Goal: Information Seeking & Learning: Learn about a topic

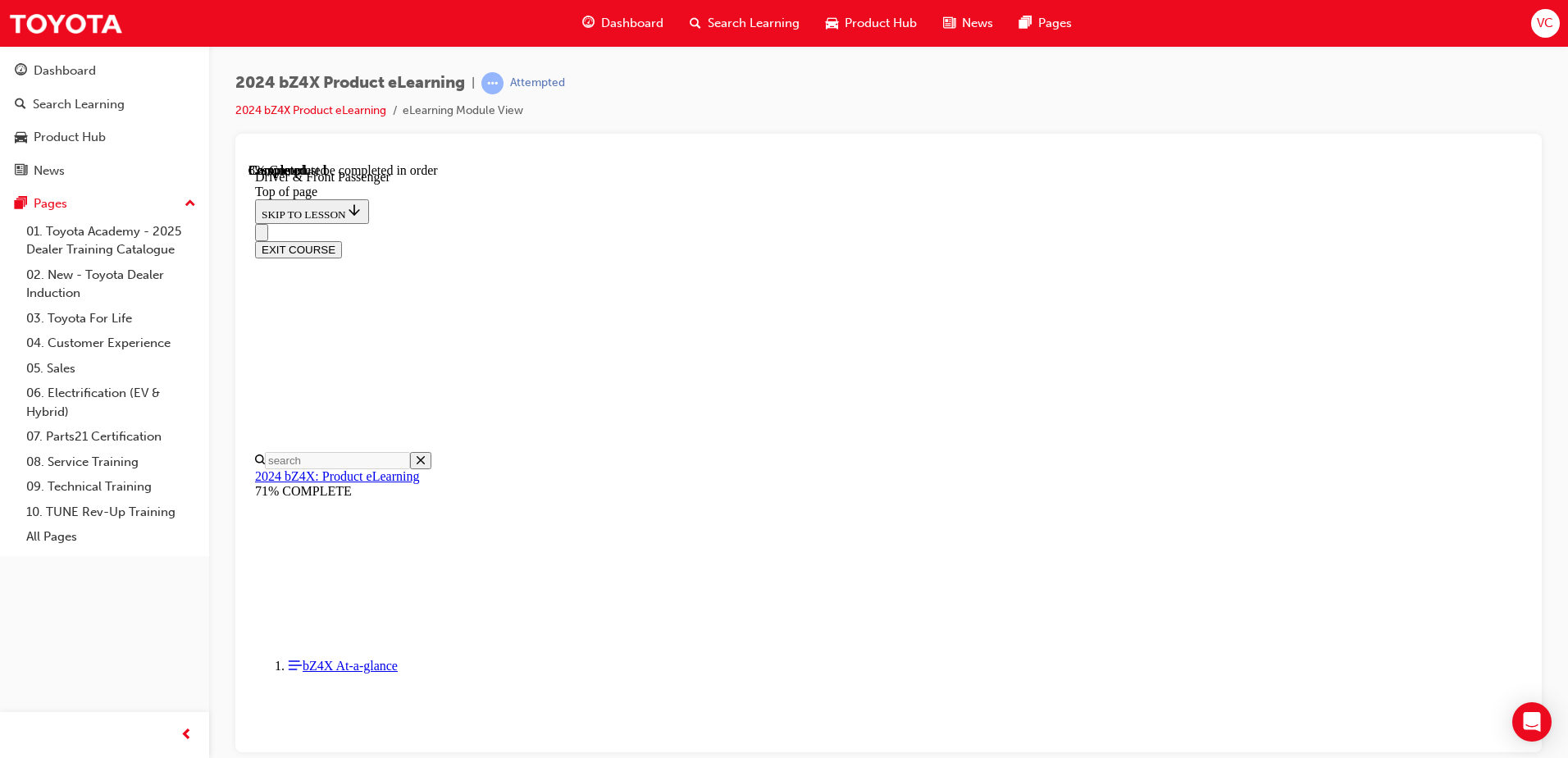
scroll to position [561, 0]
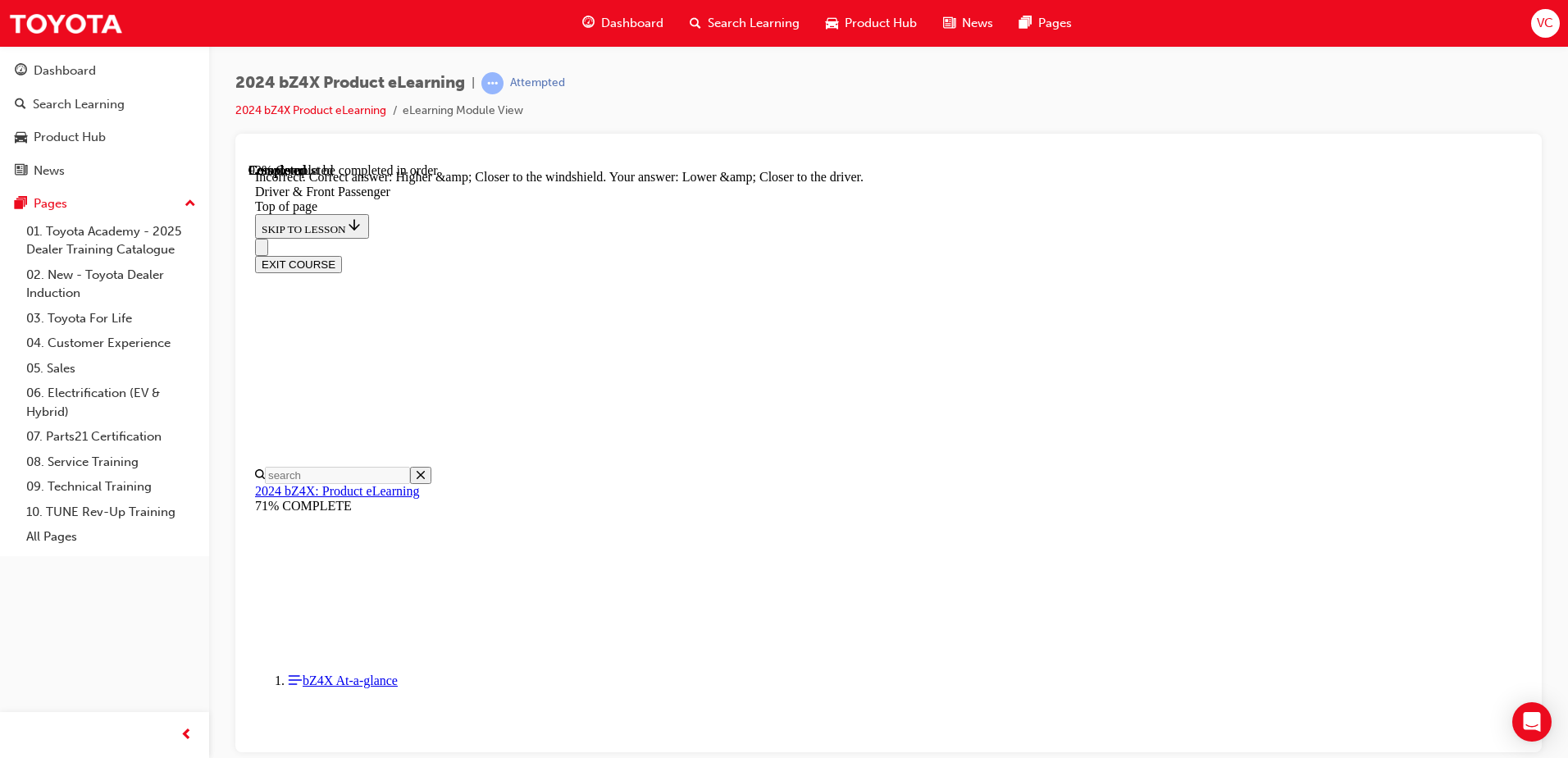
scroll to position [4111, 0]
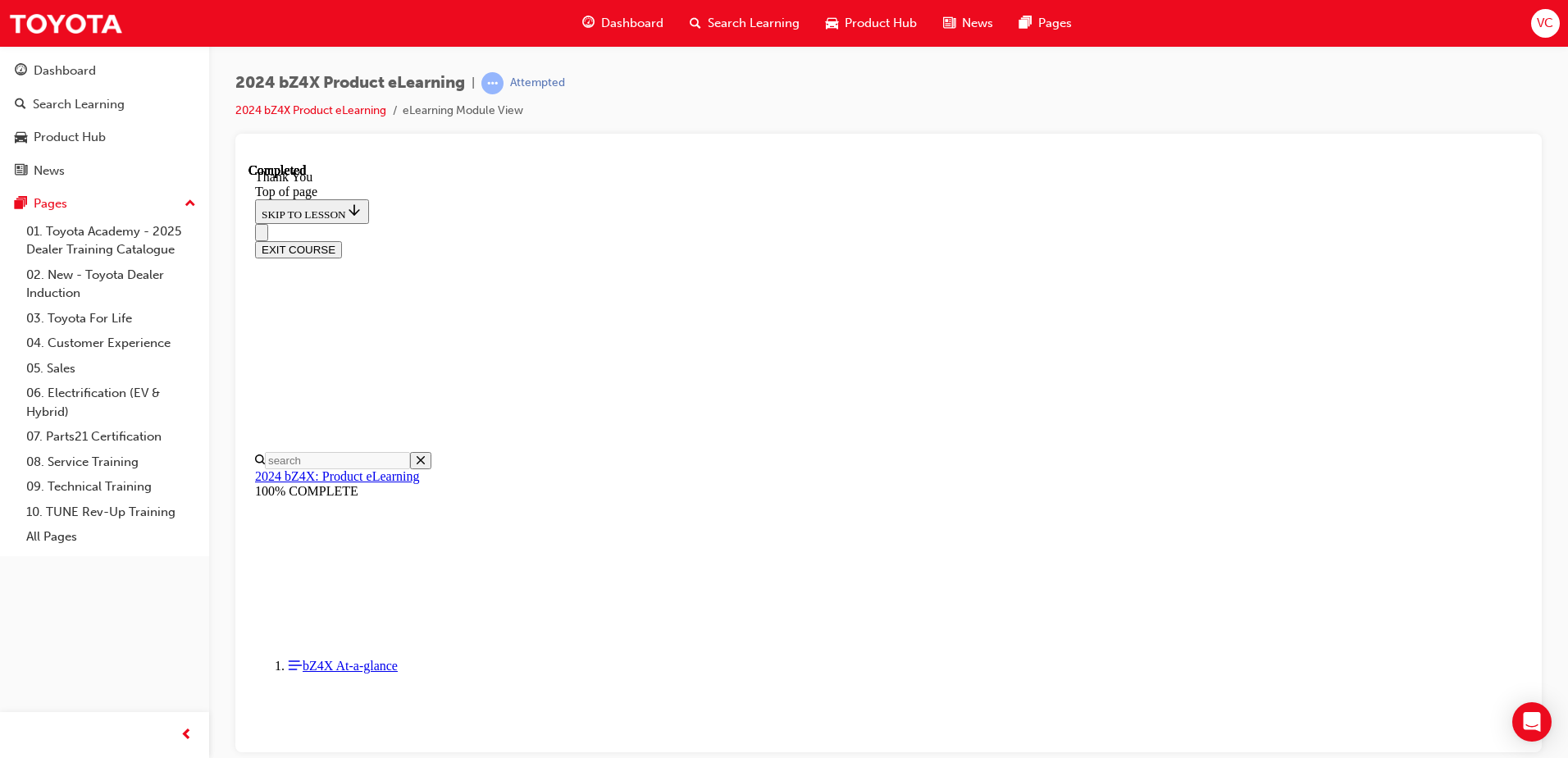
scroll to position [675, 0]
click at [331, 102] on ul "2024 bZ4X Product eLearning eLearning Module View" at bounding box center [389, 111] width 310 height 20
drag, startPoint x: 331, startPoint y: 102, endPoint x: 694, endPoint y: 96, distance: 363.0
click at [694, 96] on div "2024 bZ4X Product eLearning | Passed 2024 bZ4X Product eLearning eLearning Modu…" at bounding box center [888, 104] width 1307 height 62
click at [292, 117] on link "2024 bZ4X Product eLearning" at bounding box center [311, 111] width 151 height 14
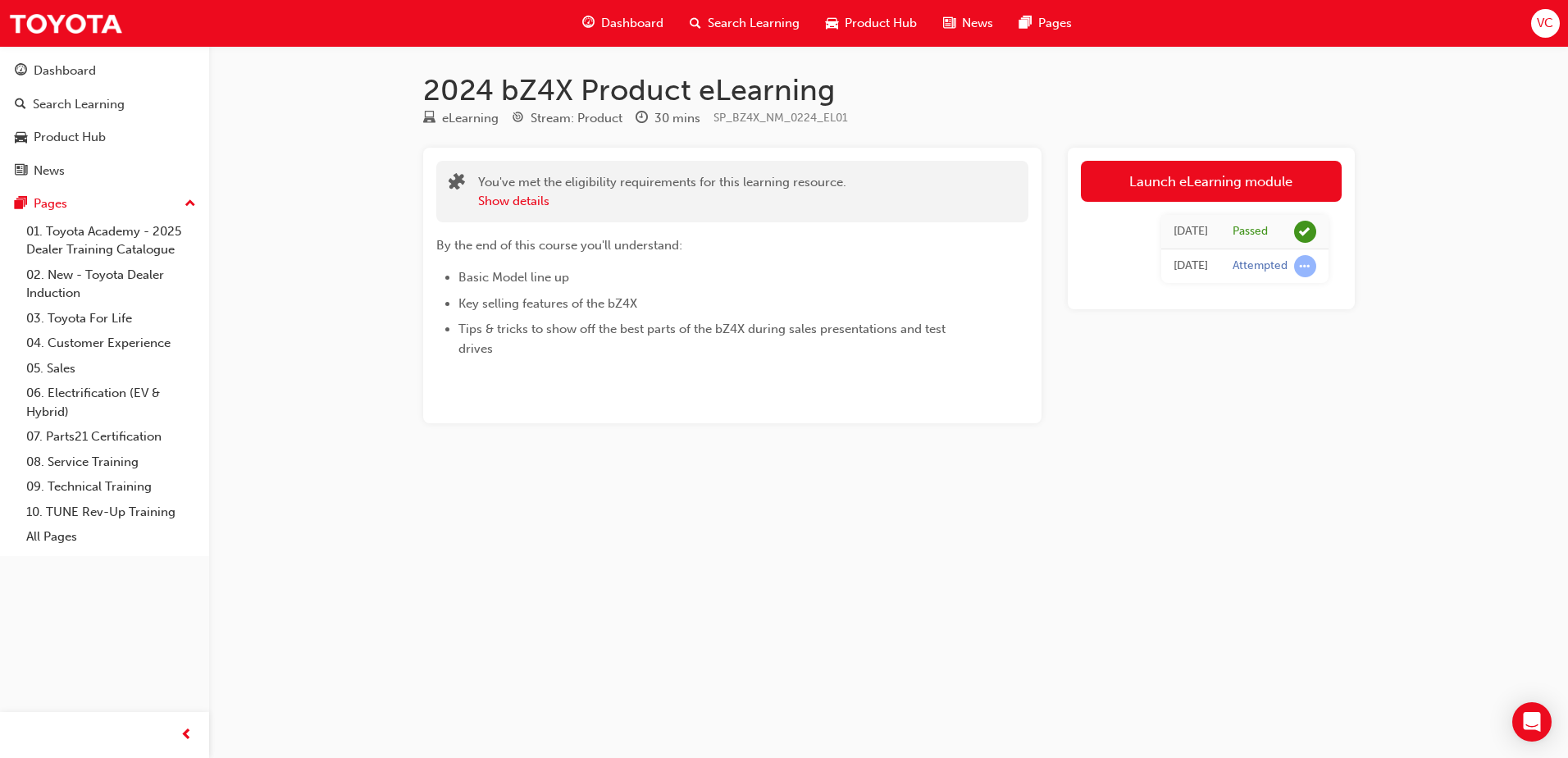
click at [738, 14] on span "Search Learning" at bounding box center [754, 23] width 92 height 19
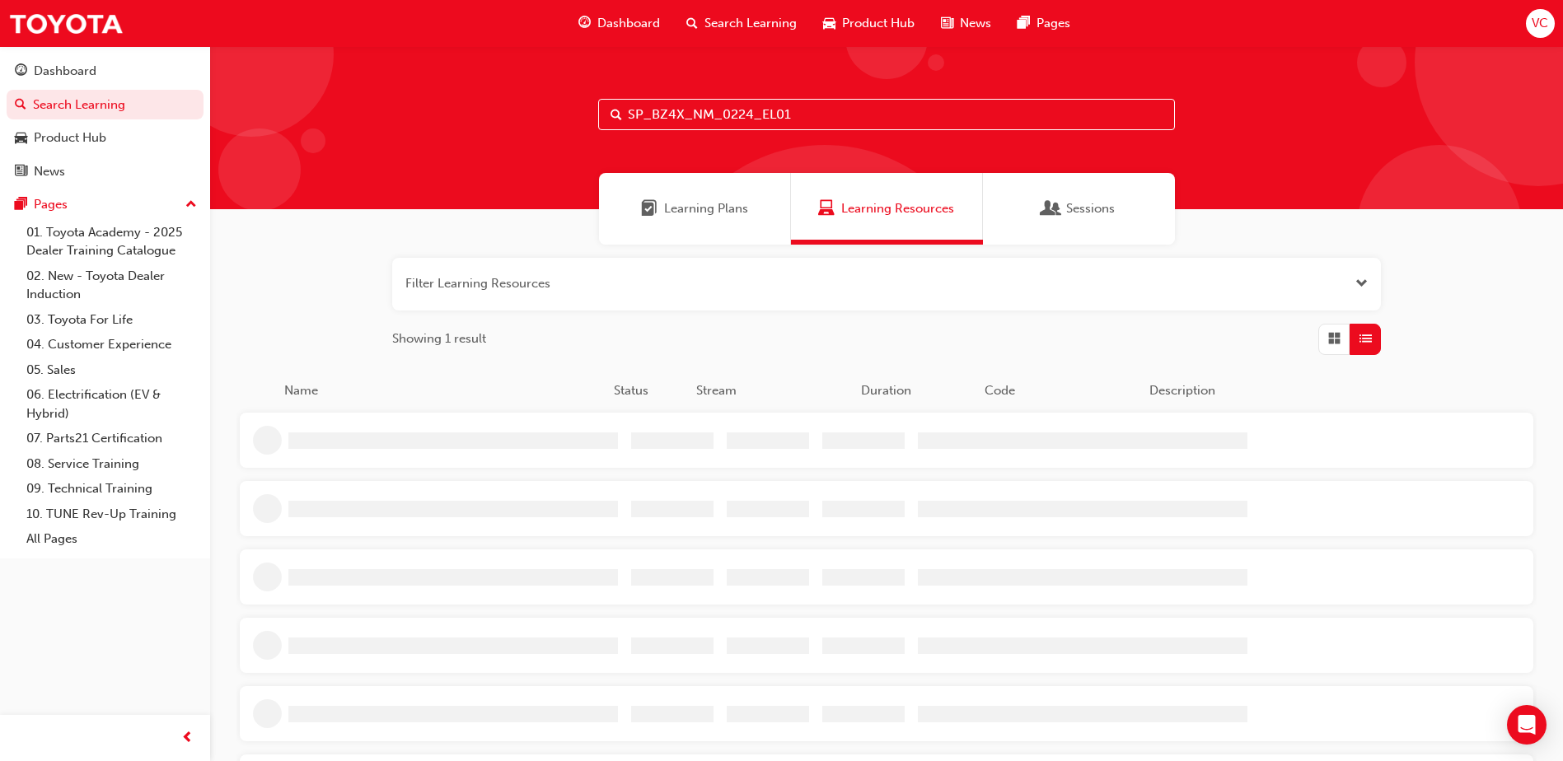
click at [763, 120] on input "SP_BZ4X_NM_0224_EL01" at bounding box center [886, 114] width 577 height 31
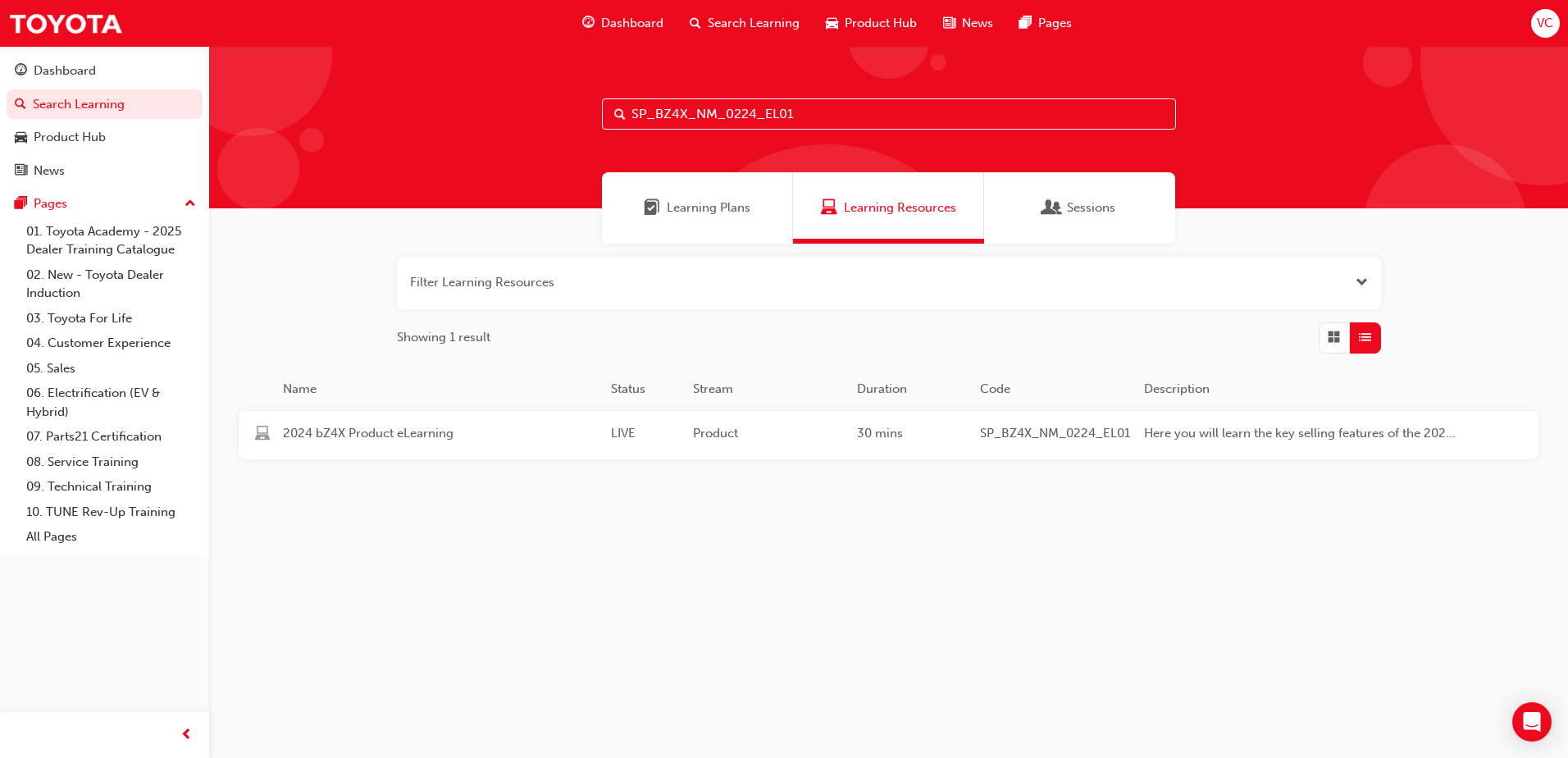
paste input "LC70_FL1123"
type input "SP_LC70_FL1123_EL01"
click at [791, 453] on div "2024 LandCruiser 70 Series (LC70) eLearning Module LIVE Product 30 mins SP_LC70…" at bounding box center [859, 435] width 1240 height 49
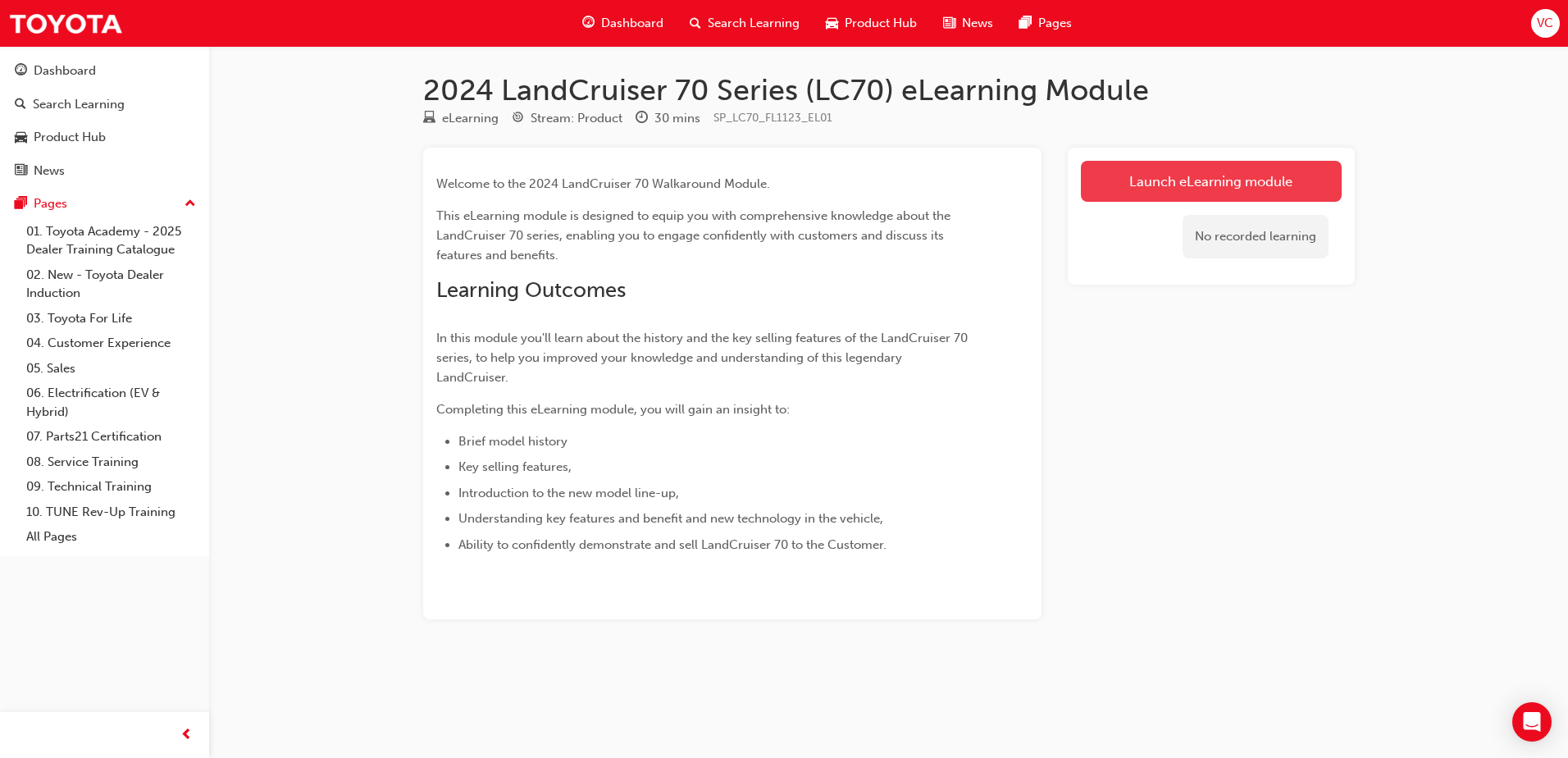
click at [1246, 201] on link "Launch eLearning module" at bounding box center [1212, 181] width 261 height 41
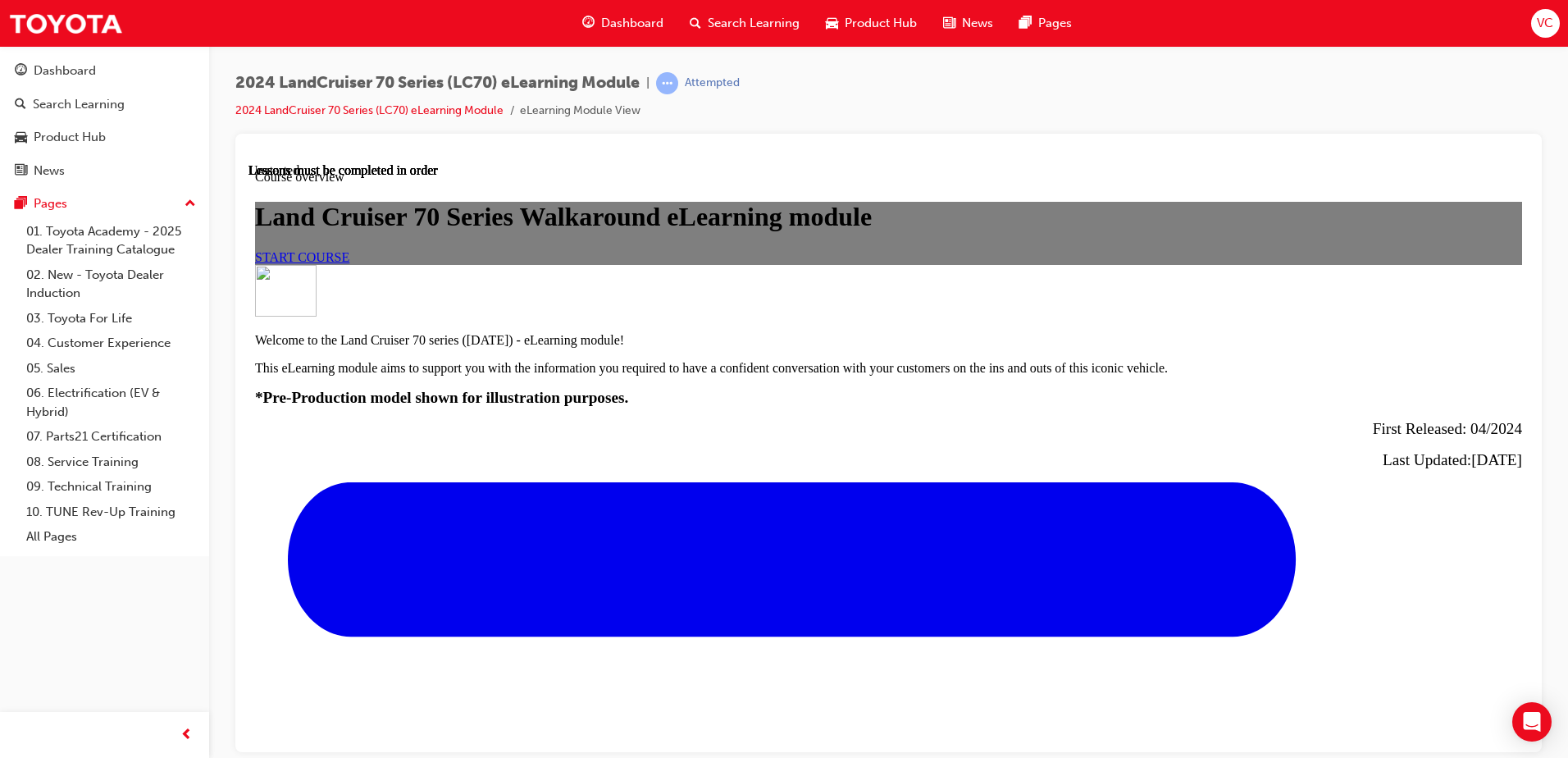
scroll to position [164, 0]
click at [349, 263] on link "START COURSE" at bounding box center [302, 256] width 95 height 14
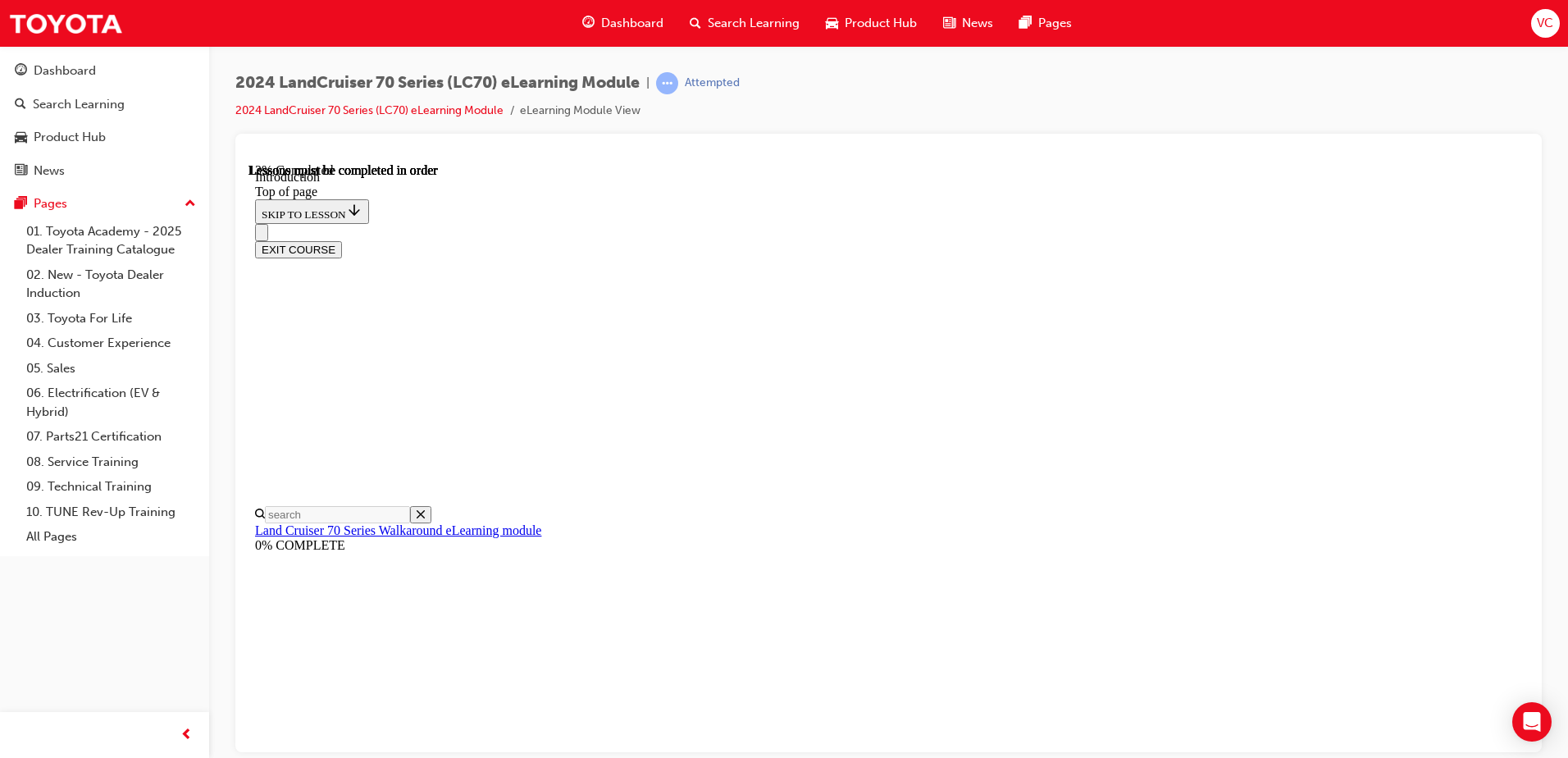
scroll to position [802, 0]
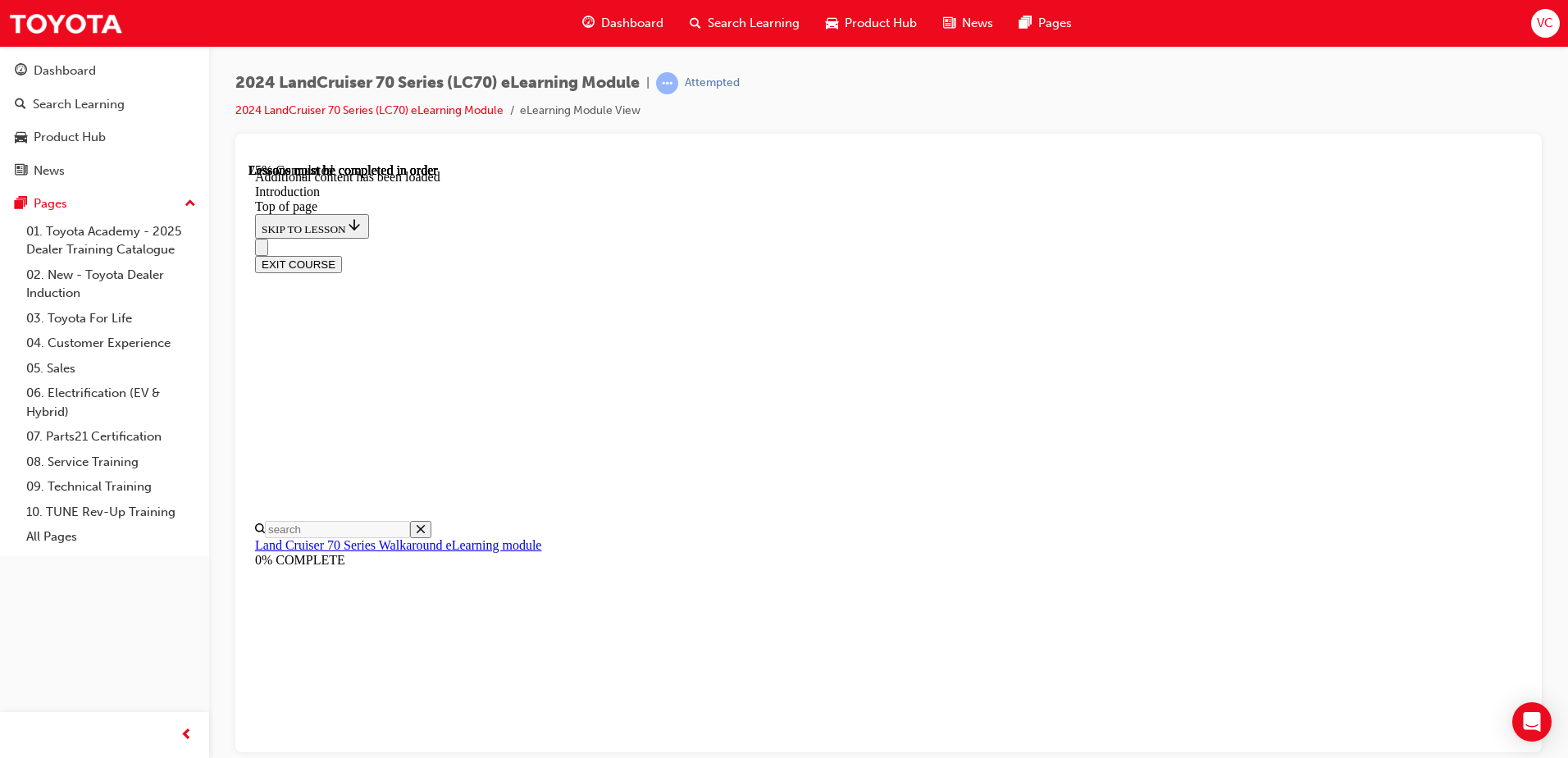
scroll to position [2334, 0]
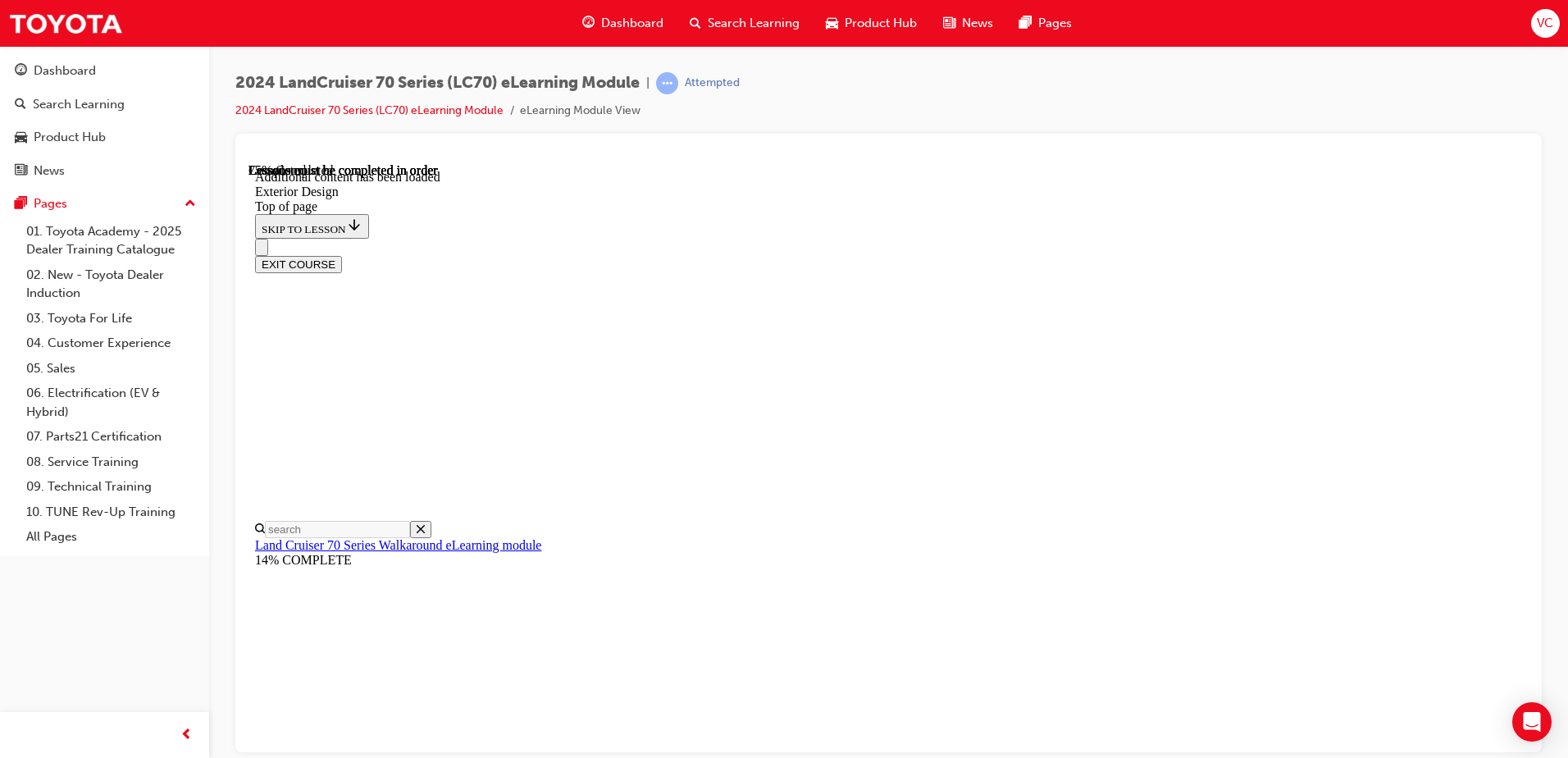
scroll to position [1761, 0]
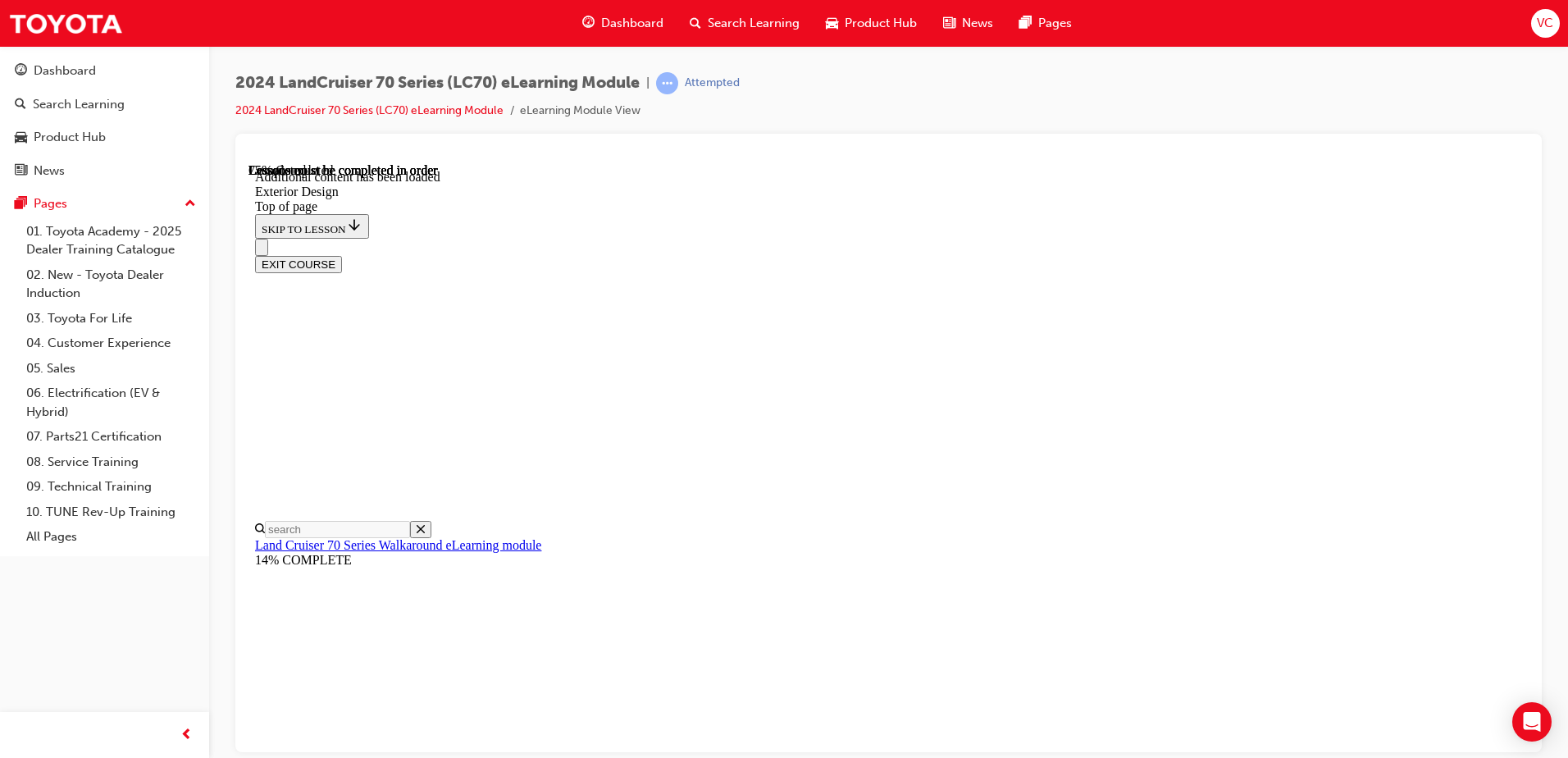
scroll to position [205, 0]
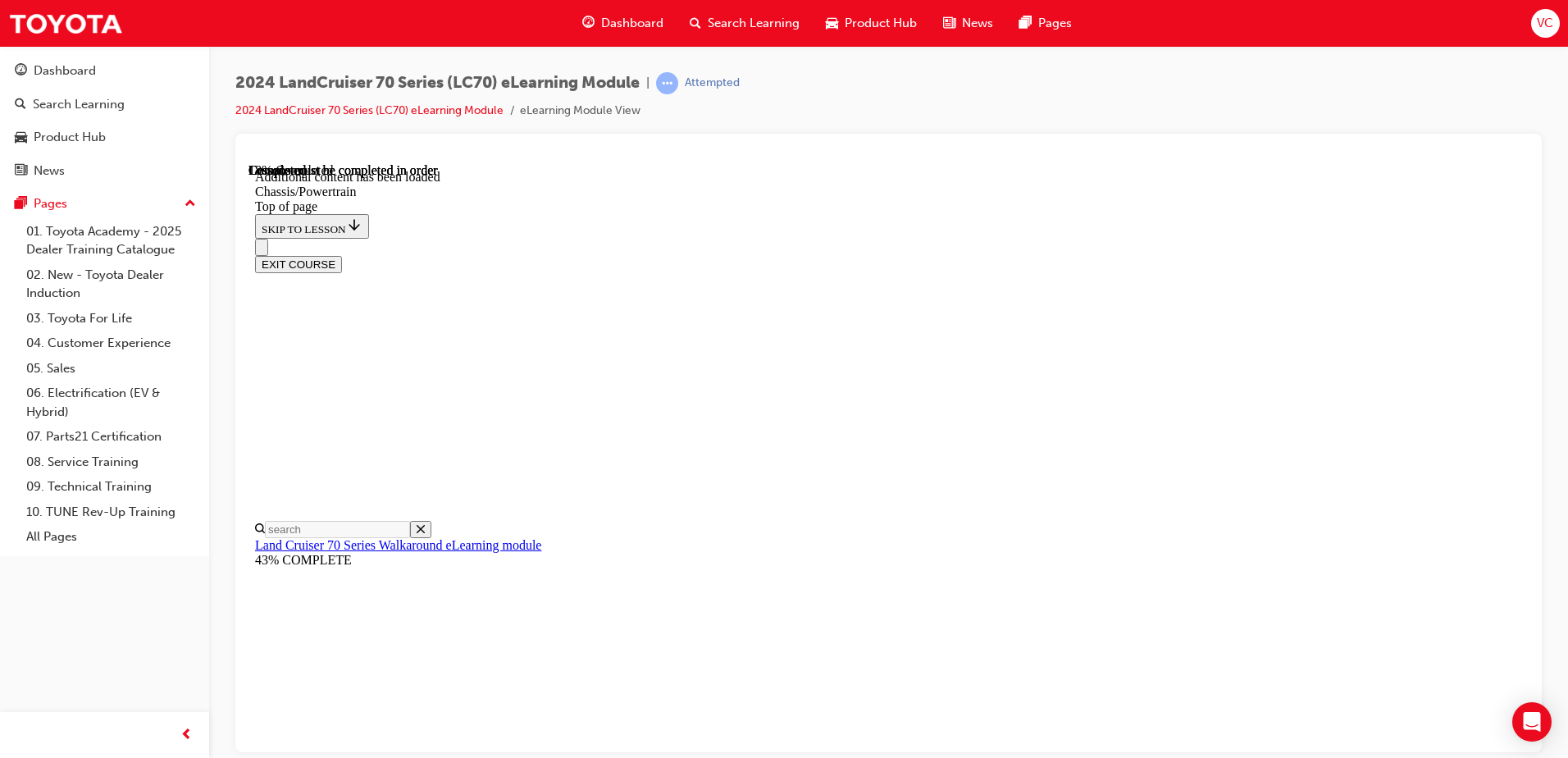
scroll to position [790, 0]
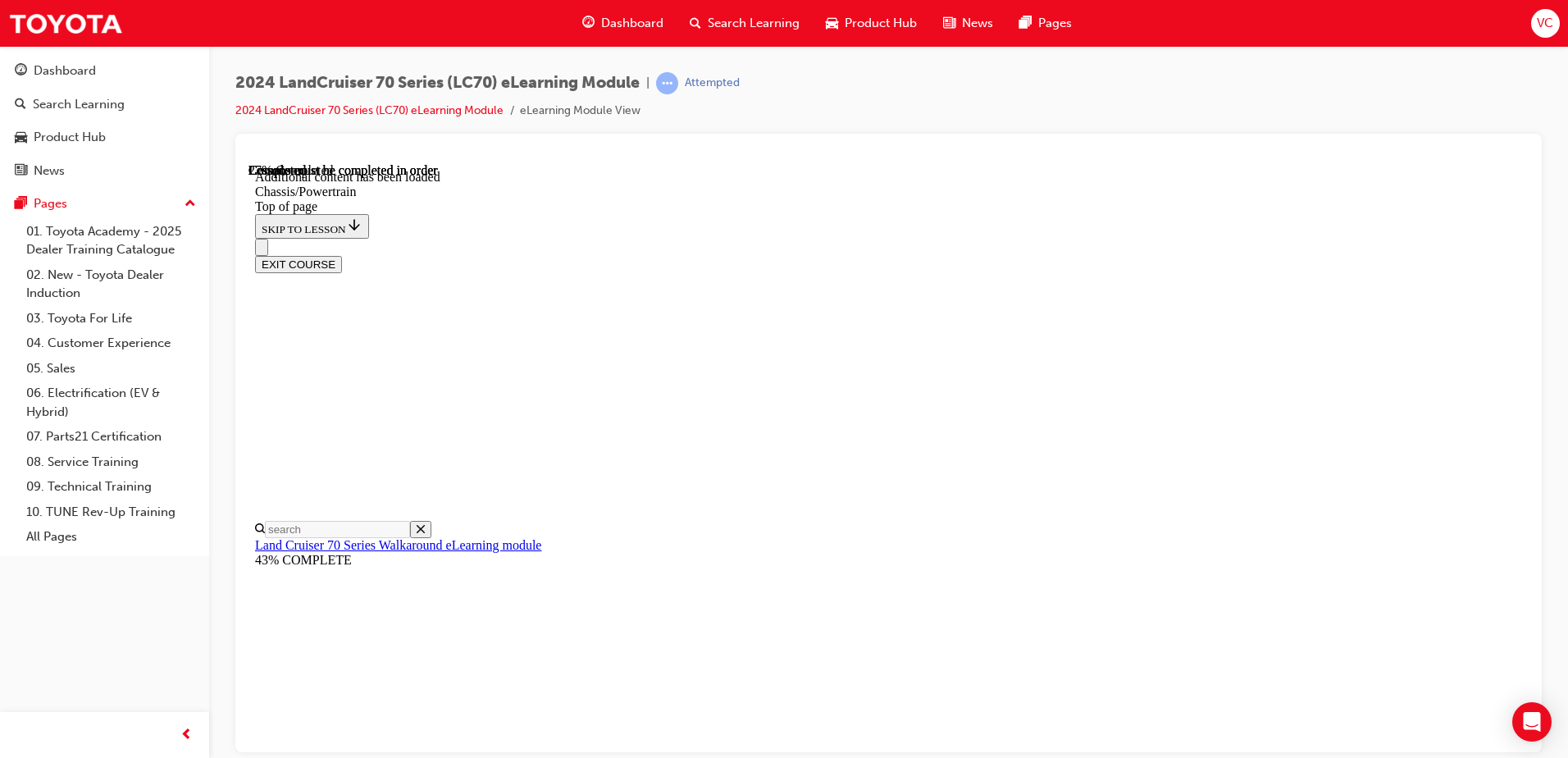
scroll to position [1476, 0]
drag, startPoint x: 1455, startPoint y: 438, endPoint x: 1487, endPoint y: 586, distance: 151.4
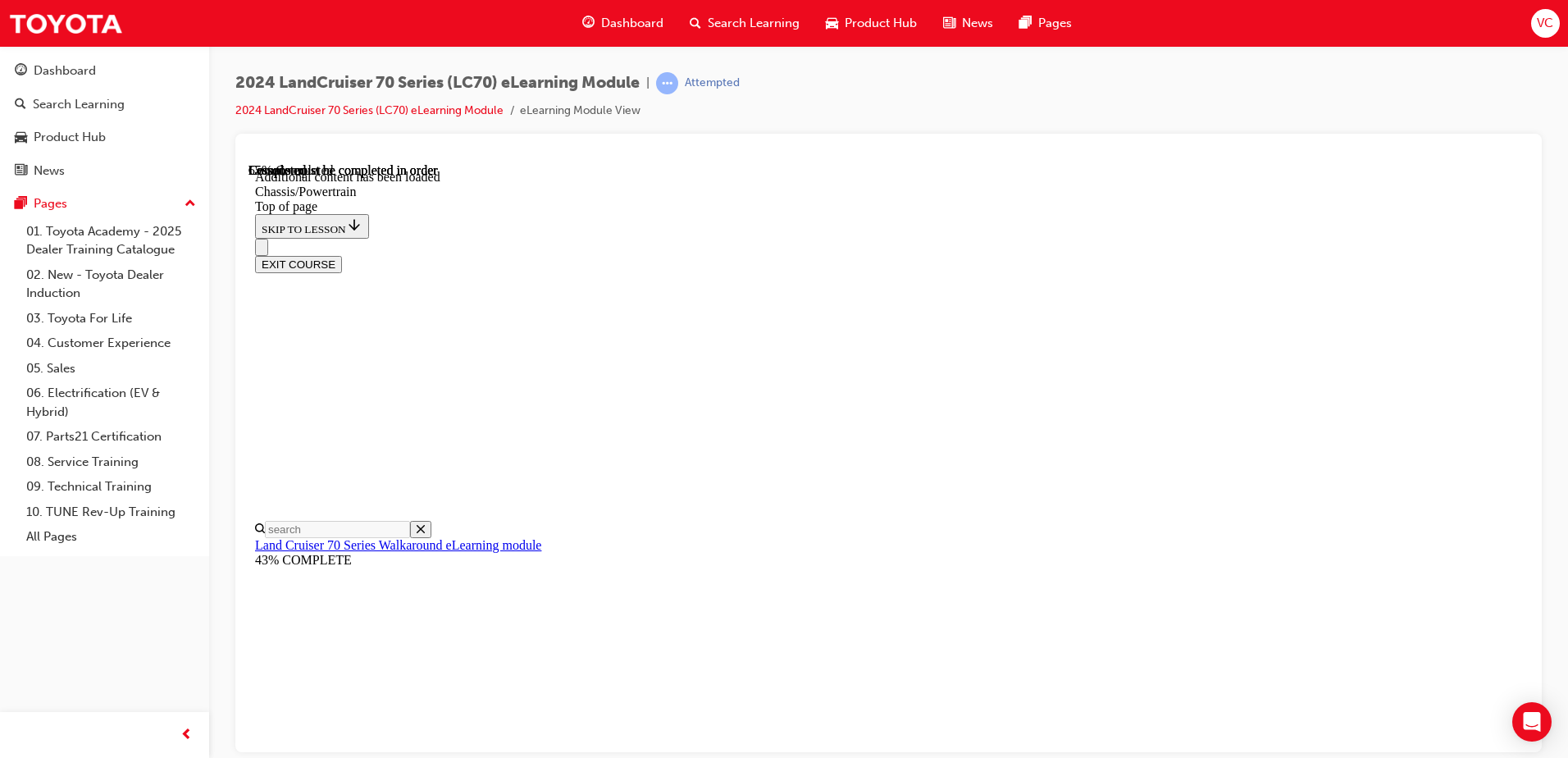
scroll to position [2029, 0]
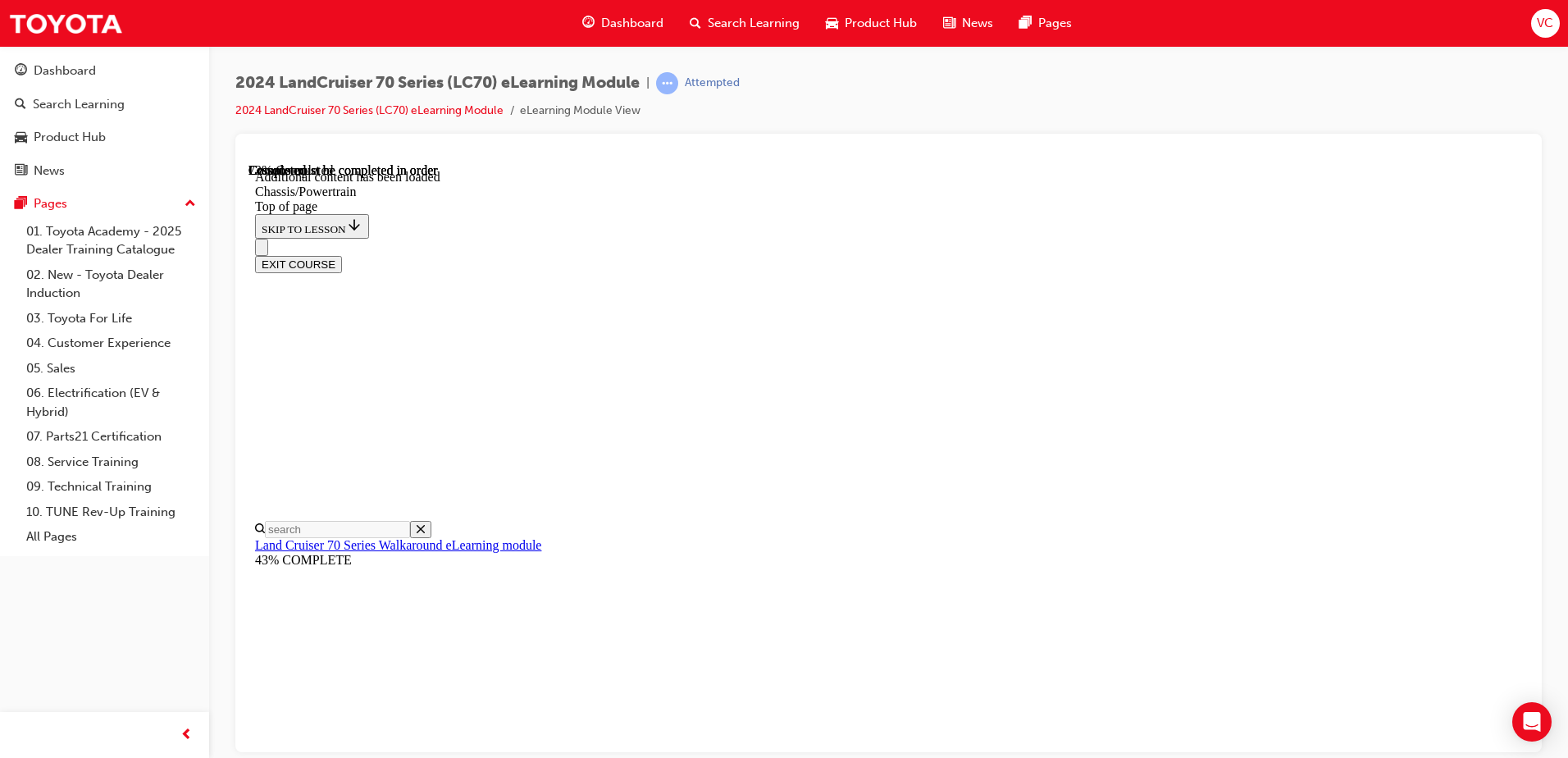
click at [1258, 238] on div "EXIT COURSE" at bounding box center [882, 255] width 1255 height 35
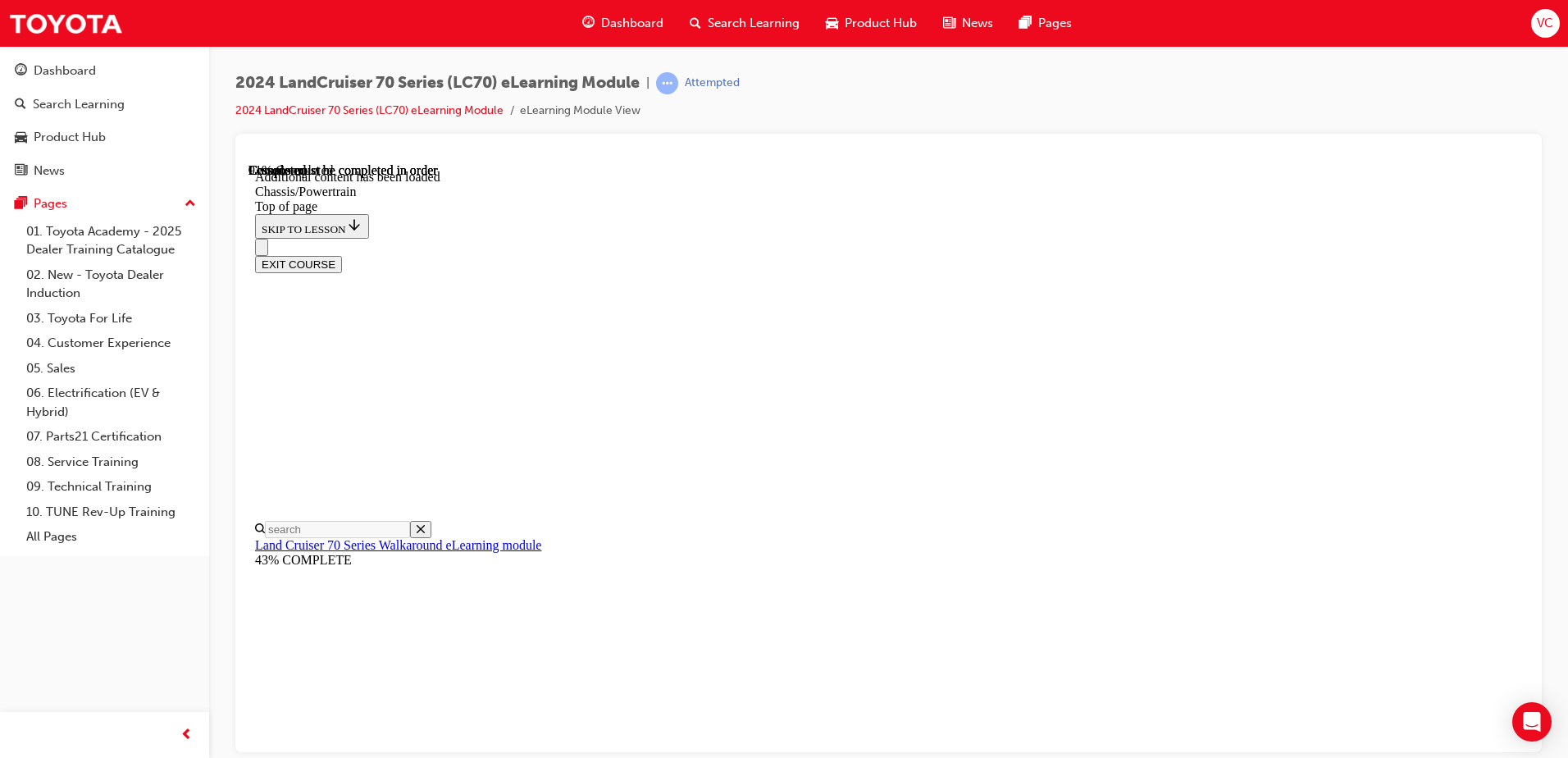
scroll to position [3289, 0]
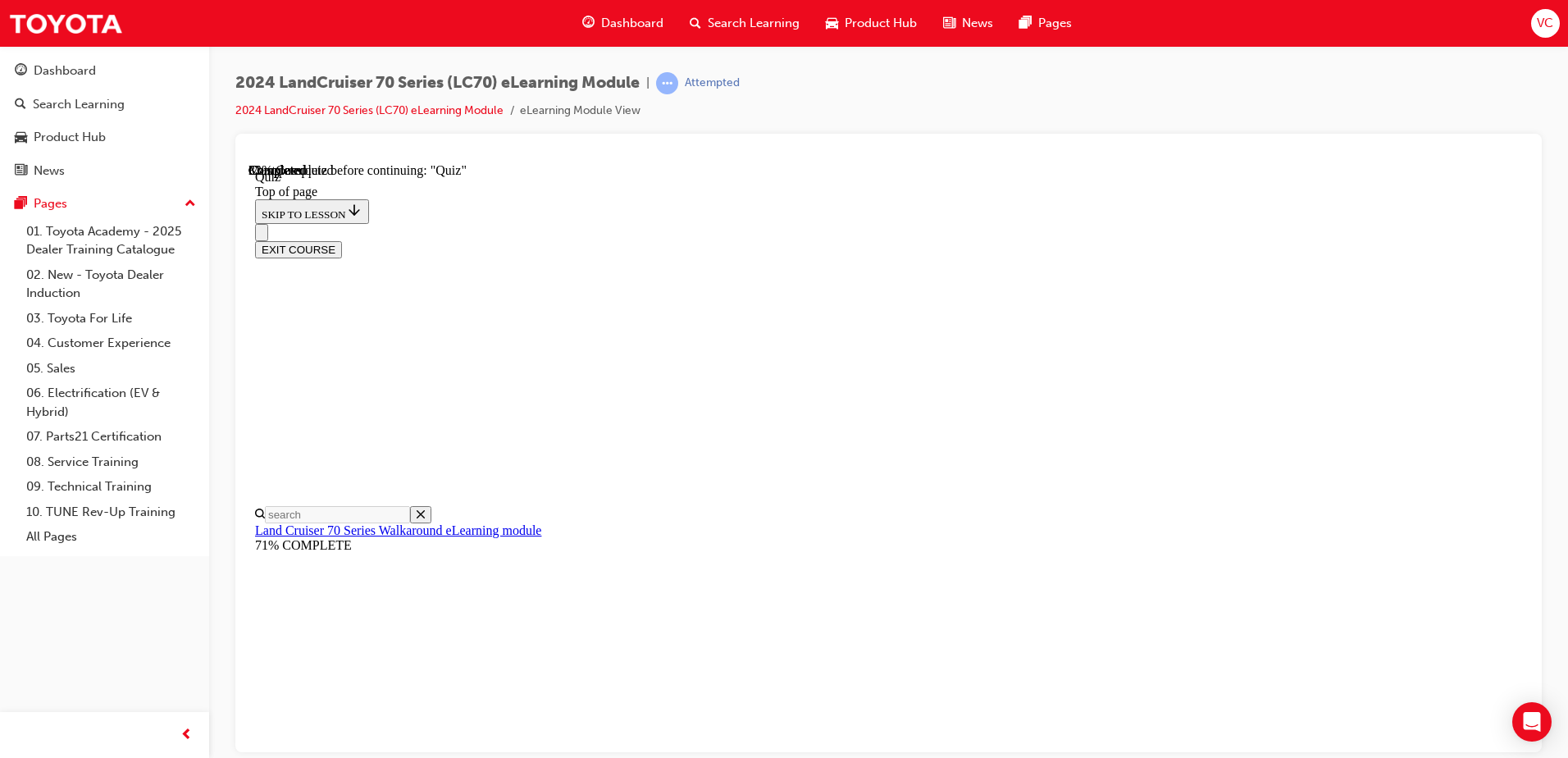
scroll to position [259, 0]
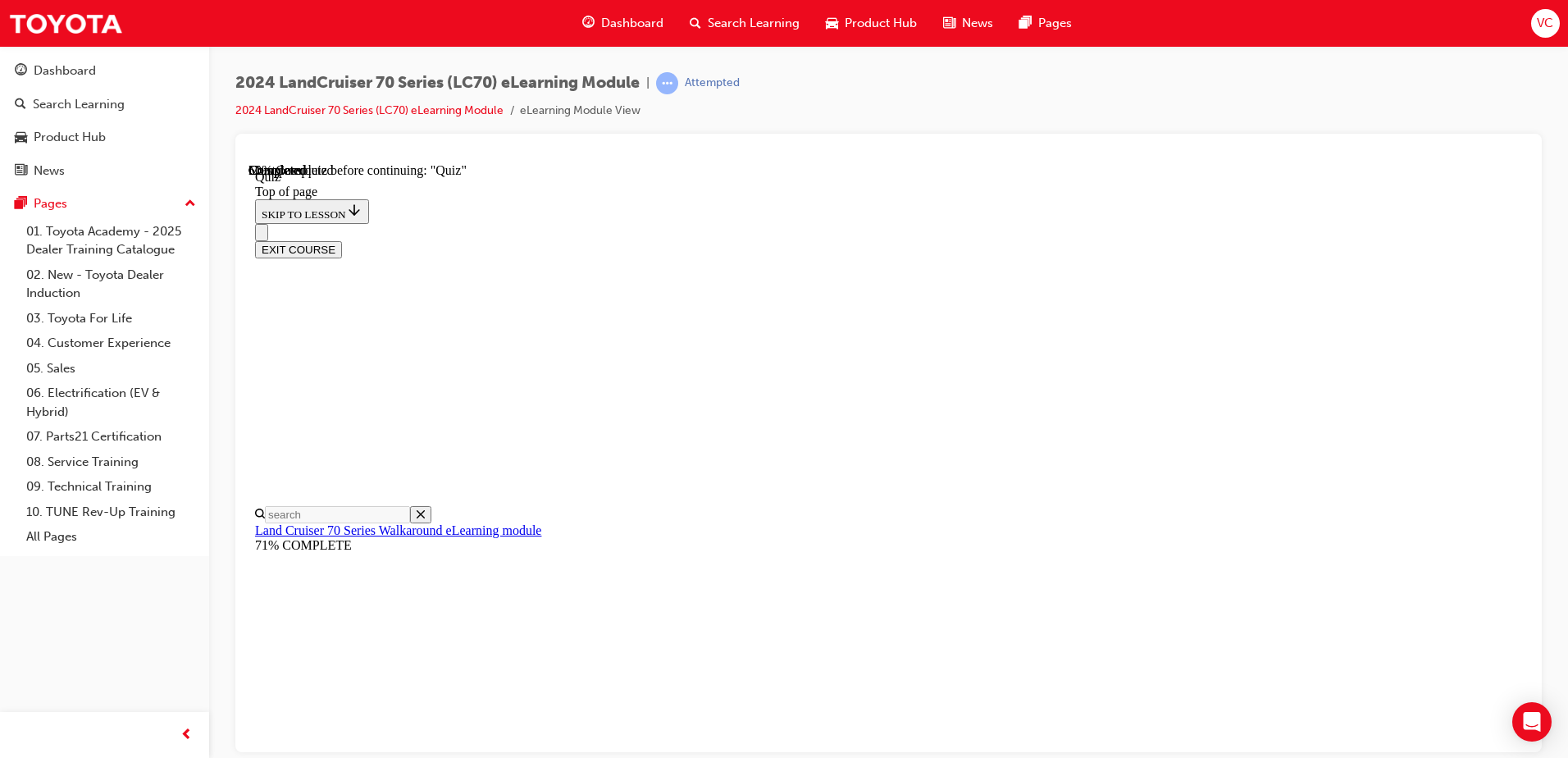
scroll to position [214, 0]
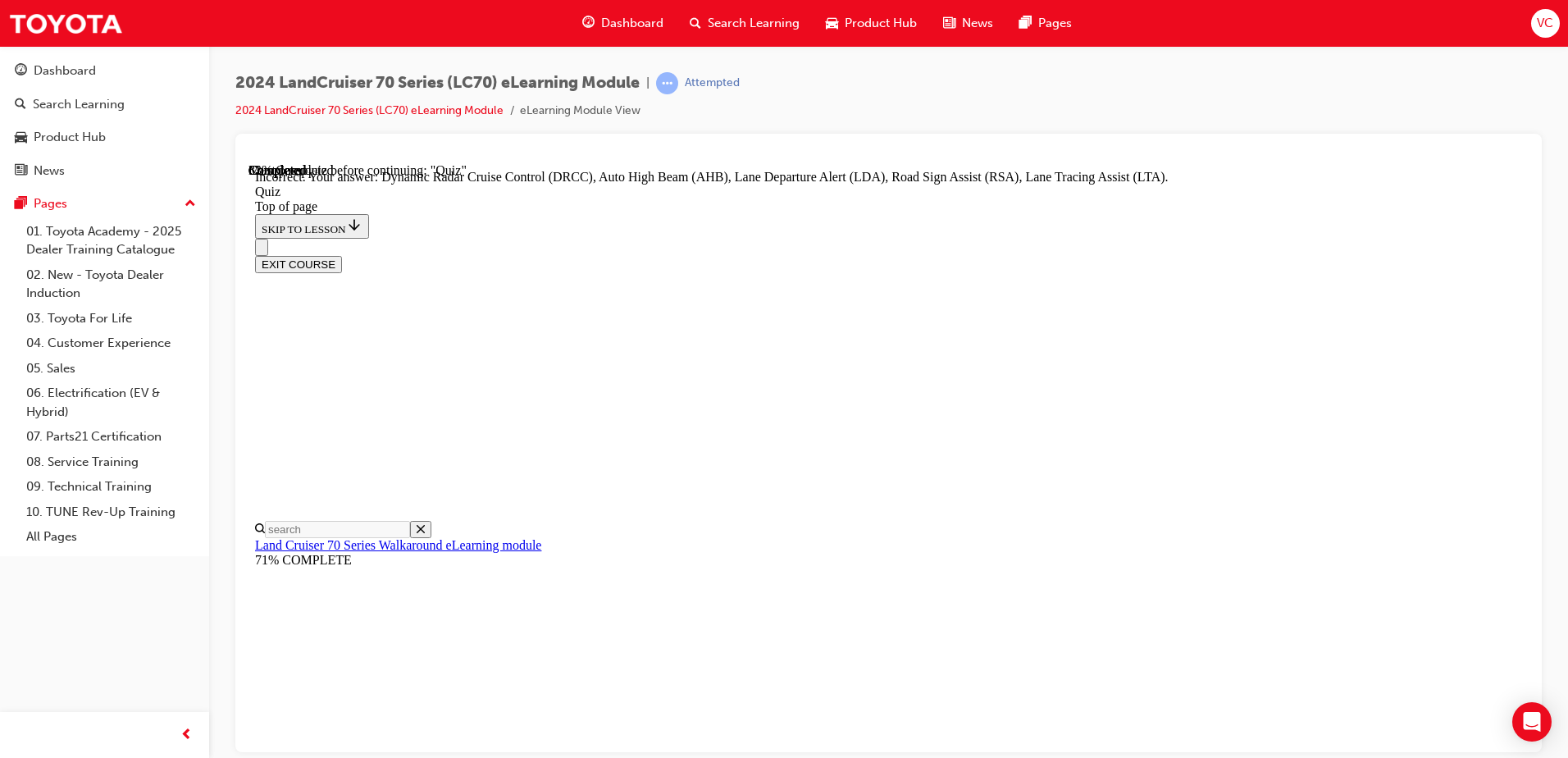
scroll to position [413, 0]
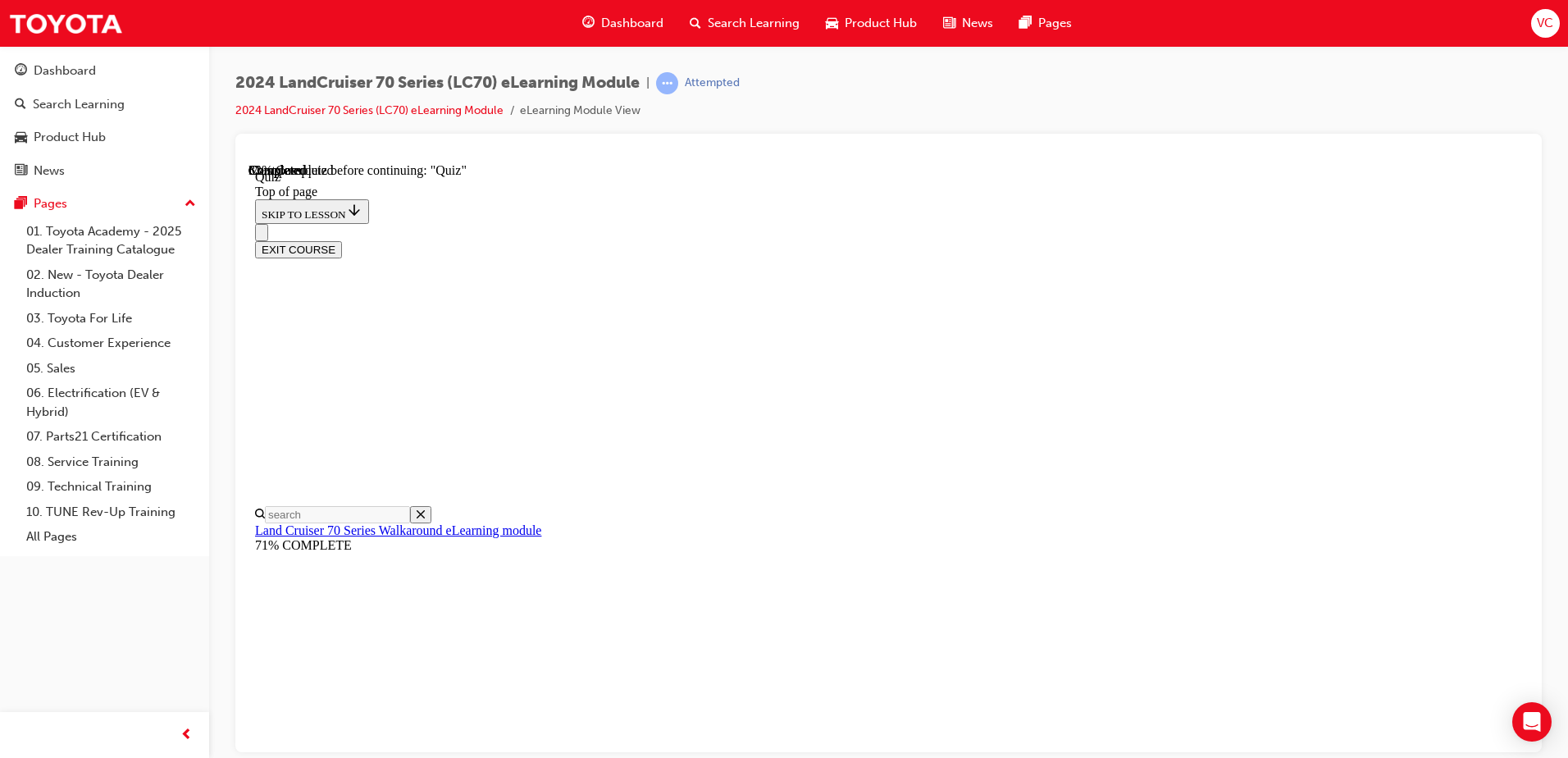
scroll to position [296, 0]
drag, startPoint x: 939, startPoint y: 424, endPoint x: 946, endPoint y: 473, distance: 49.5
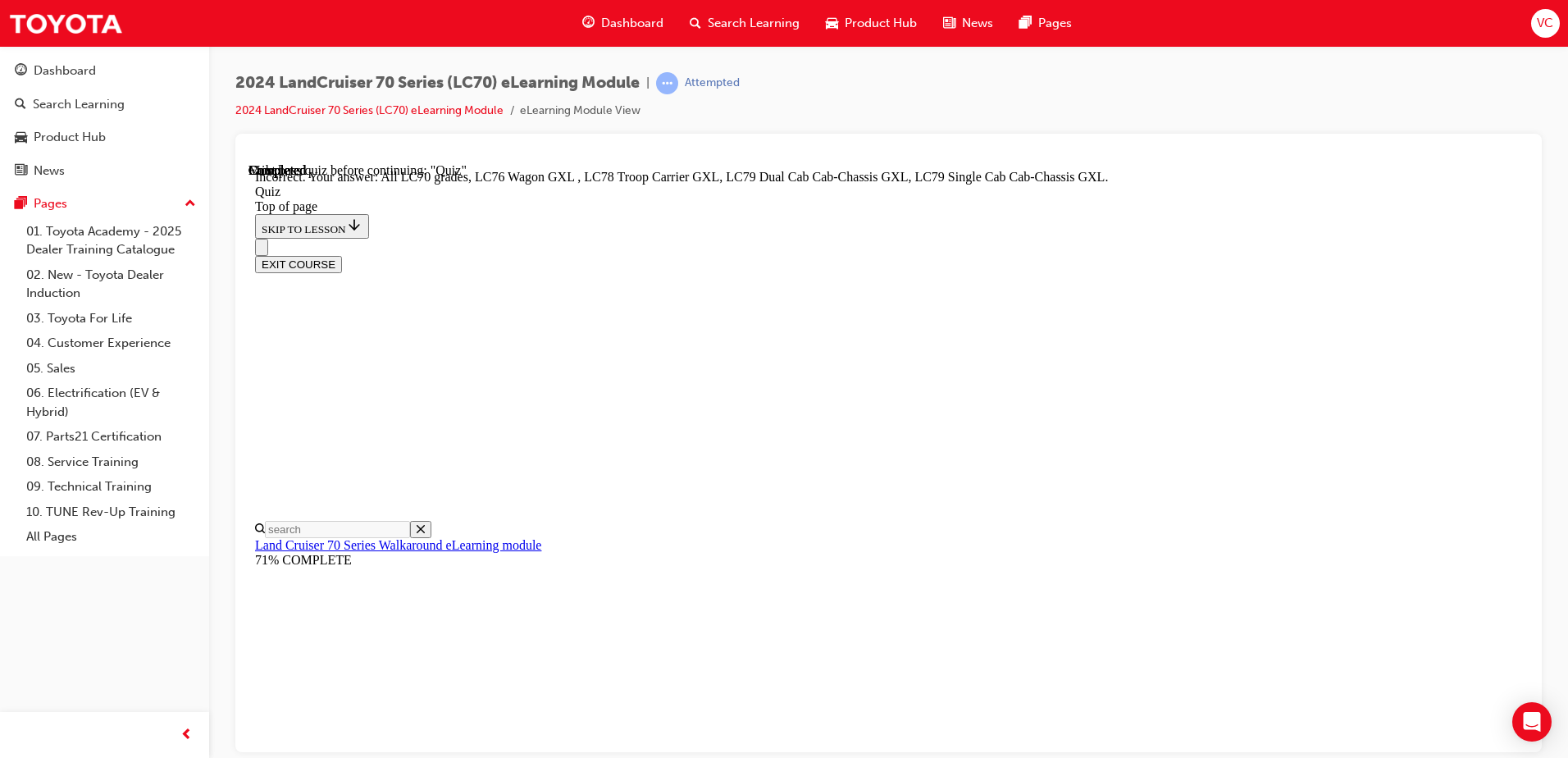
scroll to position [414, 0]
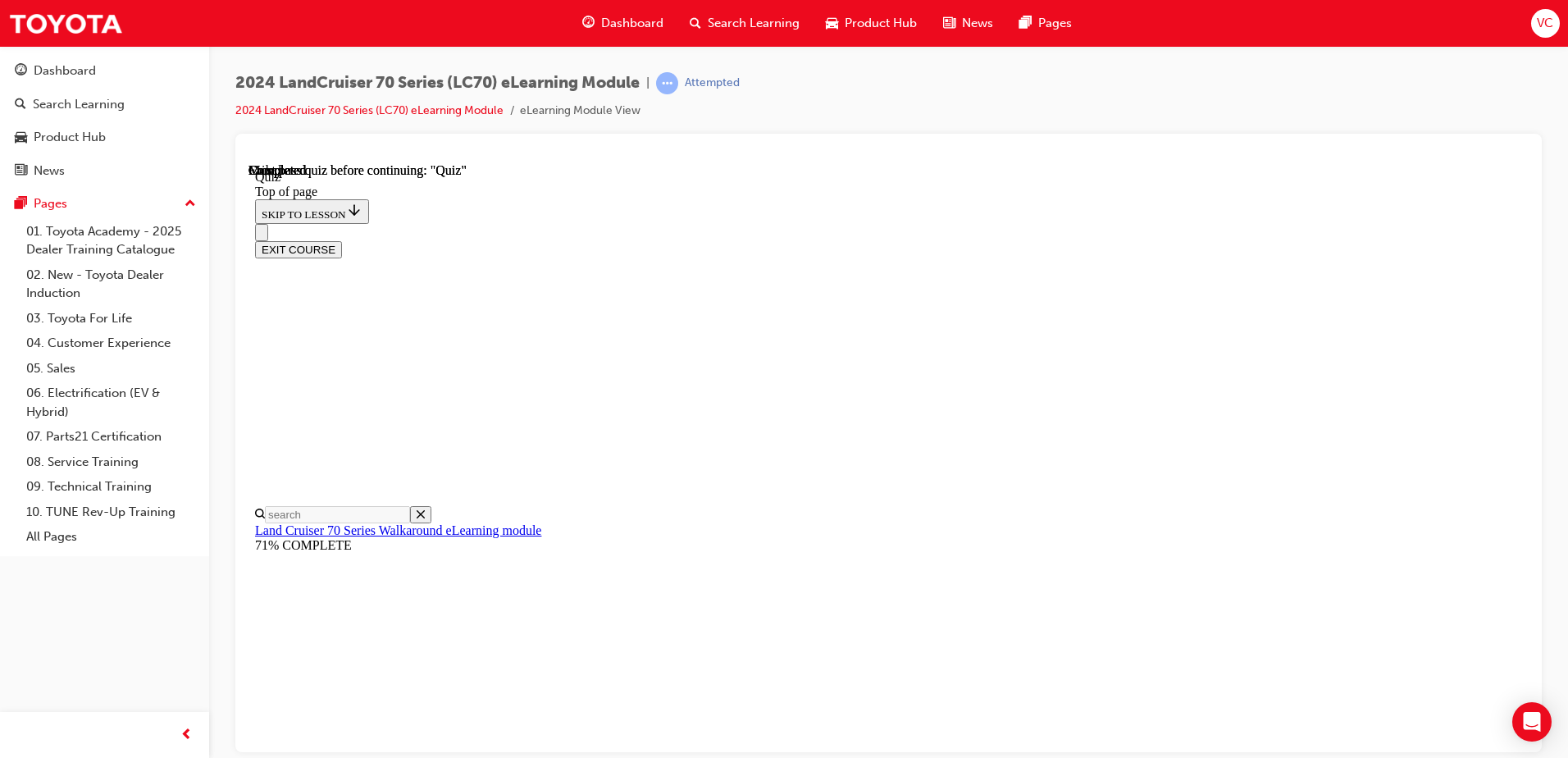
scroll to position [299, 0]
drag, startPoint x: 801, startPoint y: 519, endPoint x: 799, endPoint y: 510, distance: 9.2
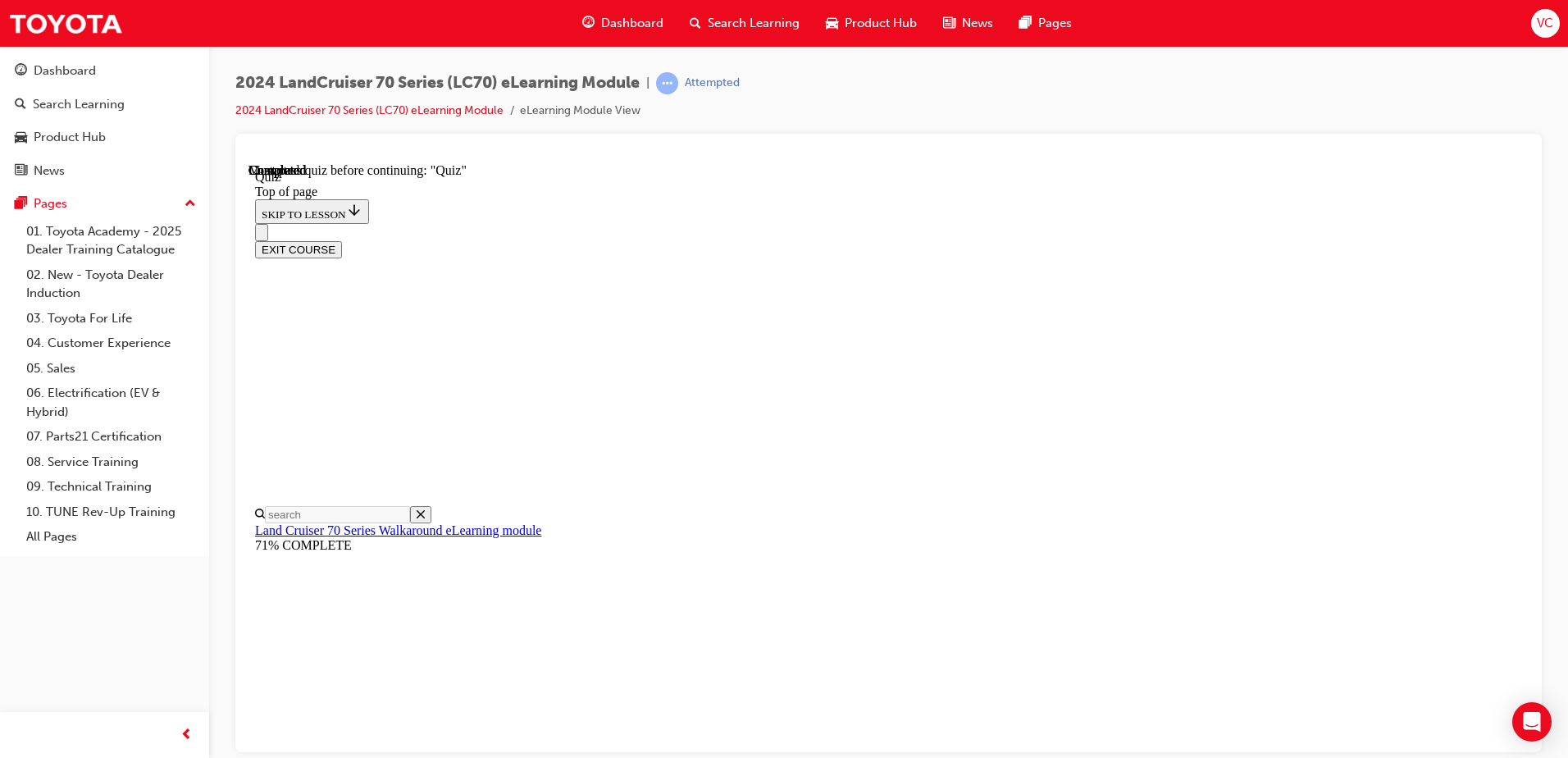
drag, startPoint x: 922, startPoint y: 471, endPoint x: 931, endPoint y: 498, distance: 28.5
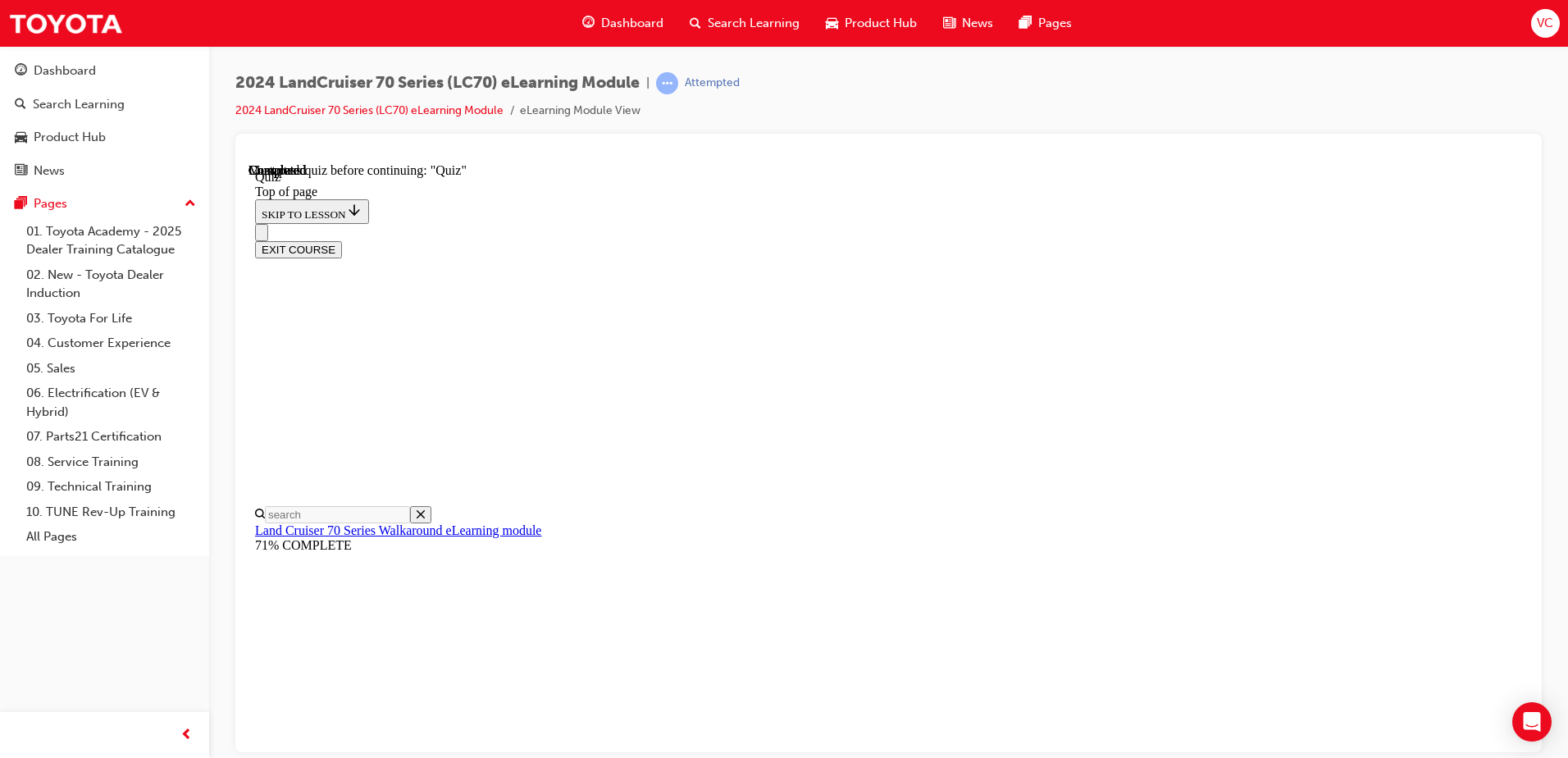
drag, startPoint x: 939, startPoint y: 564, endPoint x: 939, endPoint y: 603, distance: 39.0
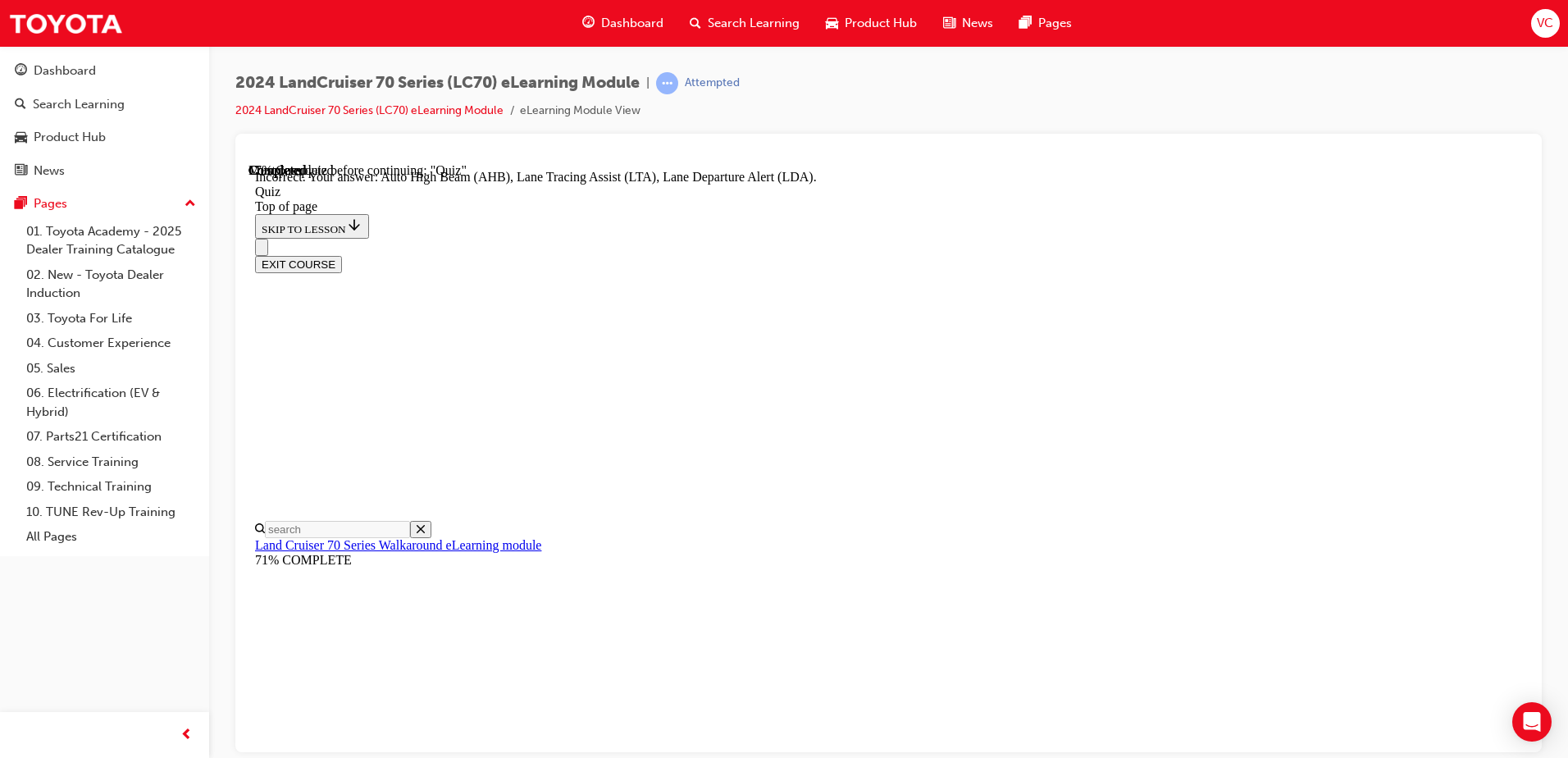
scroll to position [413, 0]
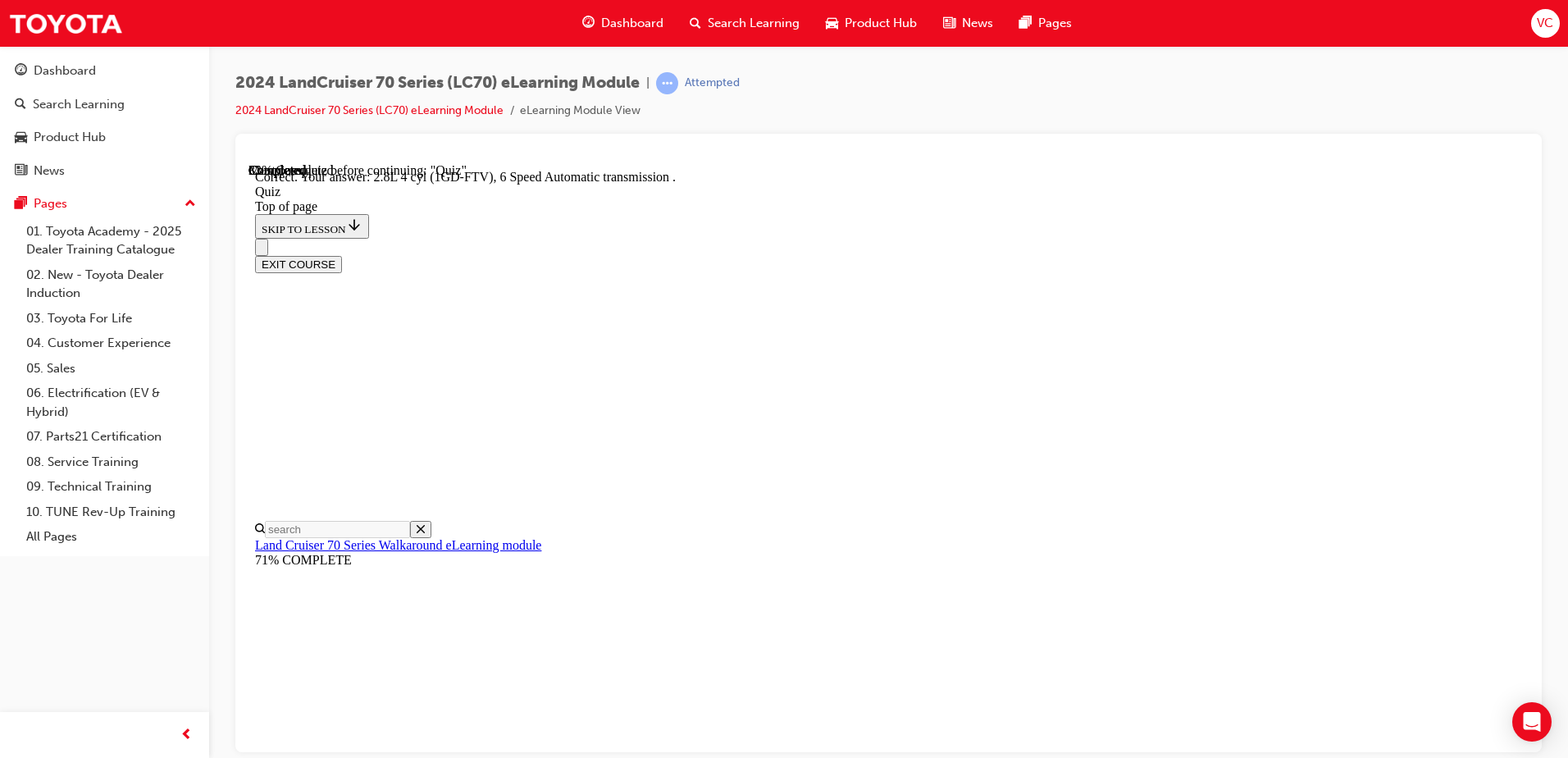
scroll to position [310, 0]
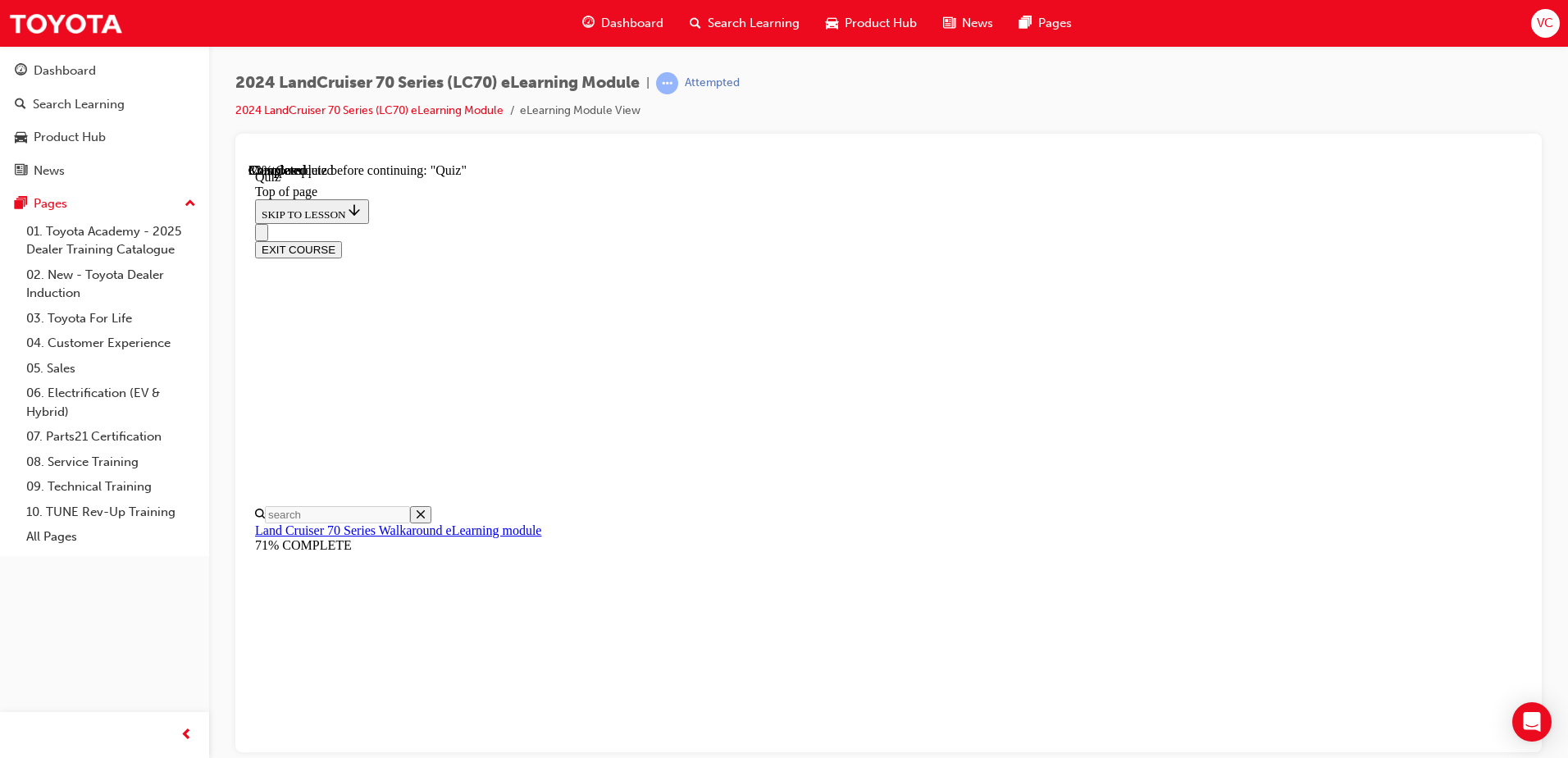
scroll to position [269, 0]
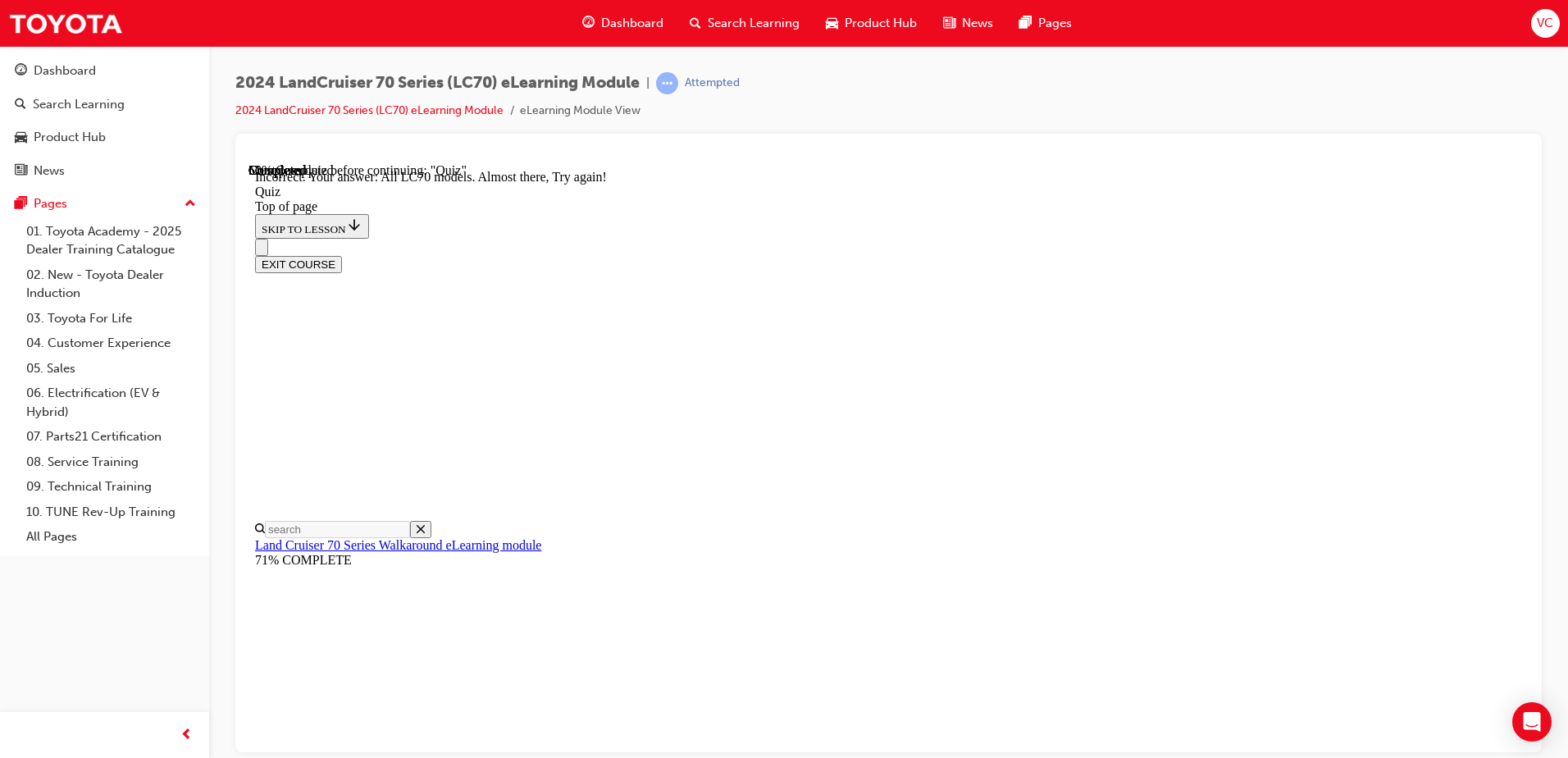
scroll to position [406, 0]
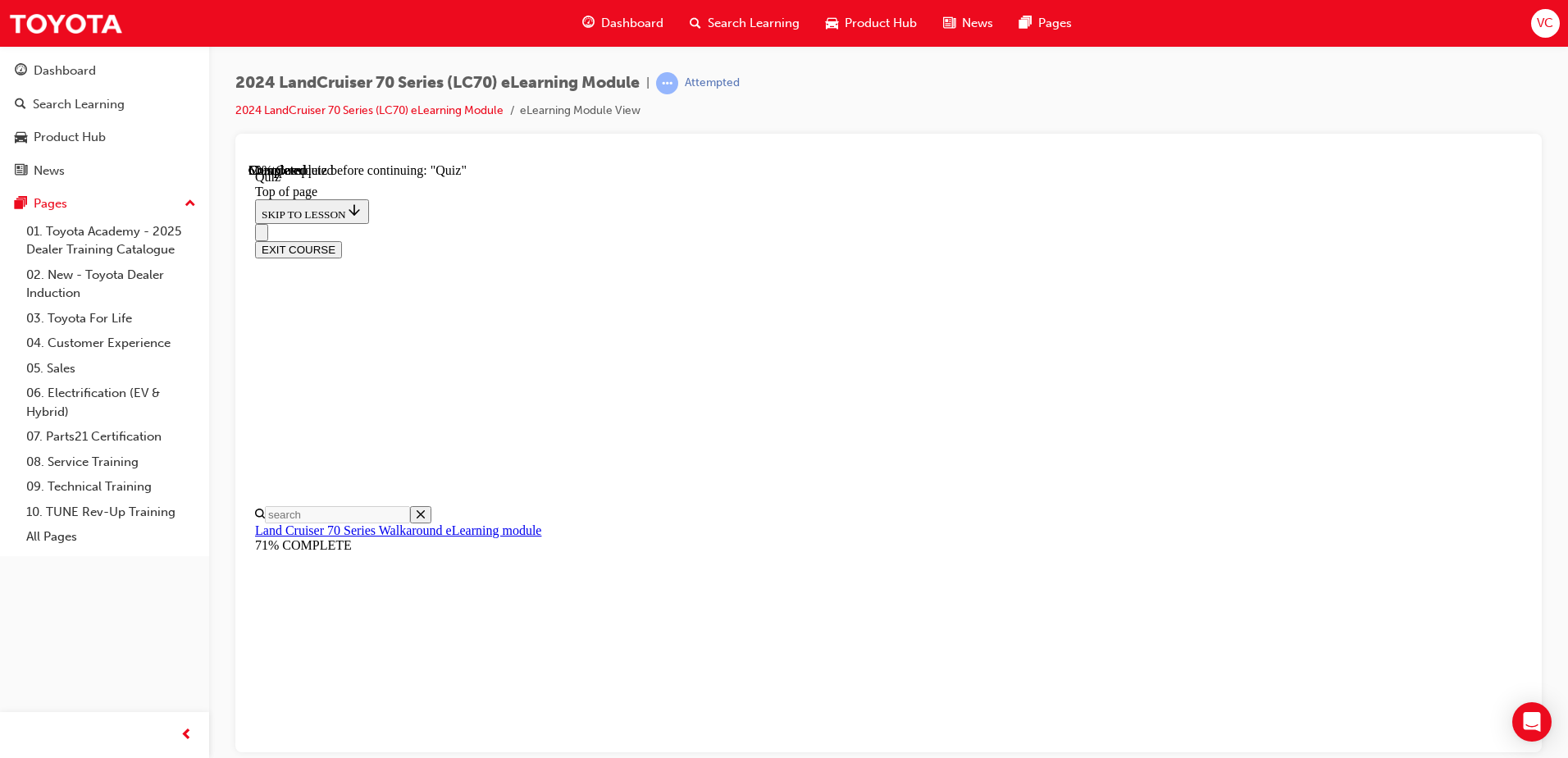
scroll to position [214, 0]
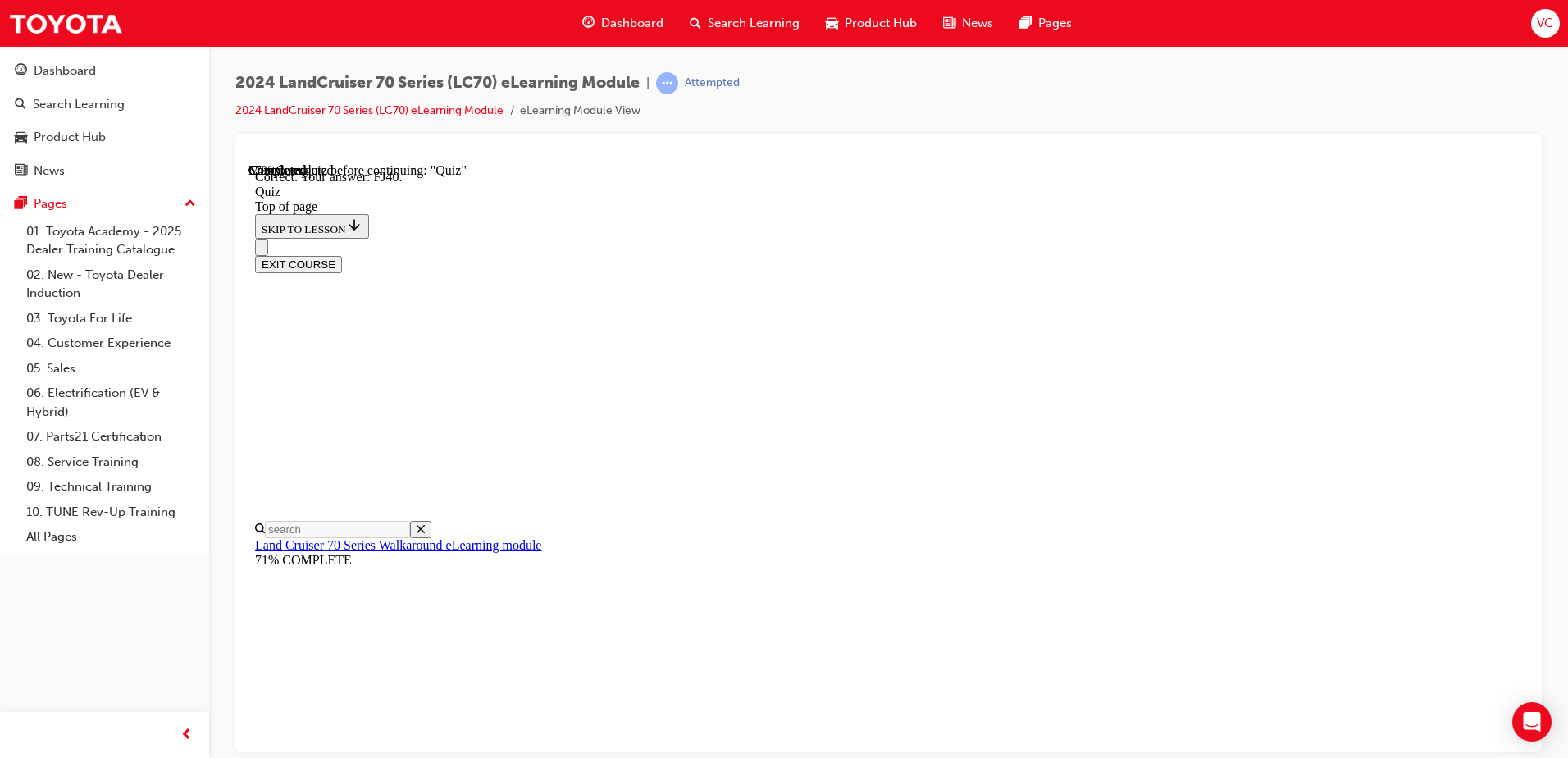
scroll to position [350, 0]
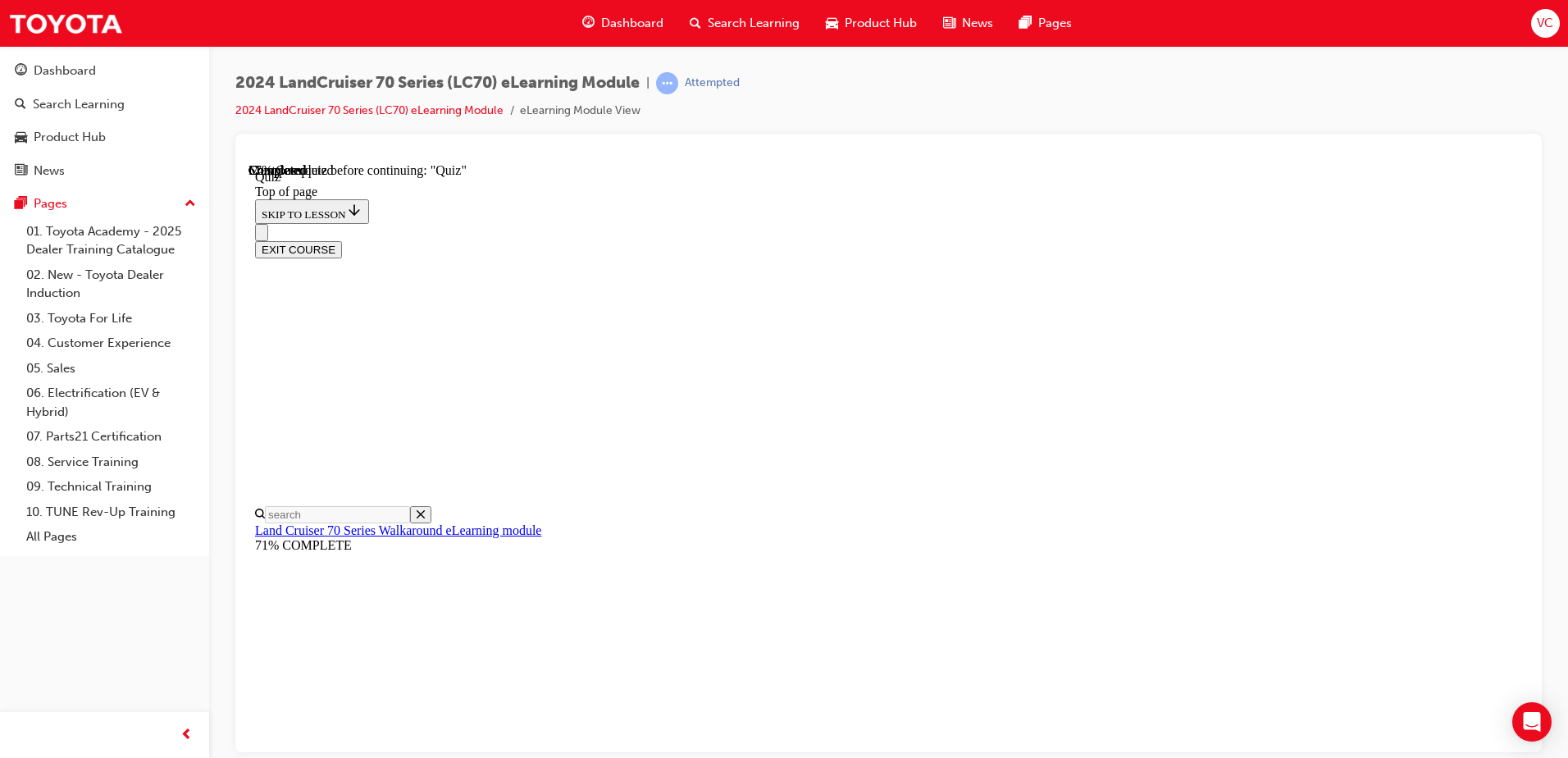
scroll to position [214, 0]
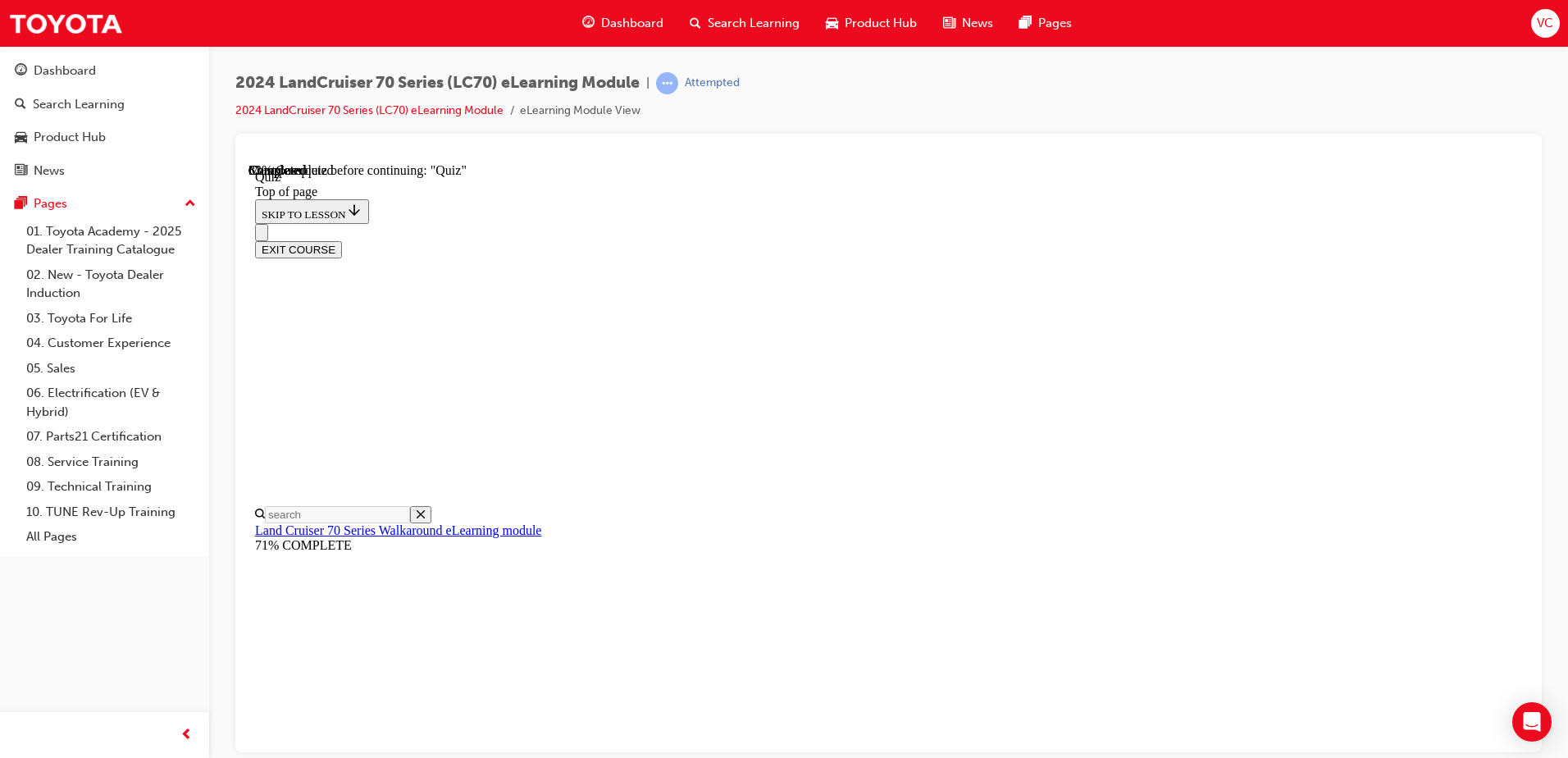
scroll to position [285, 0]
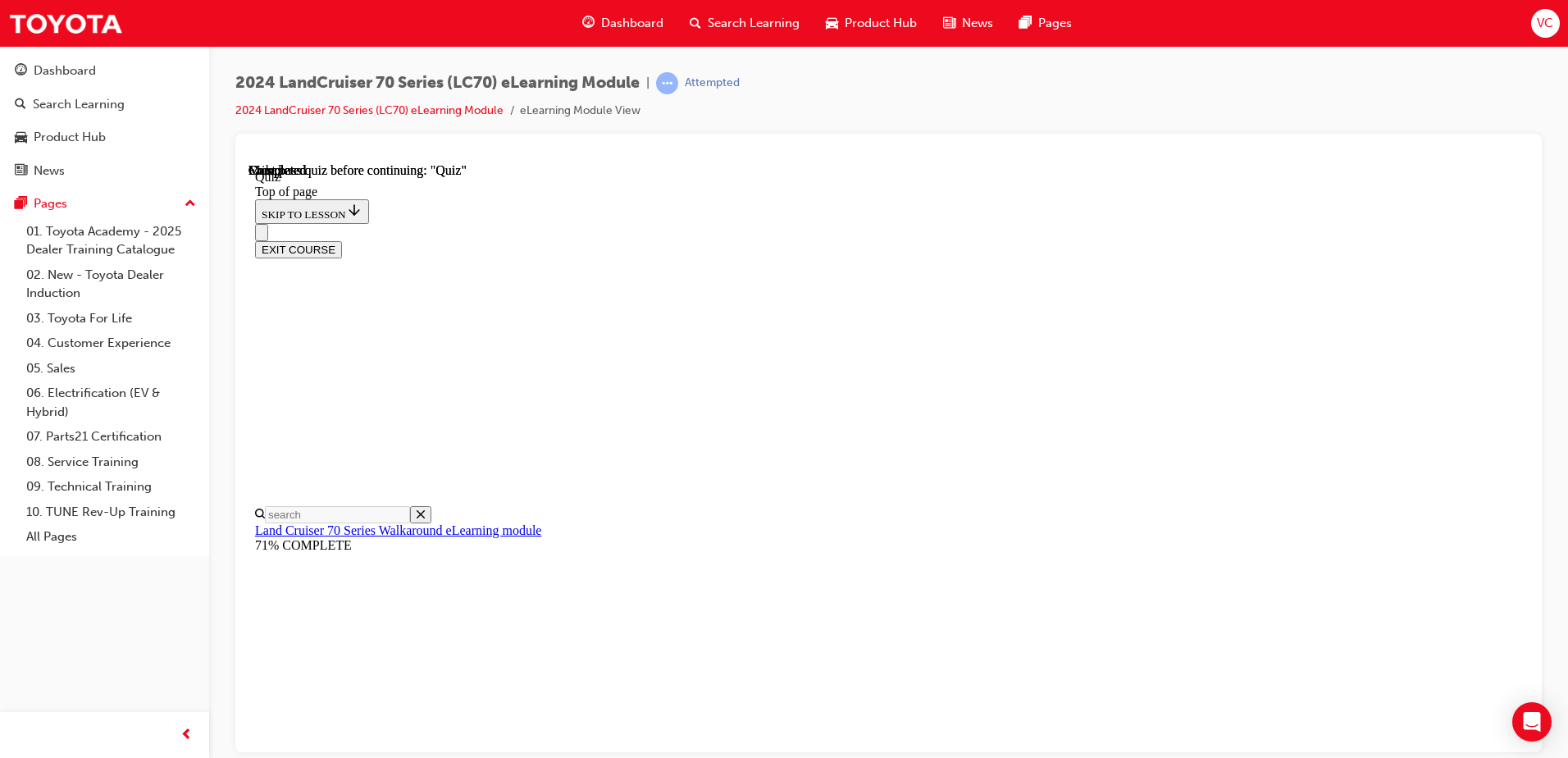
scroll to position [296, 0]
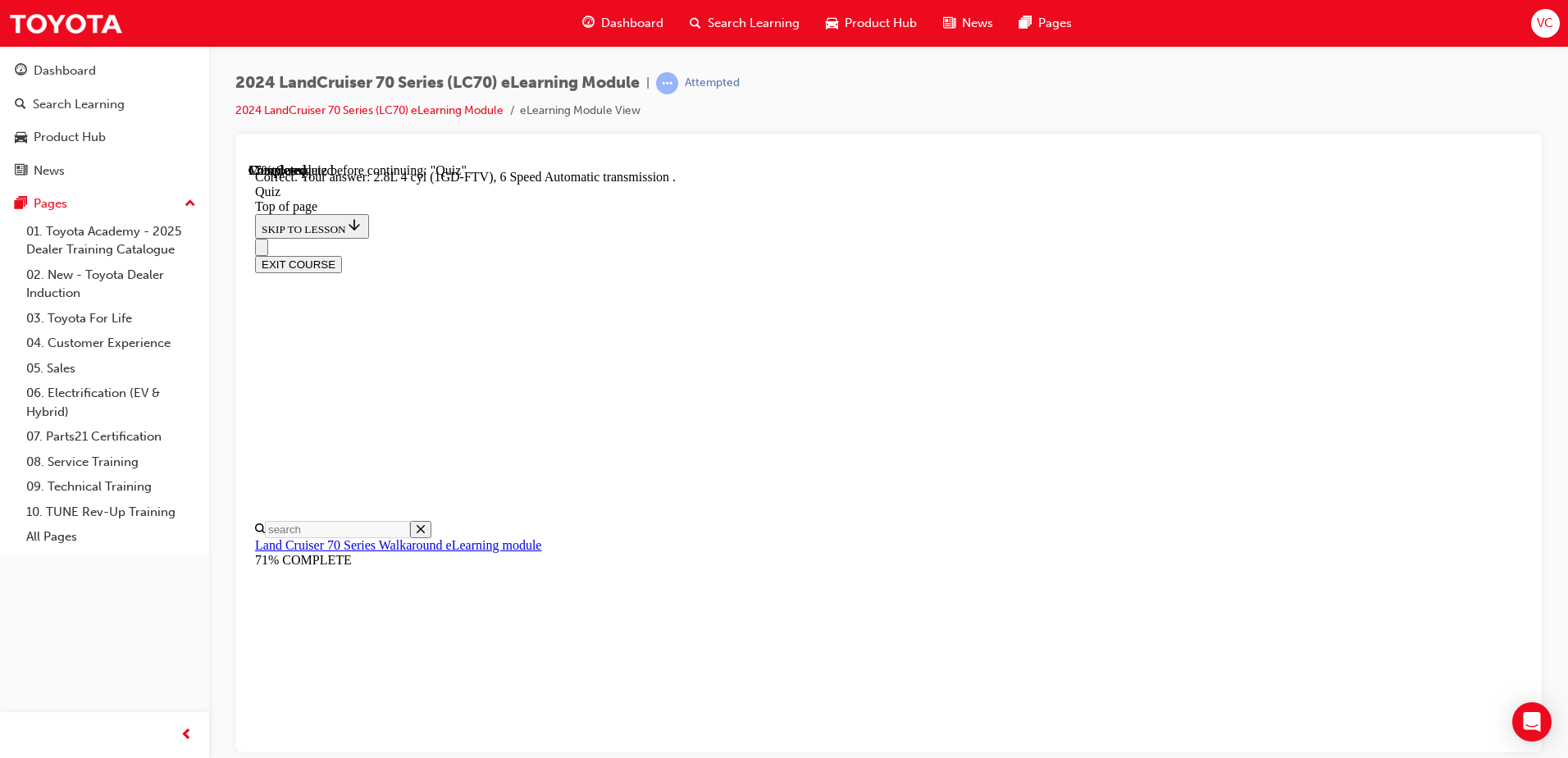
scroll to position [310, 0]
drag, startPoint x: 778, startPoint y: 273, endPoint x: 1197, endPoint y: 270, distance: 419.0
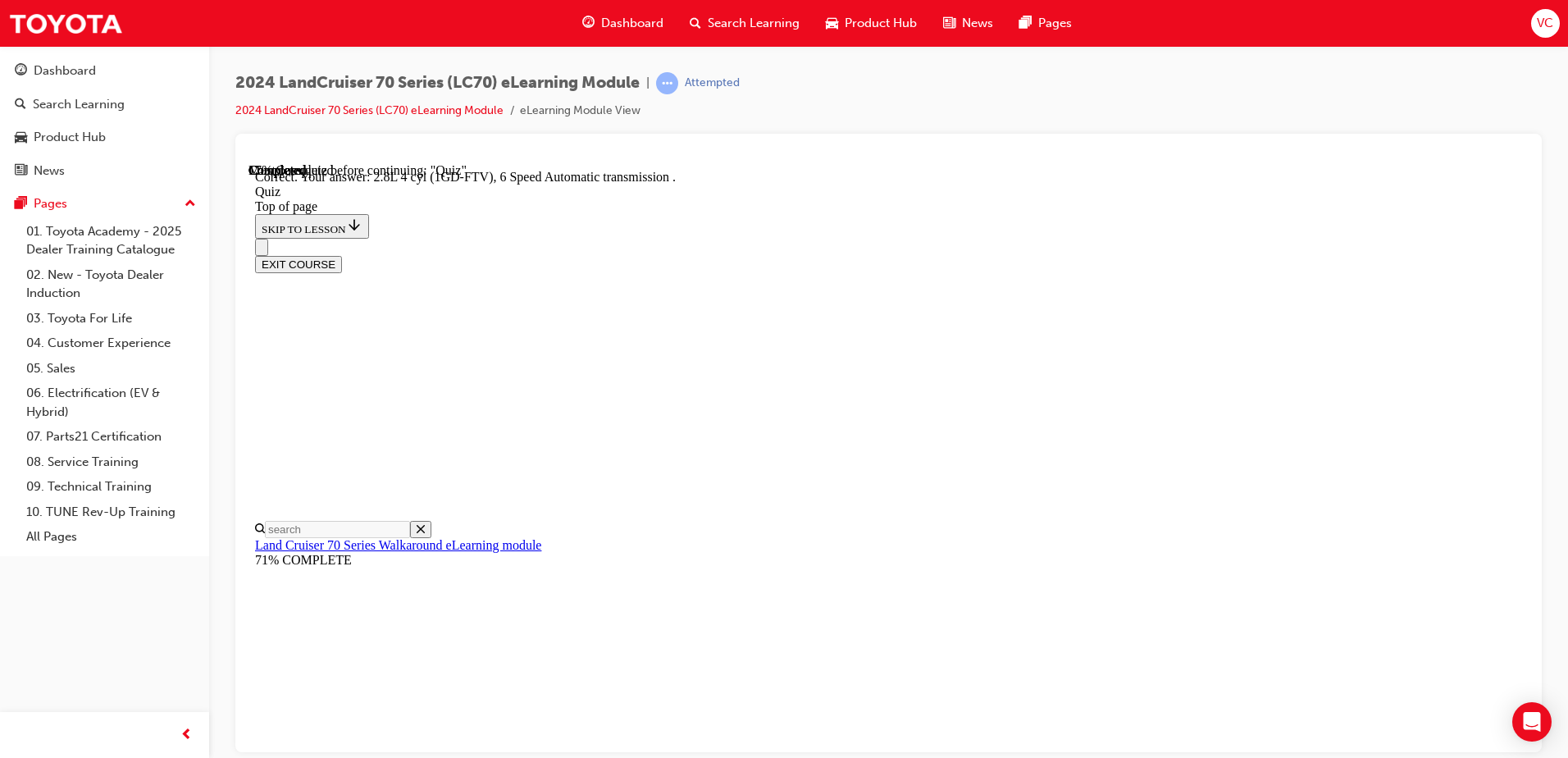
drag, startPoint x: 1197, startPoint y: 270, endPoint x: 1277, endPoint y: 264, distance: 80.2
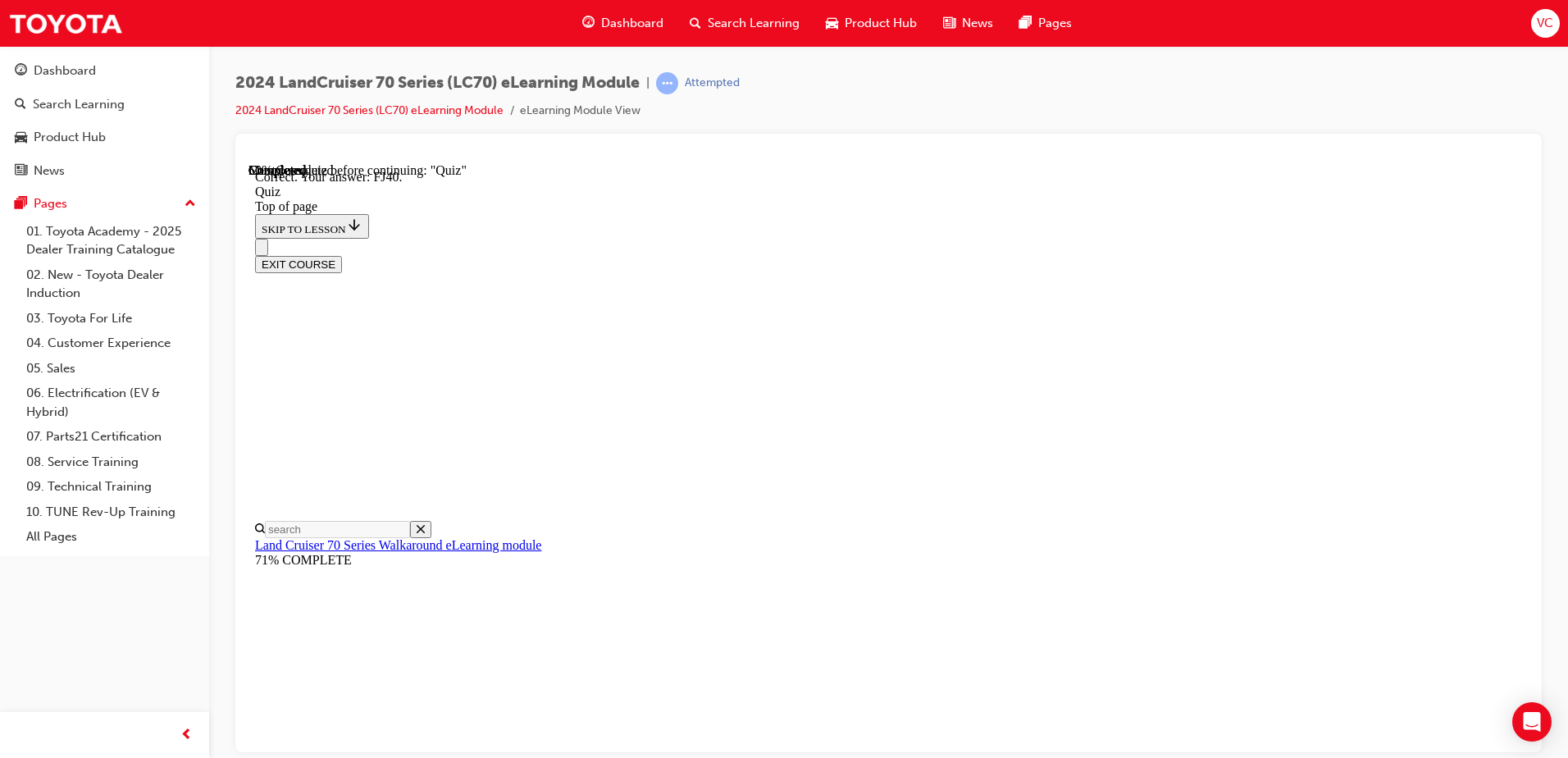
scroll to position [350, 0]
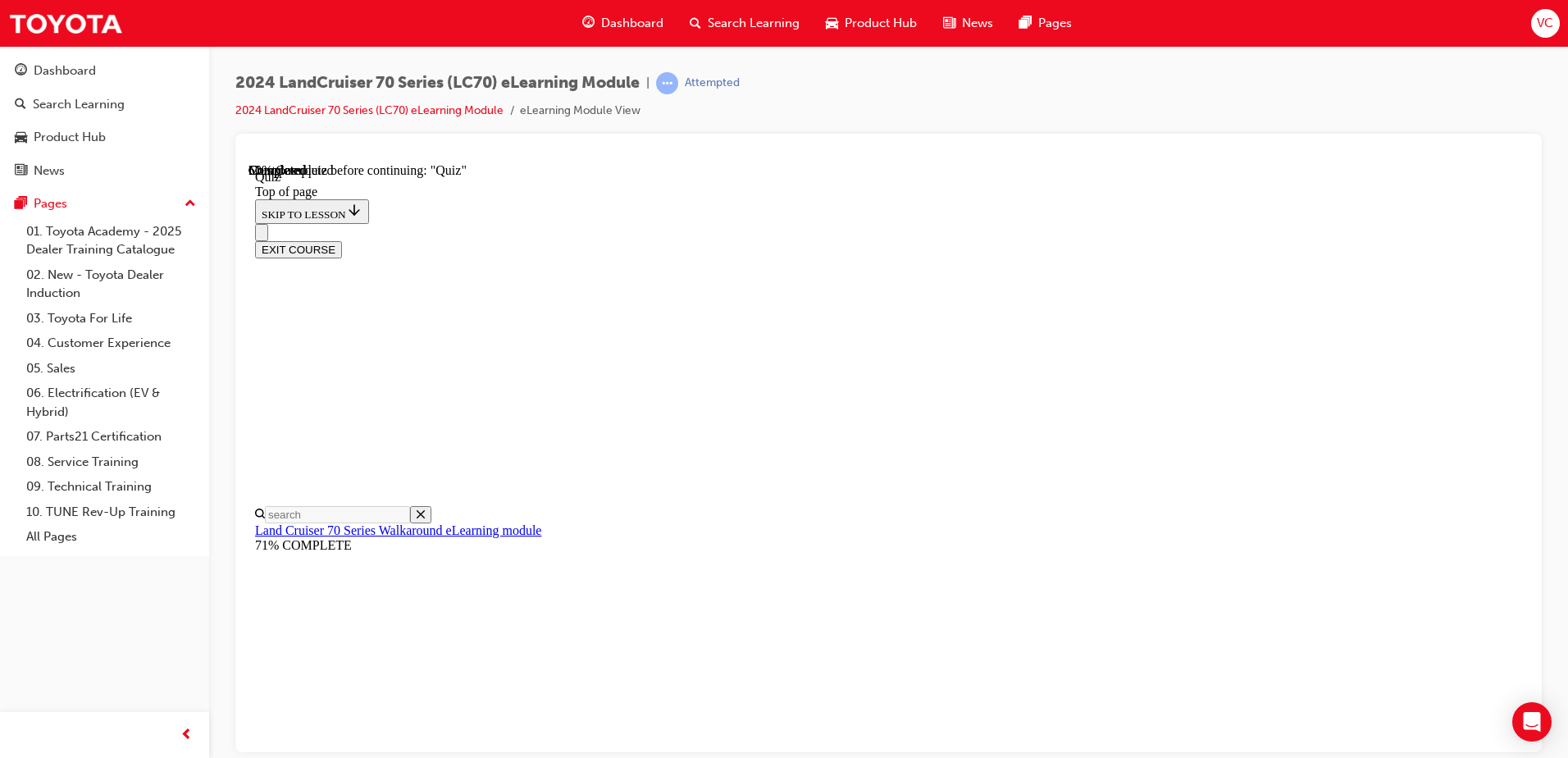
scroll to position [214, 0]
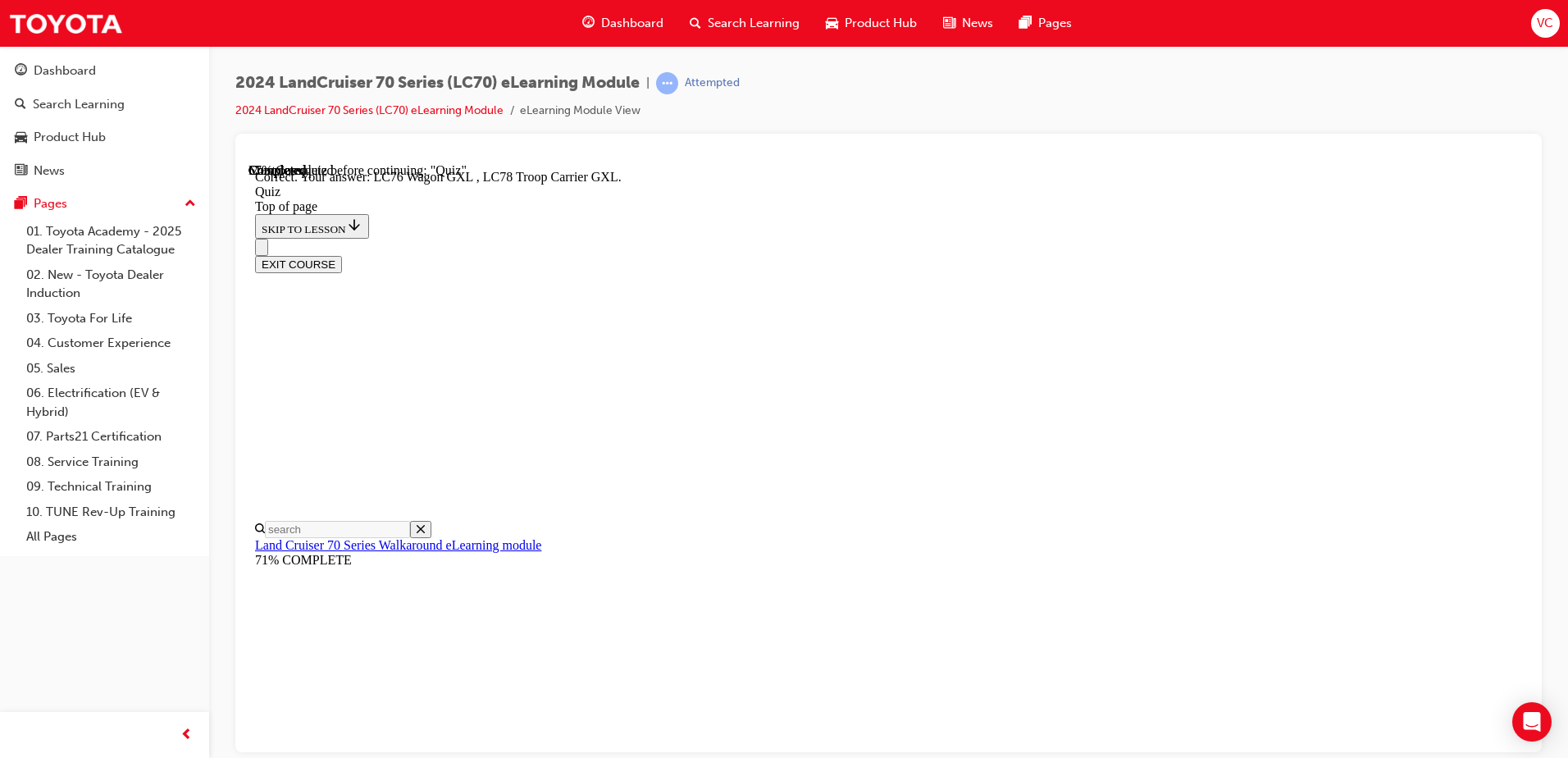
scroll to position [414, 0]
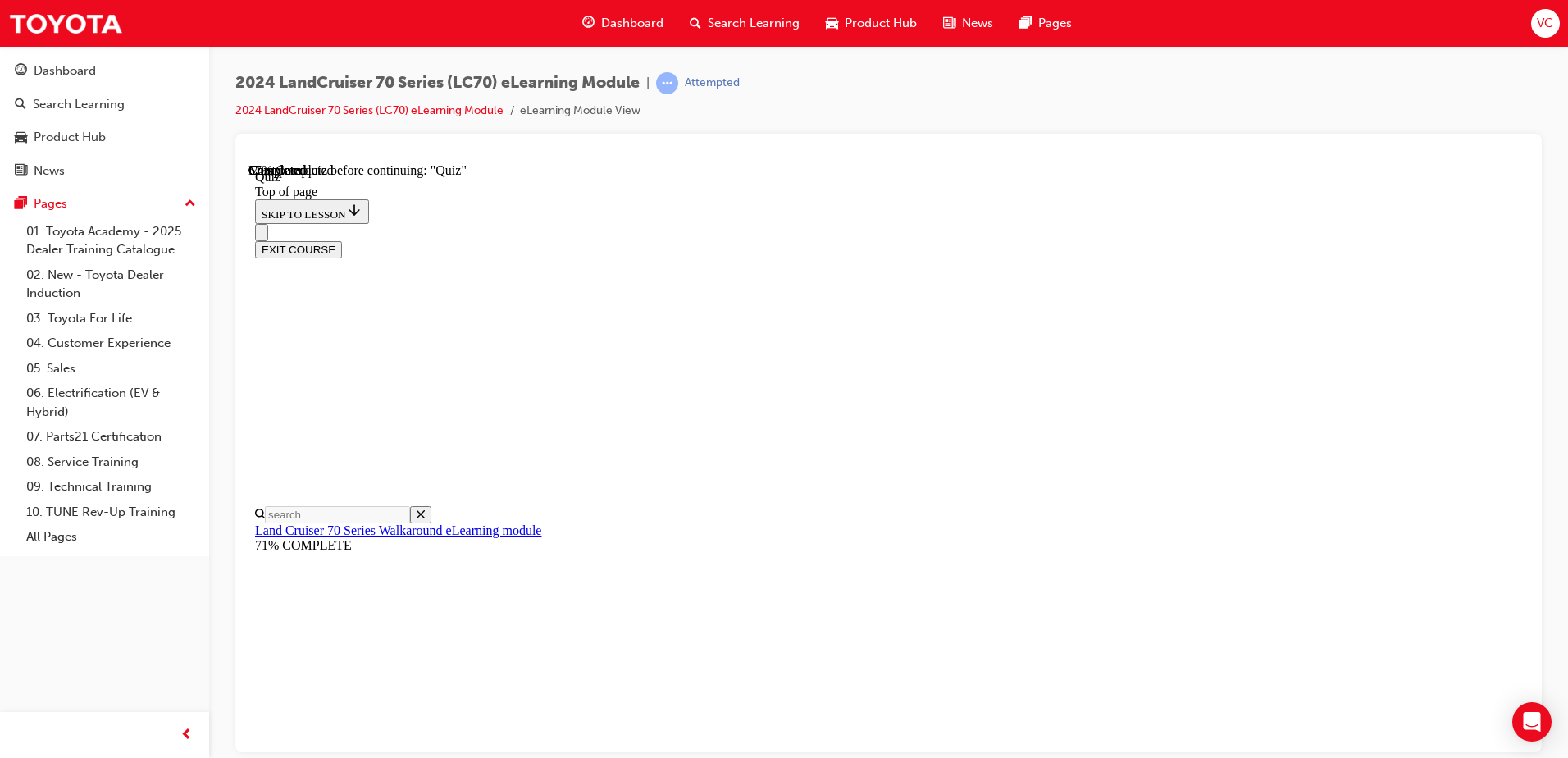
scroll to position [214, 0]
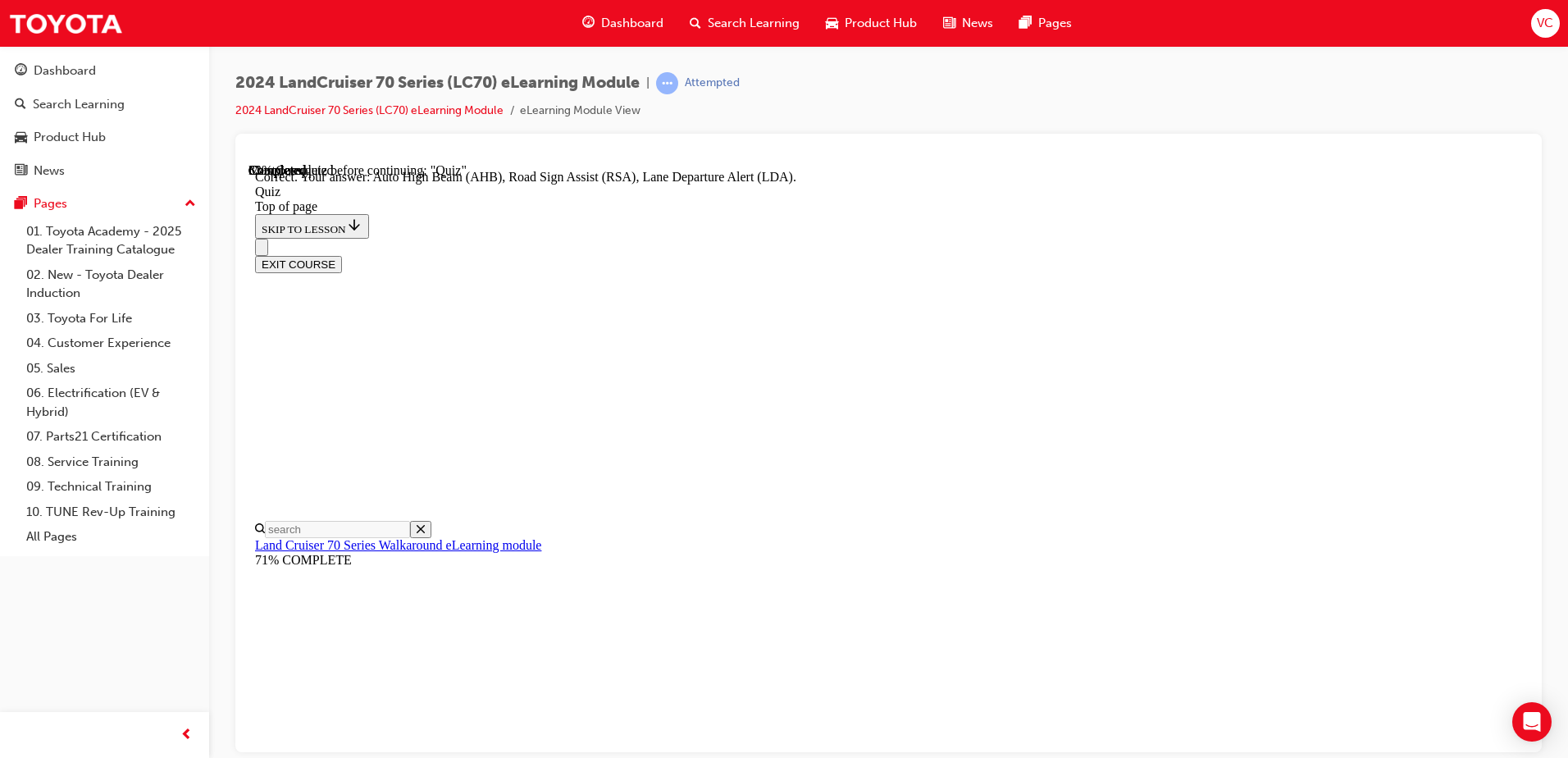
scroll to position [413, 0]
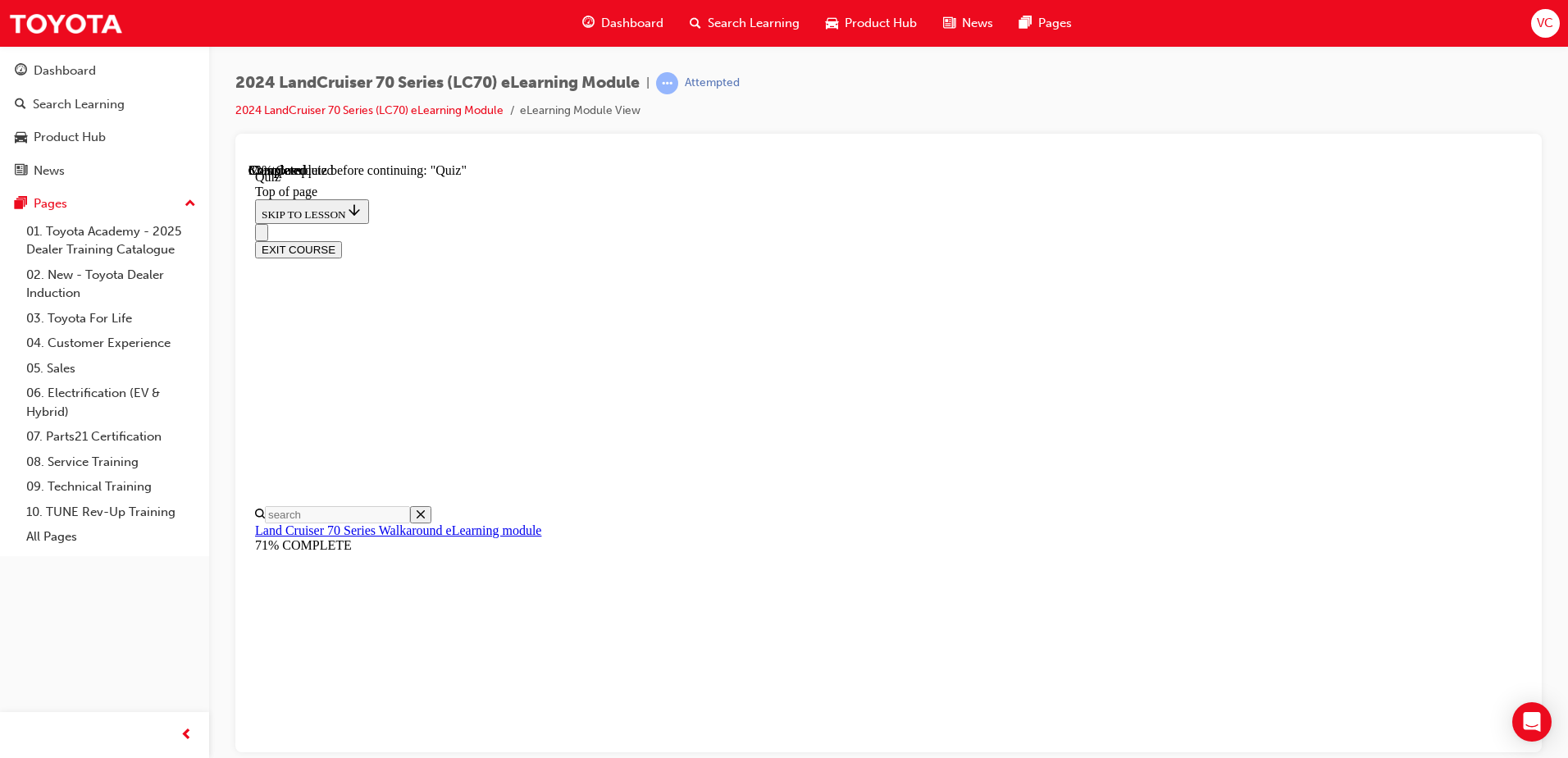
scroll to position [367, 0]
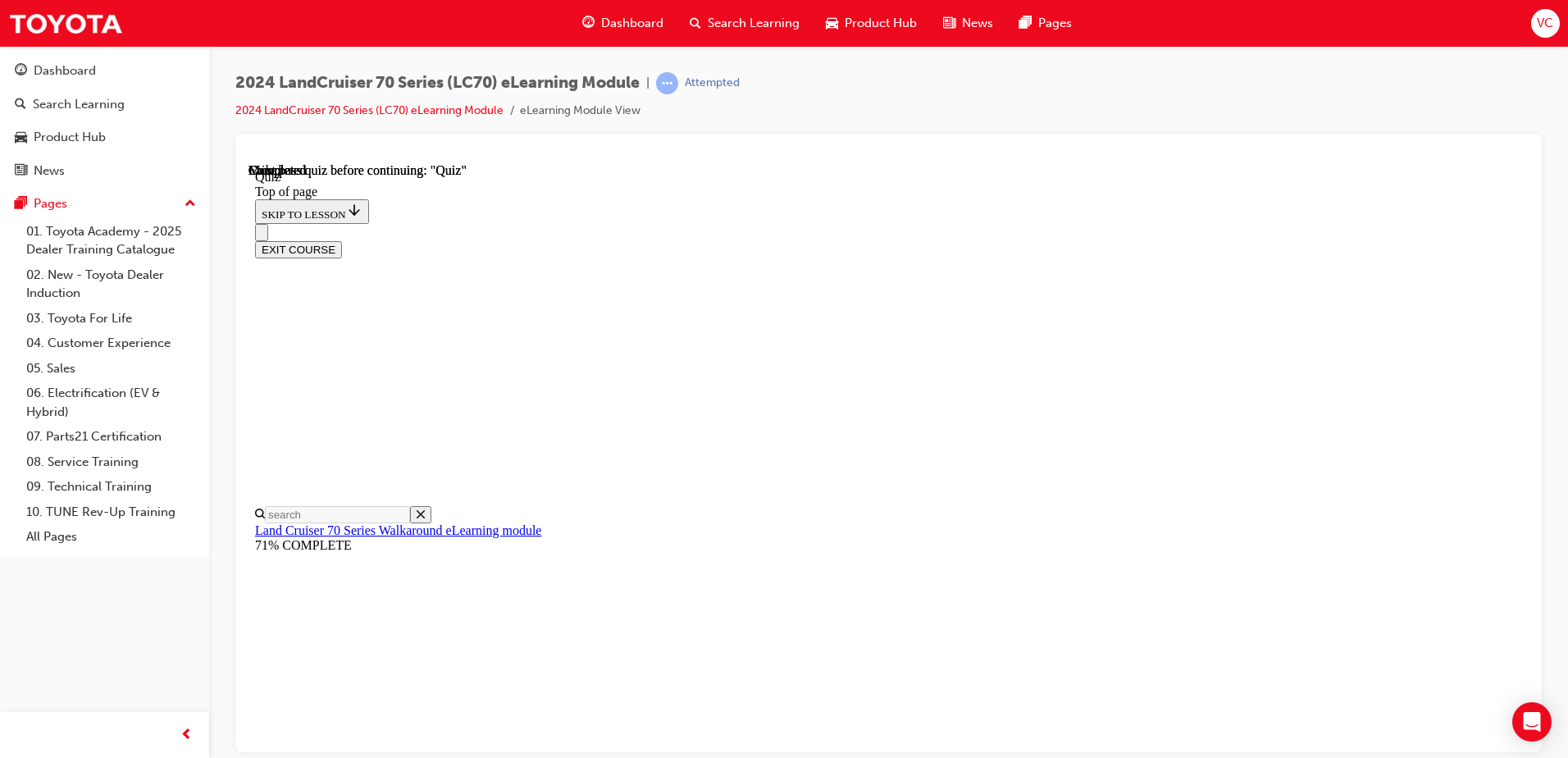
scroll to position [296, 0]
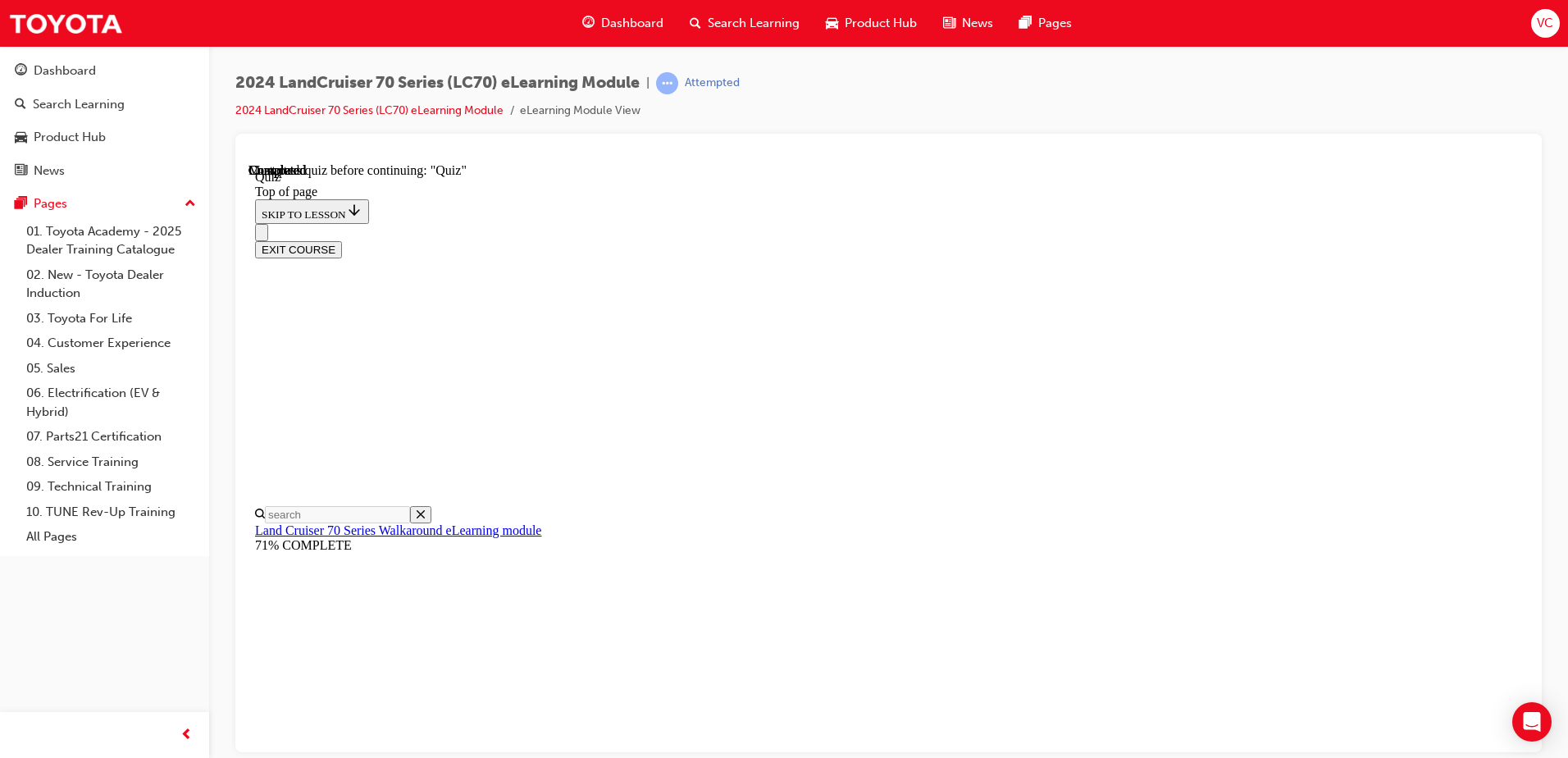
scroll to position [214, 0]
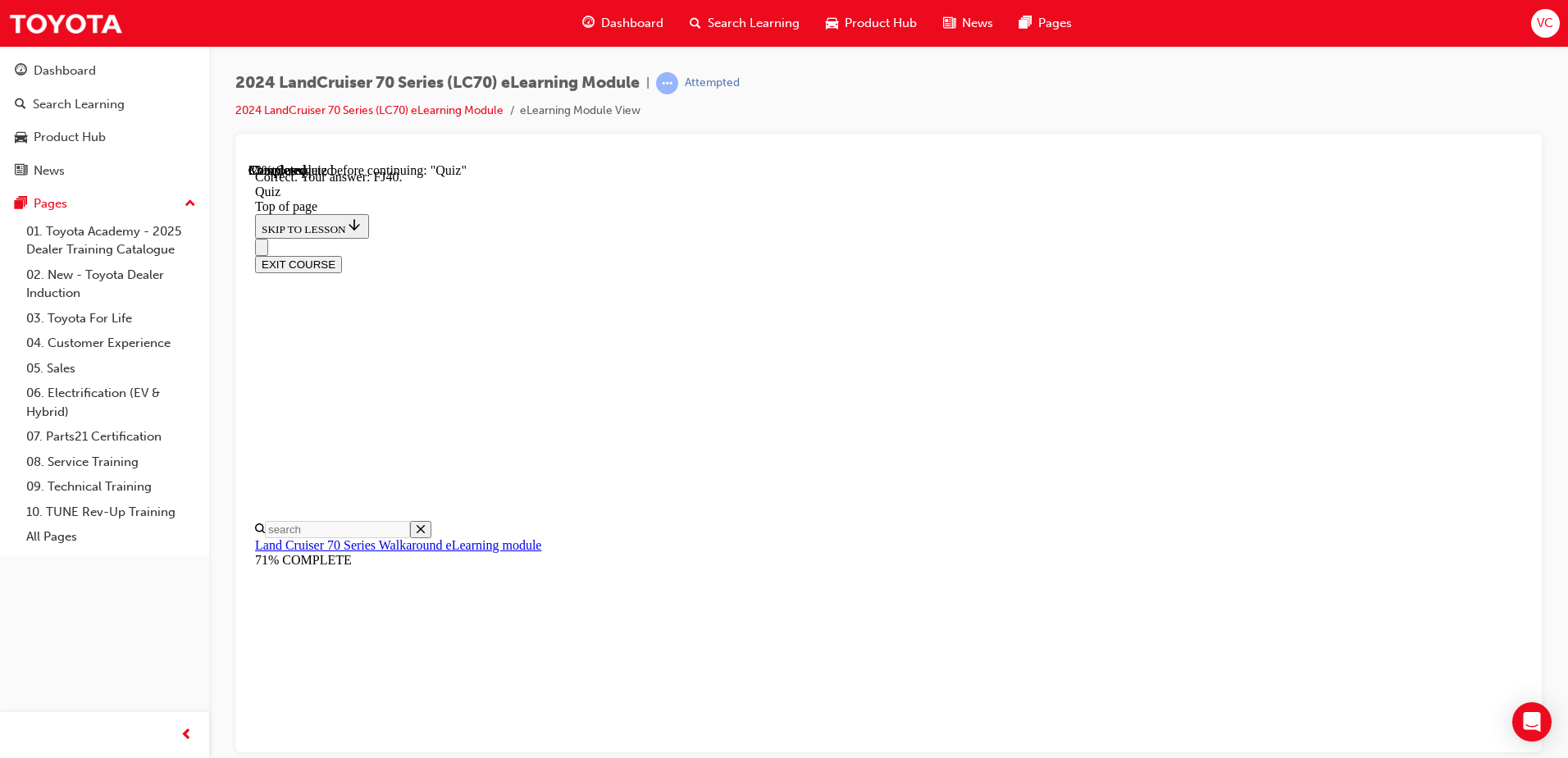
scroll to position [350, 0]
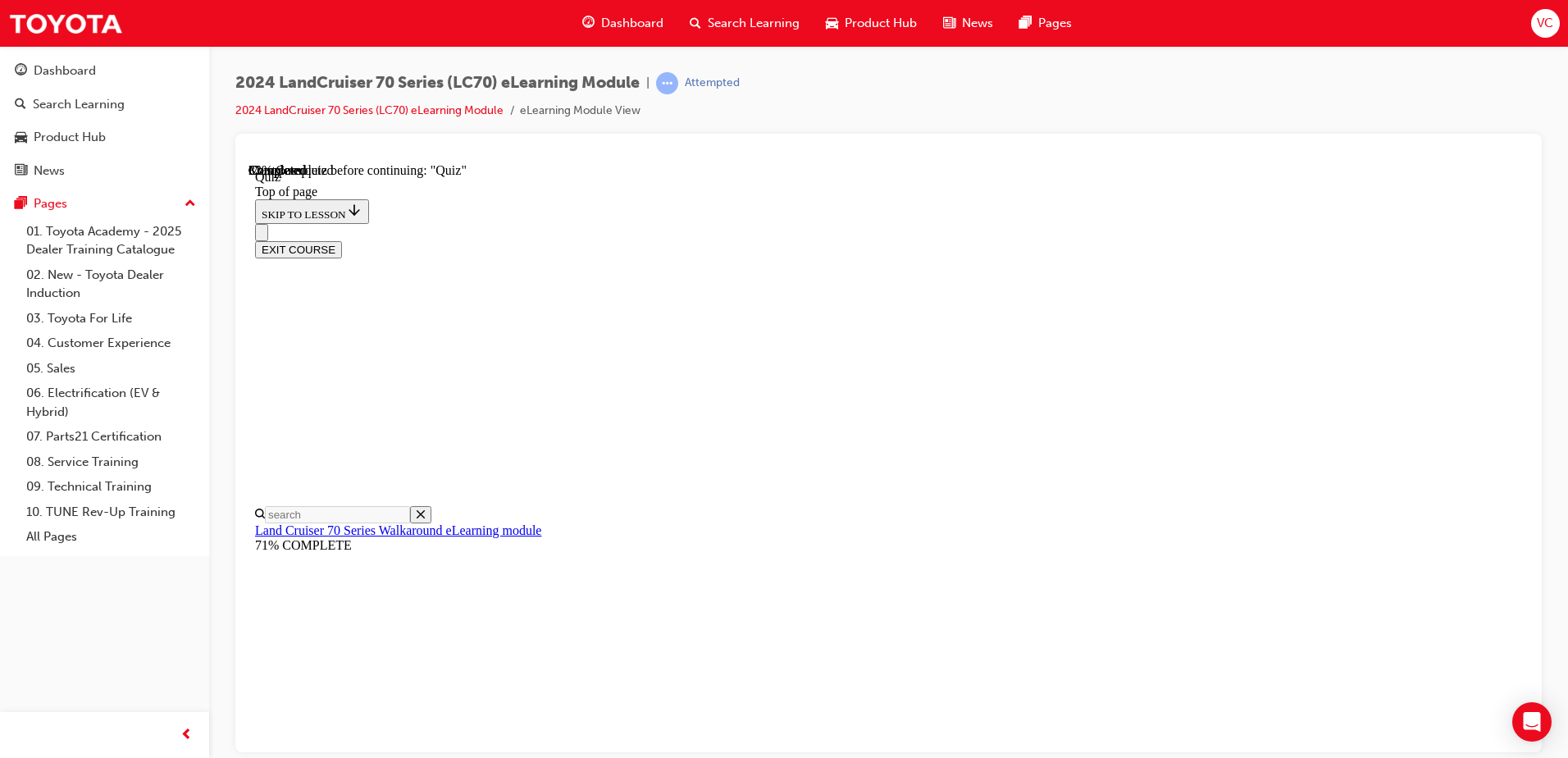
scroll to position [214, 0]
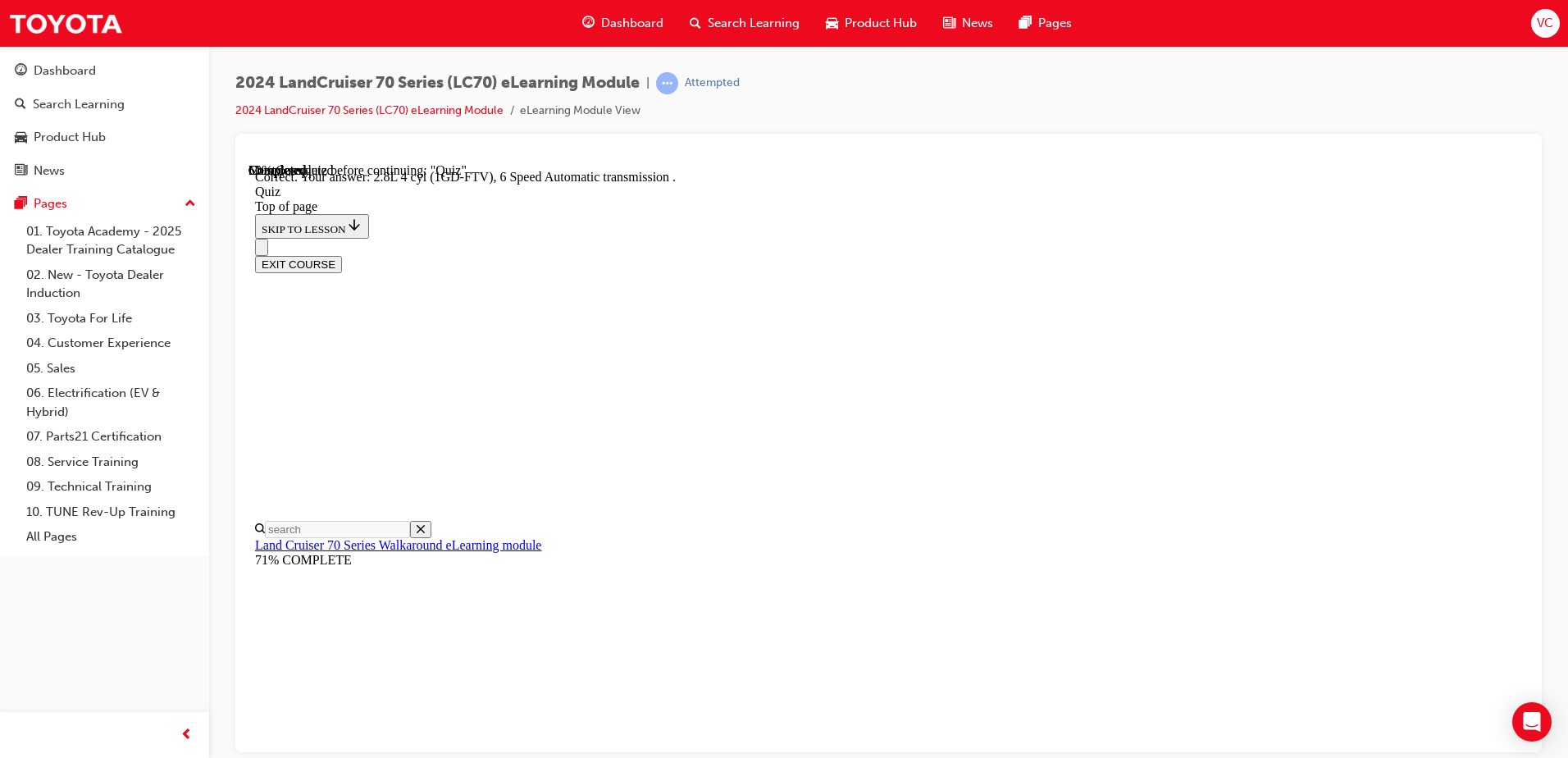
scroll to position [310, 0]
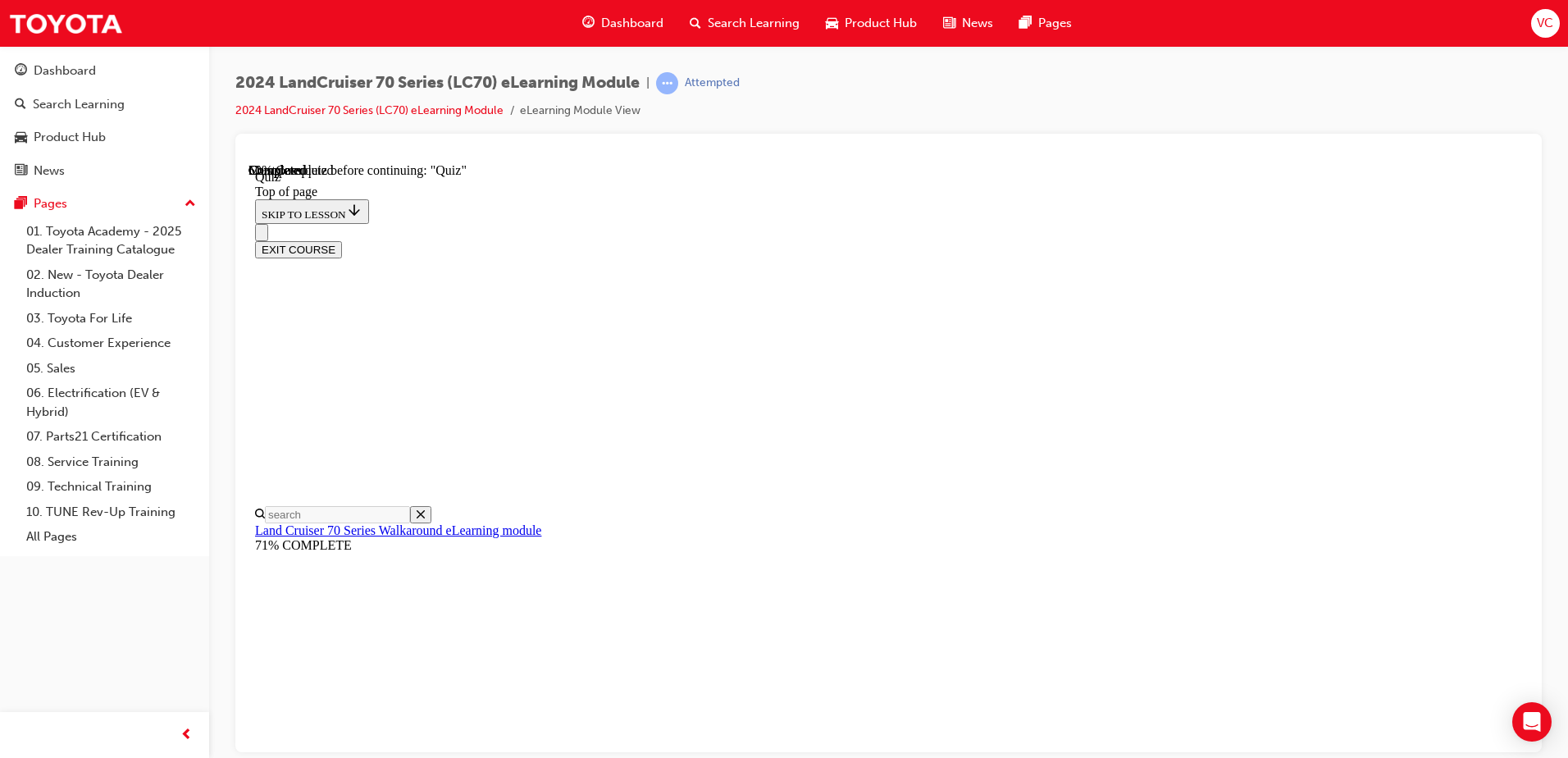
scroll to position [273, 0]
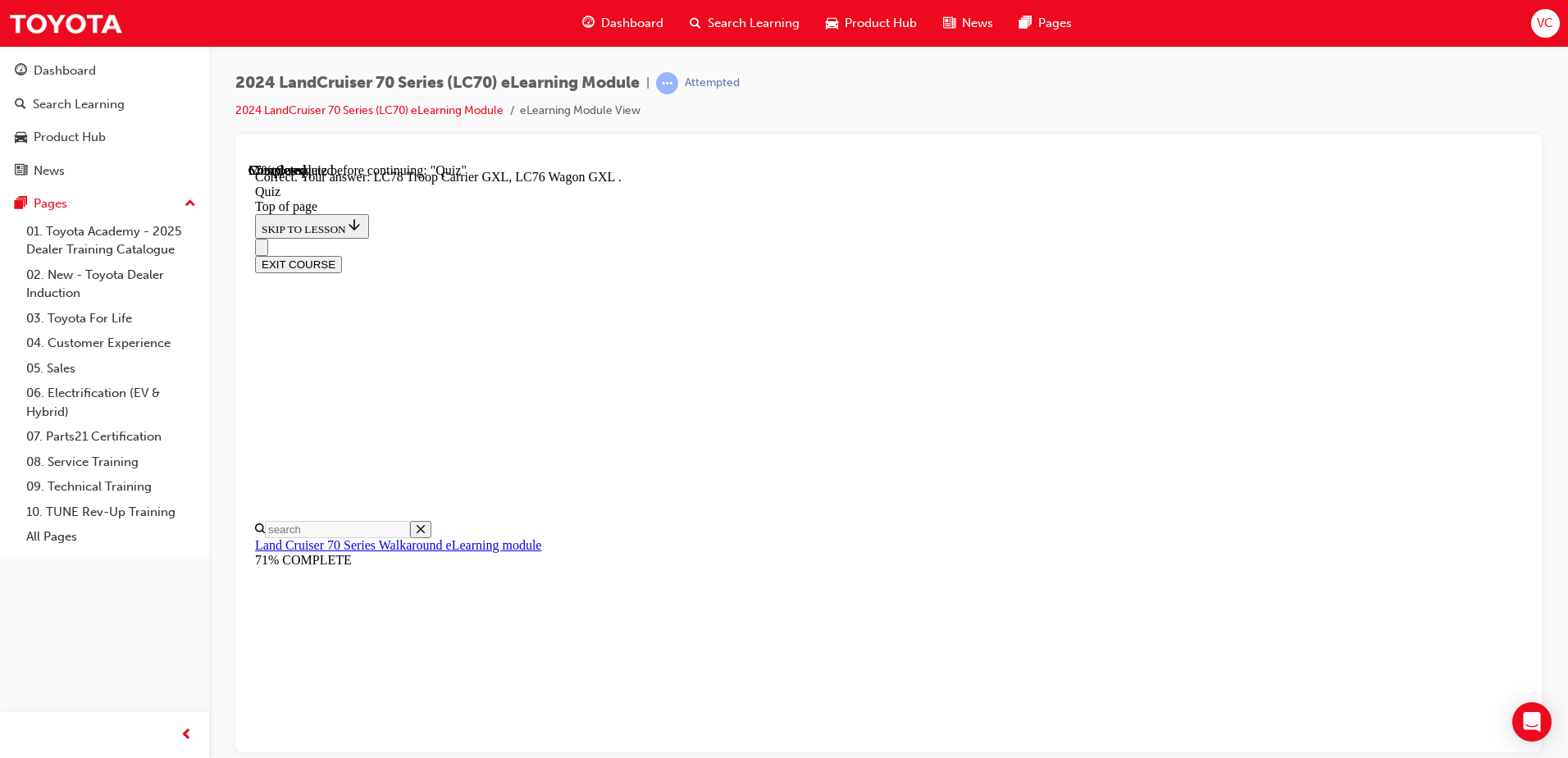
scroll to position [414, 0]
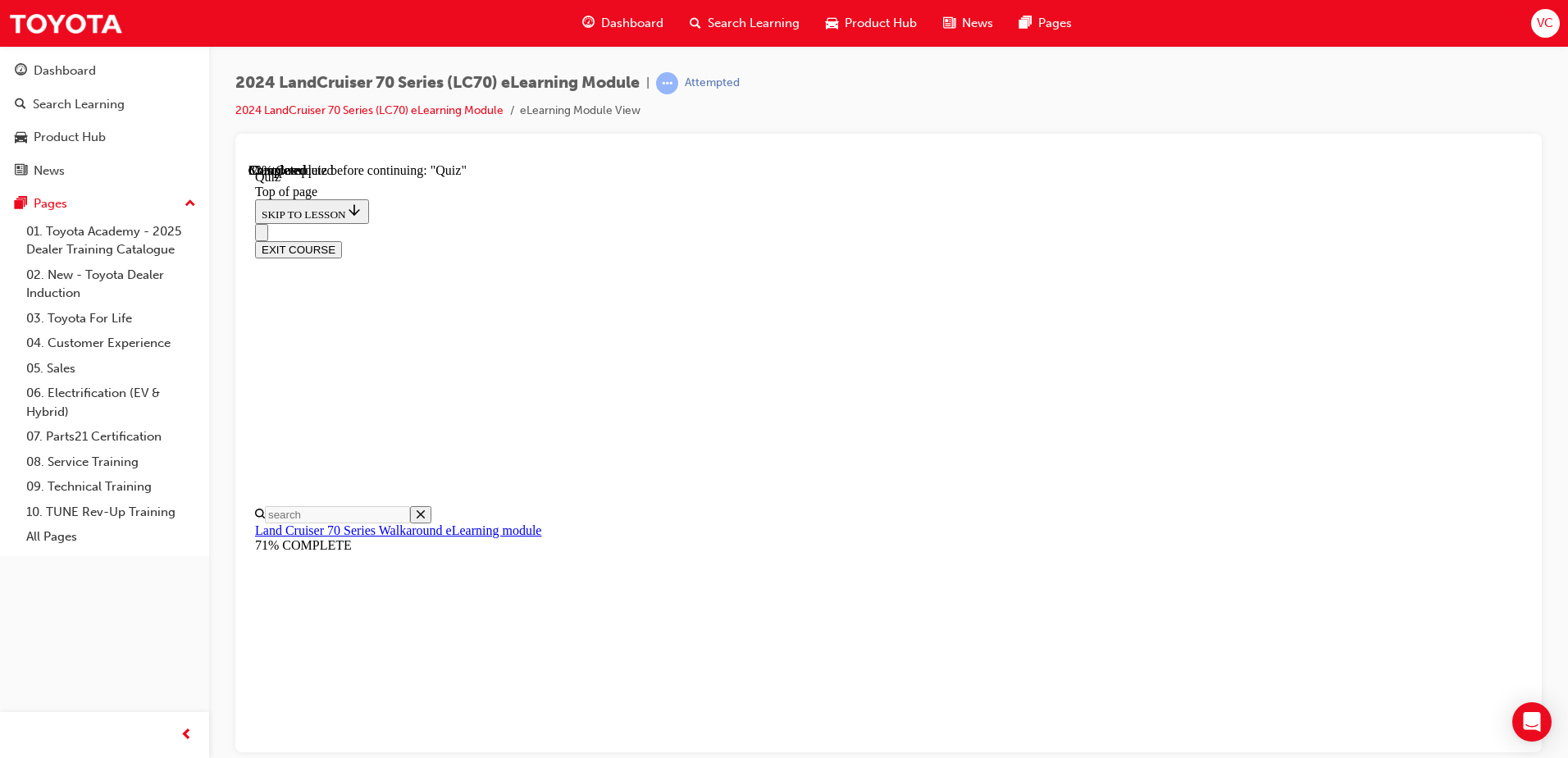
scroll to position [198, 0]
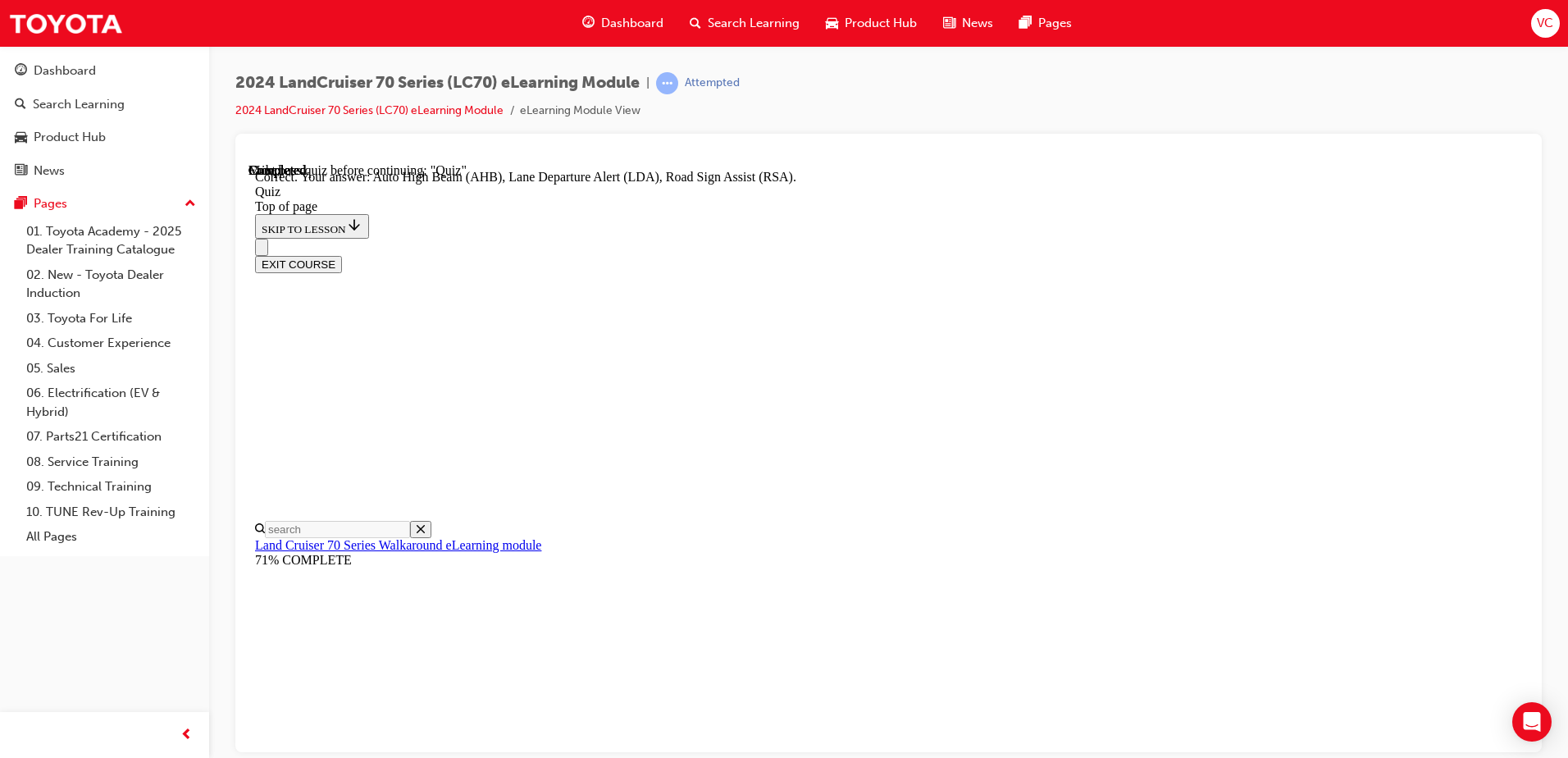
scroll to position [413, 0]
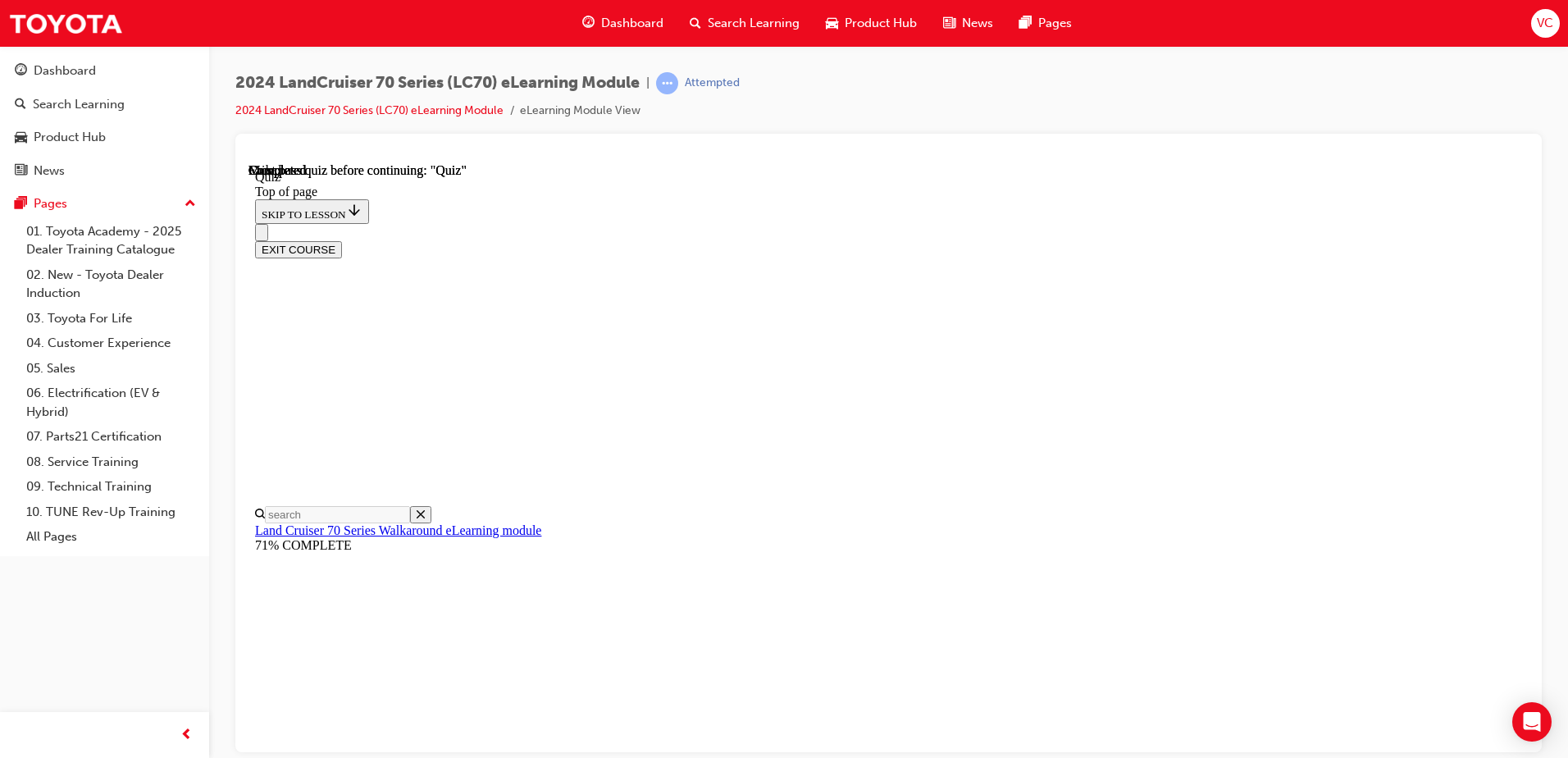
scroll to position [214, 0]
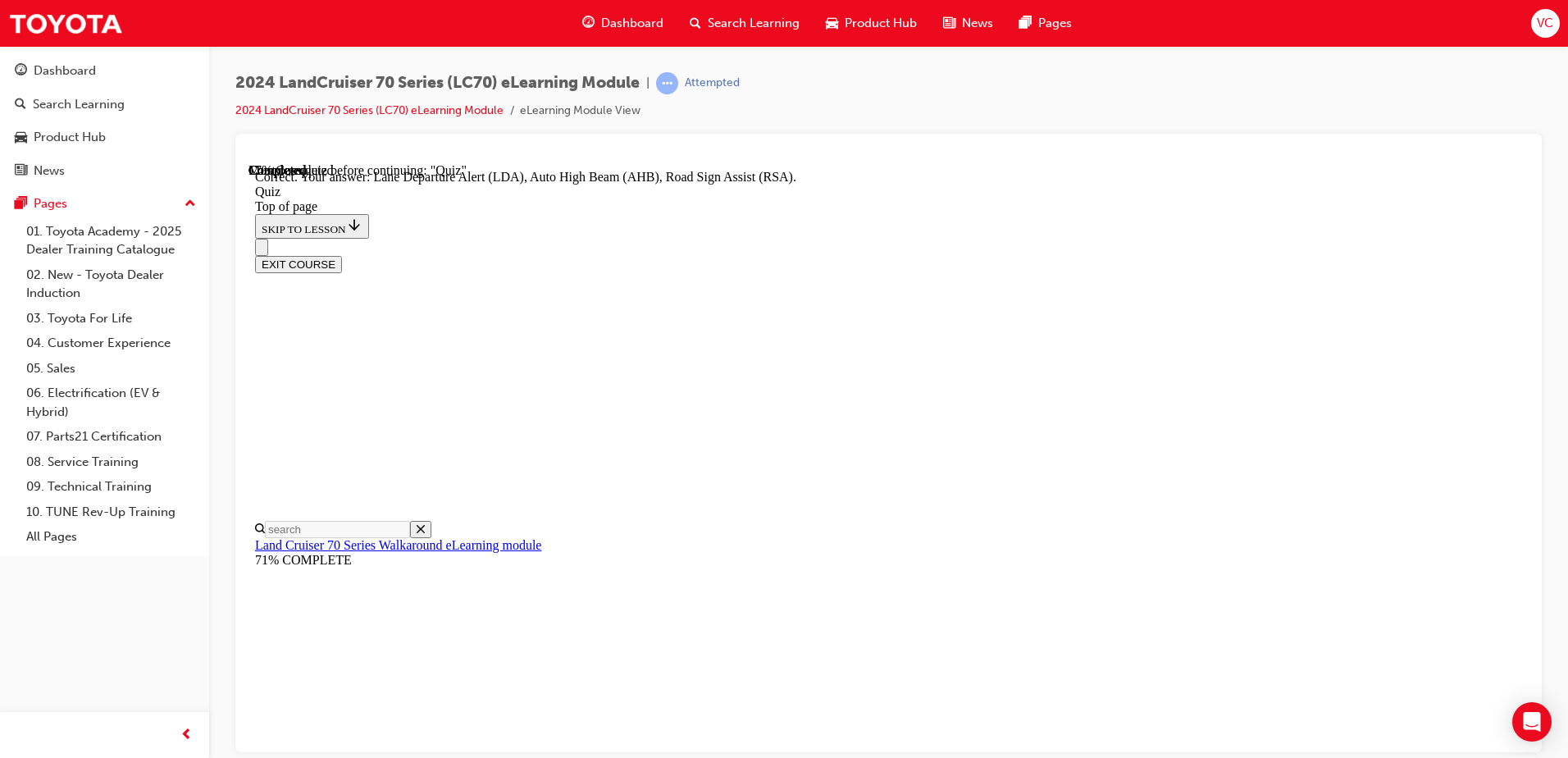
scroll to position [413, 0]
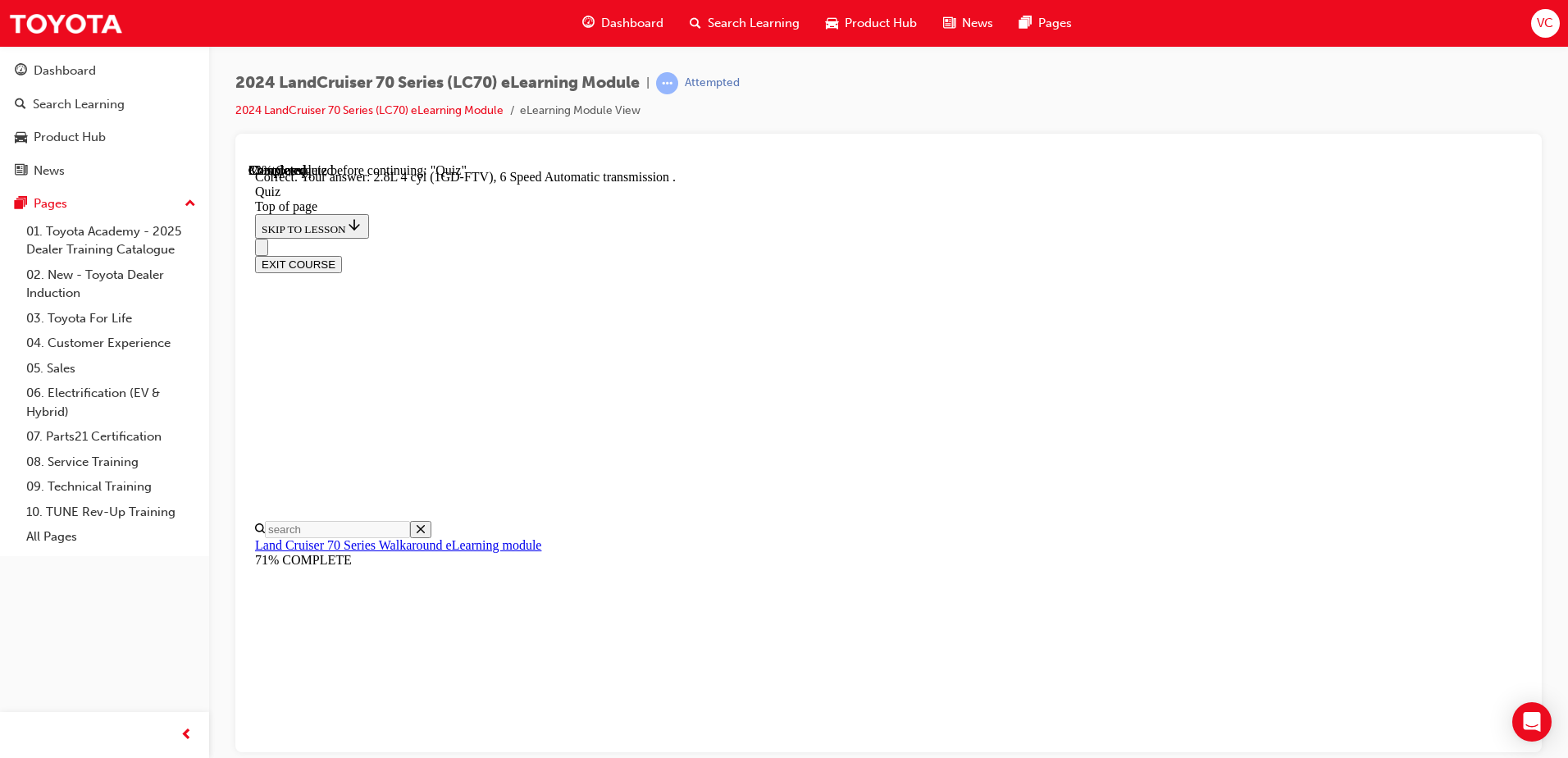
scroll to position [310, 0]
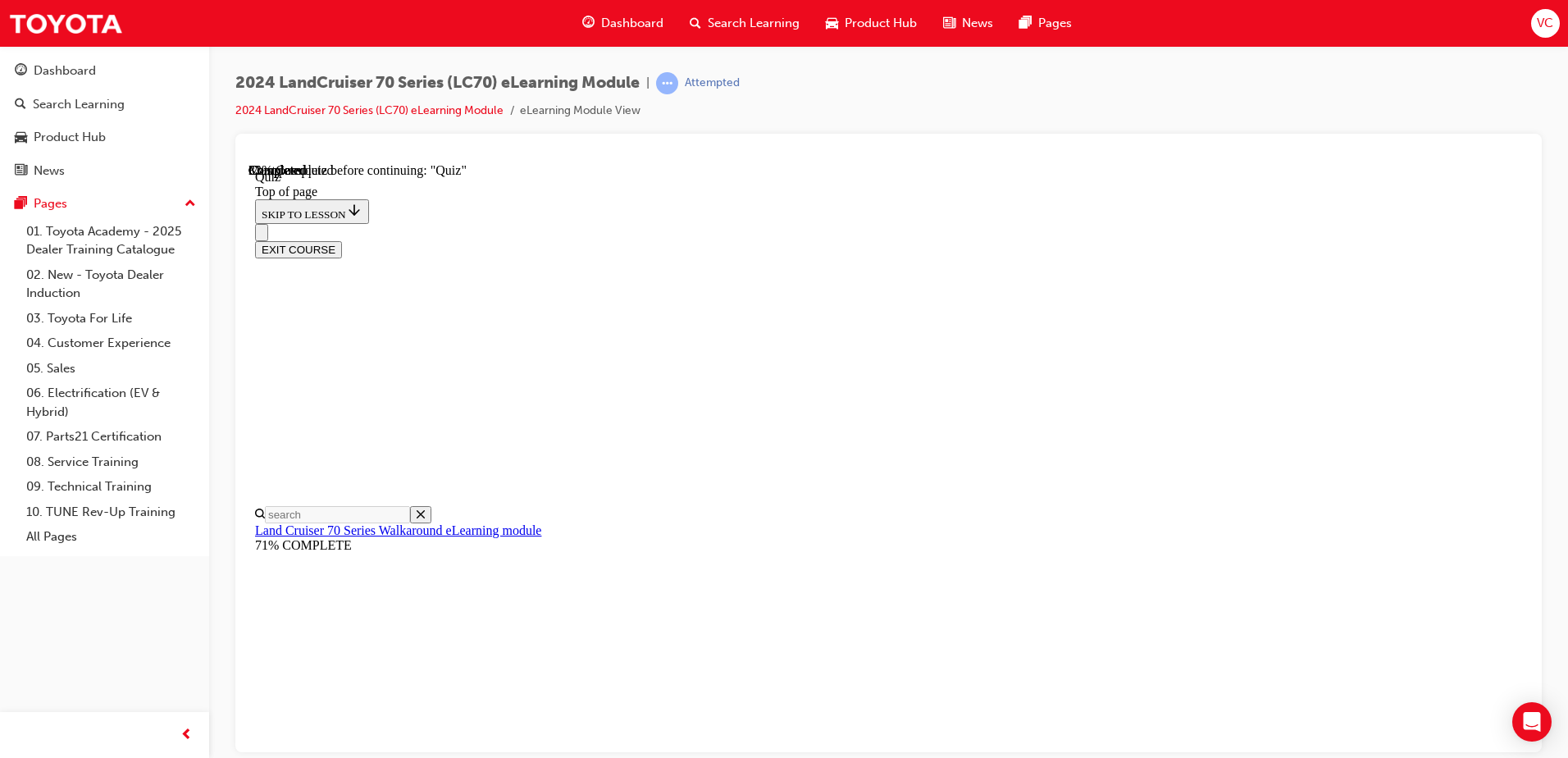
scroll to position [50, 0]
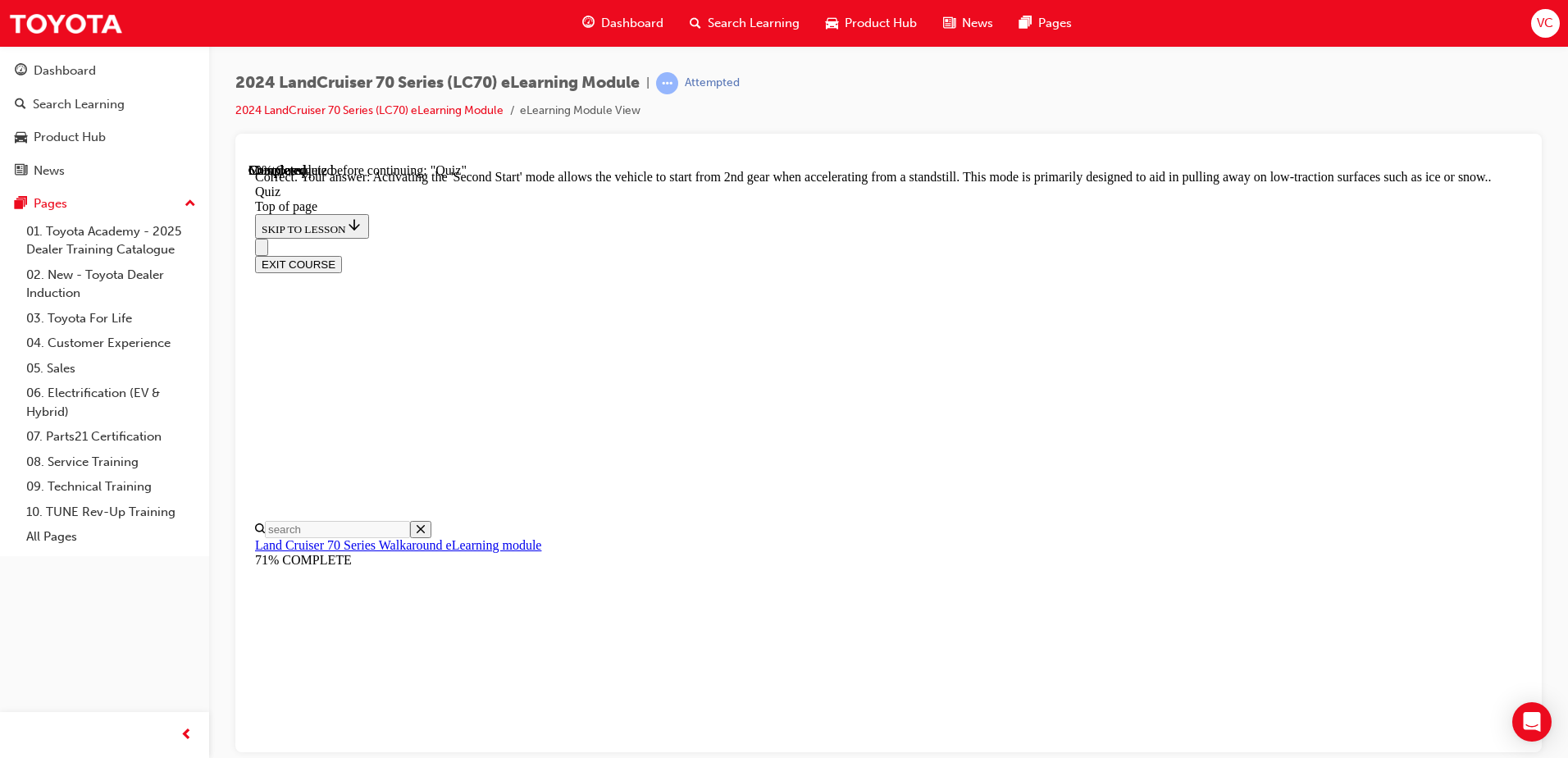
scroll to position [418, 0]
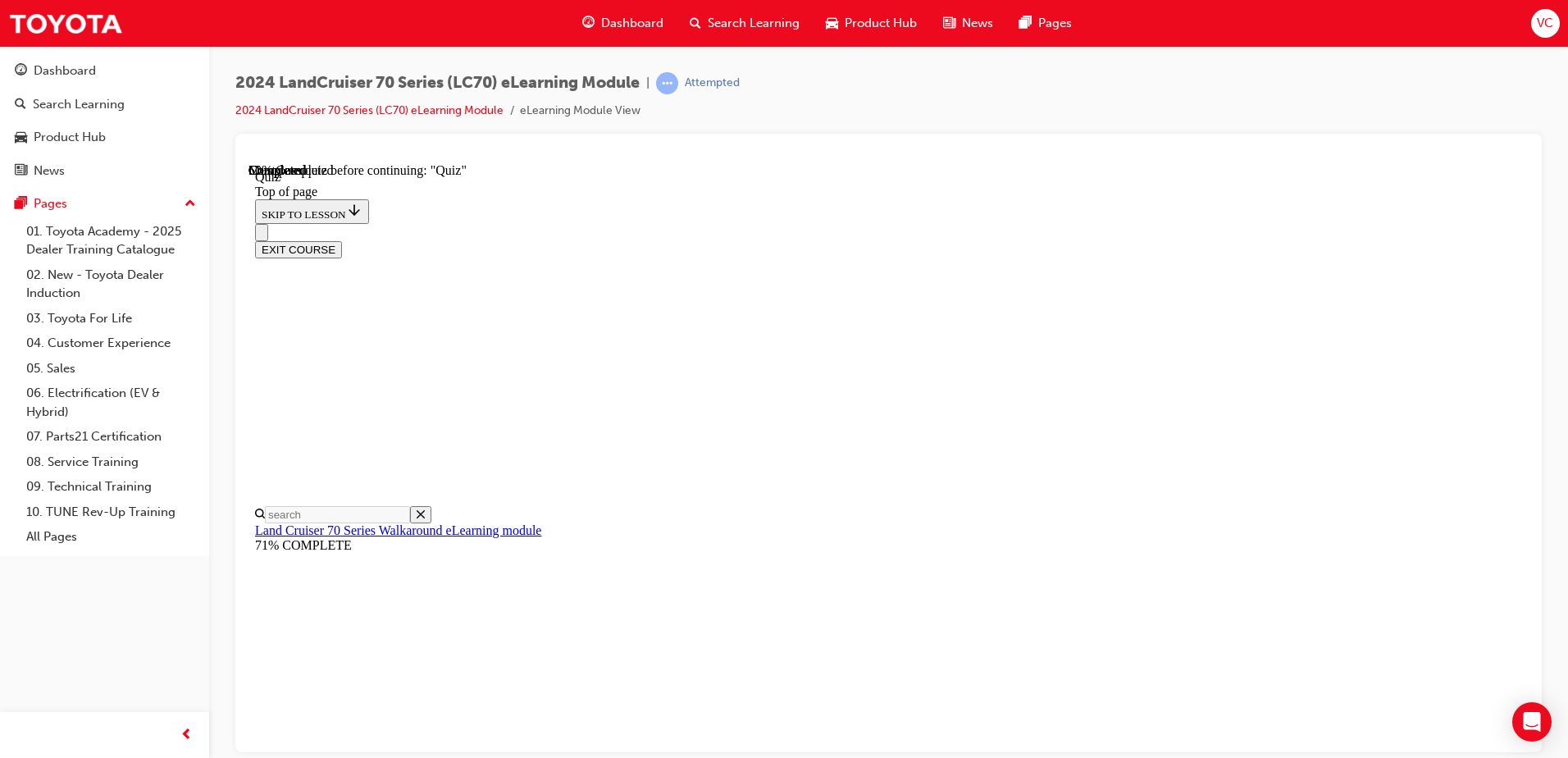
scroll to position [298, 0]
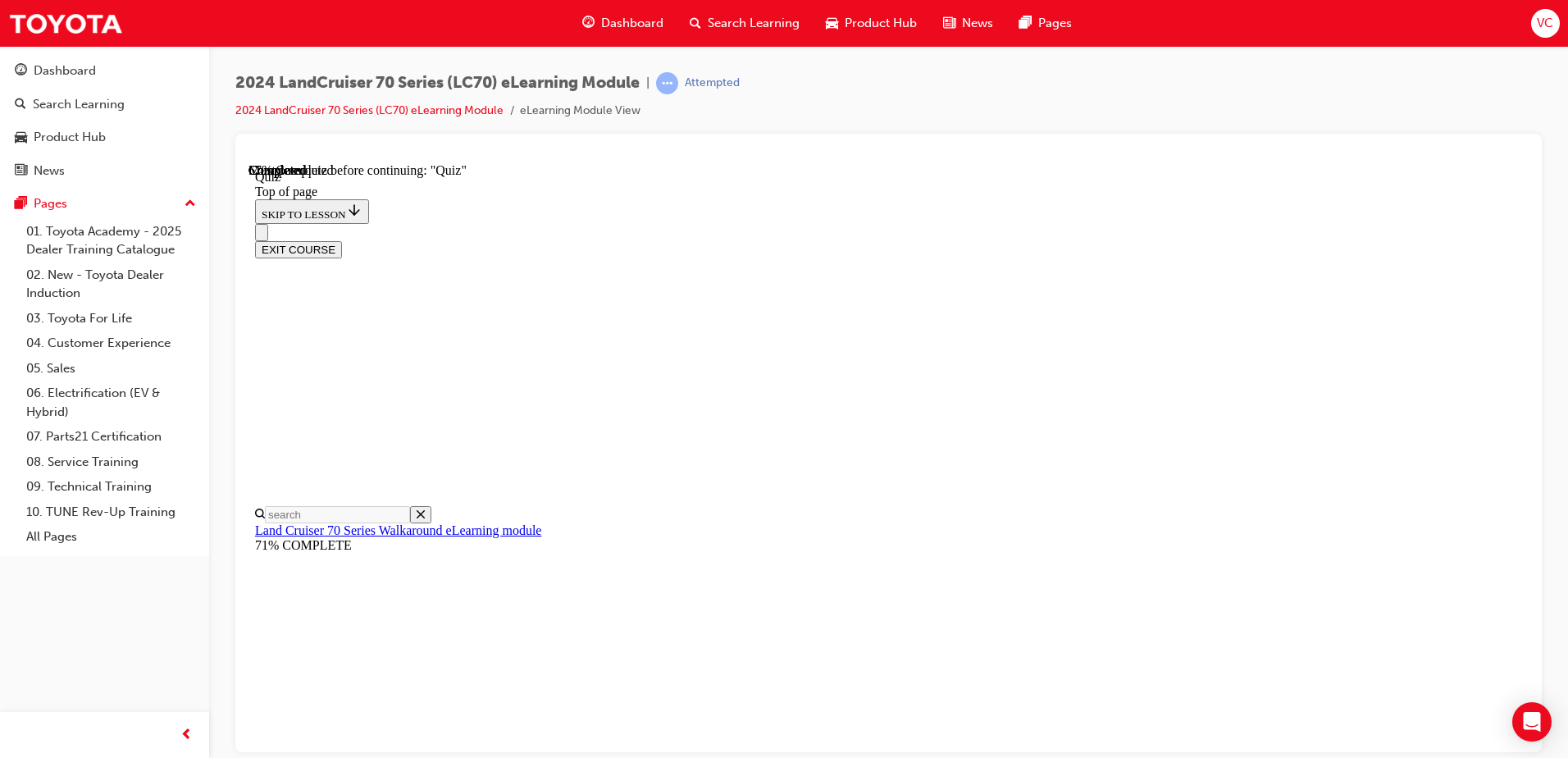
scroll to position [363, 0]
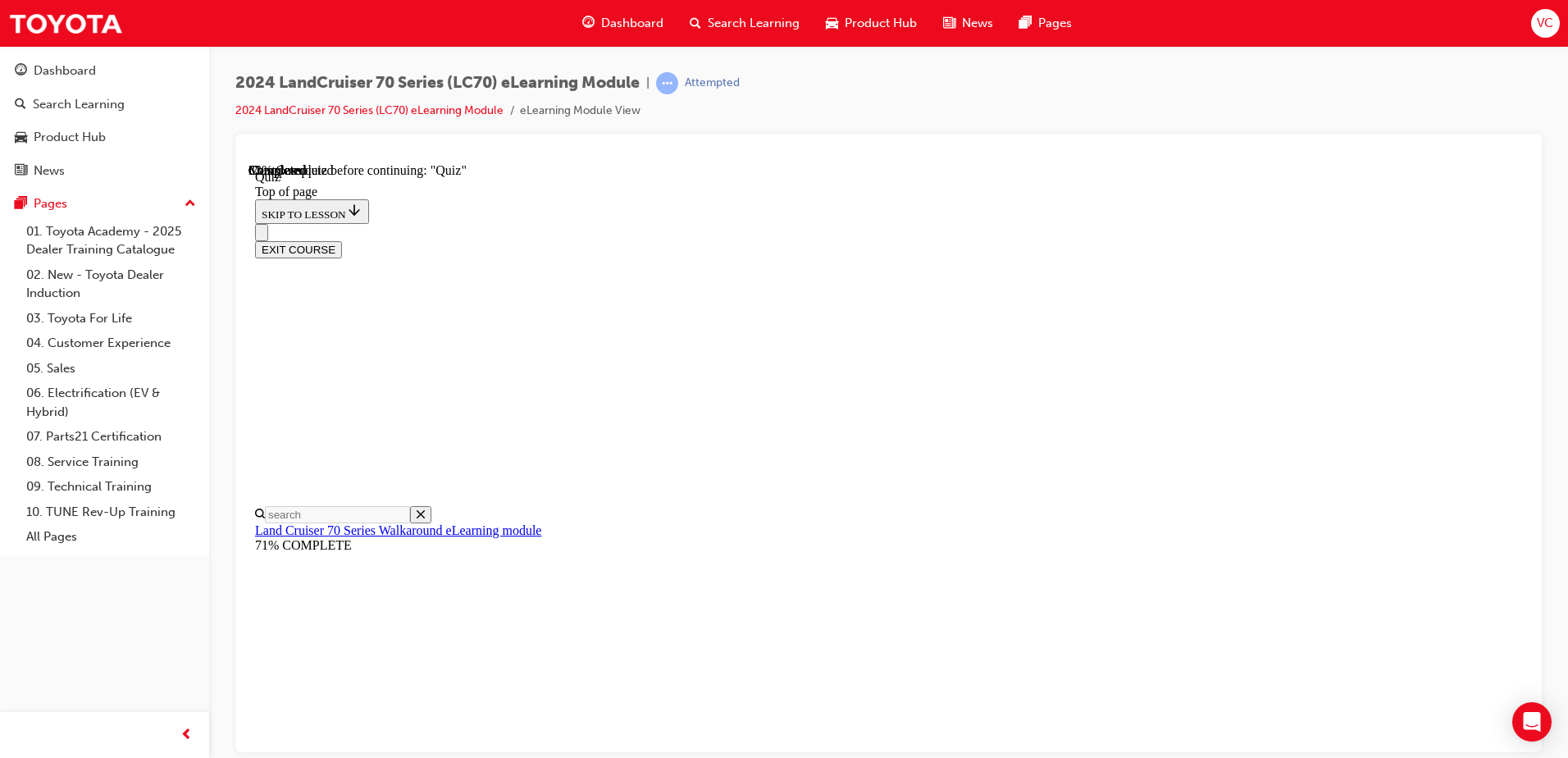
scroll to position [132, 0]
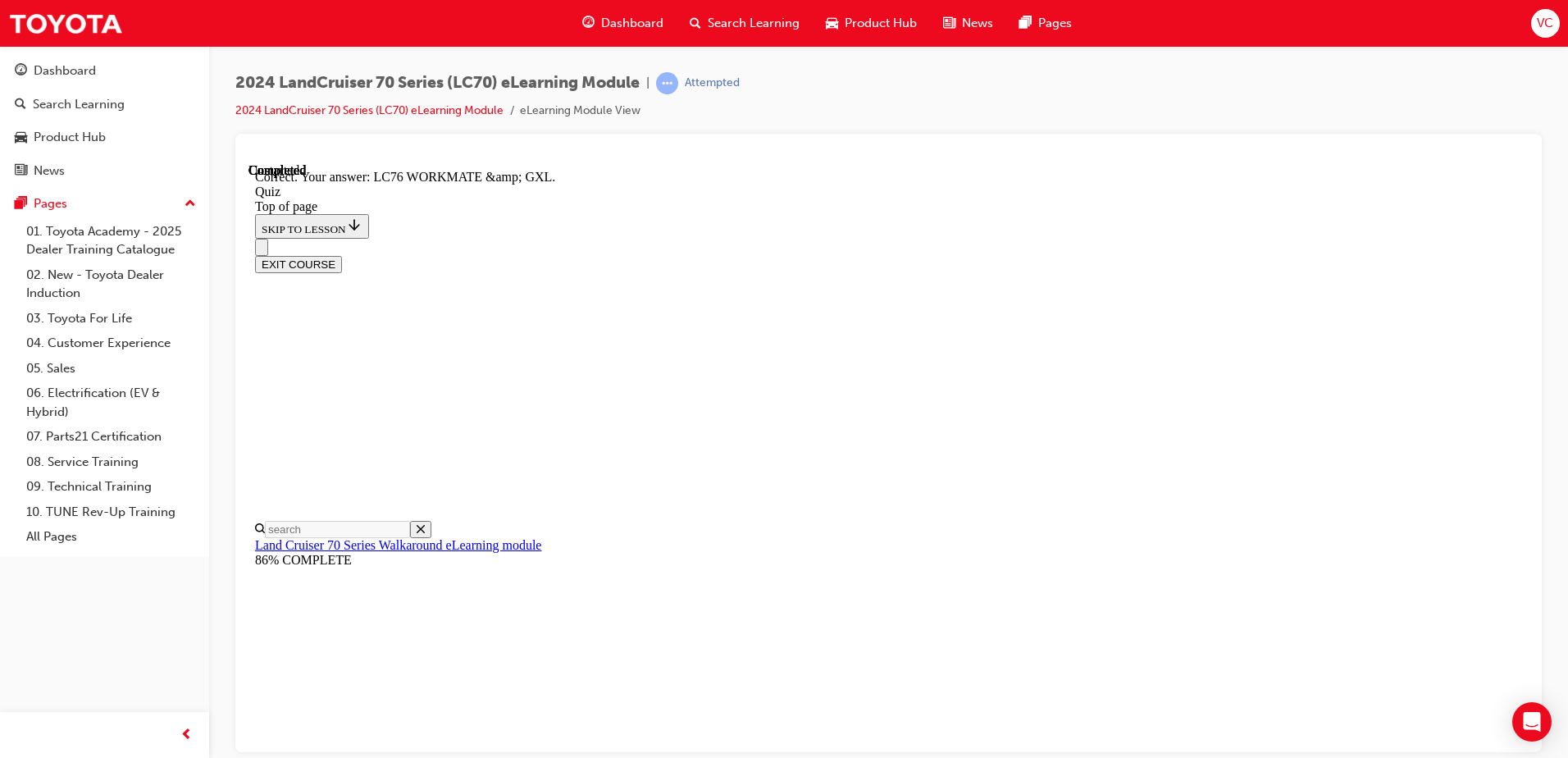
scroll to position [239, 0]
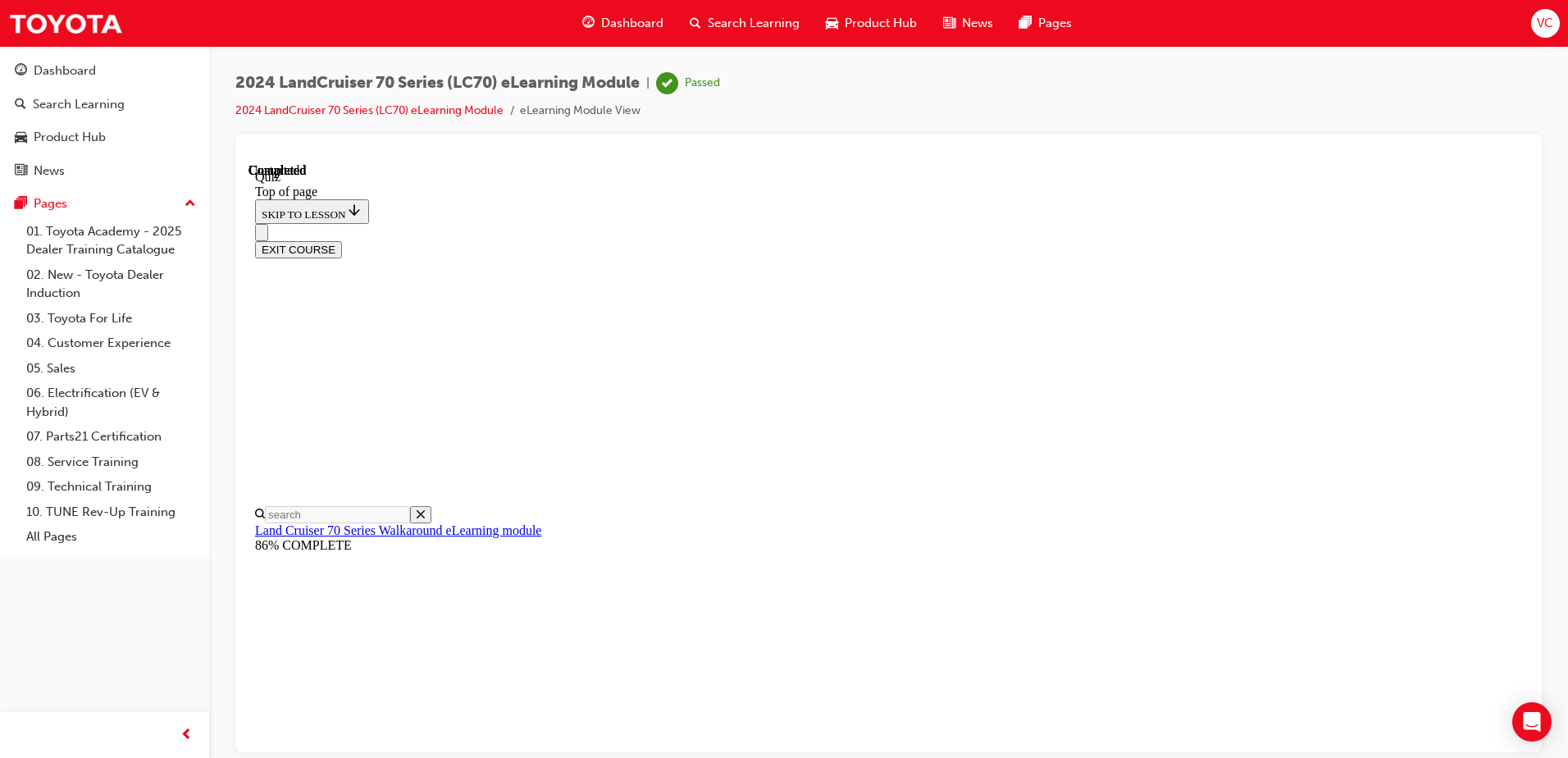
scroll to position [299, 0]
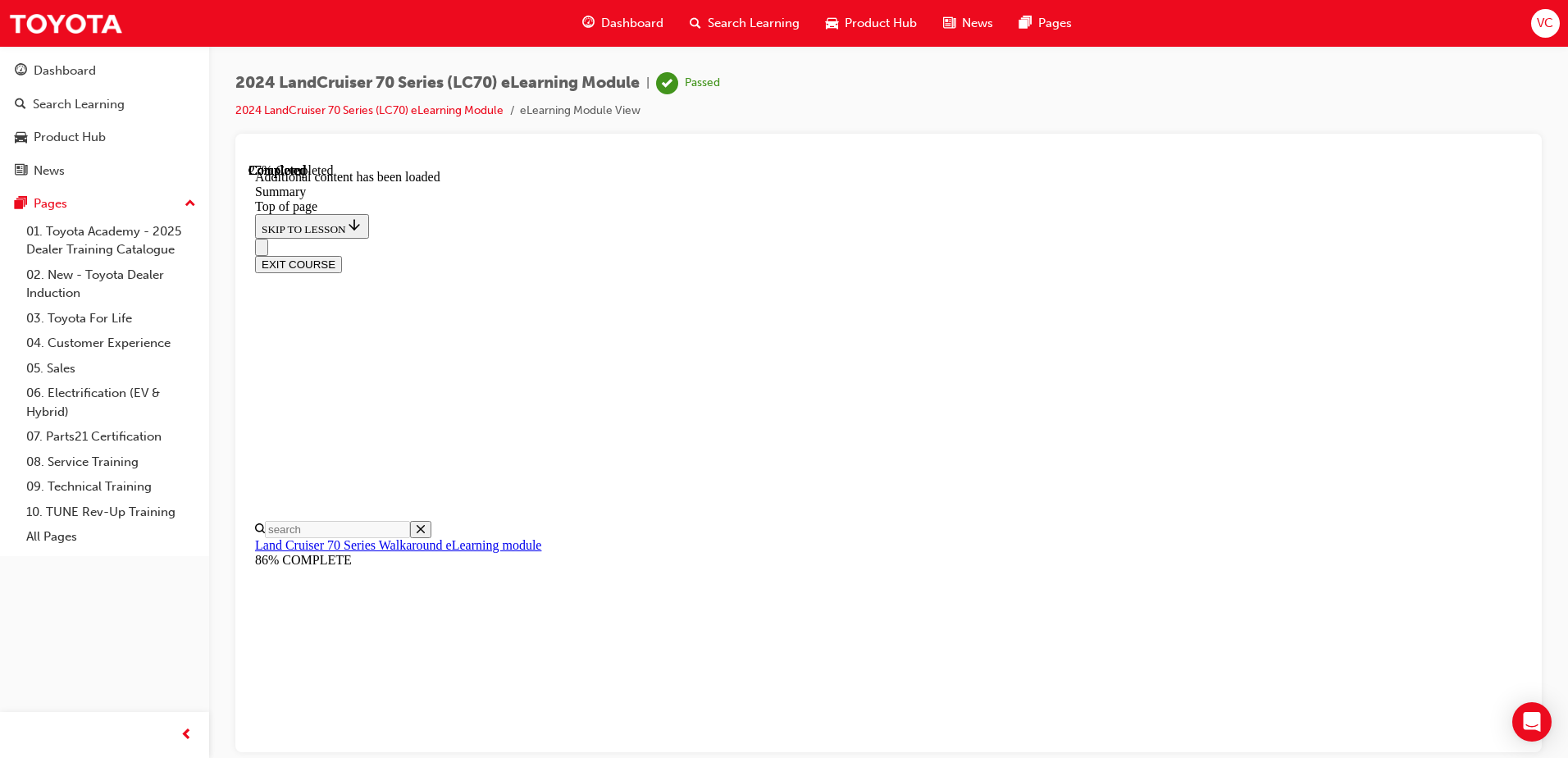
scroll to position [594, 0]
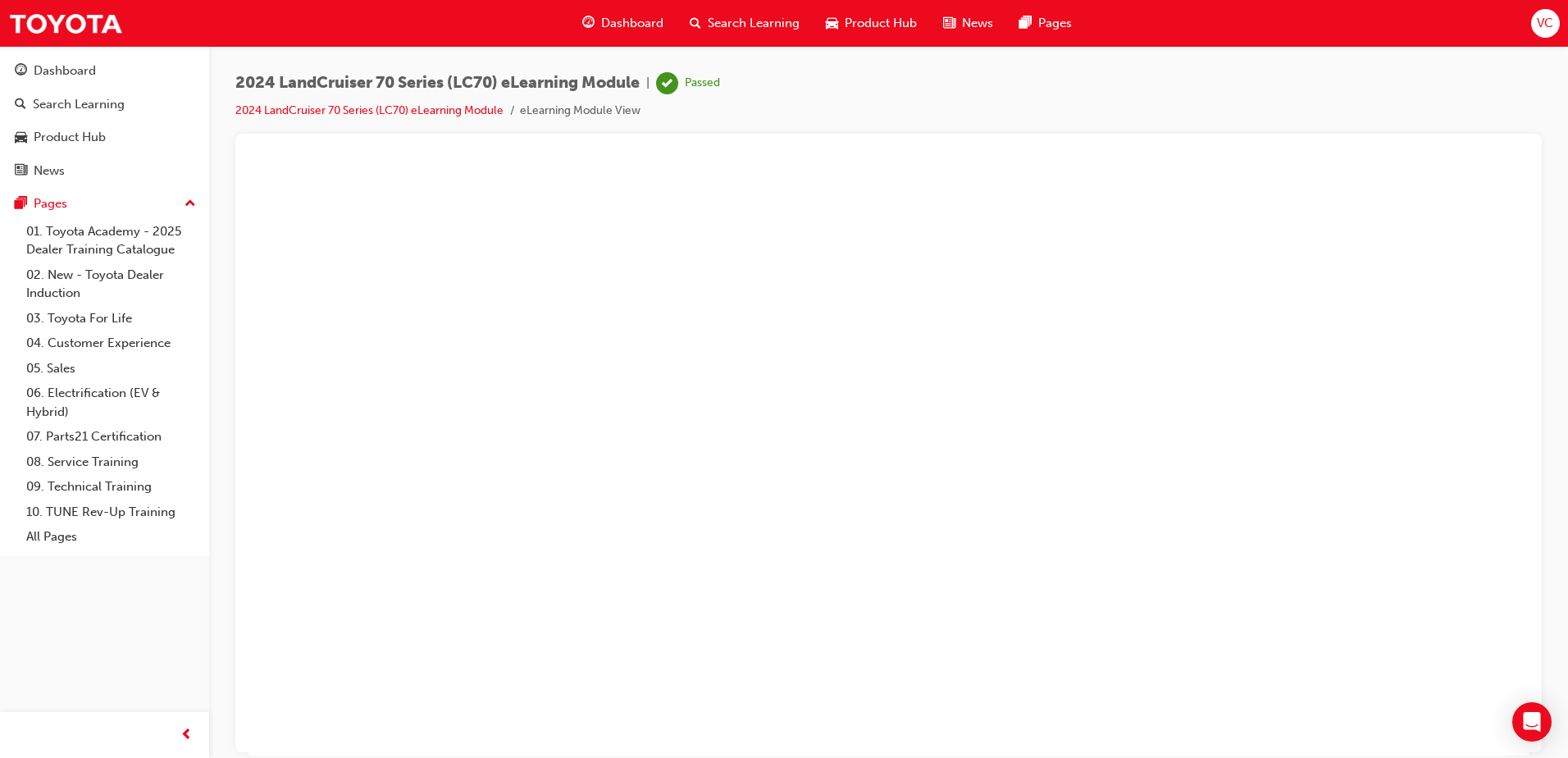
click at [1055, 407] on button "Unzoom image" at bounding box center [889, 458] width 1280 height 593
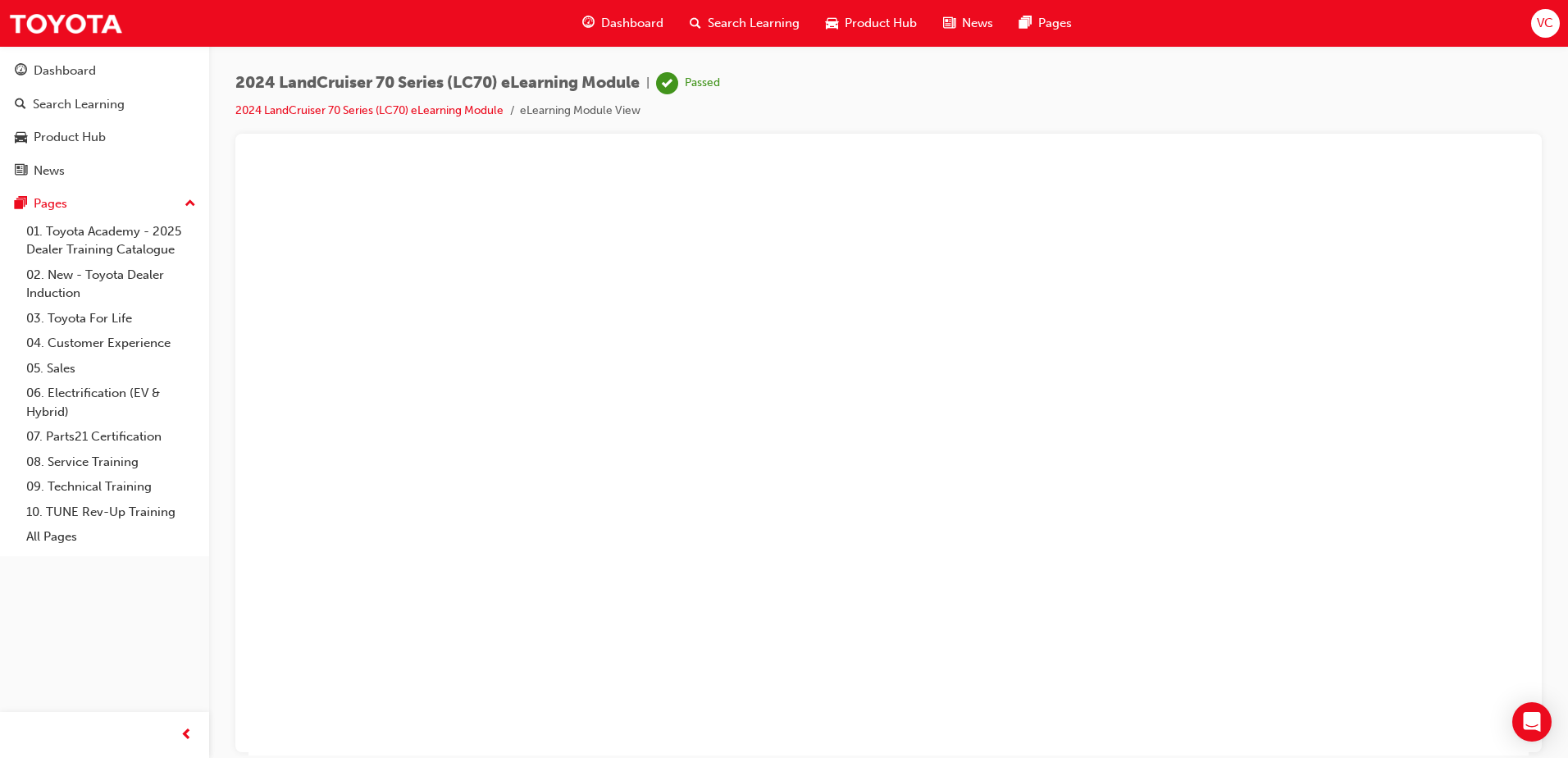
click at [978, 478] on button "Unzoom image" at bounding box center [889, 458] width 1280 height 593
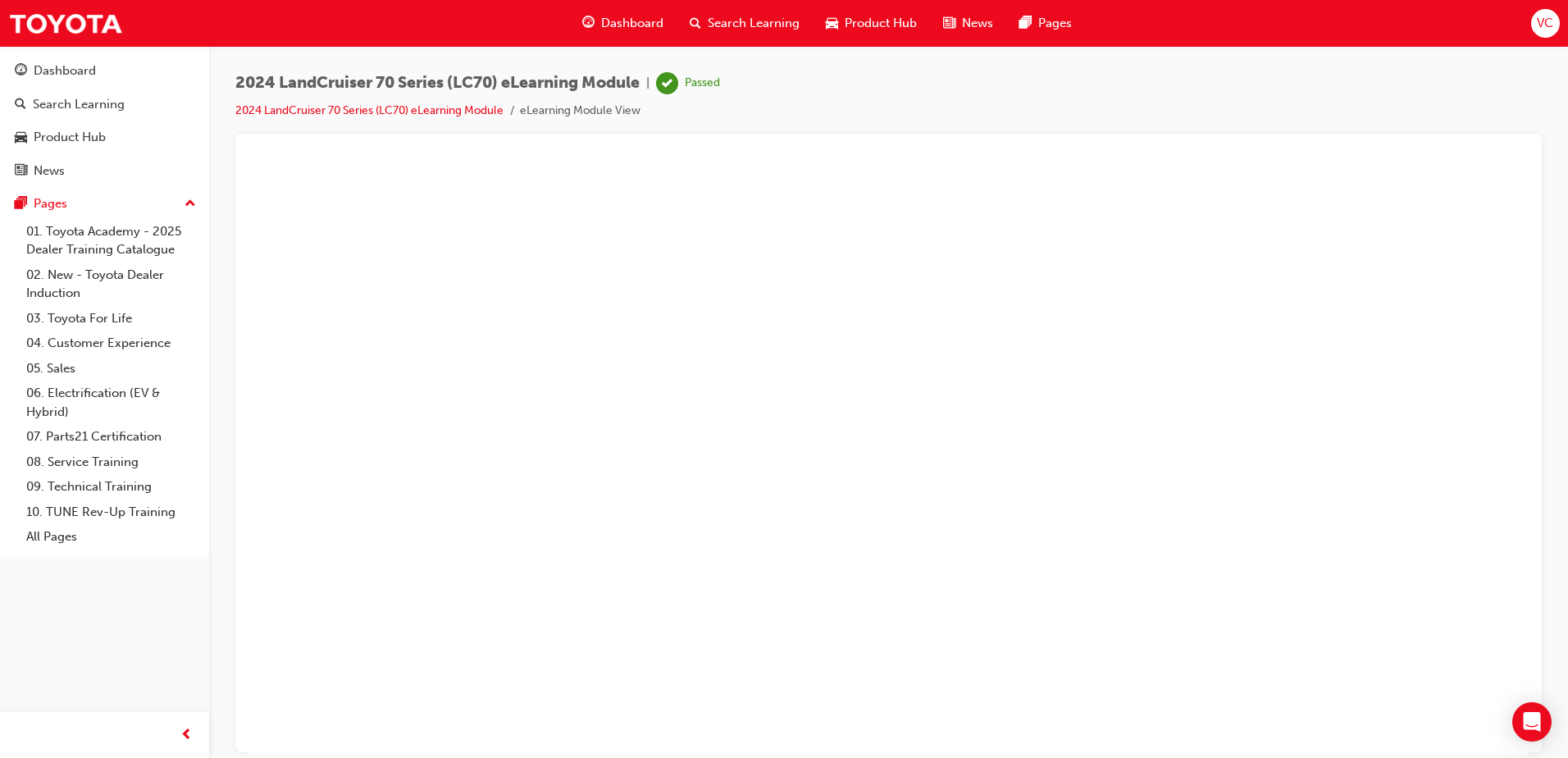
click at [1435, 407] on button "Unzoom image" at bounding box center [889, 458] width 1280 height 593
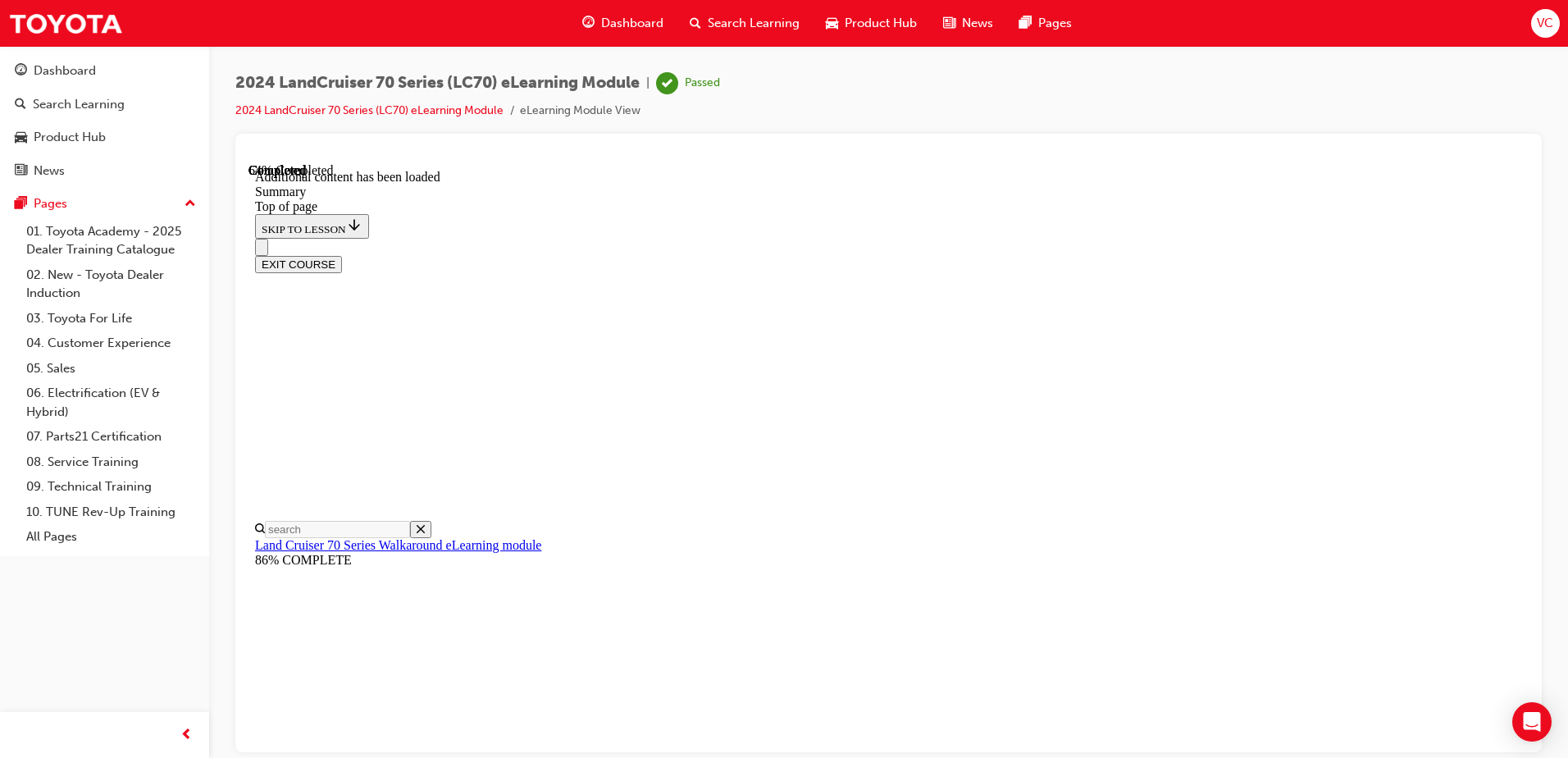
click at [380, 114] on link "2024 LandCruiser 70 Series (LC70) eLearning Module" at bounding box center [368, 111] width 268 height 14
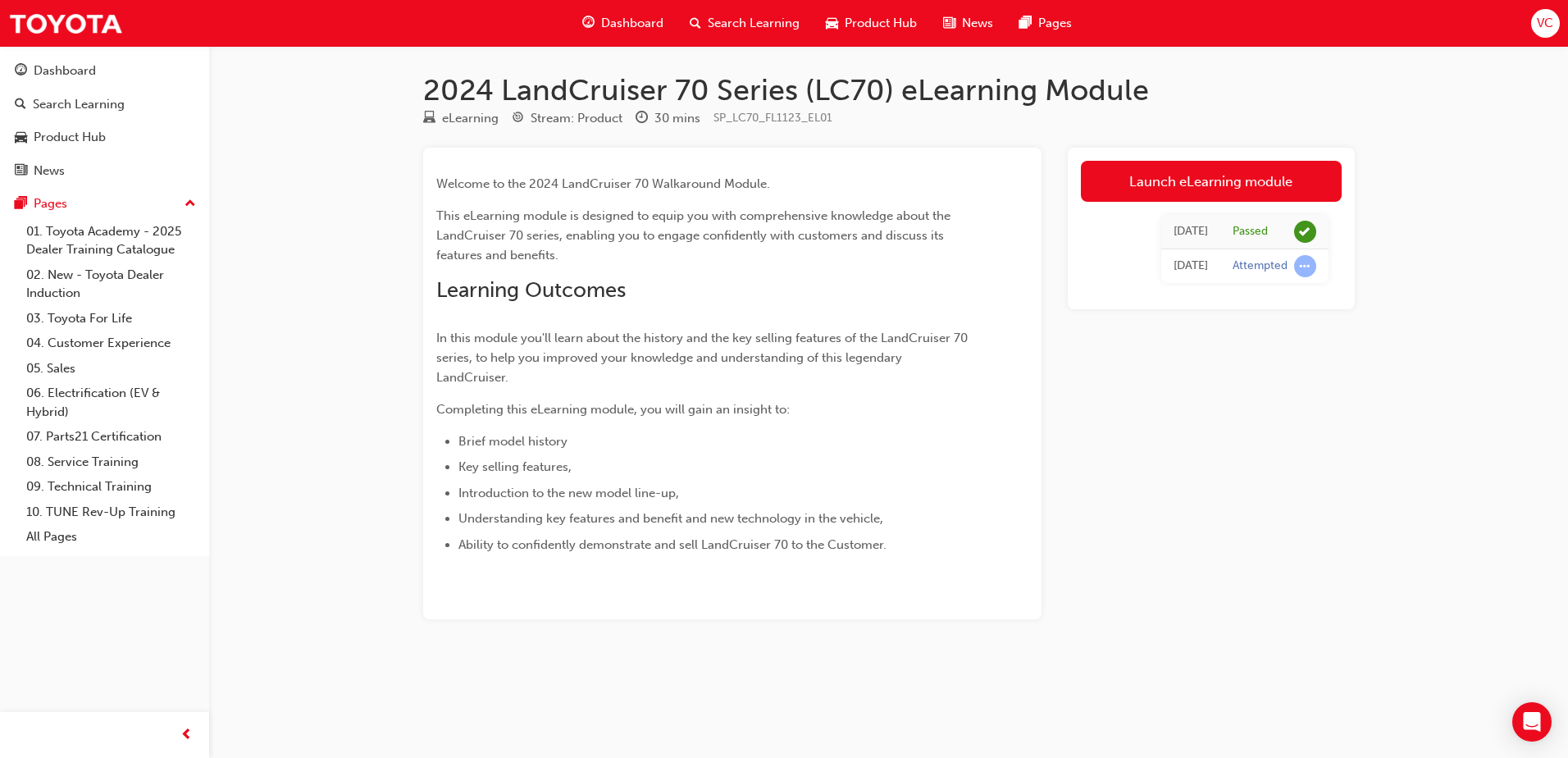
click at [760, 26] on span "Search Learning" at bounding box center [754, 23] width 92 height 19
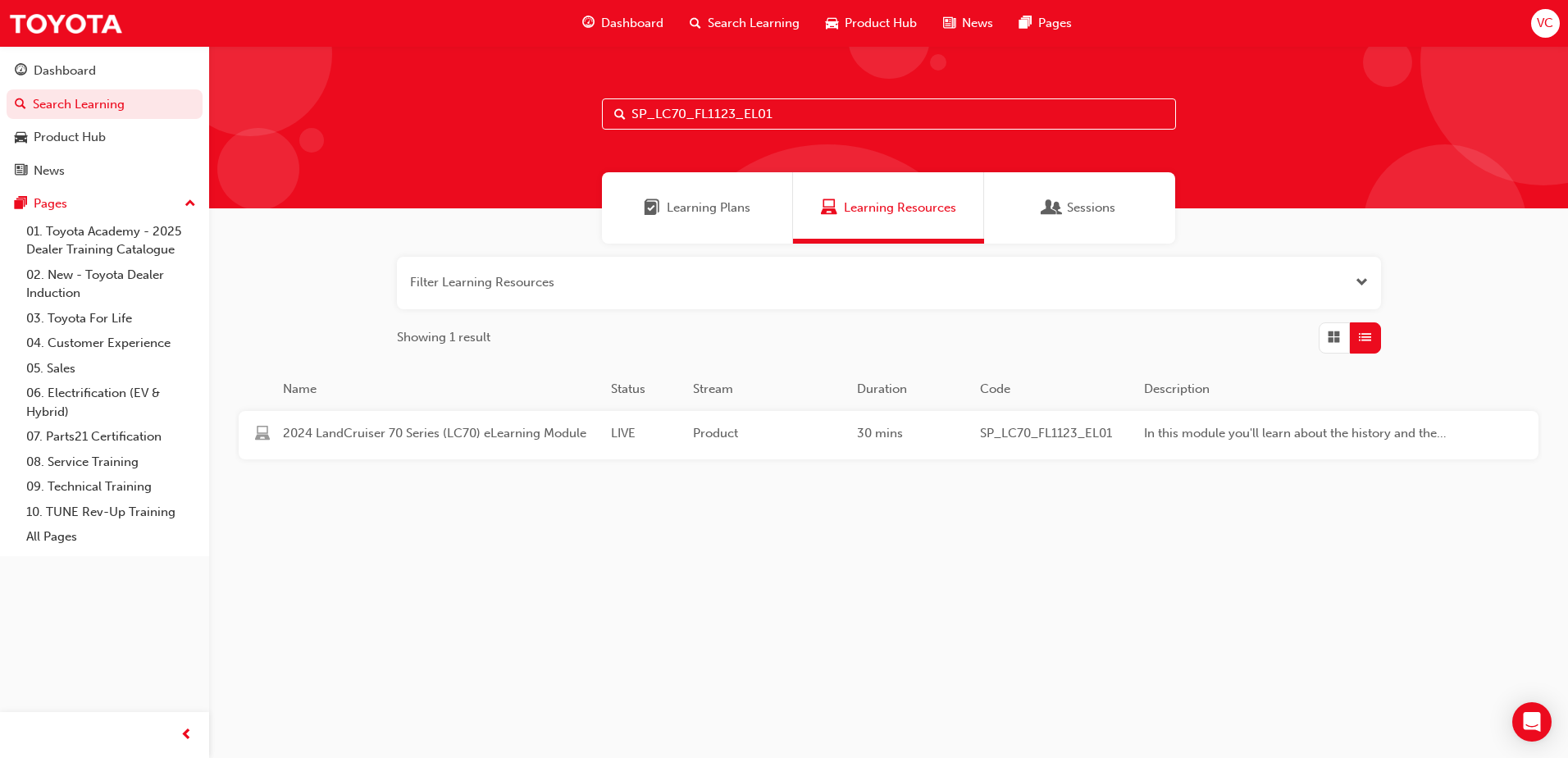
click at [804, 108] on input "SP_LC70_FL1123_EL01" at bounding box center [889, 114] width 574 height 31
paste input "PRADO_NM24"
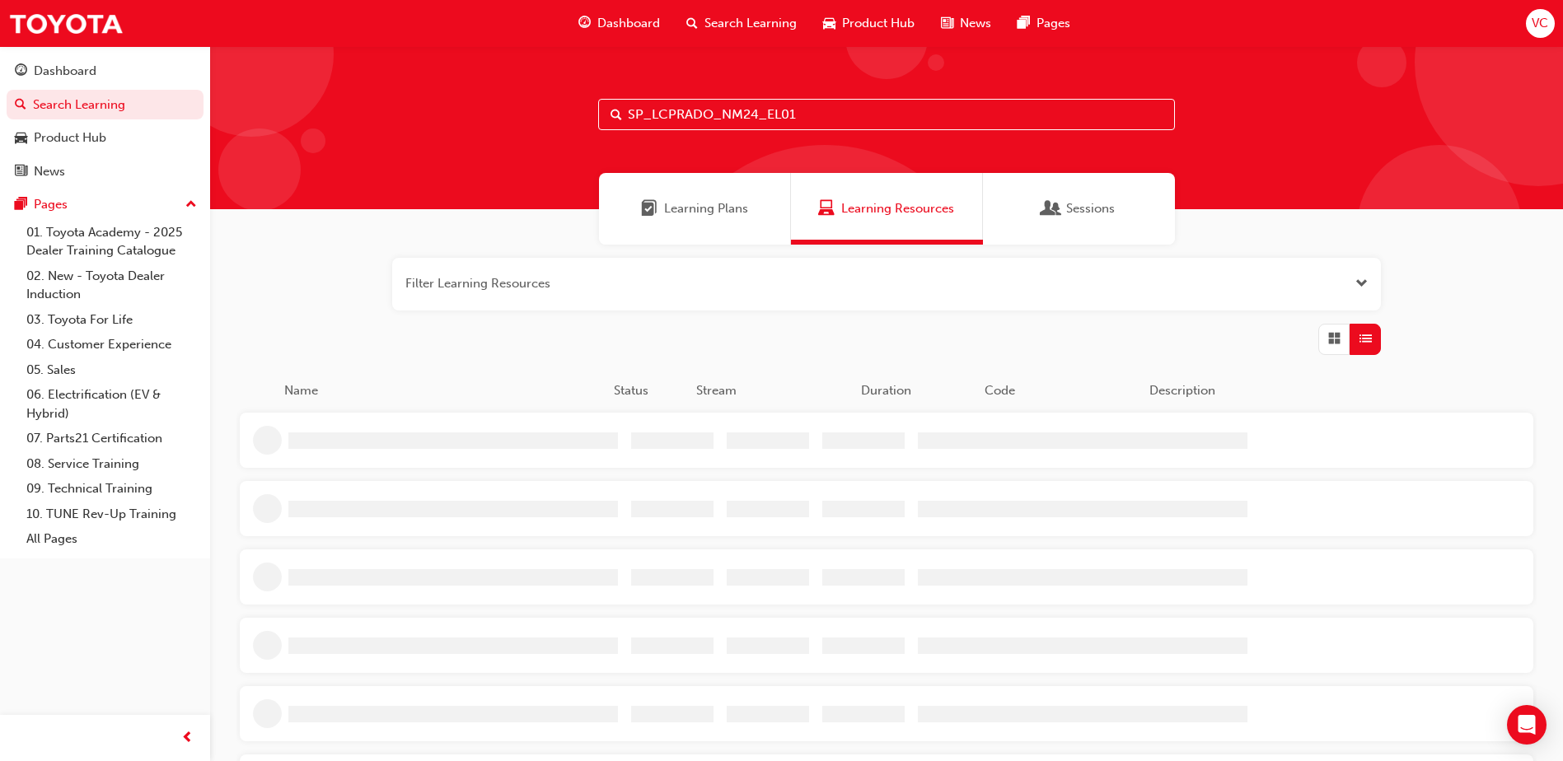
type input "SP_LCPRADO_NM24_EL01"
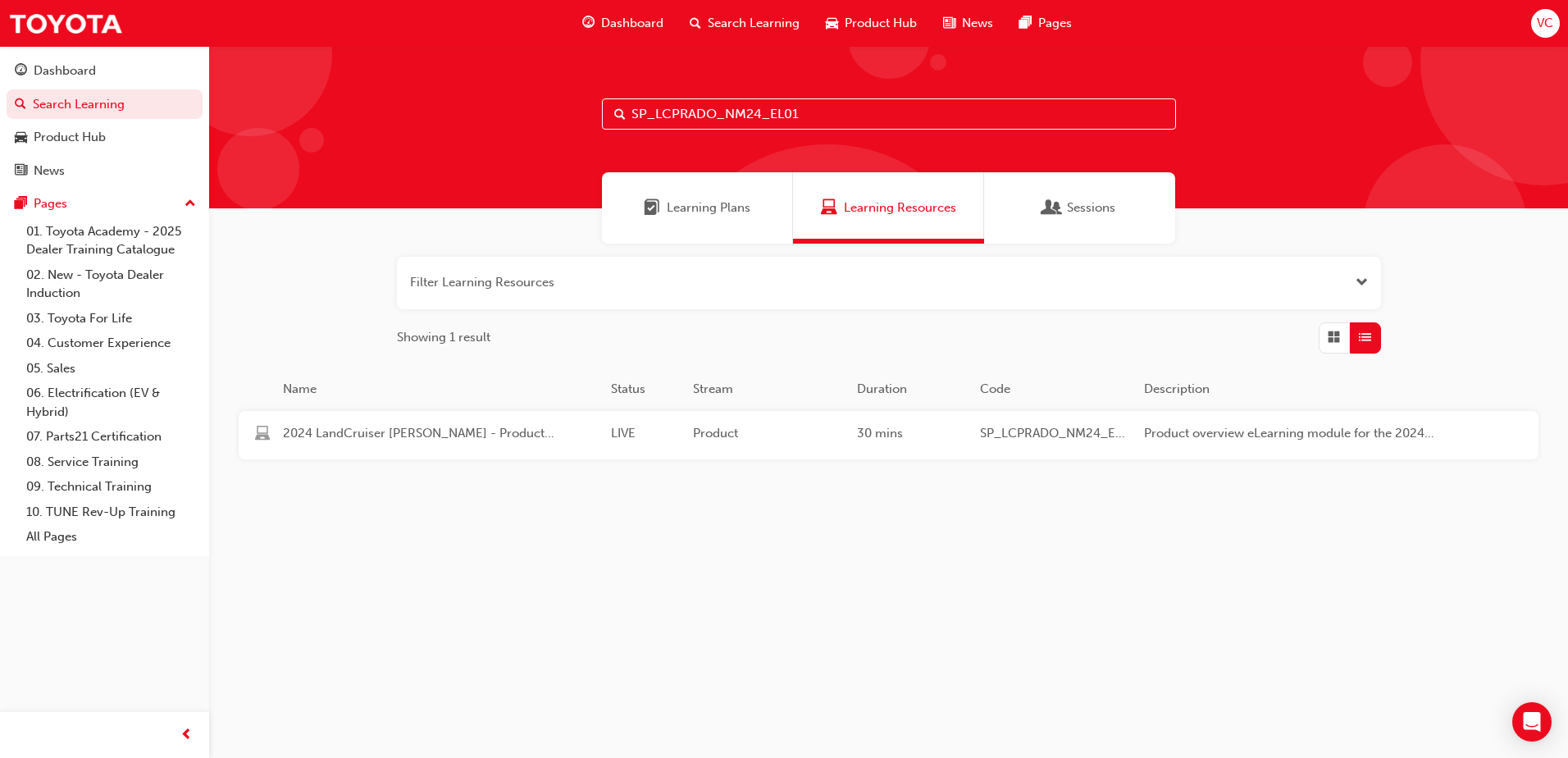
click at [659, 447] on div "2024 LandCruiser [PERSON_NAME] - Product Overview LIVE Product 30 mins SP_LCPRA…" at bounding box center [859, 435] width 1240 height 49
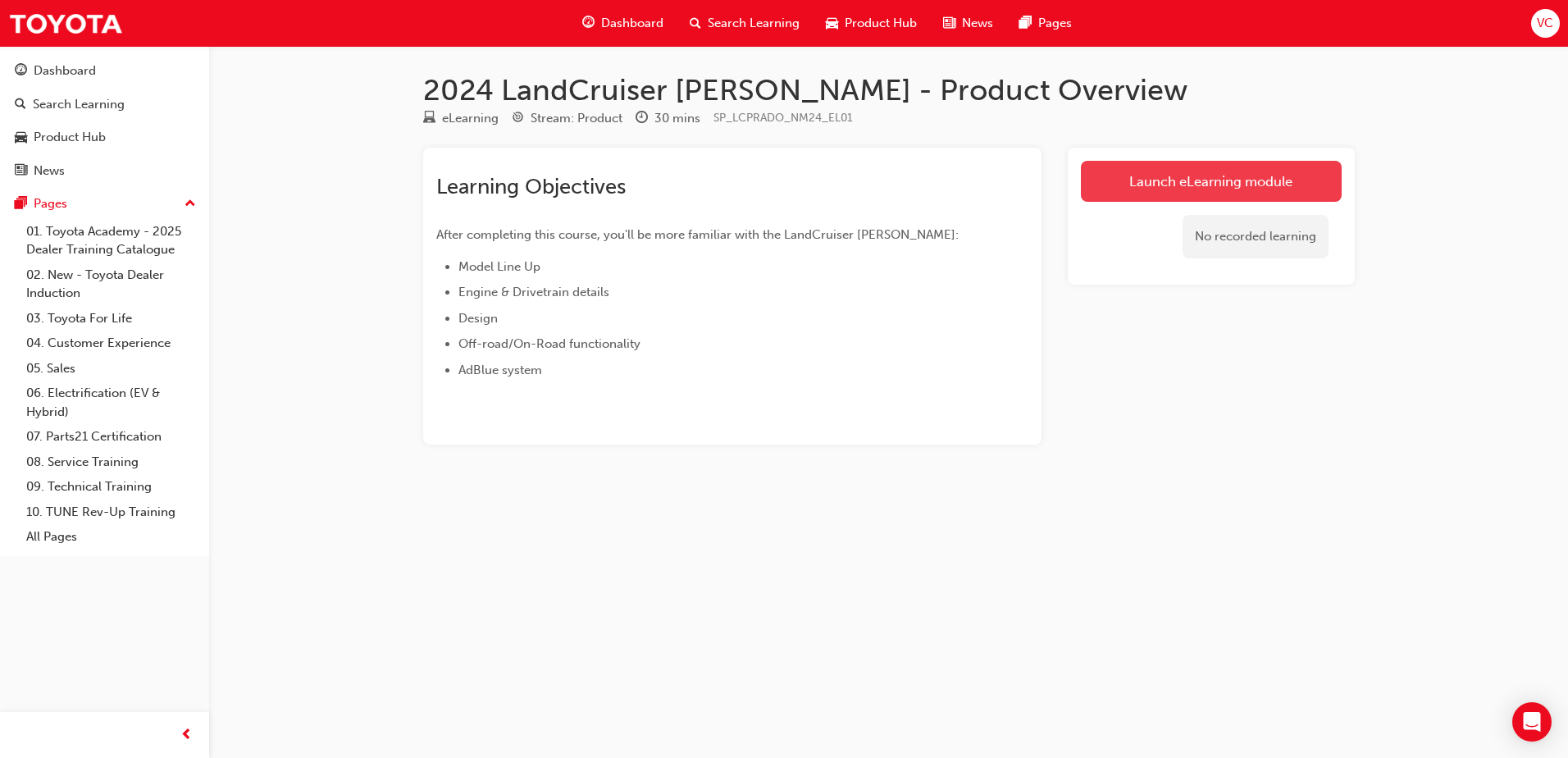
click at [1222, 197] on link "Launch eLearning module" at bounding box center [1212, 181] width 261 height 41
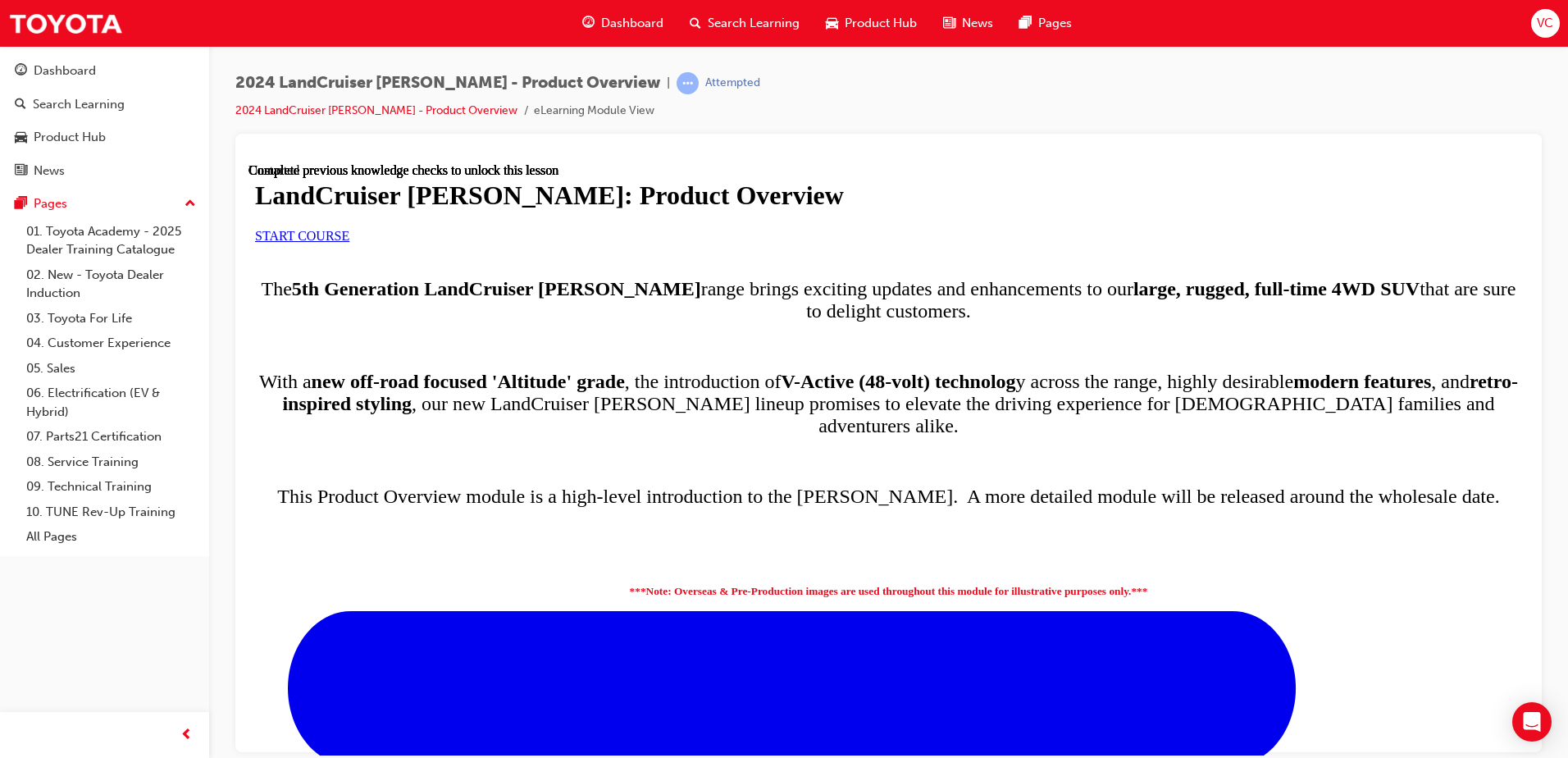
click at [349, 242] on link "START COURSE" at bounding box center [302, 235] width 95 height 14
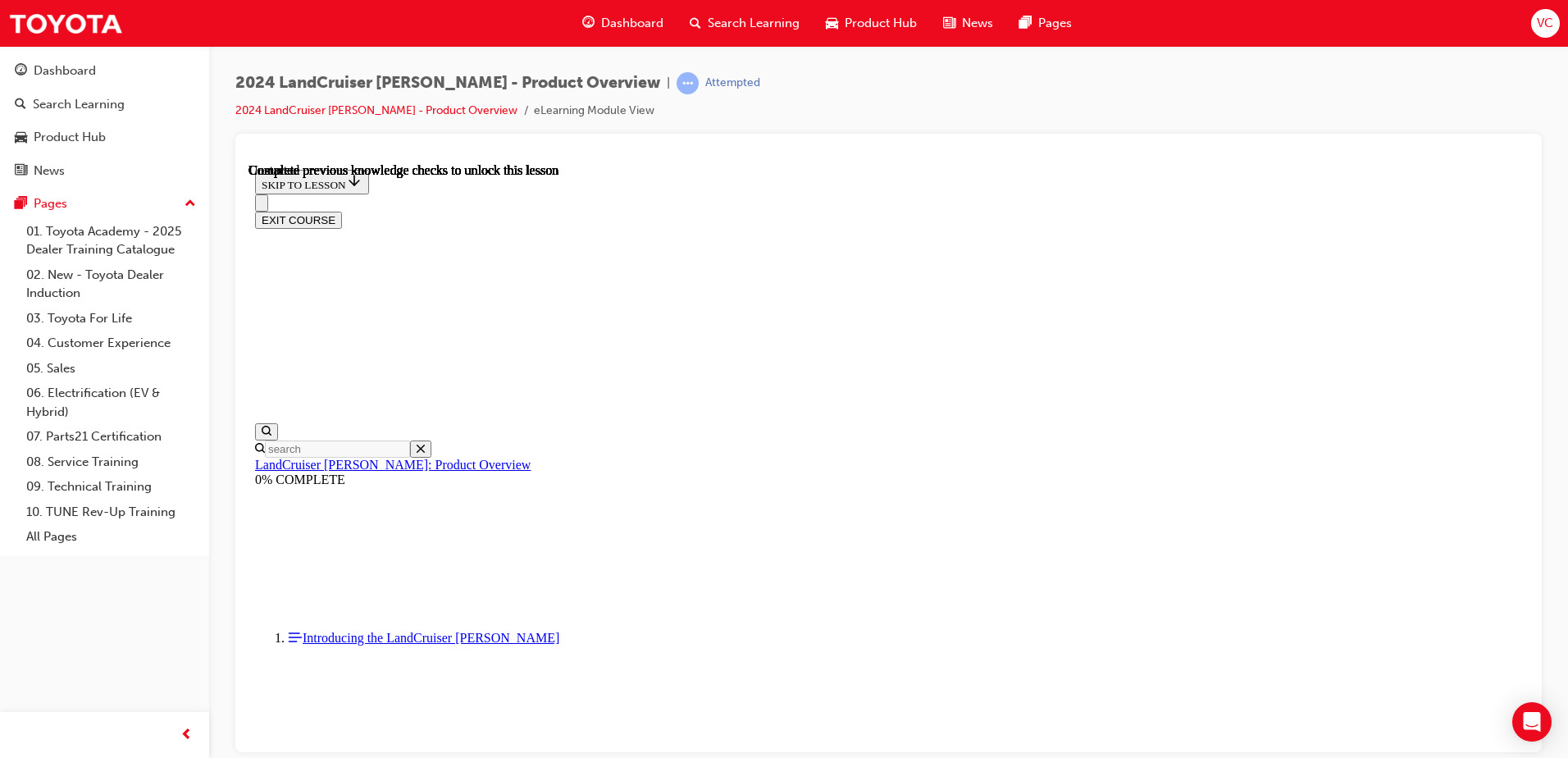
scroll to position [2, 0]
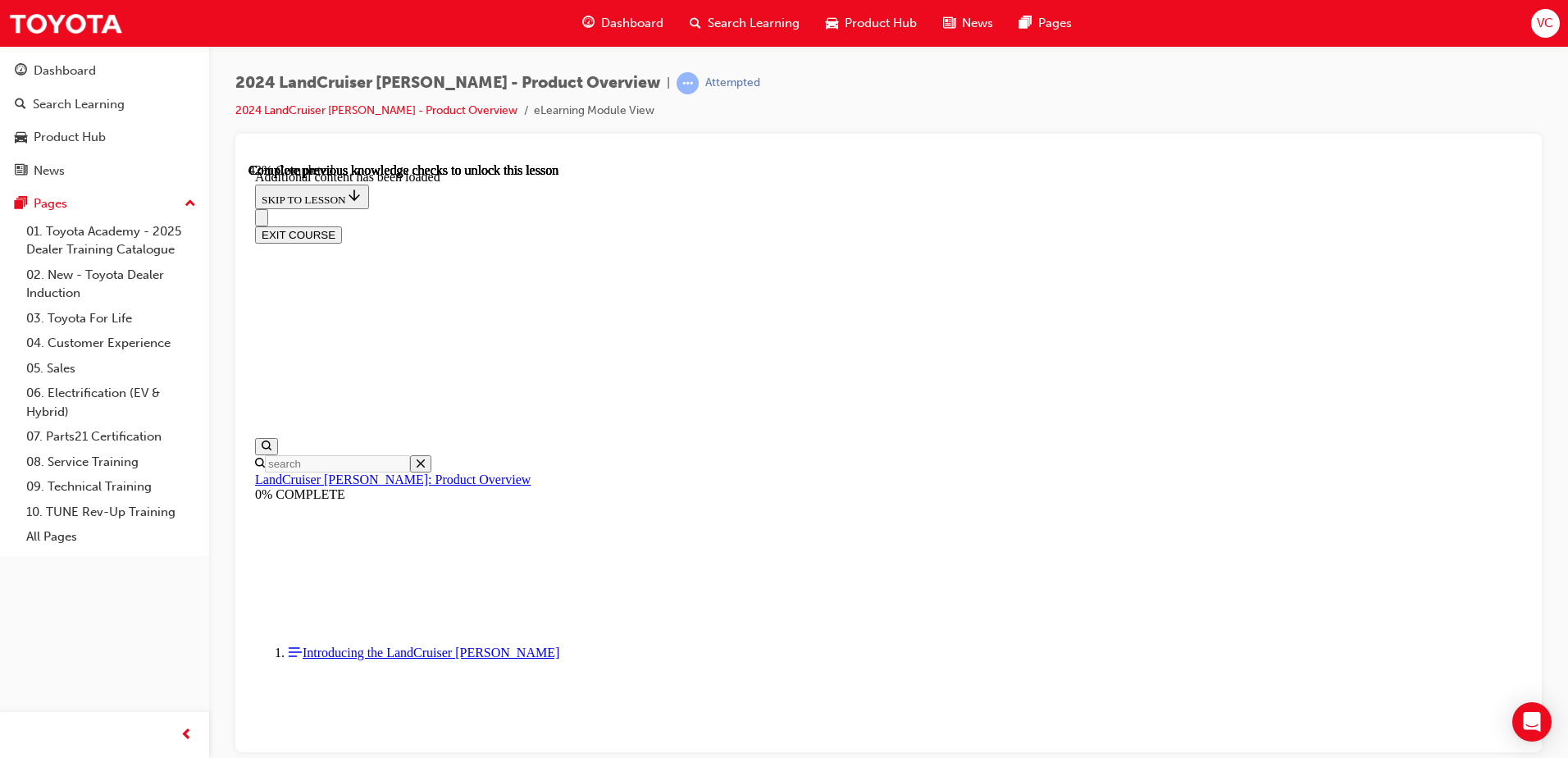
scroll to position [1760, 0]
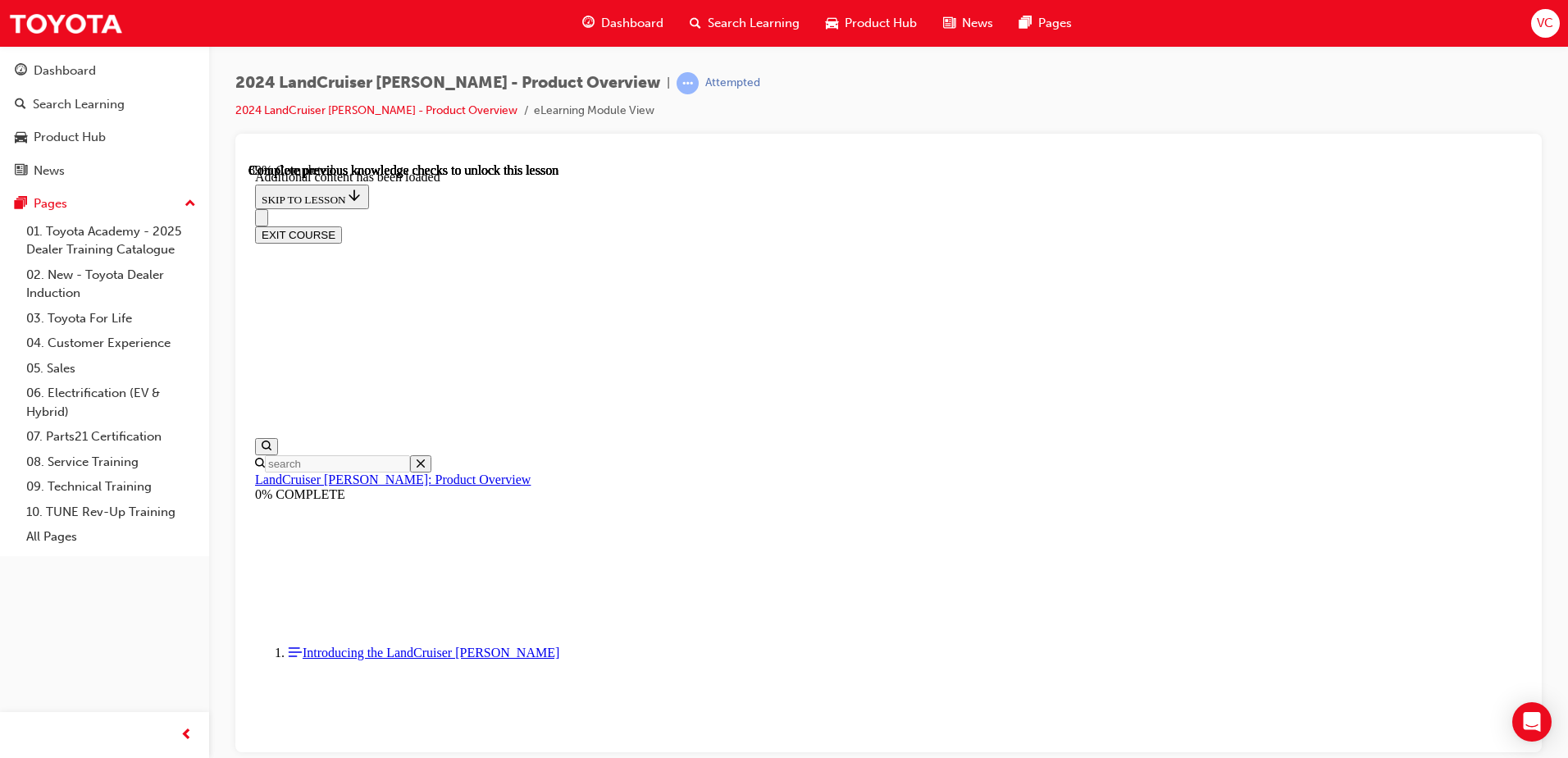
scroll to position [3431, 0]
radio input "true"
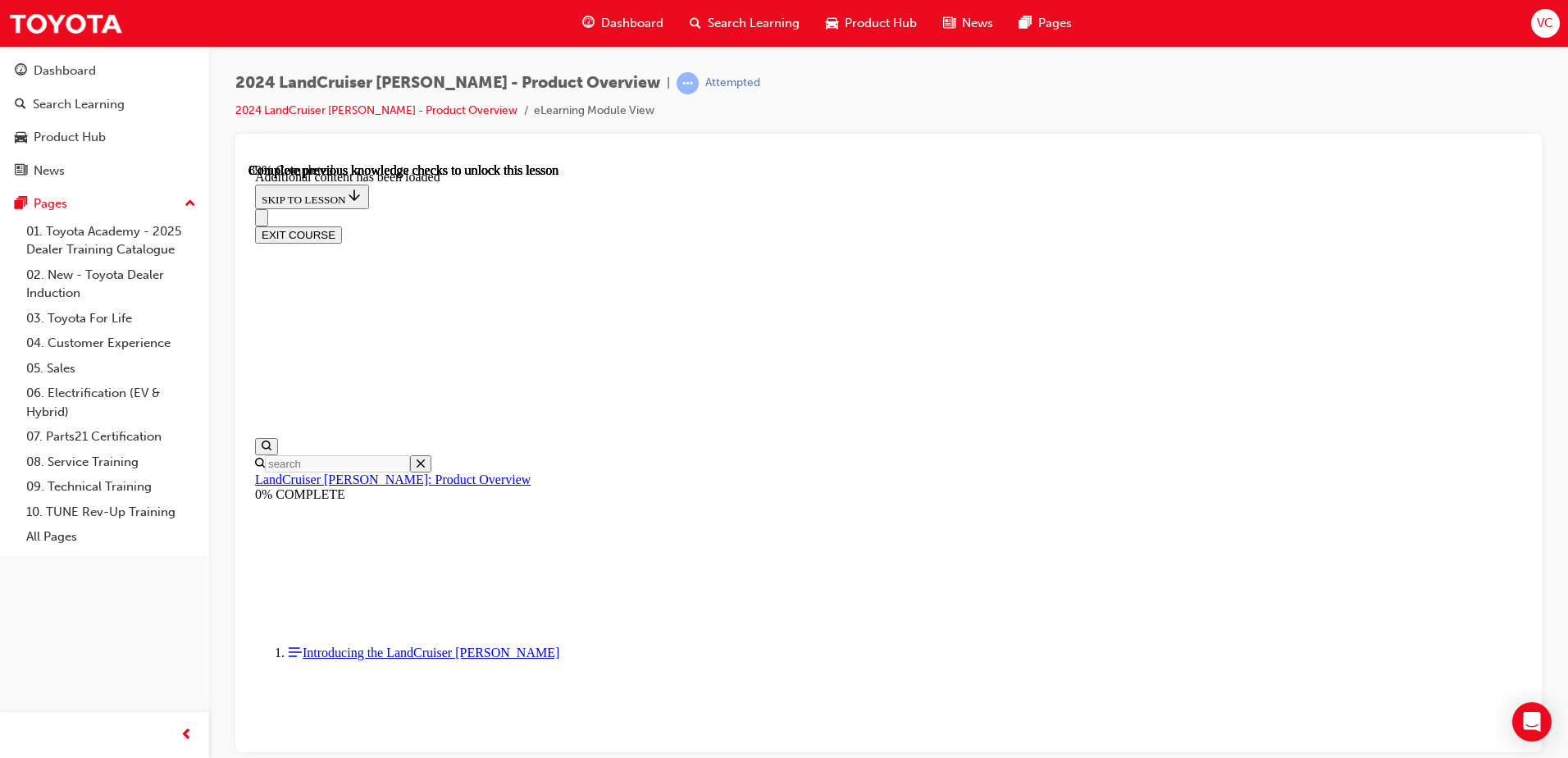
radio input "true"
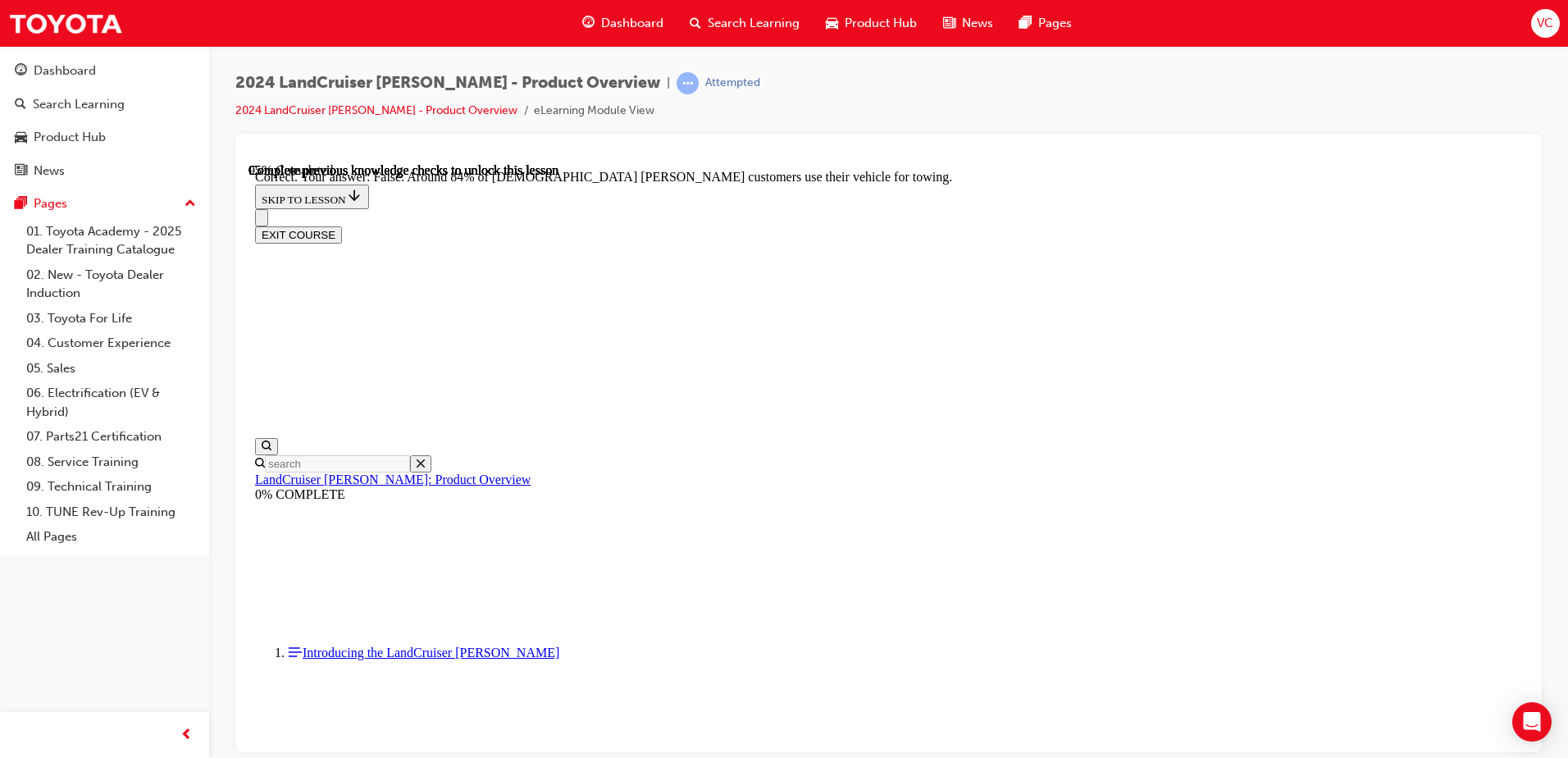
drag, startPoint x: 1008, startPoint y: 581, endPoint x: 1027, endPoint y: 625, distance: 47.9
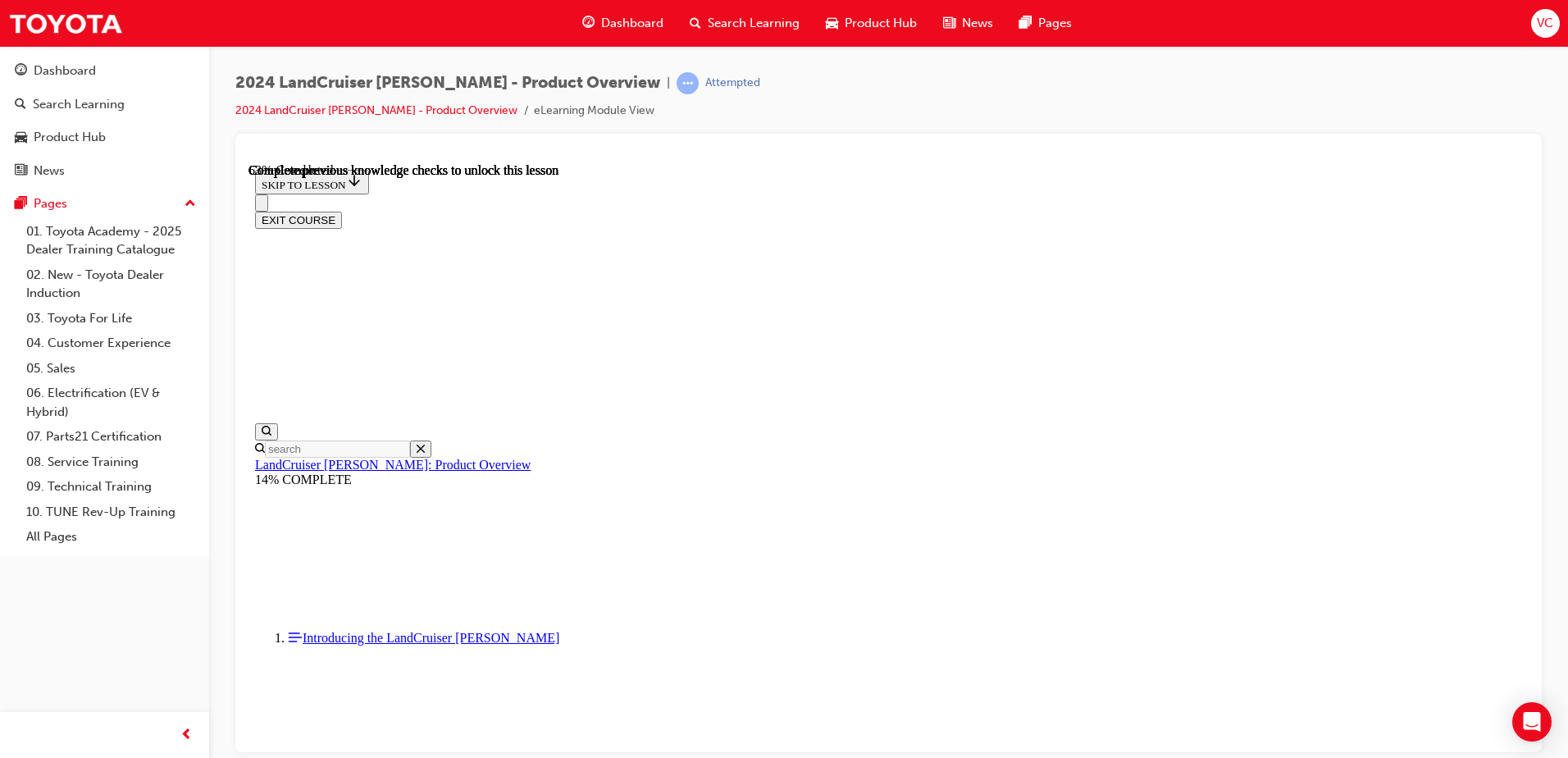
scroll to position [2358, 0]
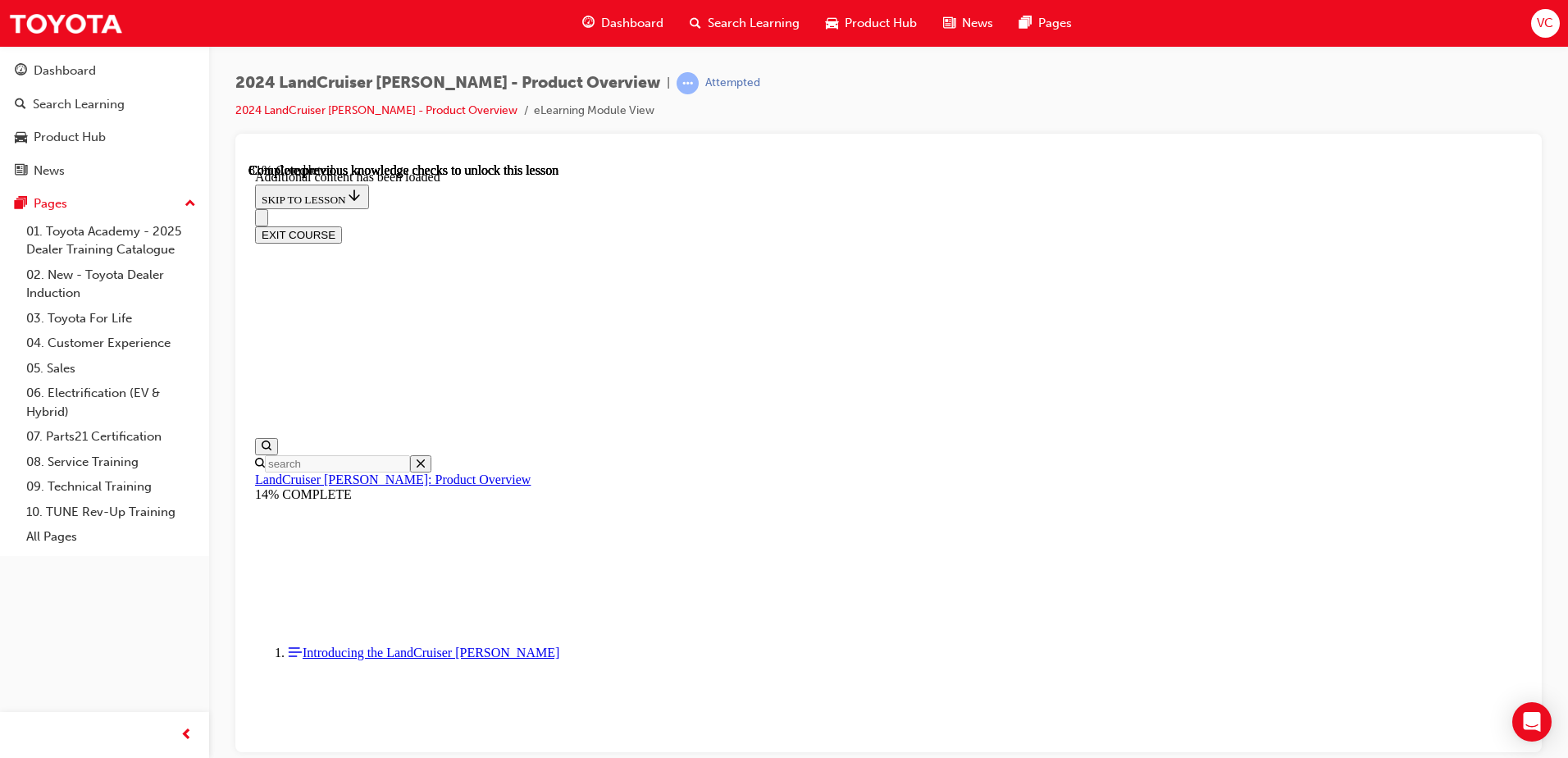
scroll to position [2775, 0]
radio input "true"
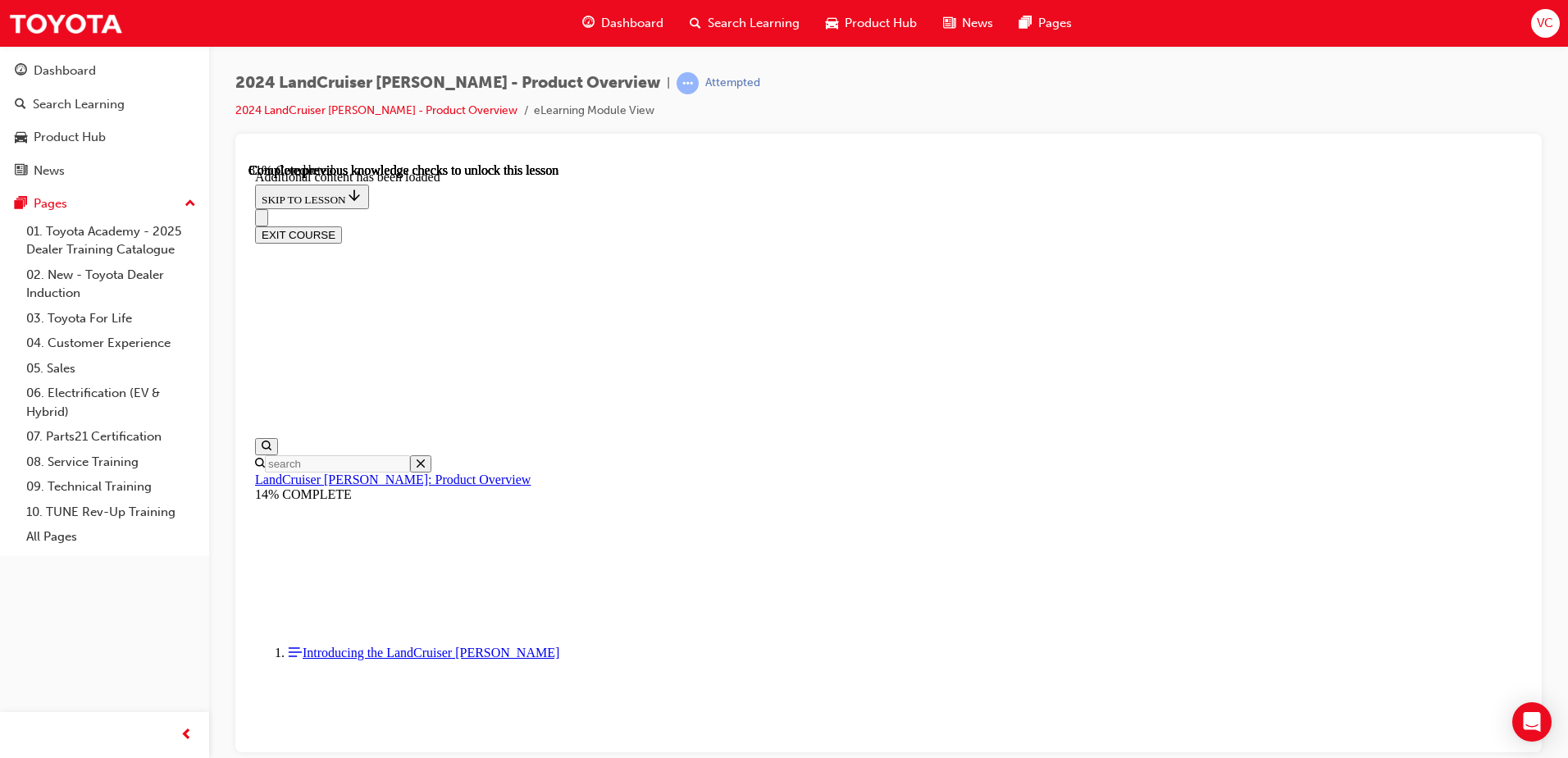
radio input "true"
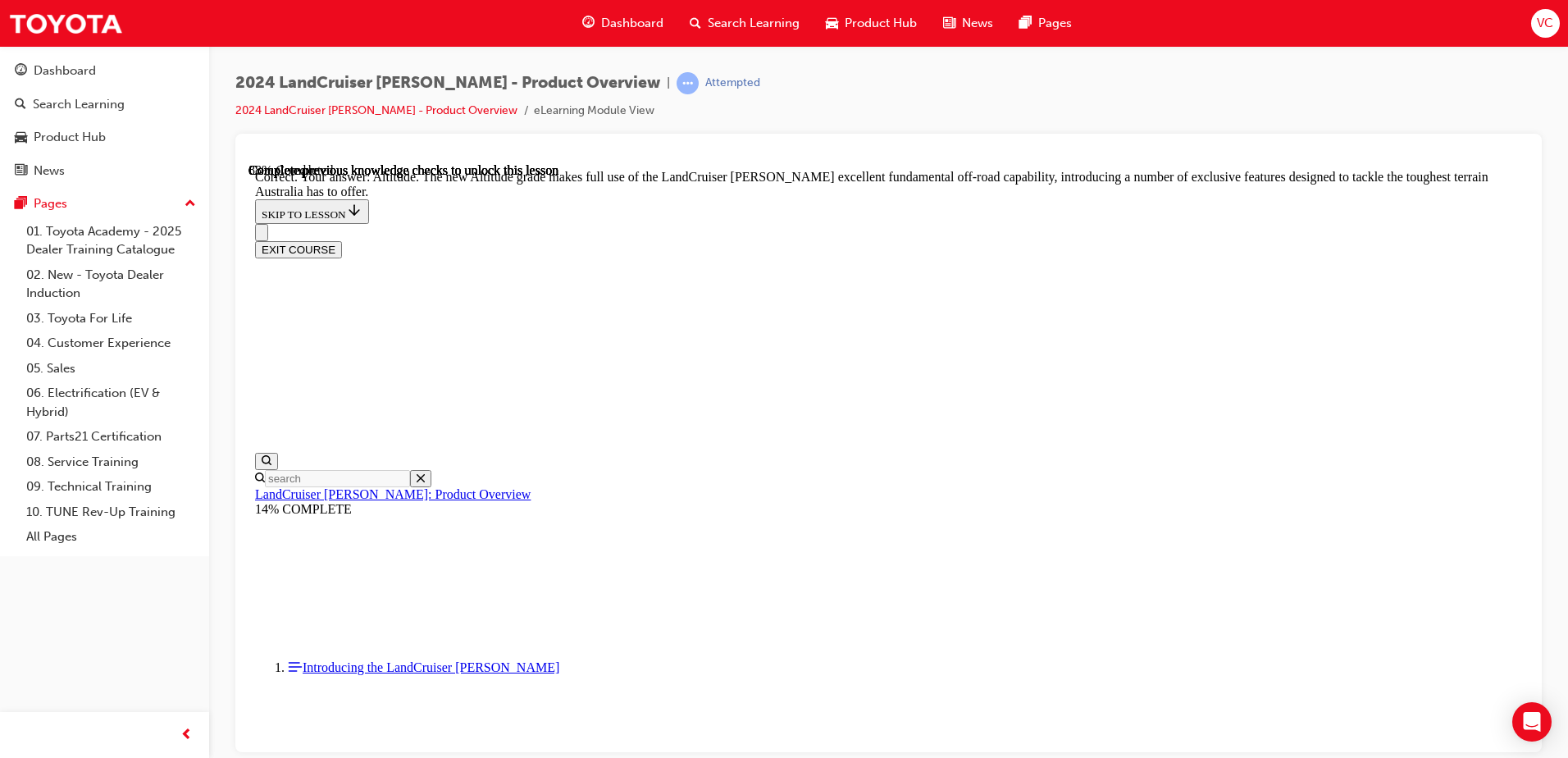
scroll to position [3513, 0]
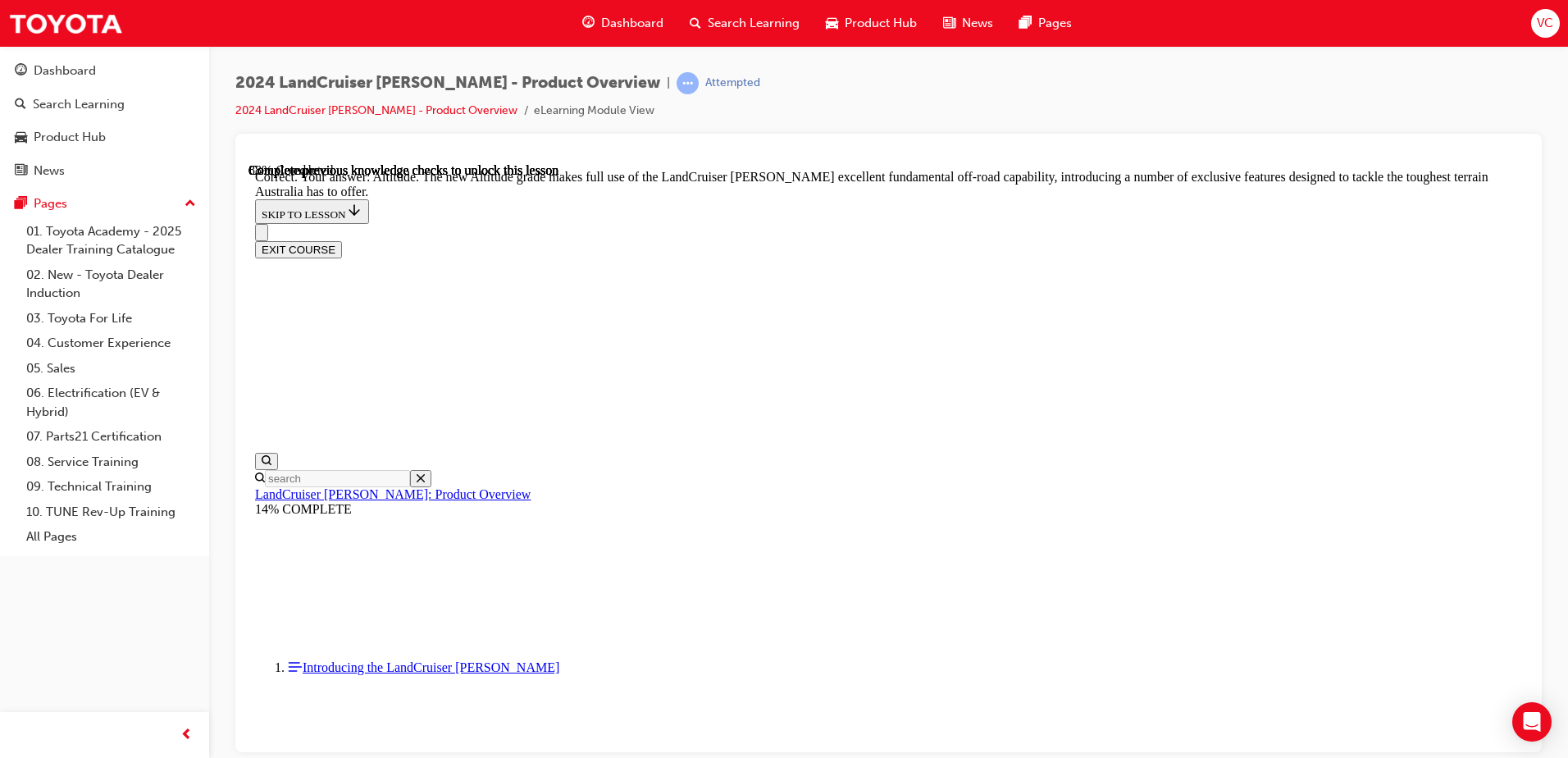
checkbox input "false"
checkbox input "true"
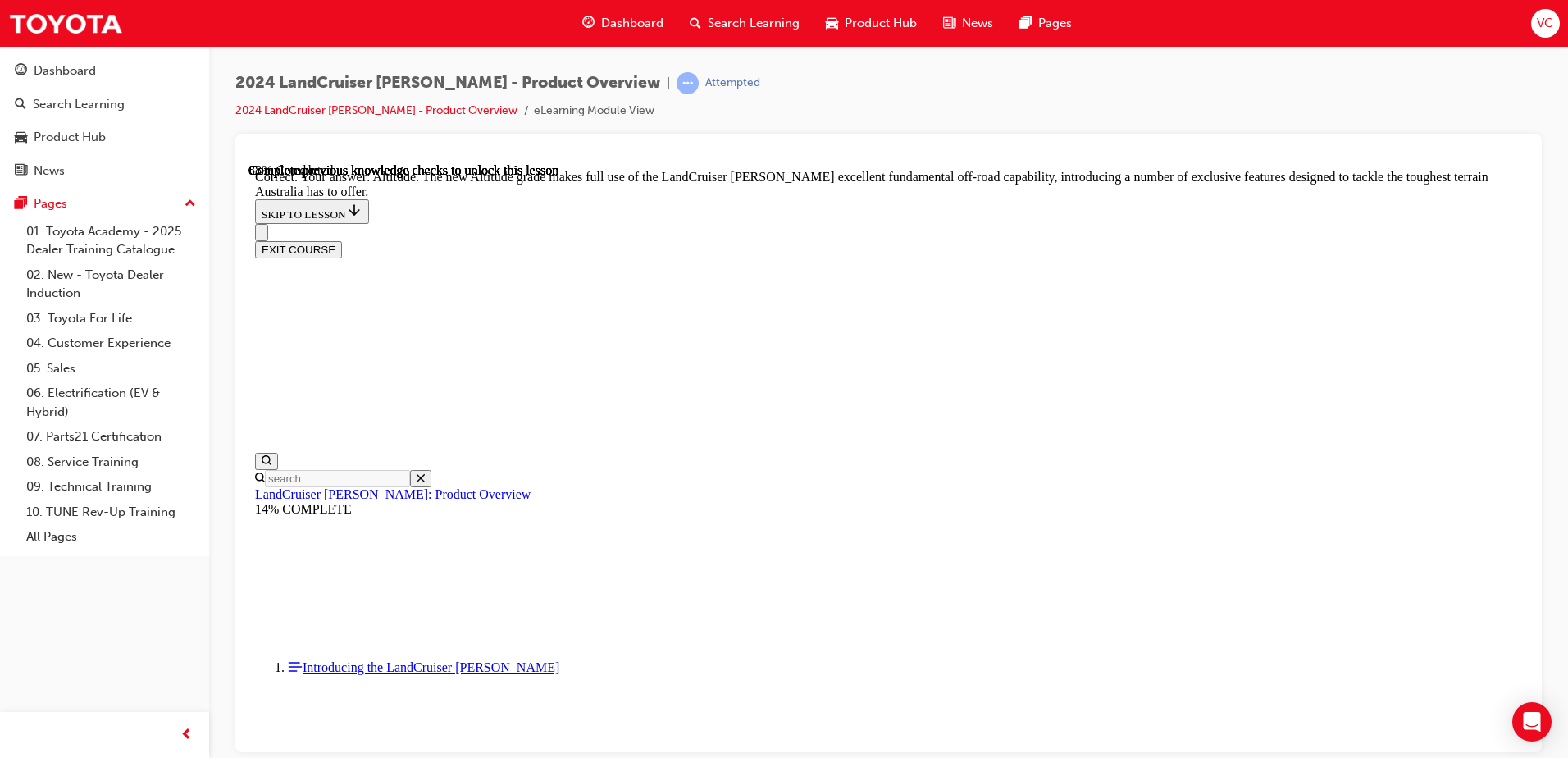
checkbox input "true"
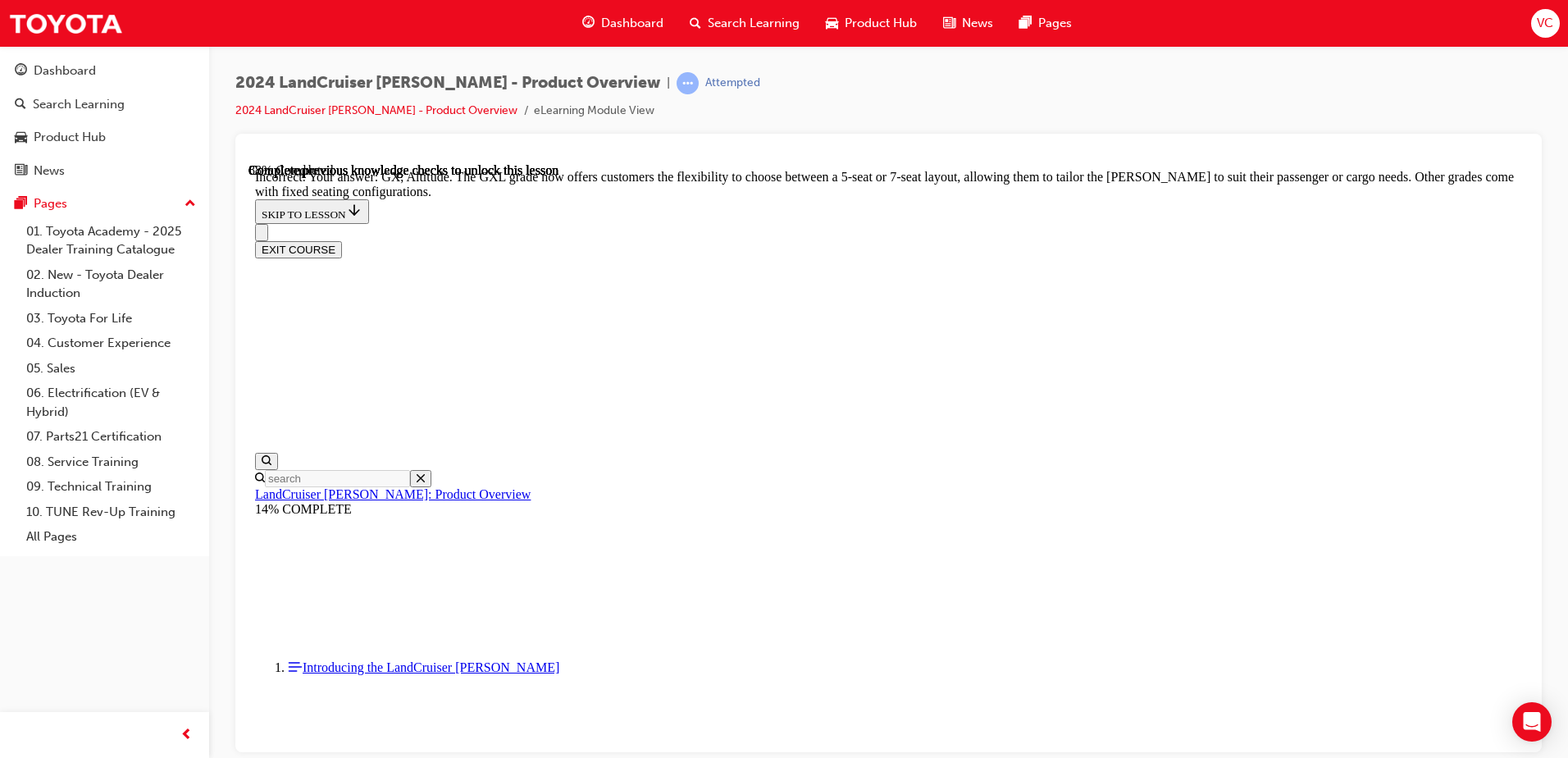
scroll to position [3411, 0]
checkbox input "true"
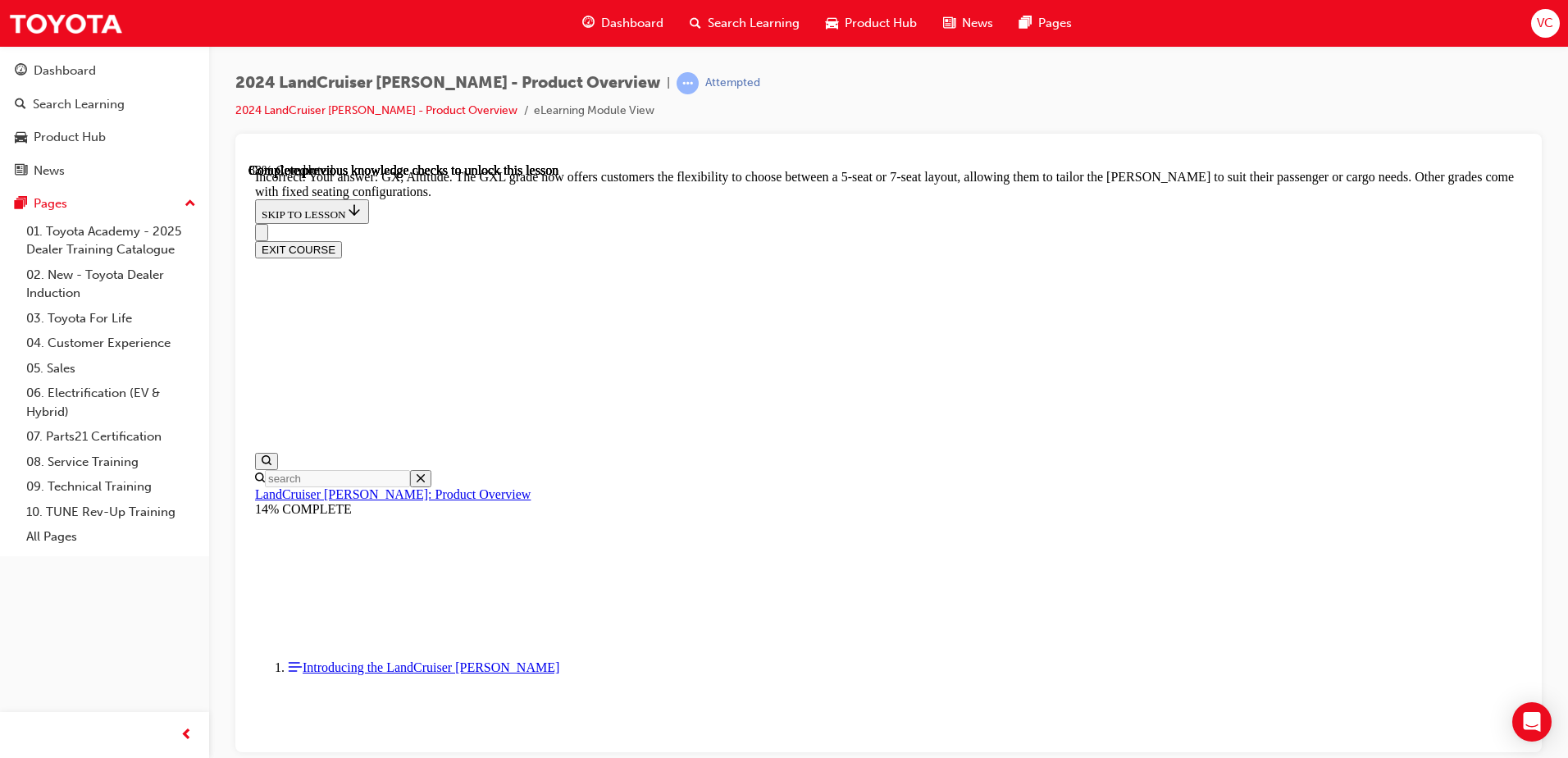
checkbox input "false"
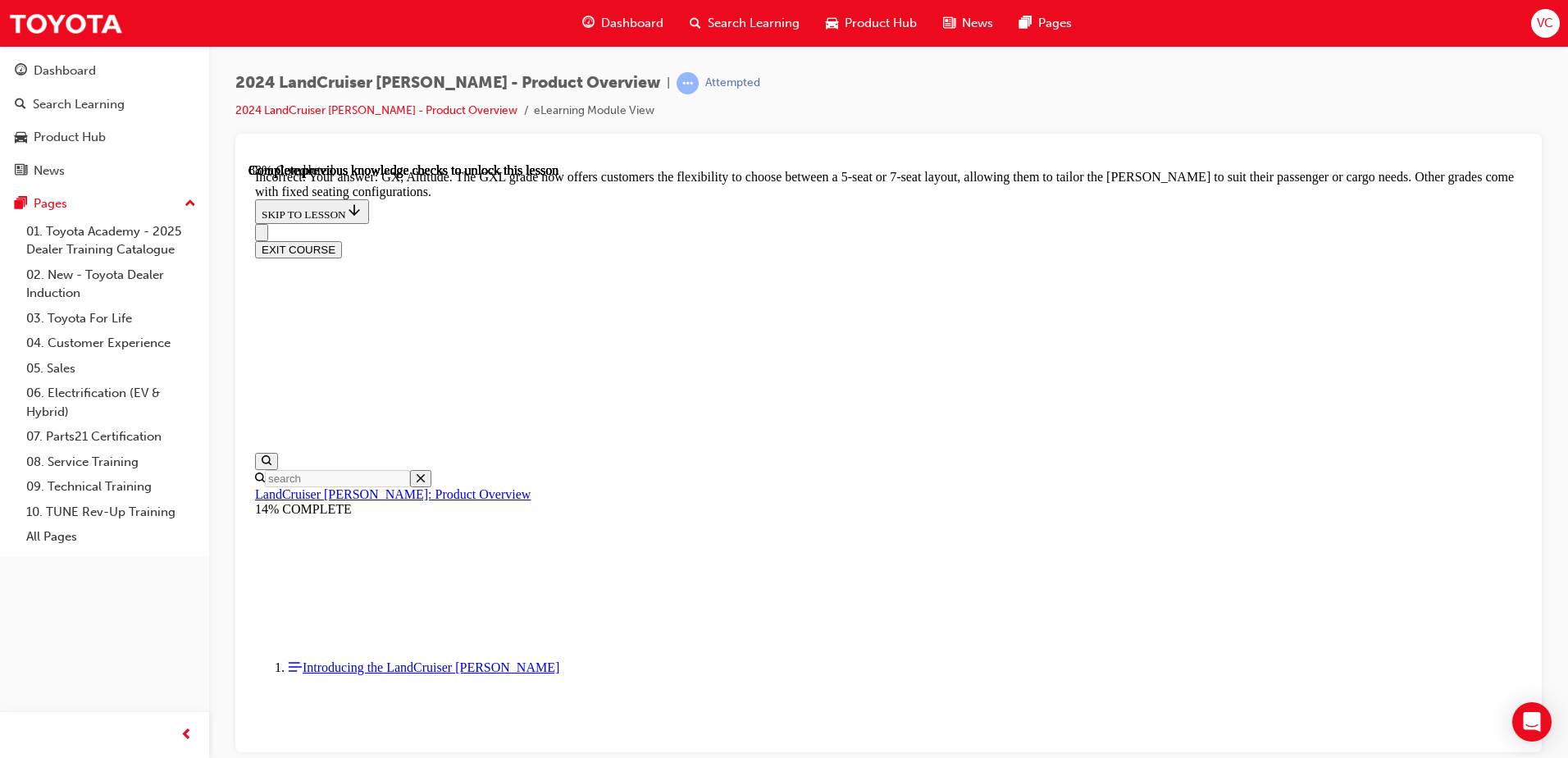
checkbox input "false"
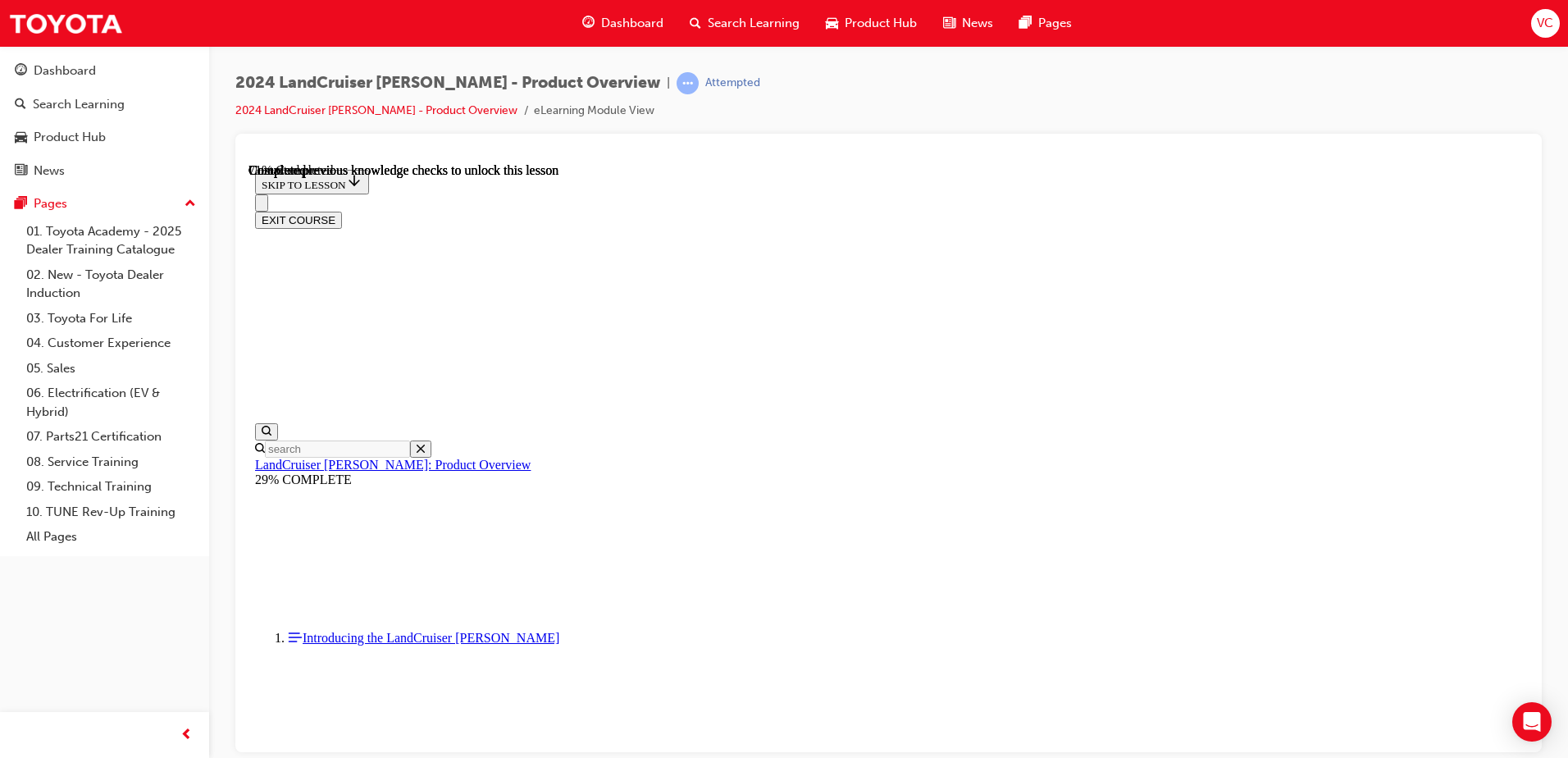
scroll to position [3730, 0]
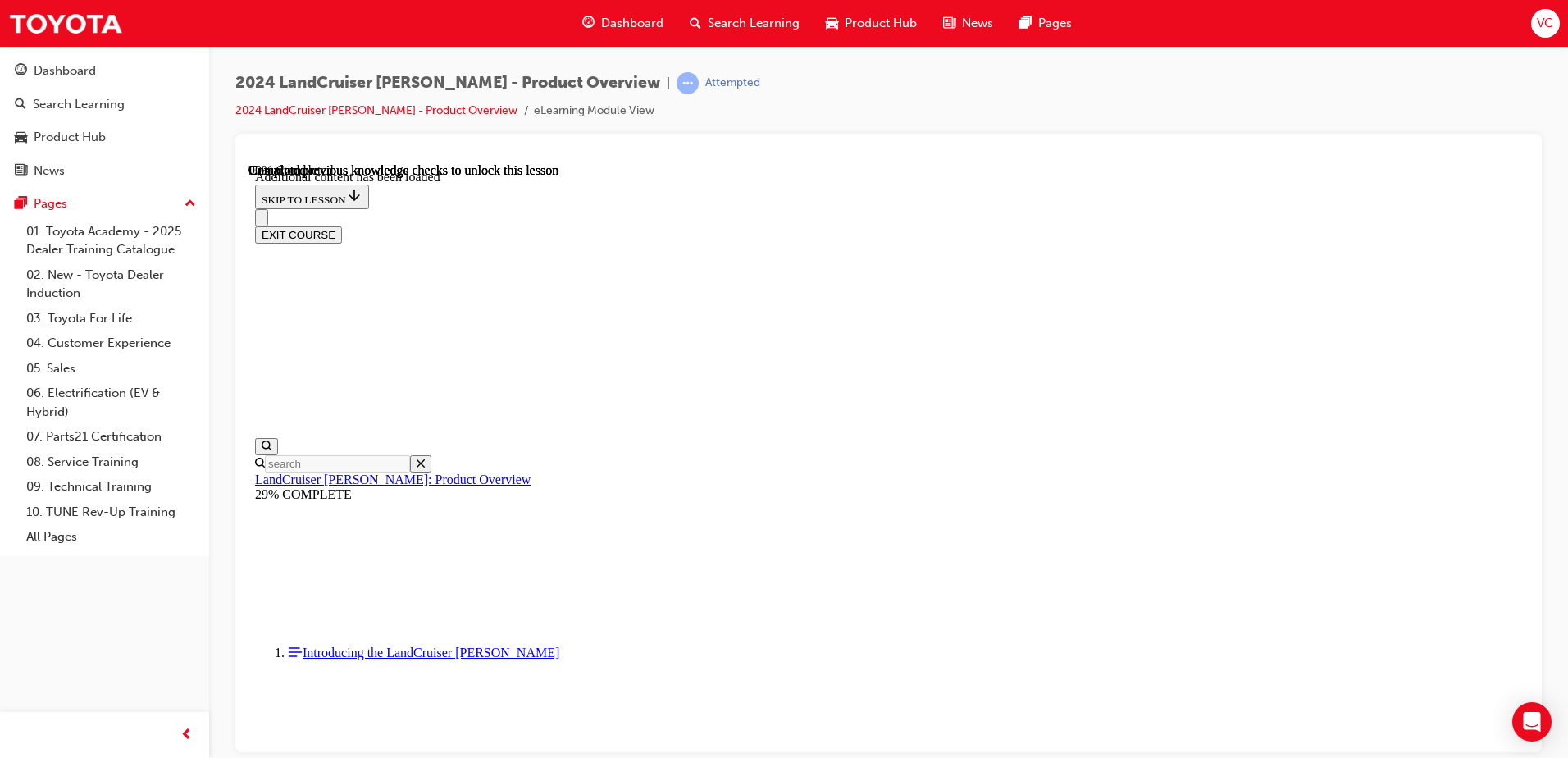
scroll to position [4148, 0]
radio input "true"
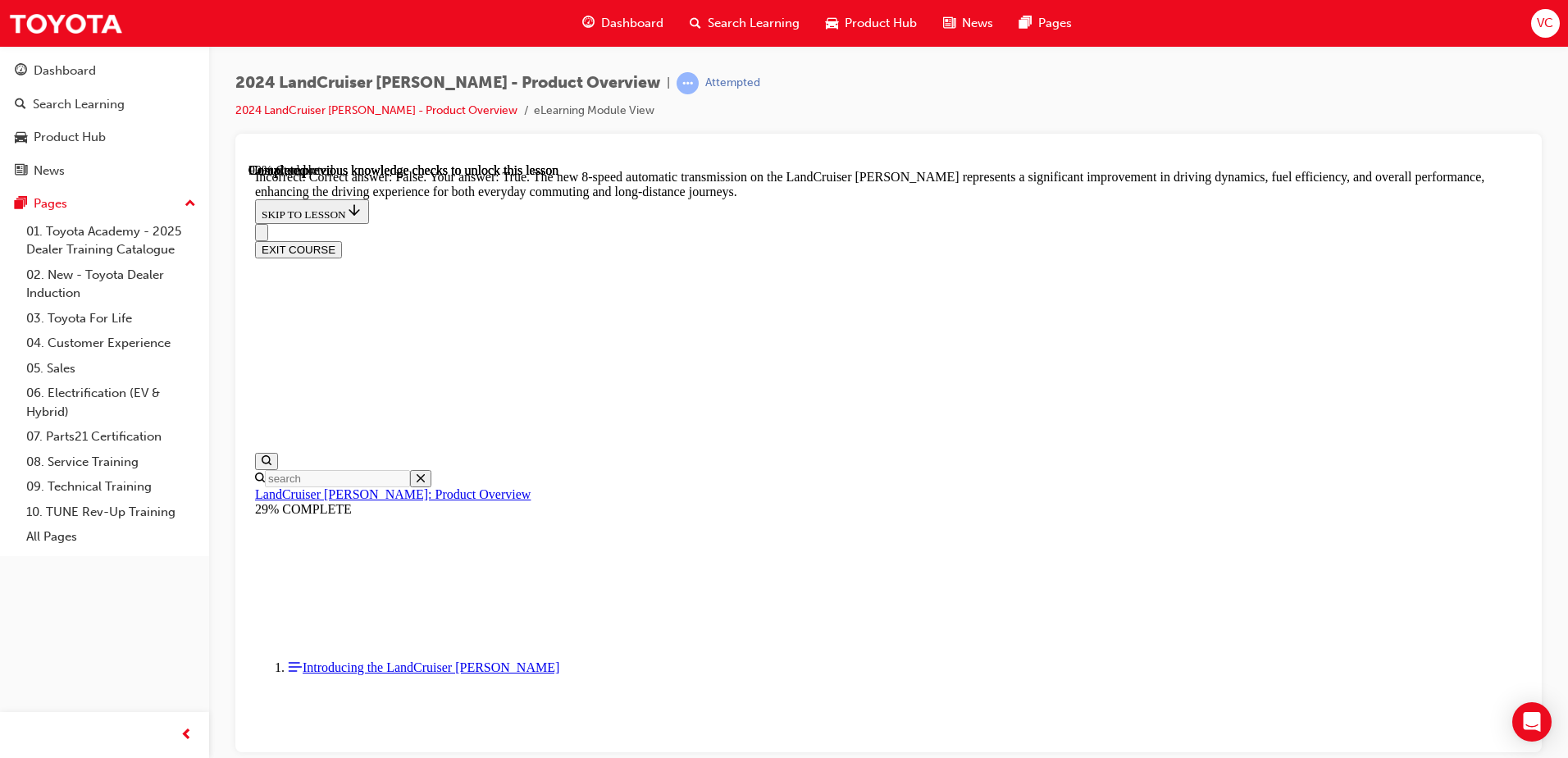
scroll to position [4886, 0]
radio input "true"
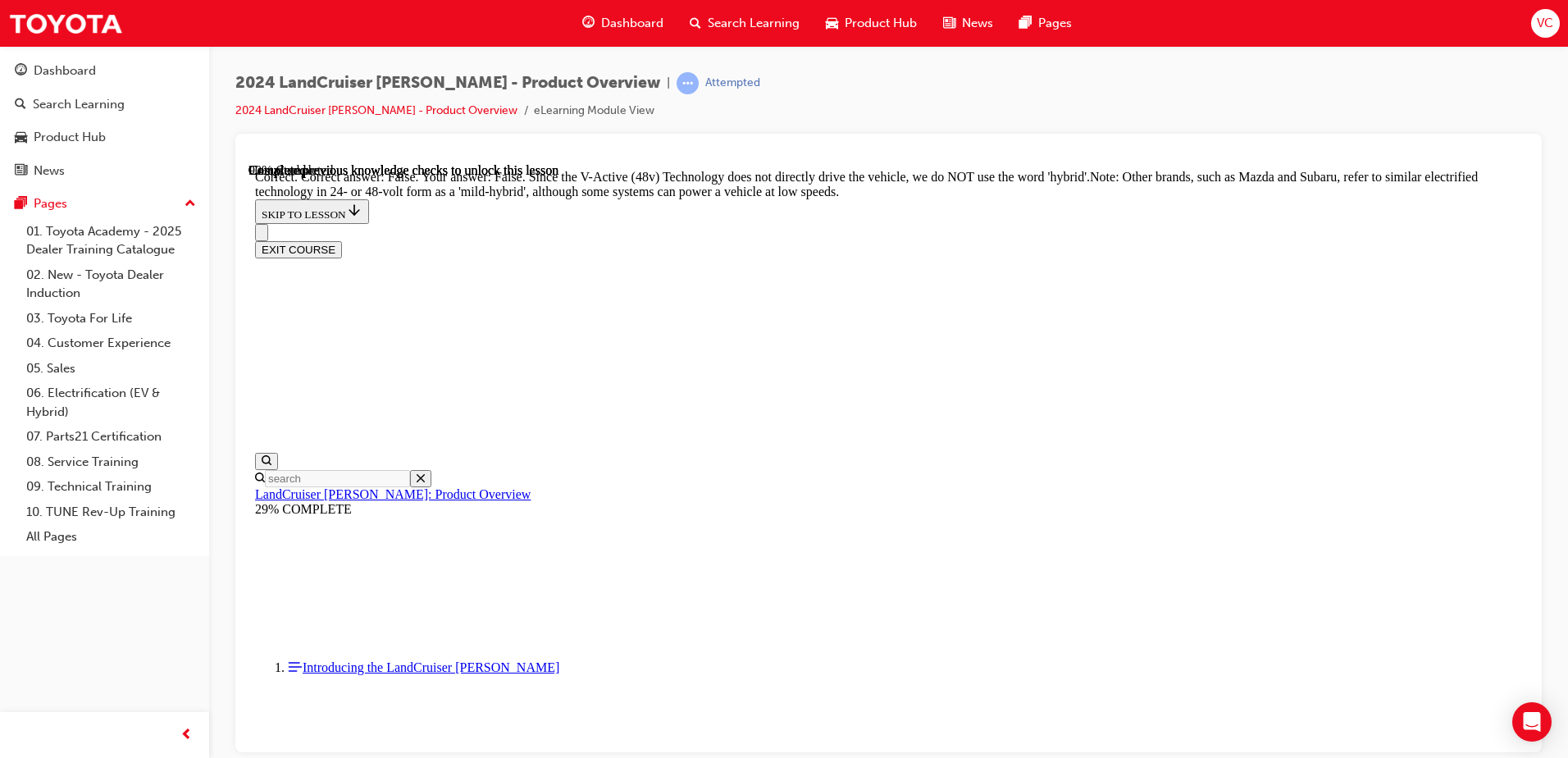
scroll to position [5460, 0]
radio input "true"
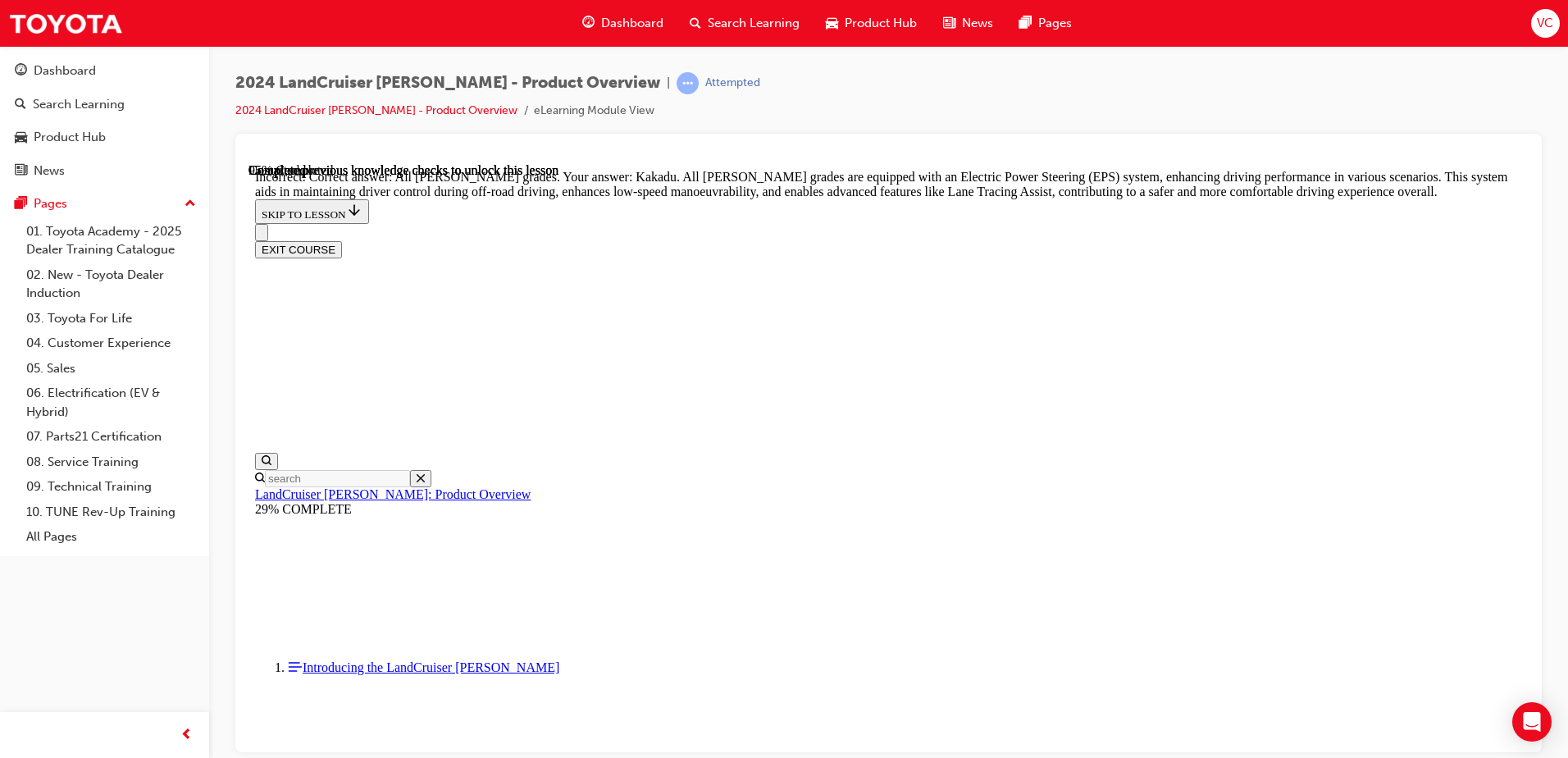
scroll to position [5944, 0]
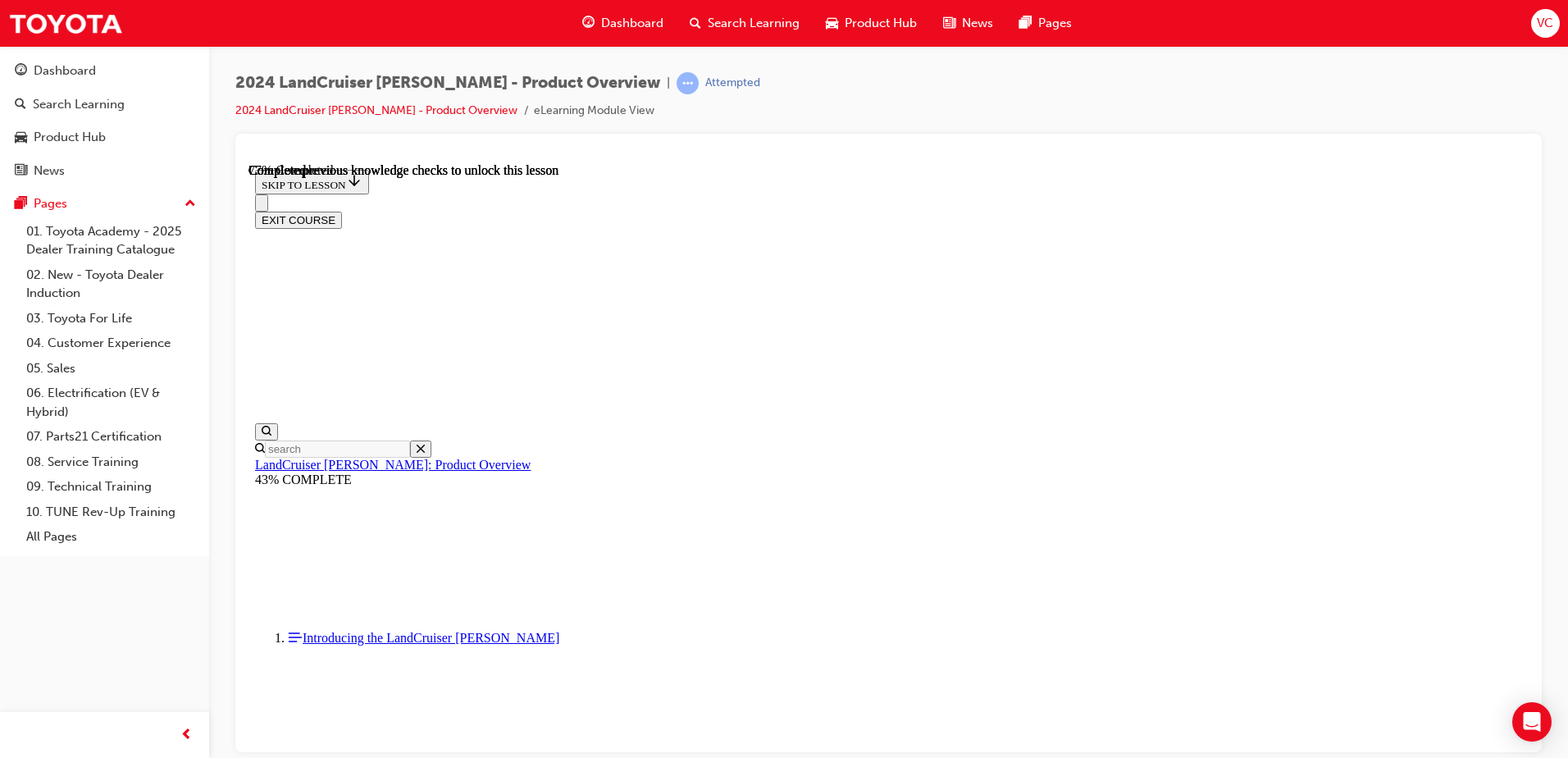
scroll to position [5290, 0]
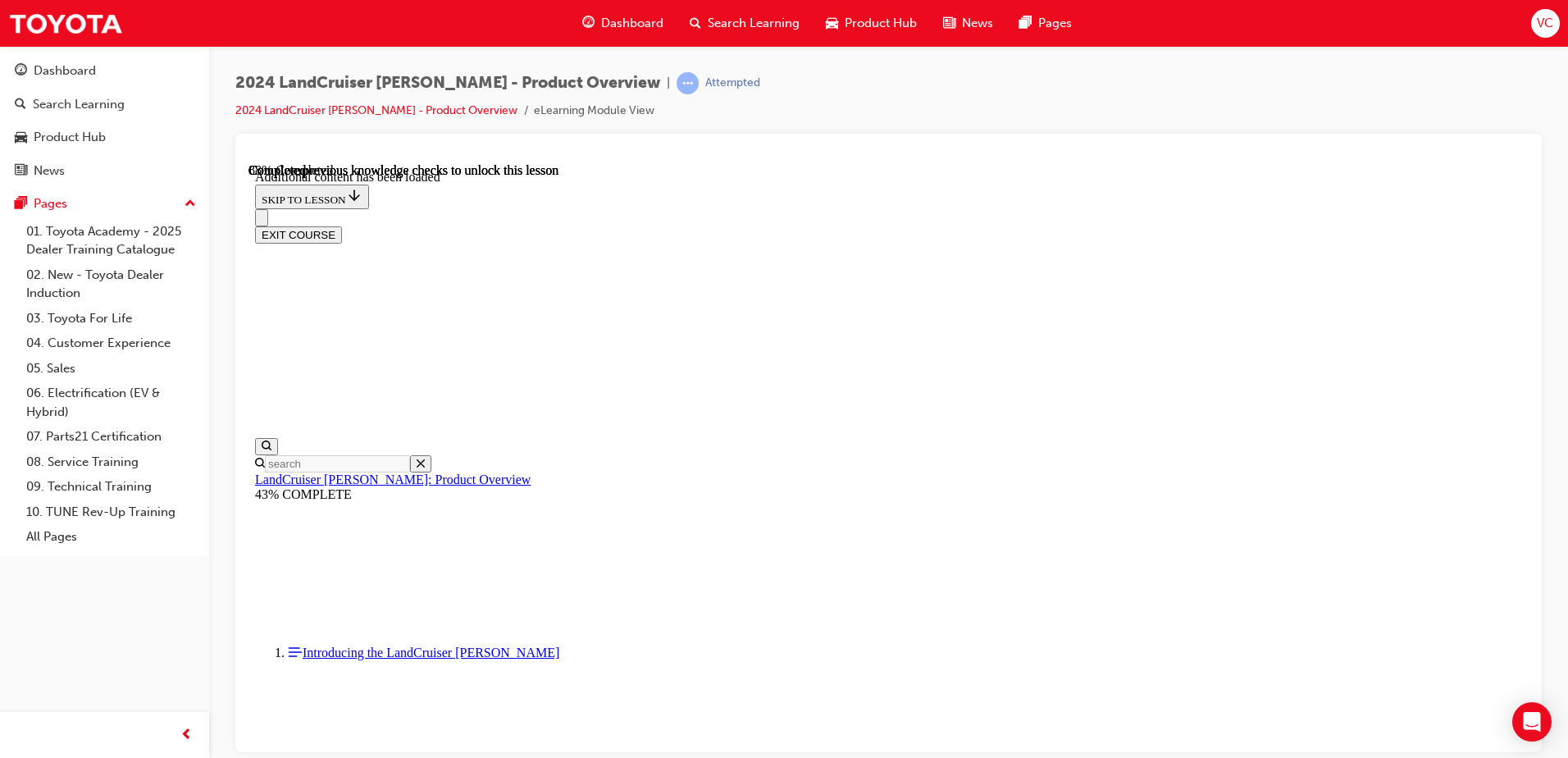
scroll to position [5706, 0]
checkbox input "true"
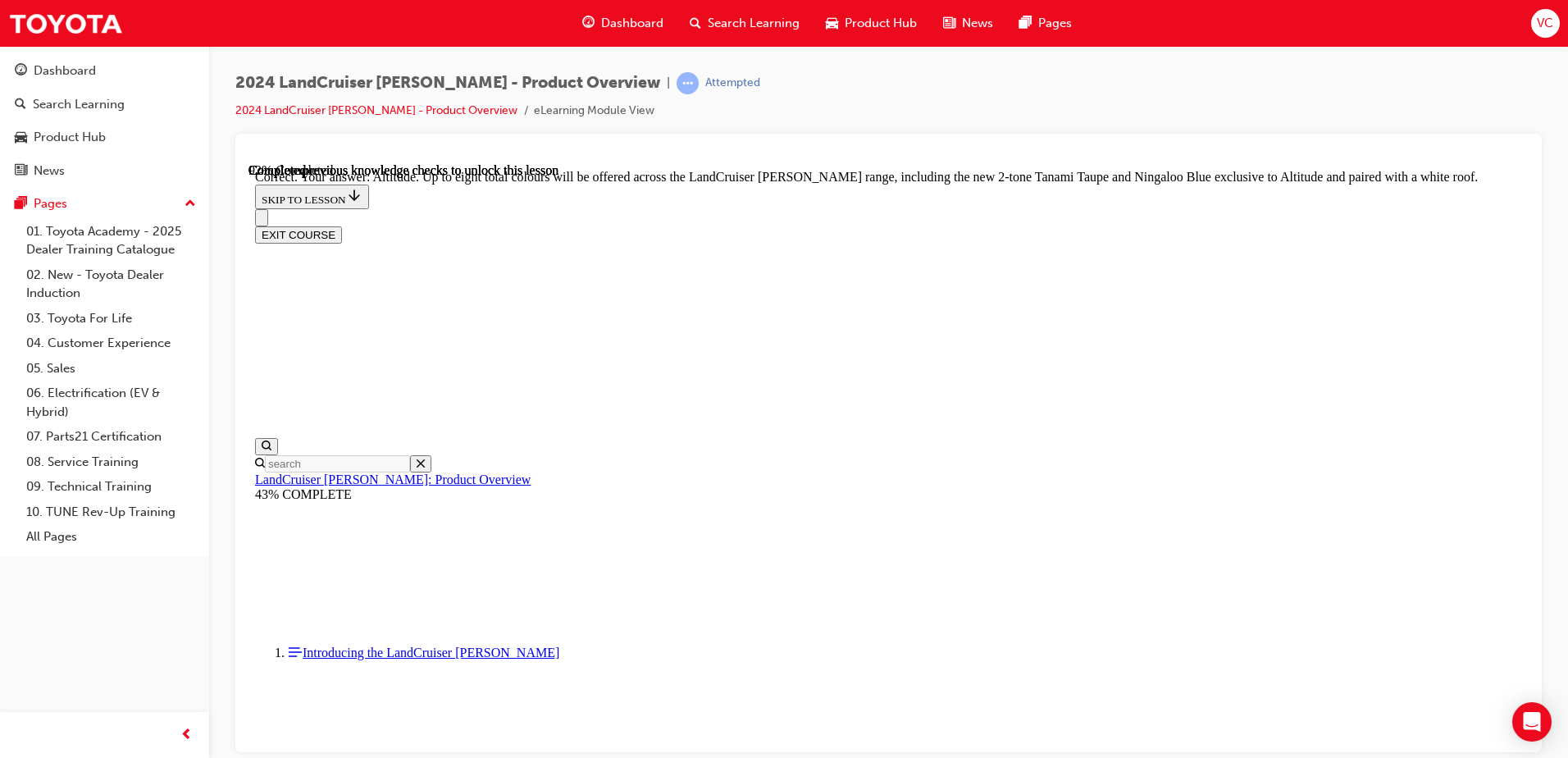
scroll to position [6610, 0]
checkbox input "true"
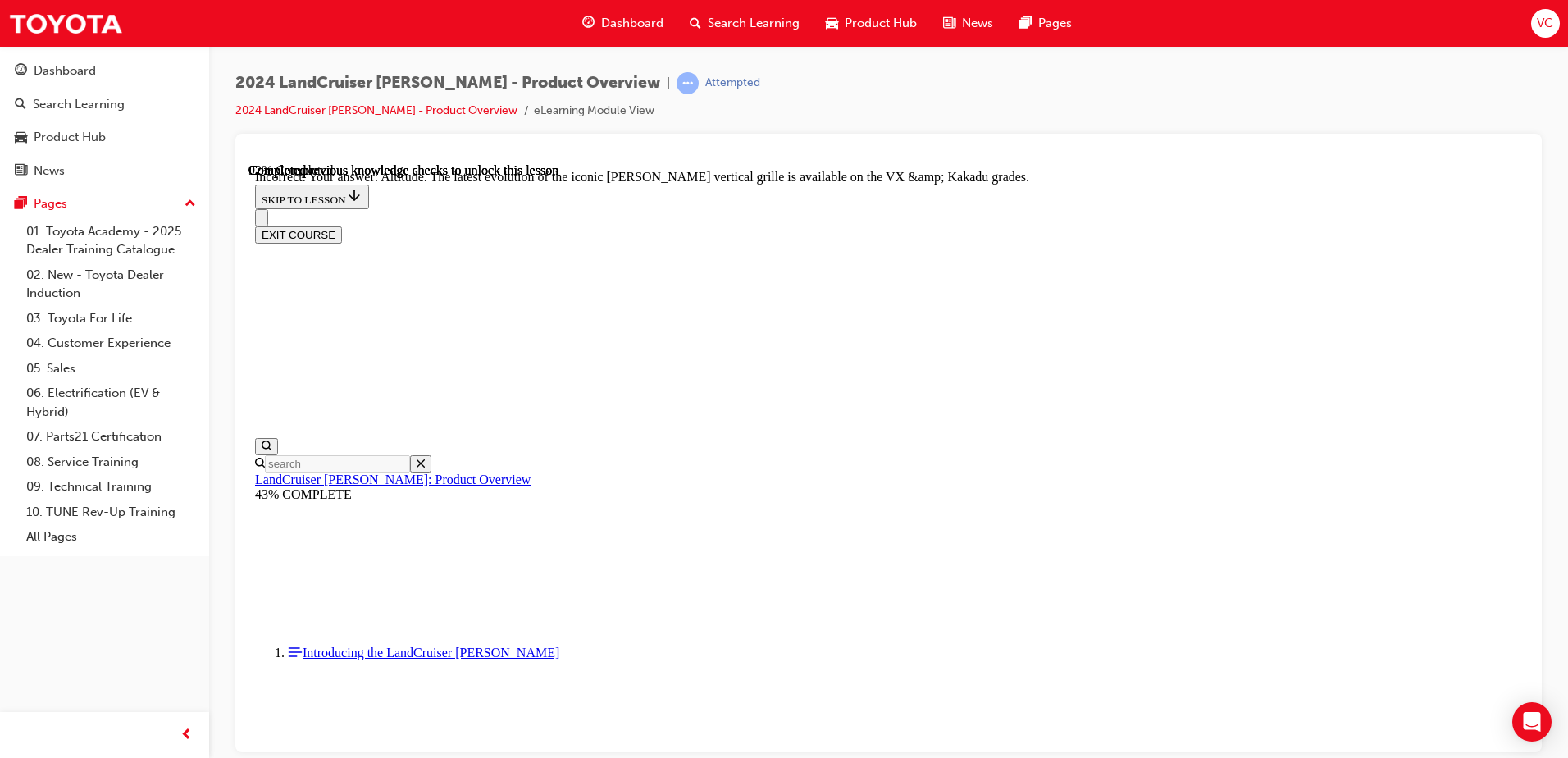
scroll to position [6856, 0]
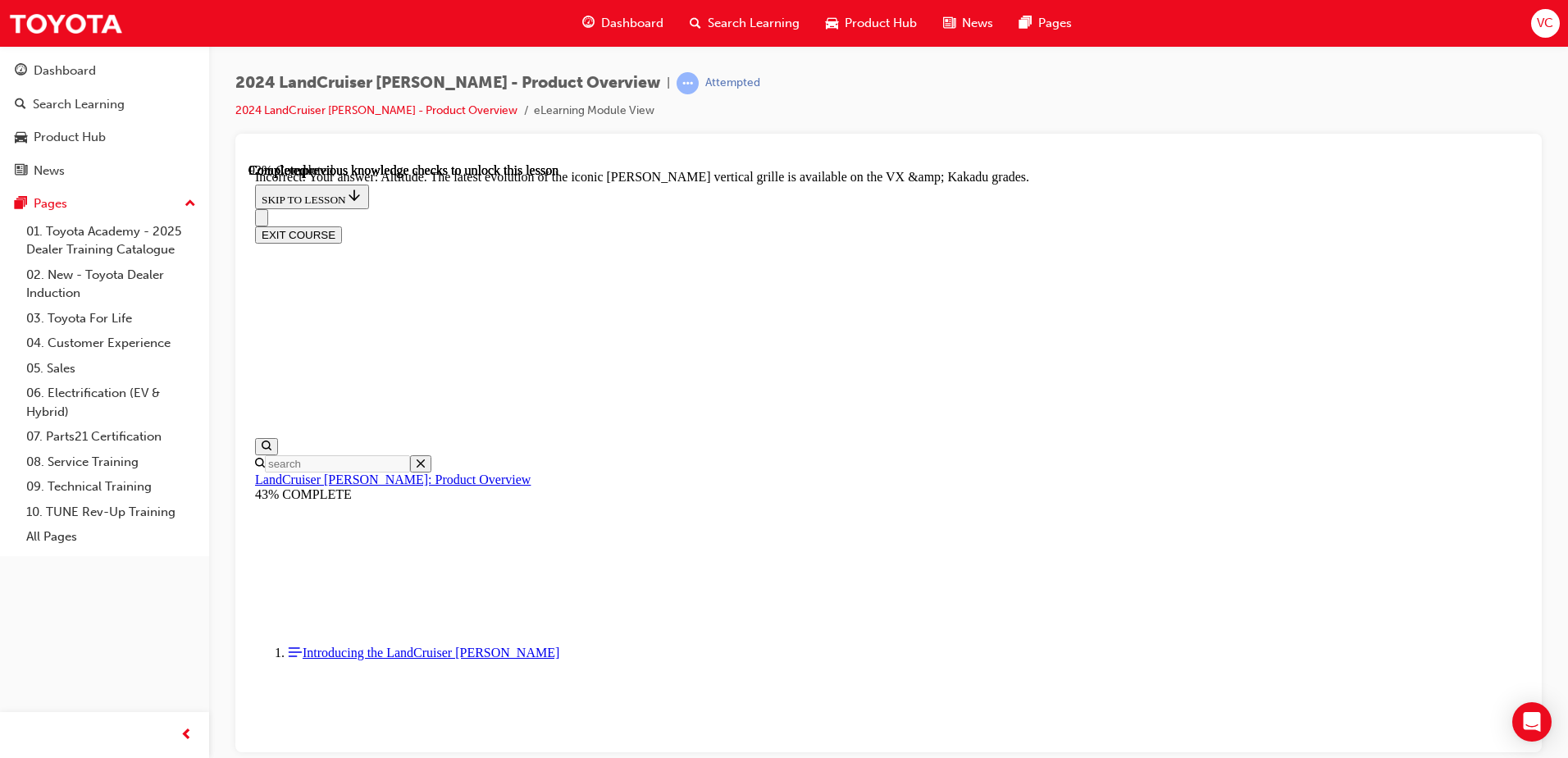
checkbox input "true"
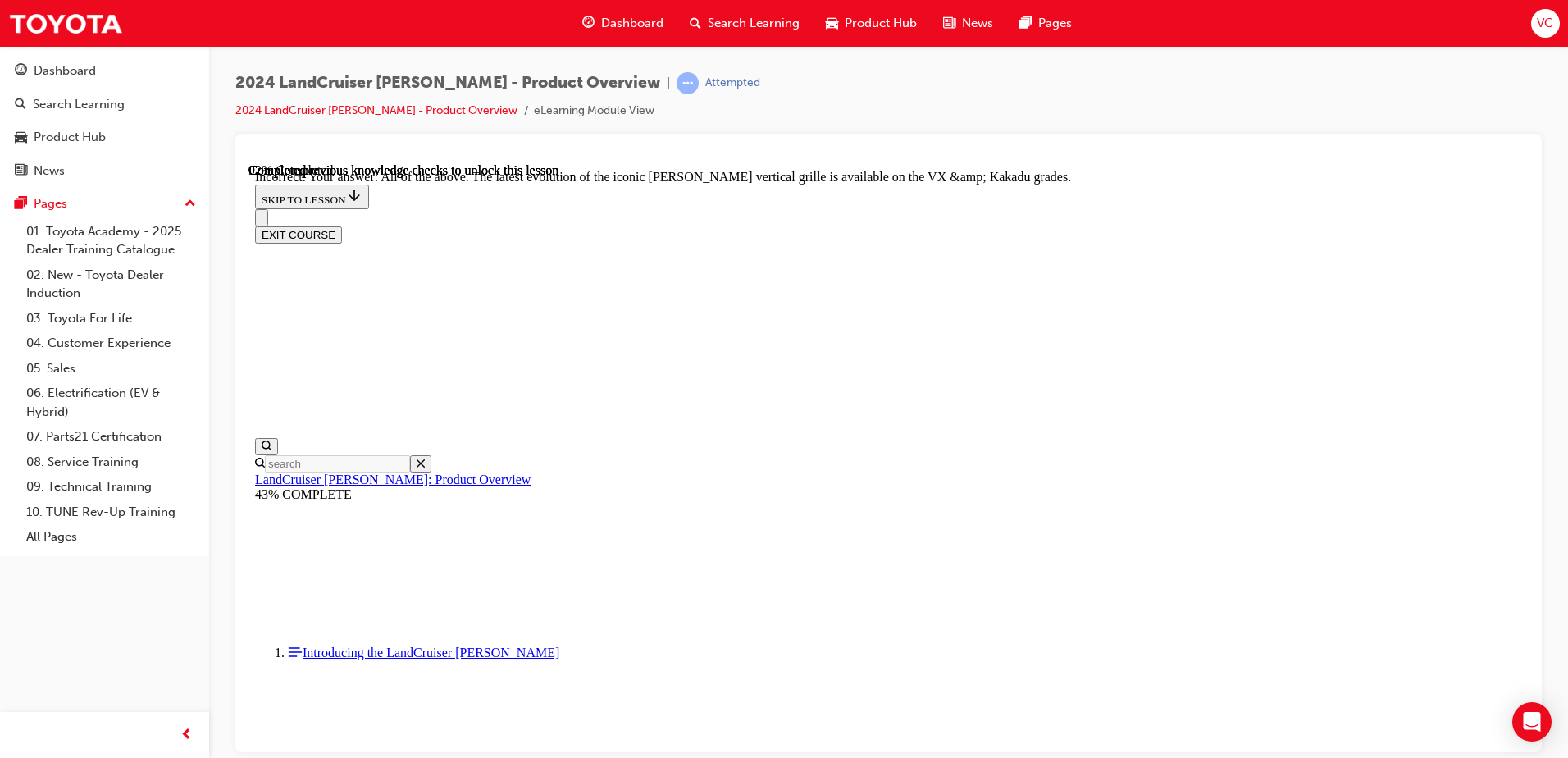
checkbox input "true"
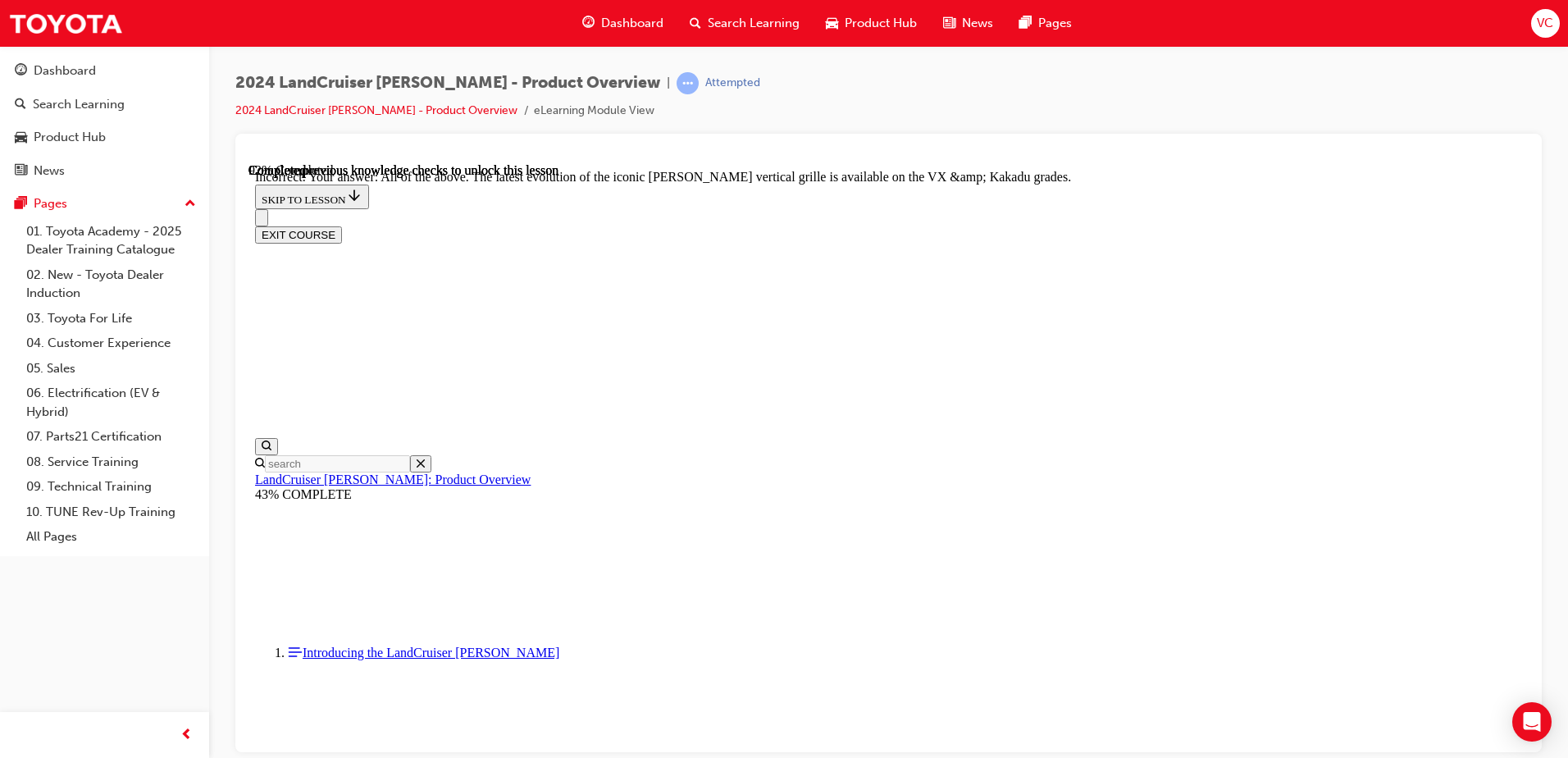
checkbox input "true"
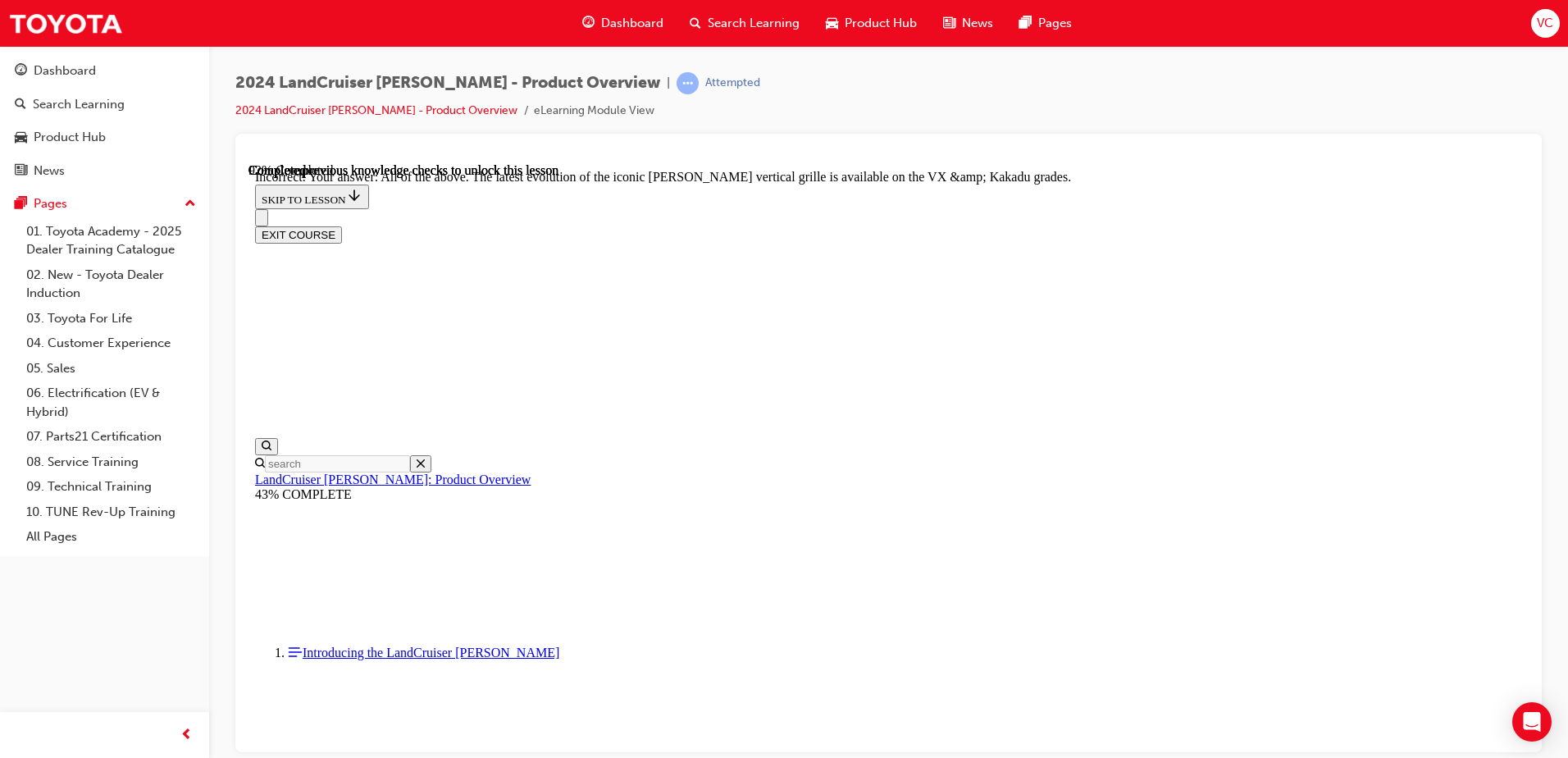
checkbox input "false"
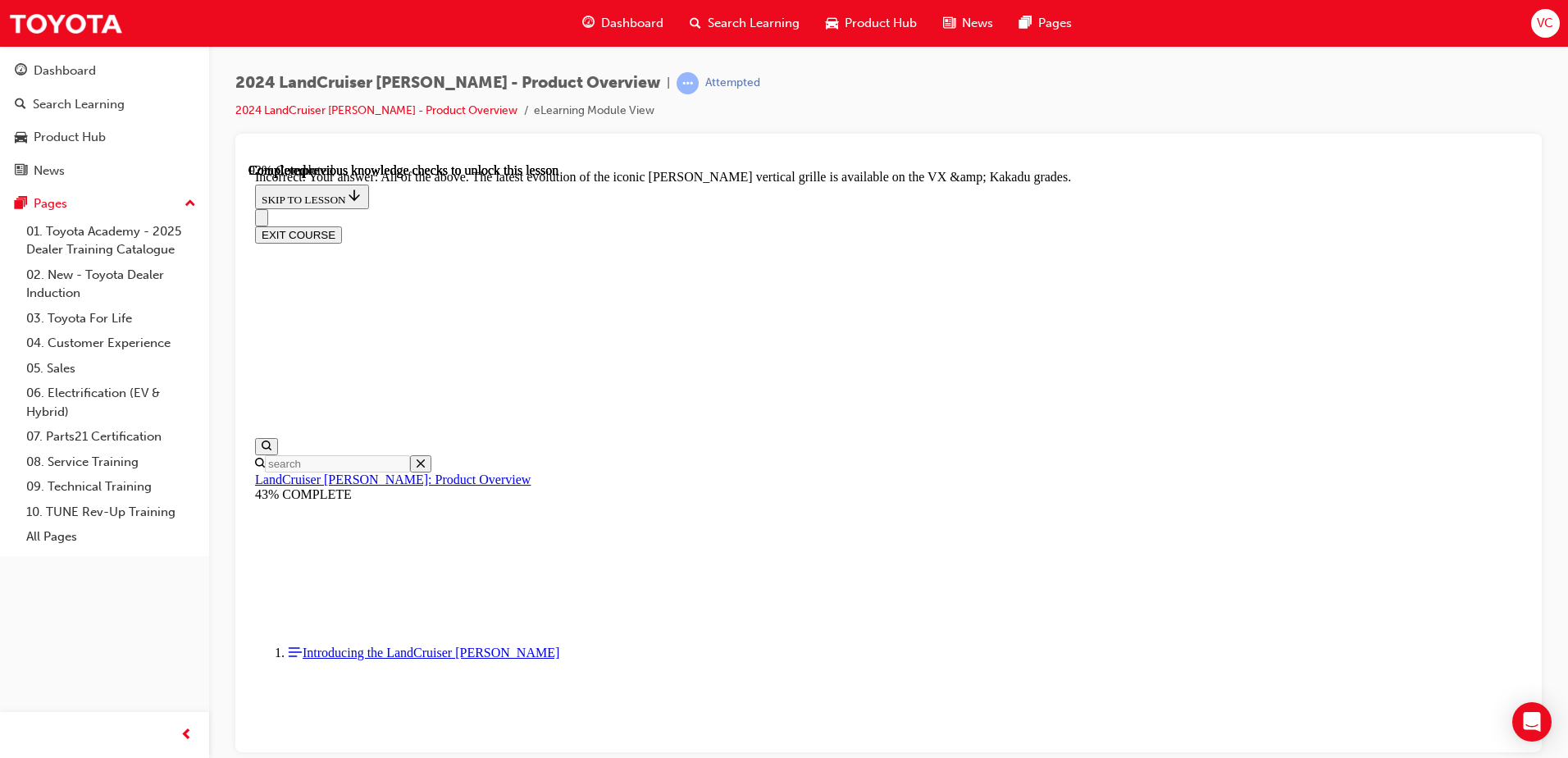
checkbox input "true"
checkbox input "false"
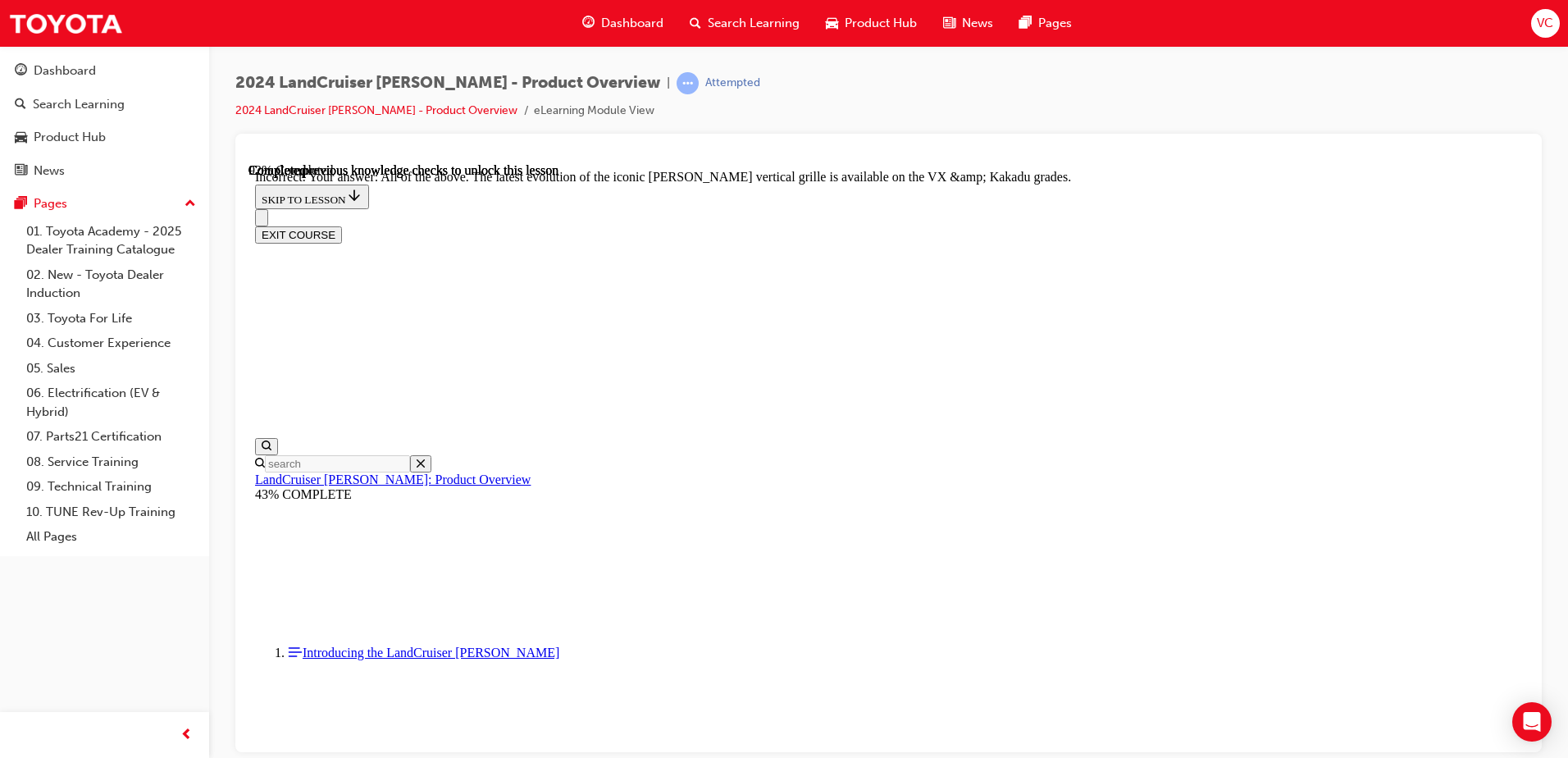
checkbox input "false"
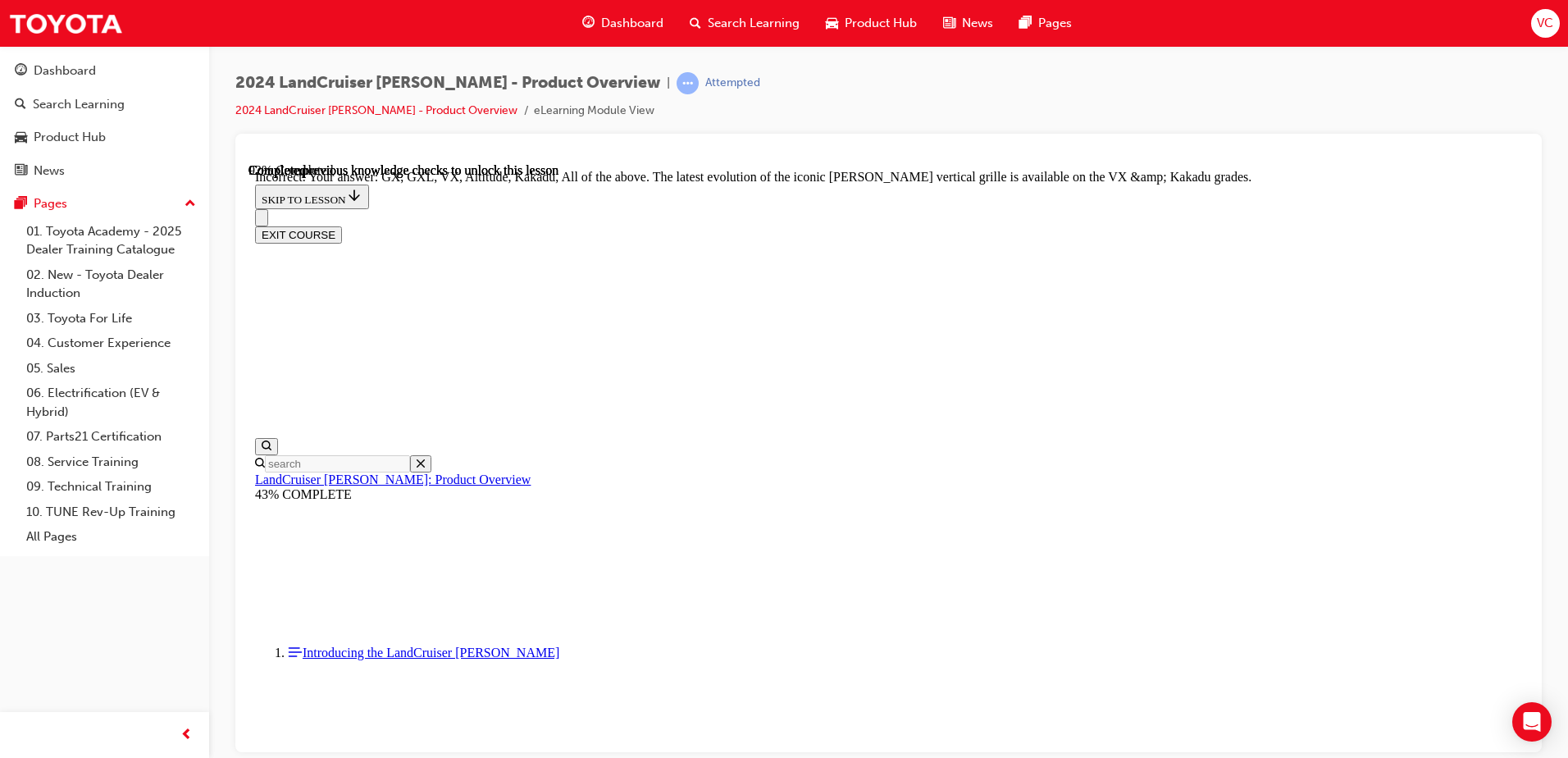
checkbox input "false"
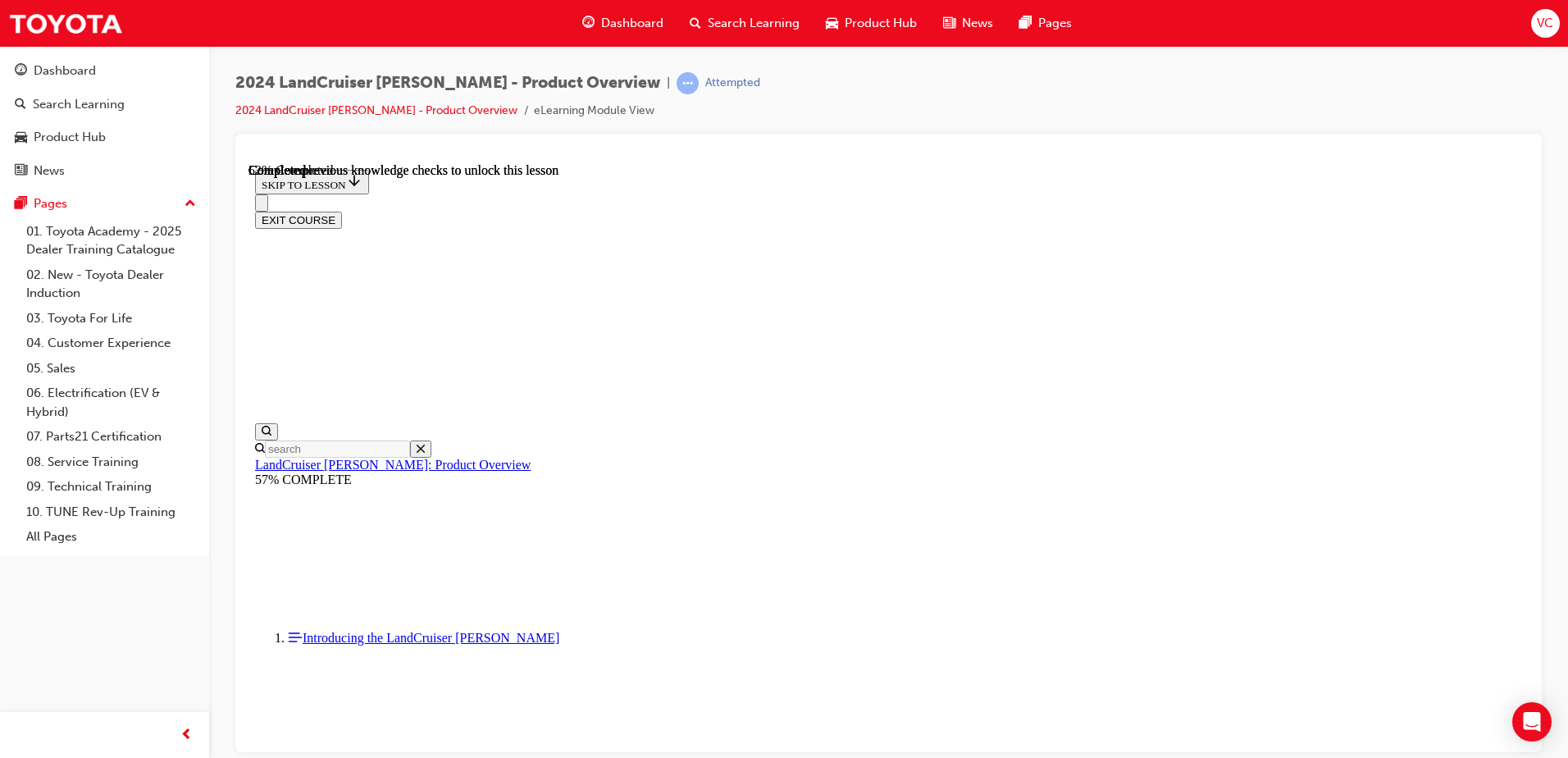
scroll to position [1561, 0]
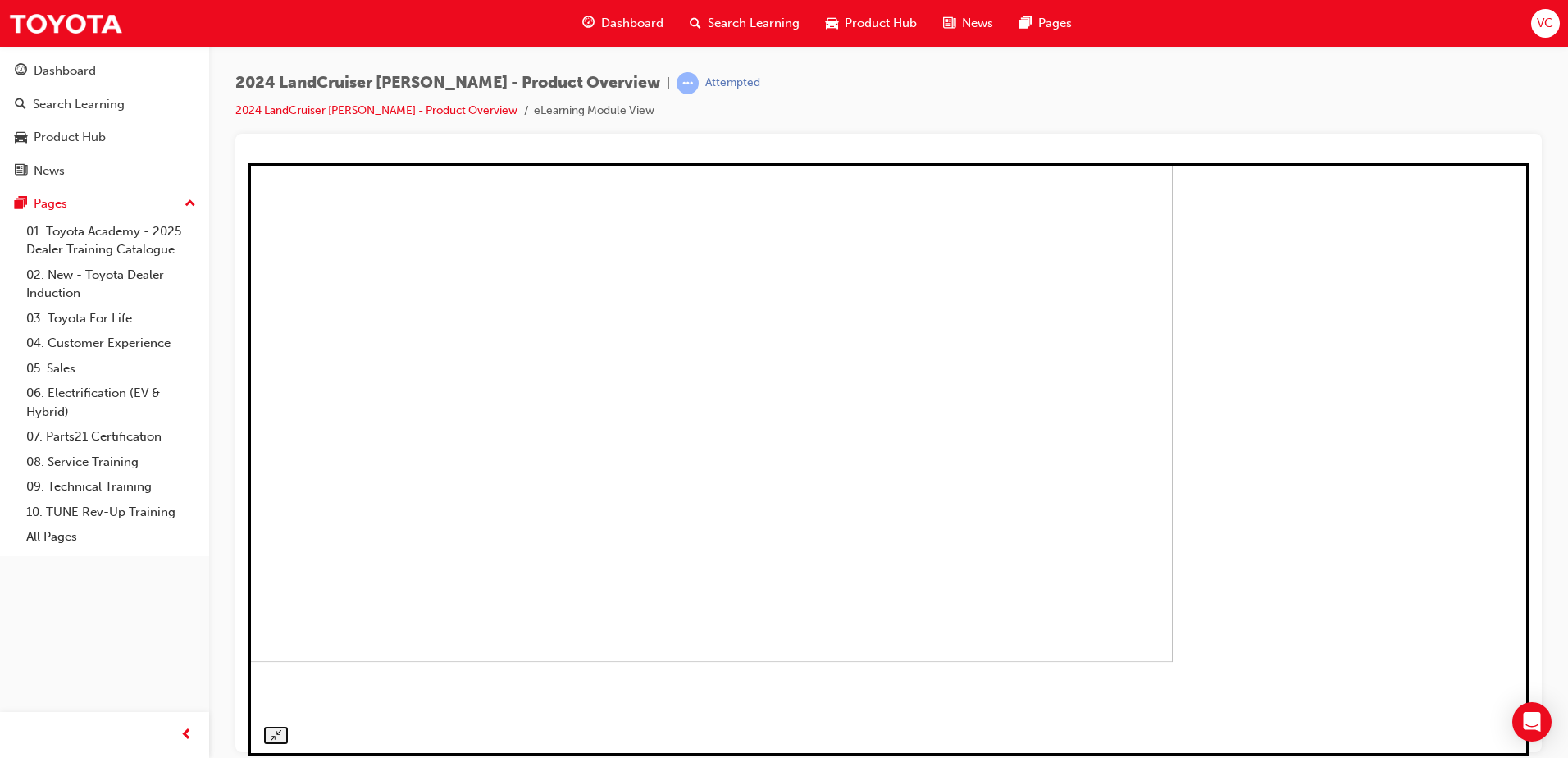
click at [899, 497] on img at bounding box center [533, 388] width 1280 height 545
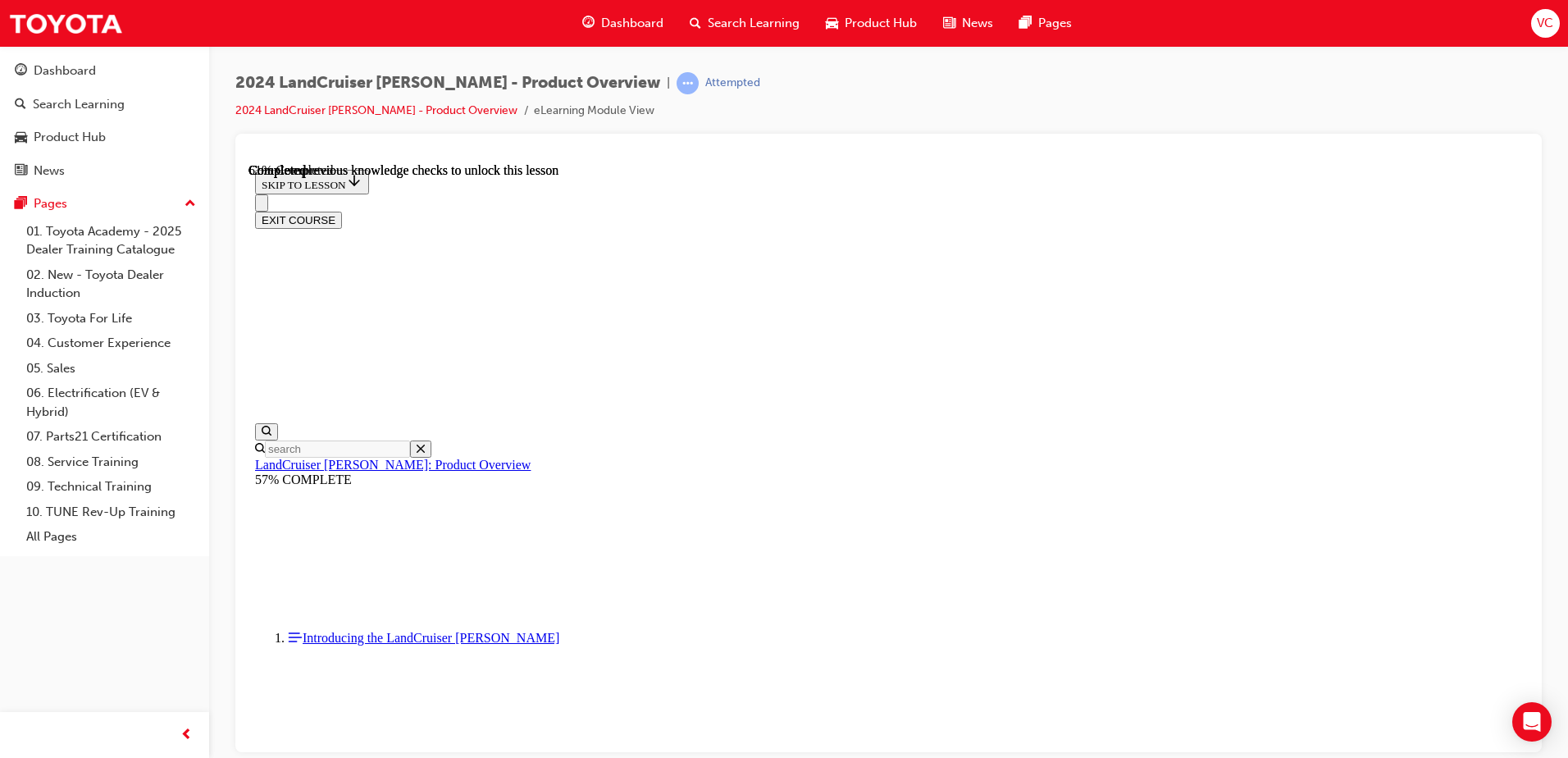
scroll to position [2052, 0]
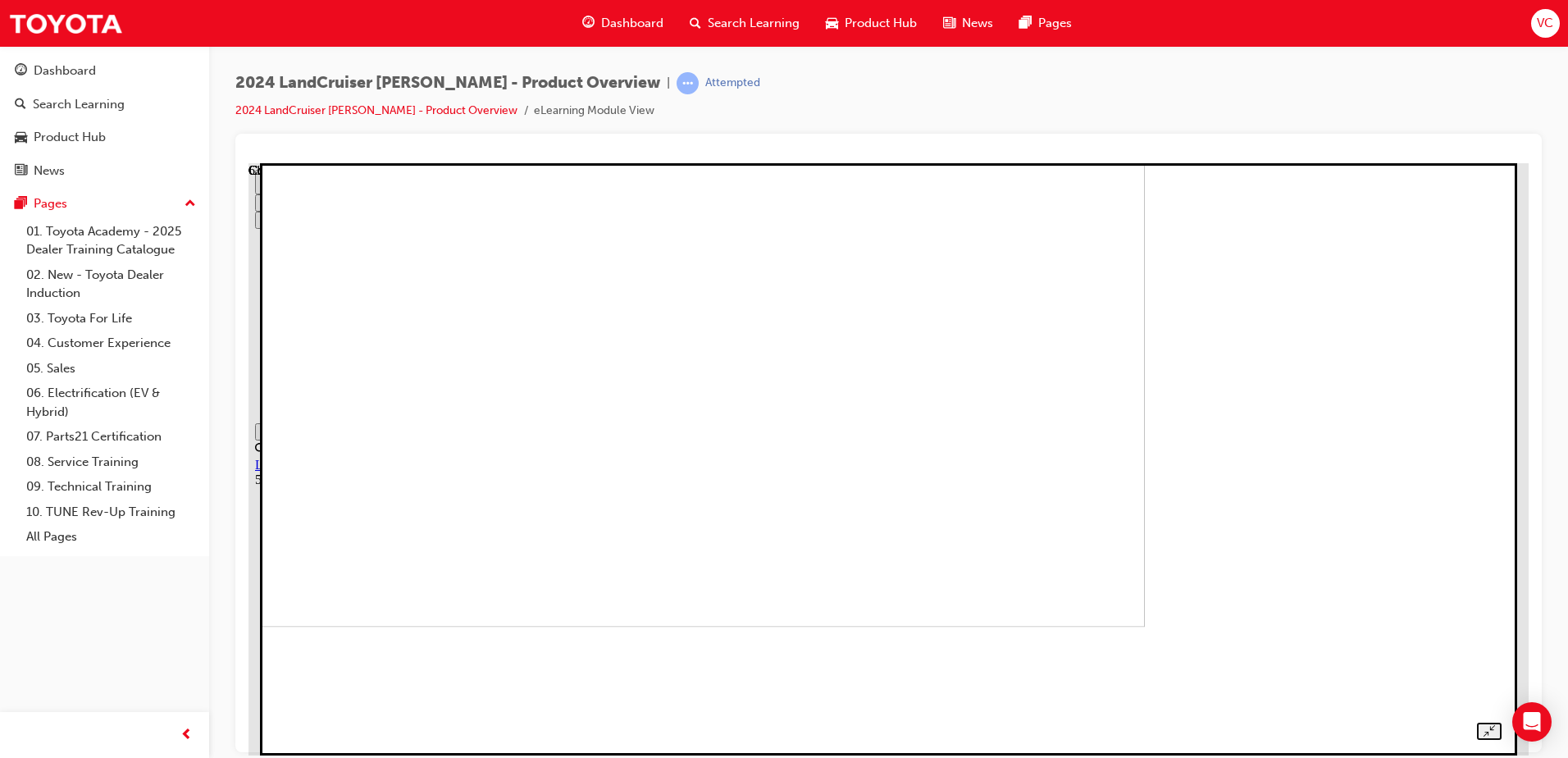
click at [1046, 504] on img at bounding box center [544, 330] width 1202 height 593
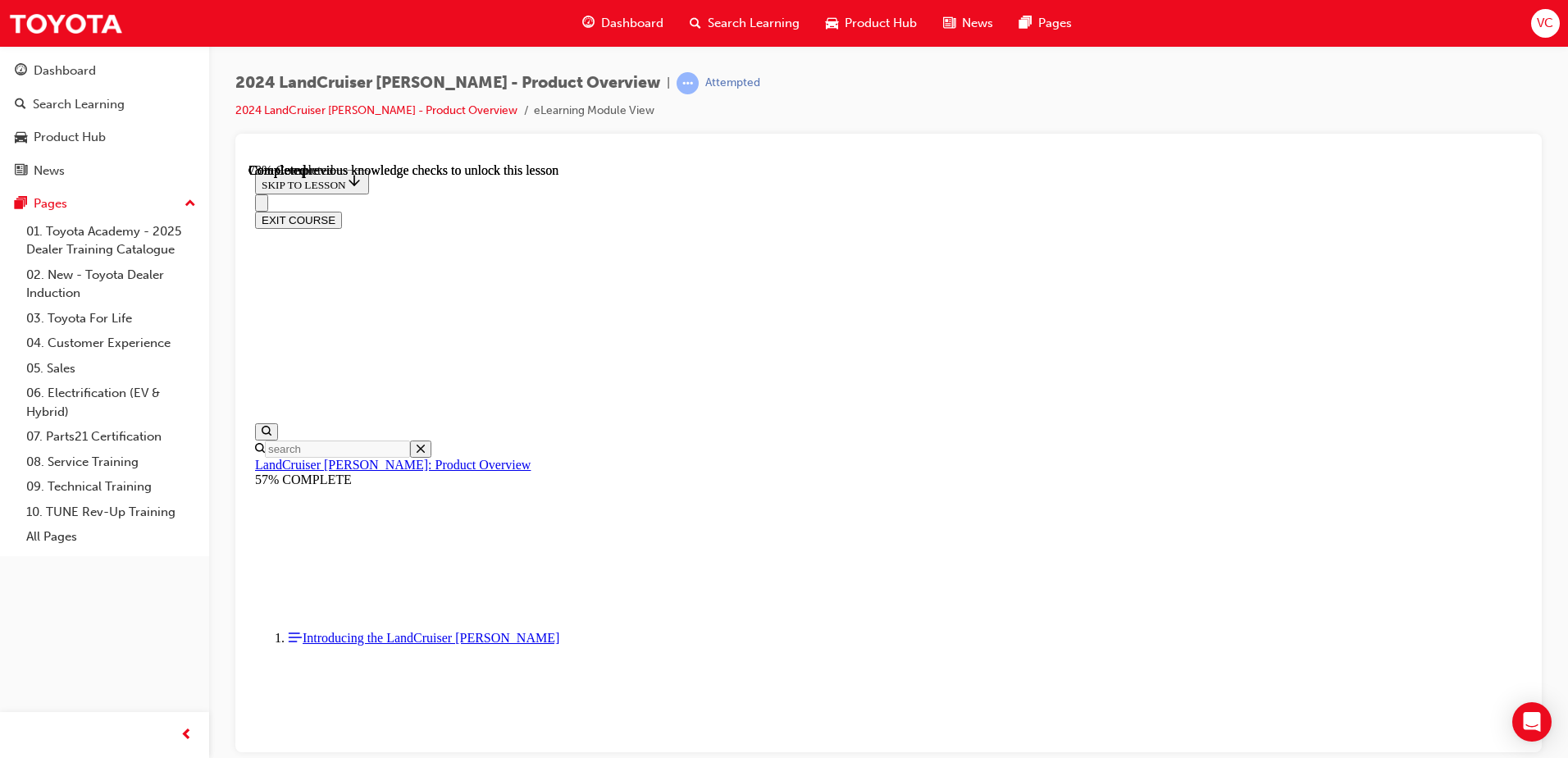
scroll to position [3828, 0]
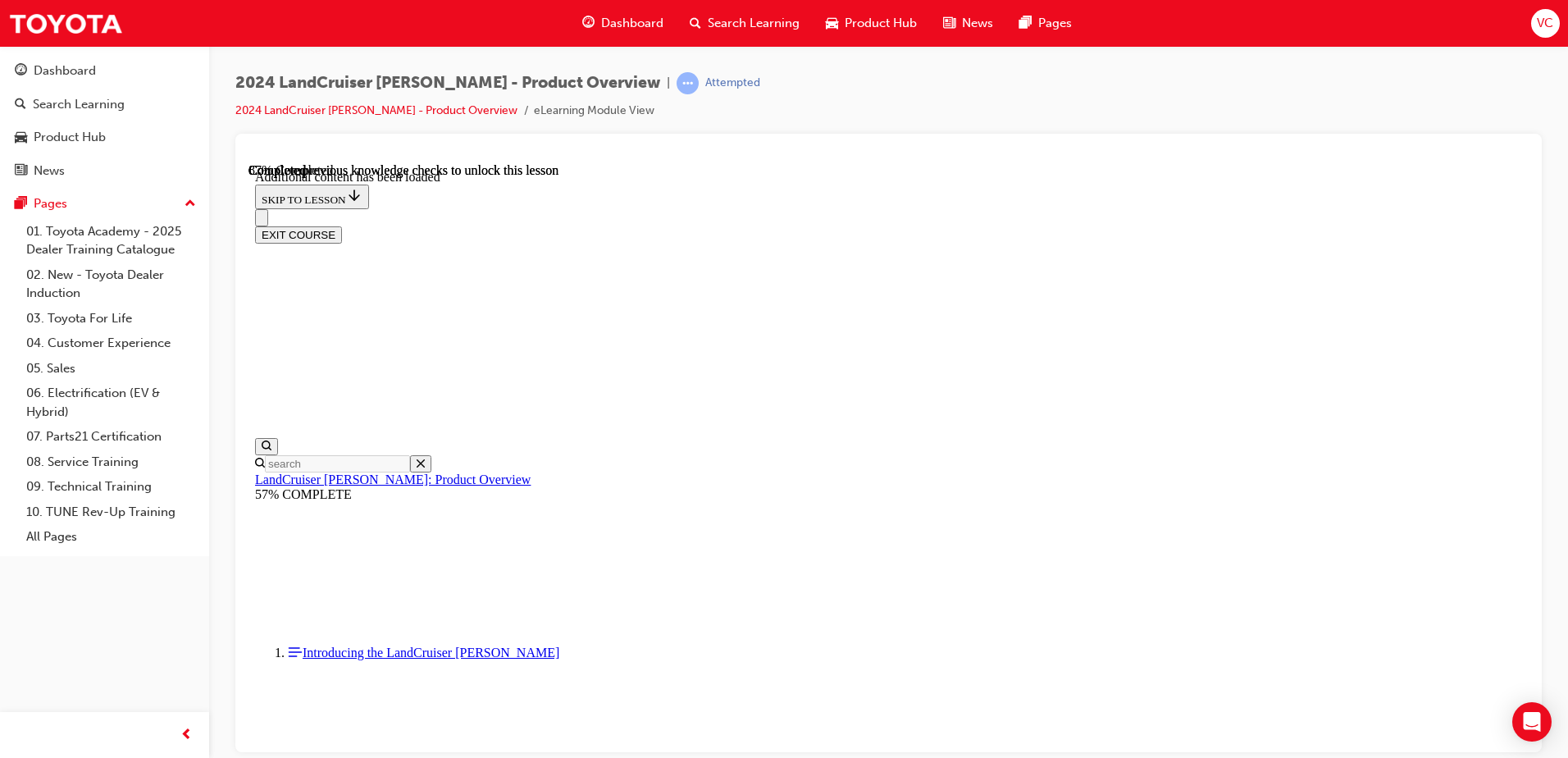
scroll to position [4231, 0]
radio input "true"
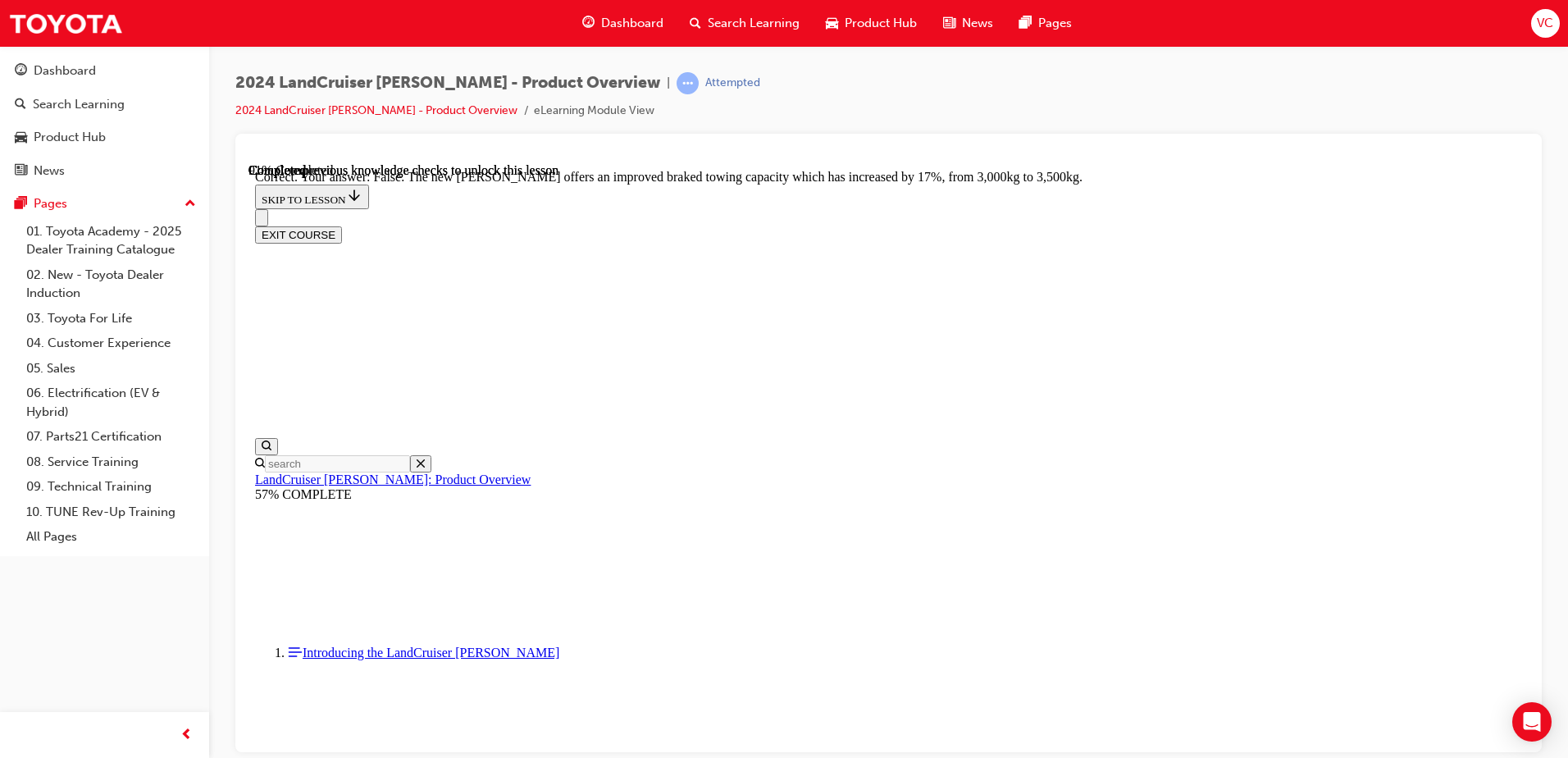
scroll to position [4869, 0]
radio input "true"
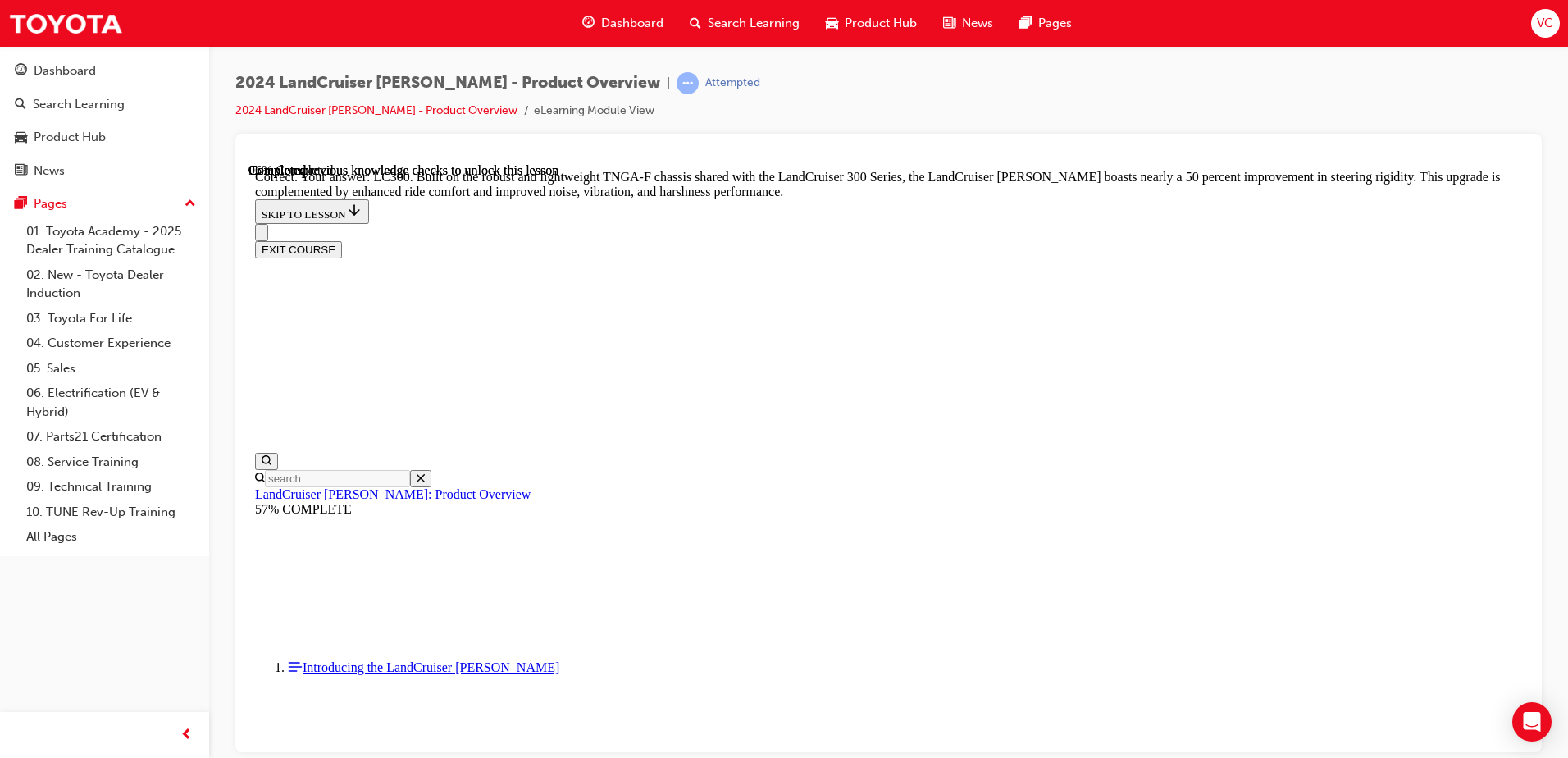
scroll to position [5197, 0]
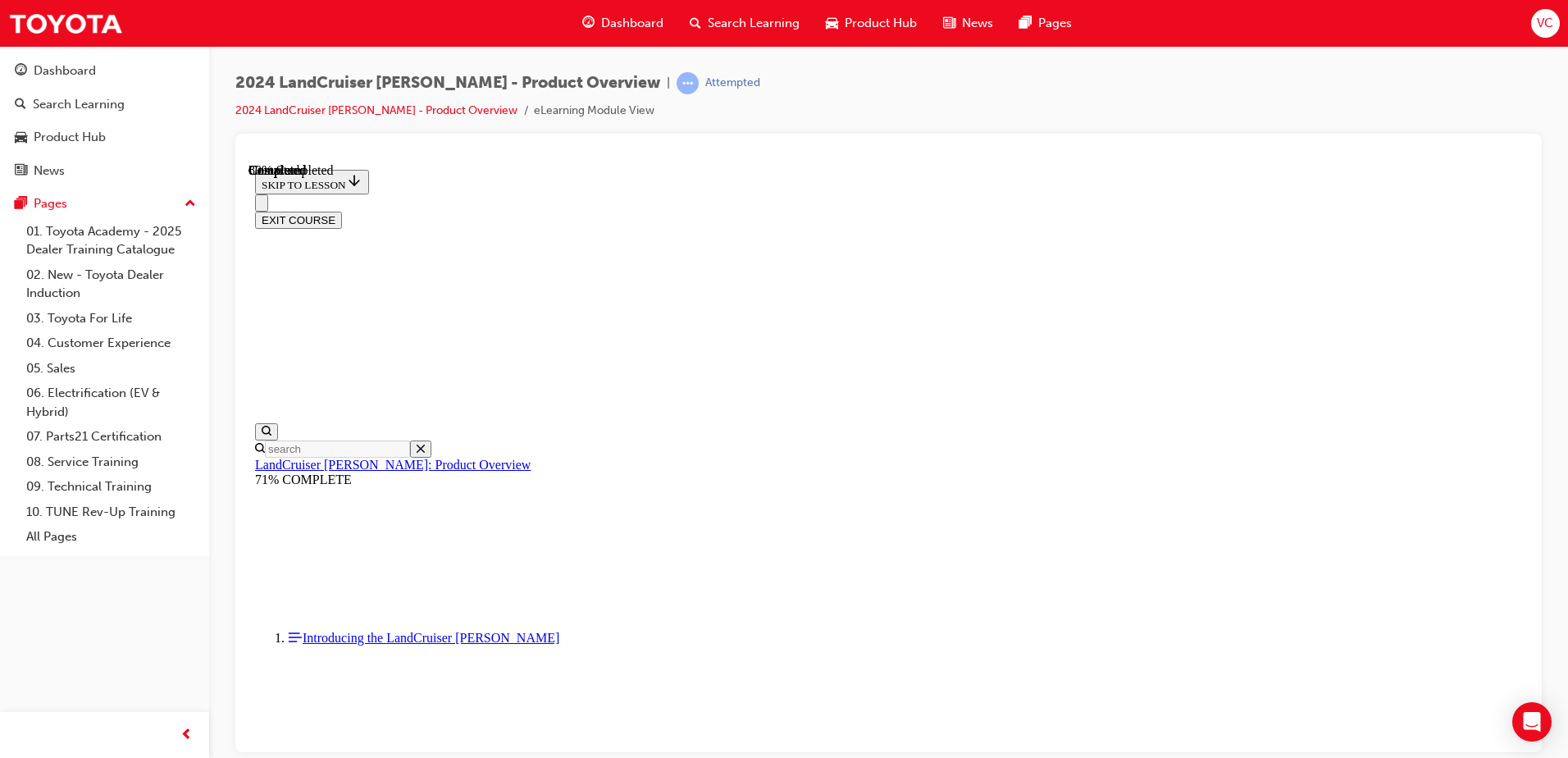
scroll to position [412, 0]
drag, startPoint x: 719, startPoint y: 439, endPoint x: 818, endPoint y: 443, distance: 99.1
drag, startPoint x: 818, startPoint y: 443, endPoint x: 866, endPoint y: 436, distance: 48.5
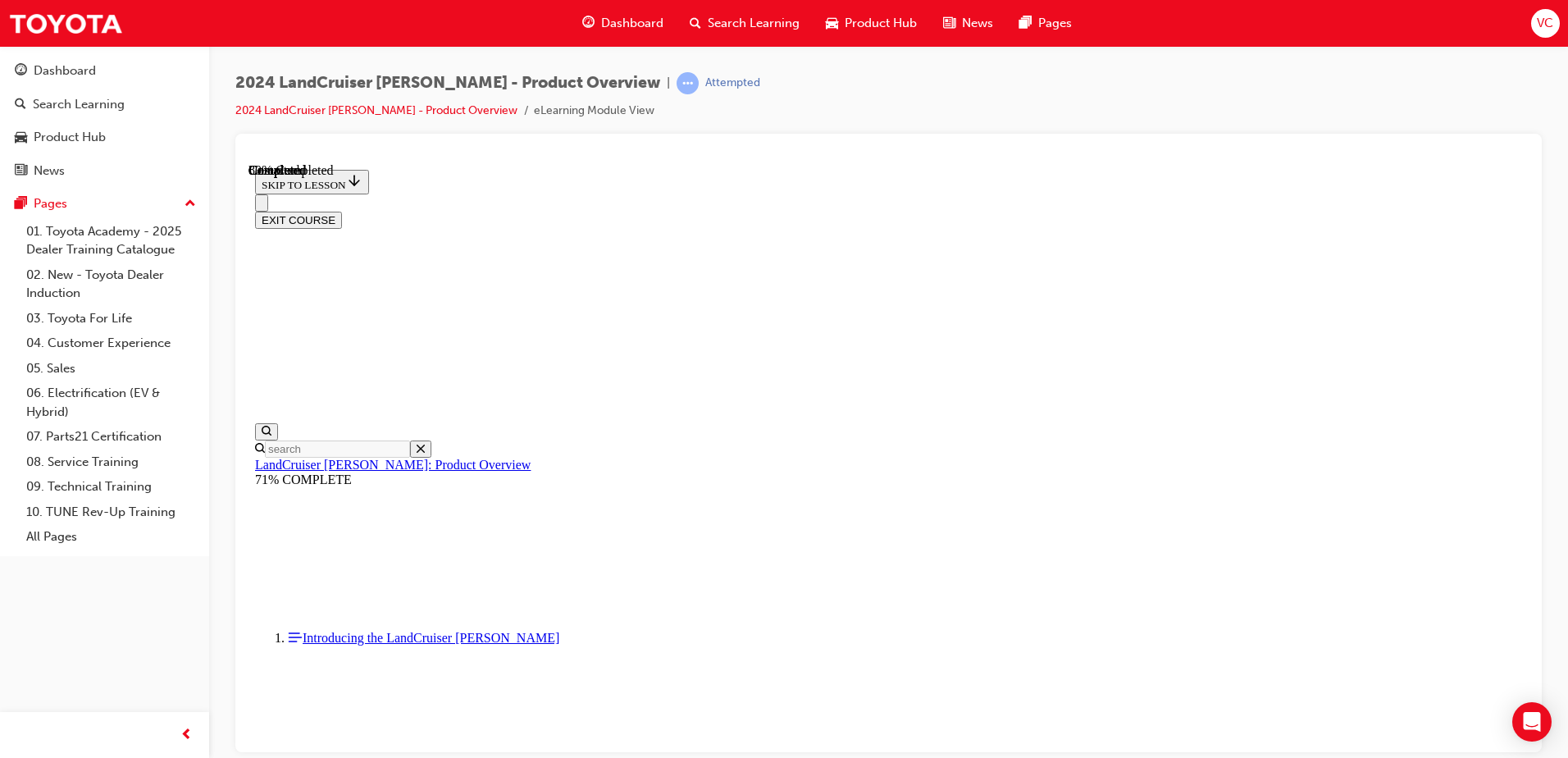
drag, startPoint x: 857, startPoint y: 433, endPoint x: 716, endPoint y: 449, distance: 141.9
drag, startPoint x: 716, startPoint y: 449, endPoint x: 837, endPoint y: 431, distance: 122.3
drag, startPoint x: 850, startPoint y: 431, endPoint x: 718, endPoint y: 440, distance: 132.3
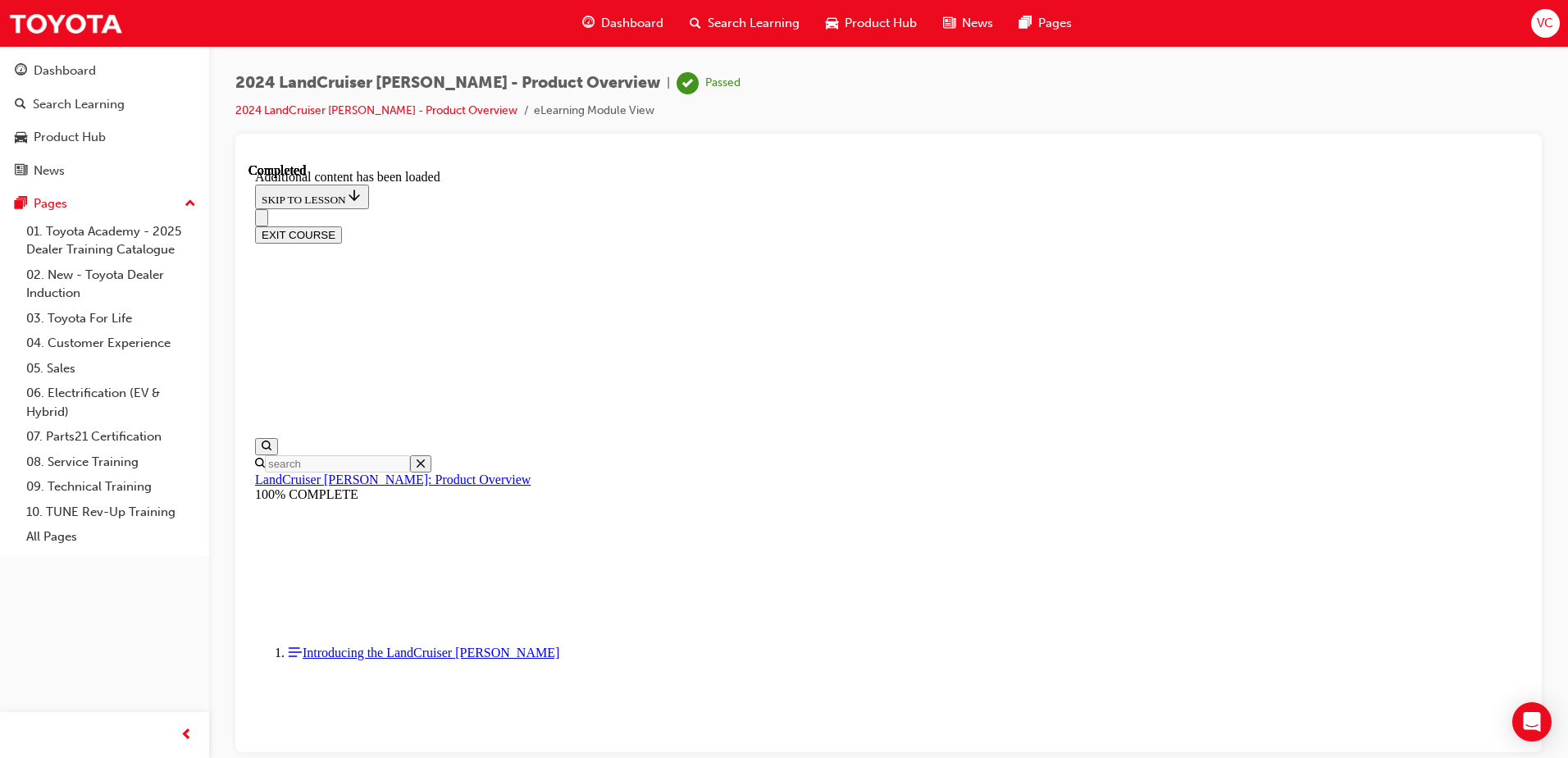
scroll to position [1807, 0]
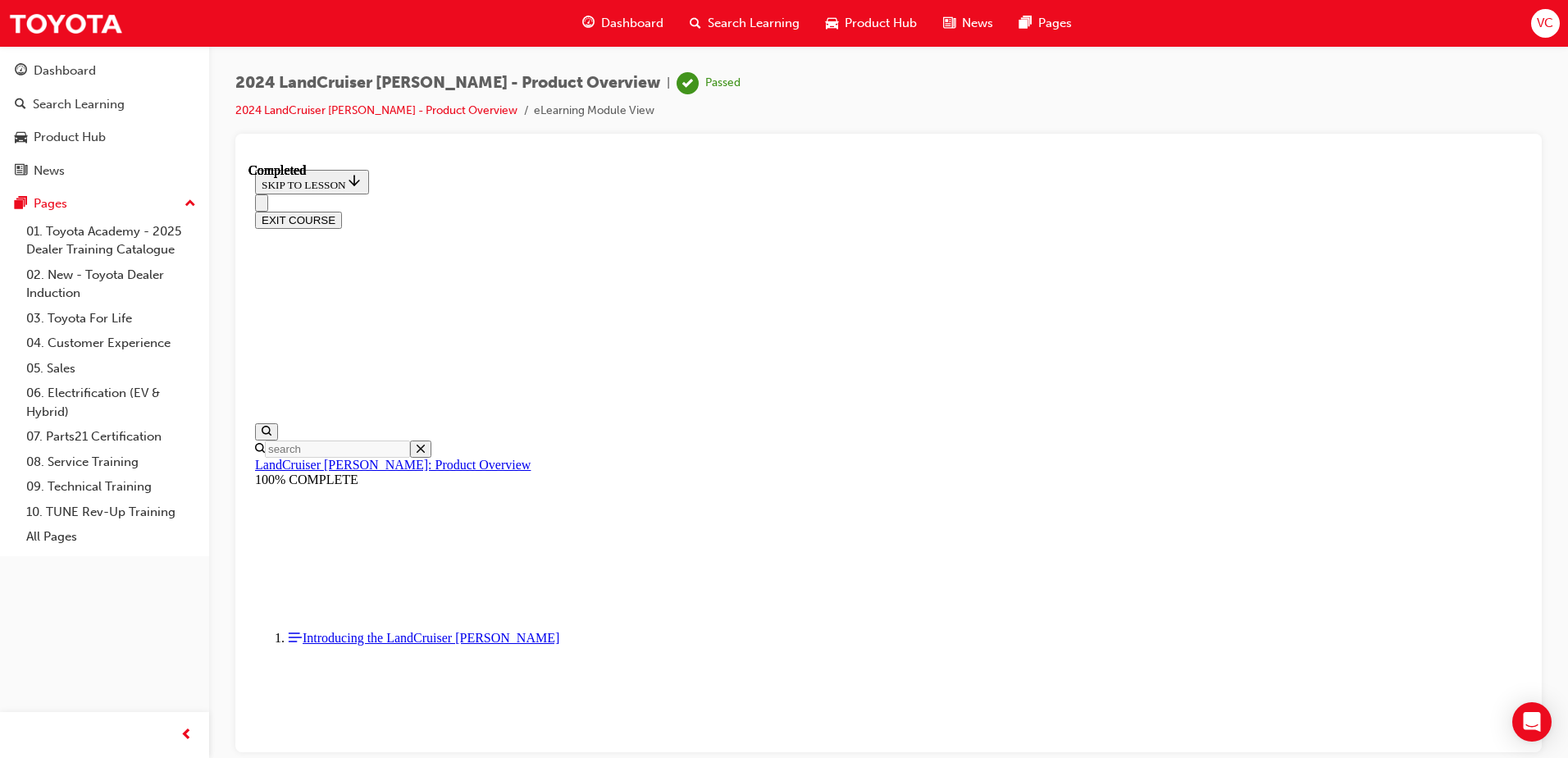
scroll to position [4185, 0]
click at [354, 112] on link "2024 LandCruiser [PERSON_NAME] - Product Overview" at bounding box center [375, 111] width 282 height 14
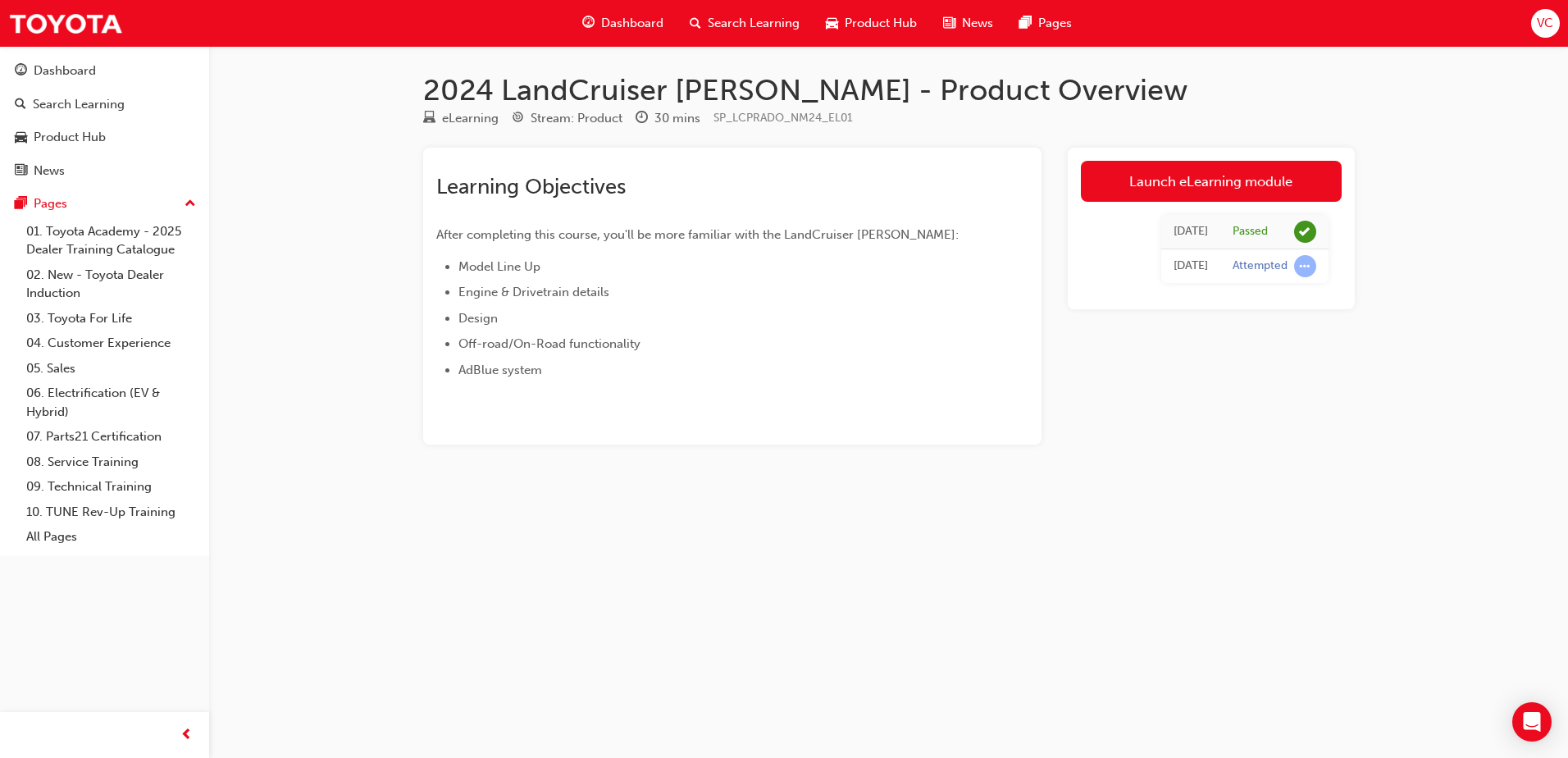
click at [751, 14] on span "Search Learning" at bounding box center [754, 23] width 92 height 19
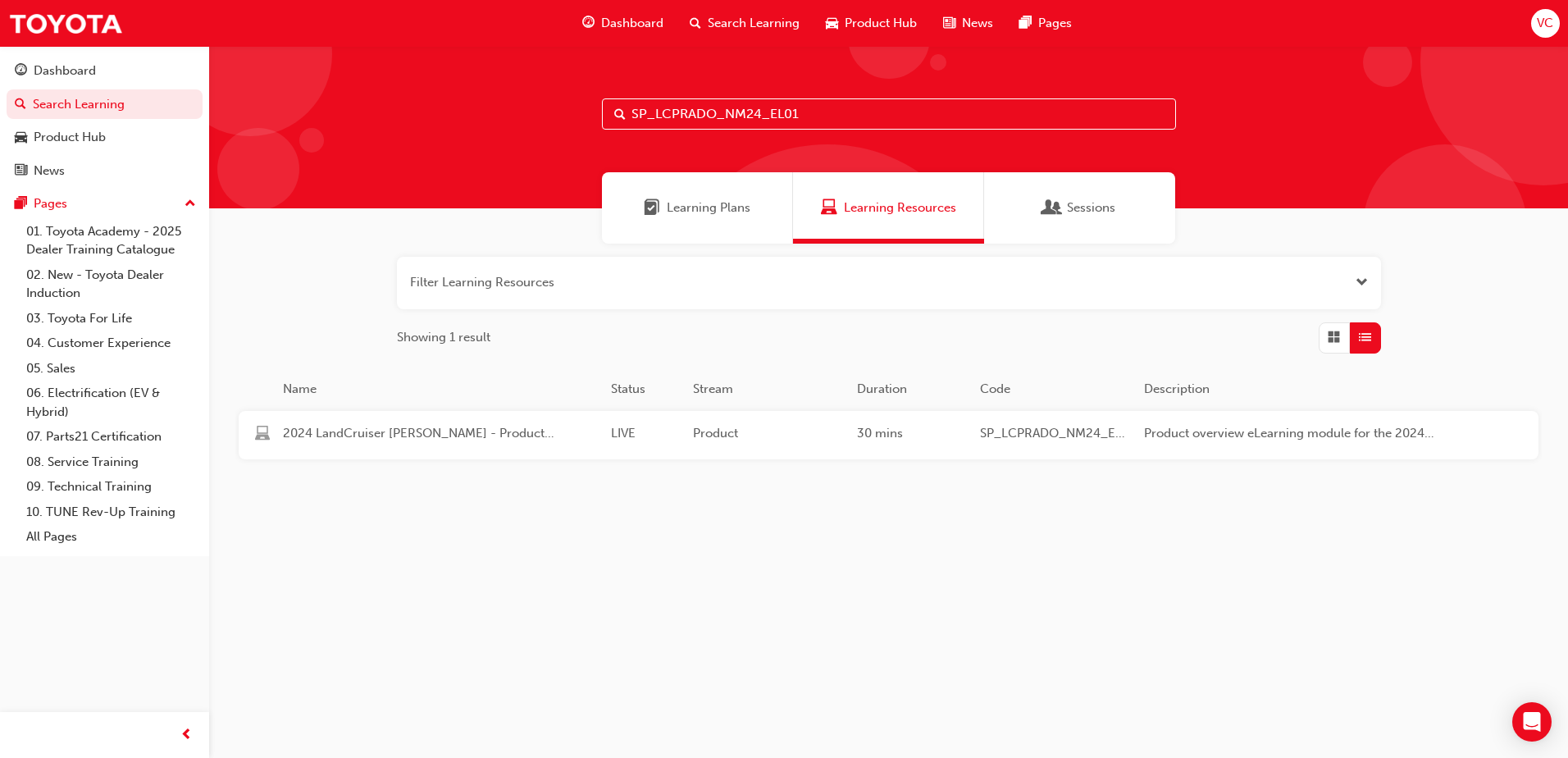
click at [907, 127] on input "SP_LCPRADO_NM24_EL01" at bounding box center [889, 114] width 574 height 31
paste input "TOYOTA_ADBLUE_EL_0824"
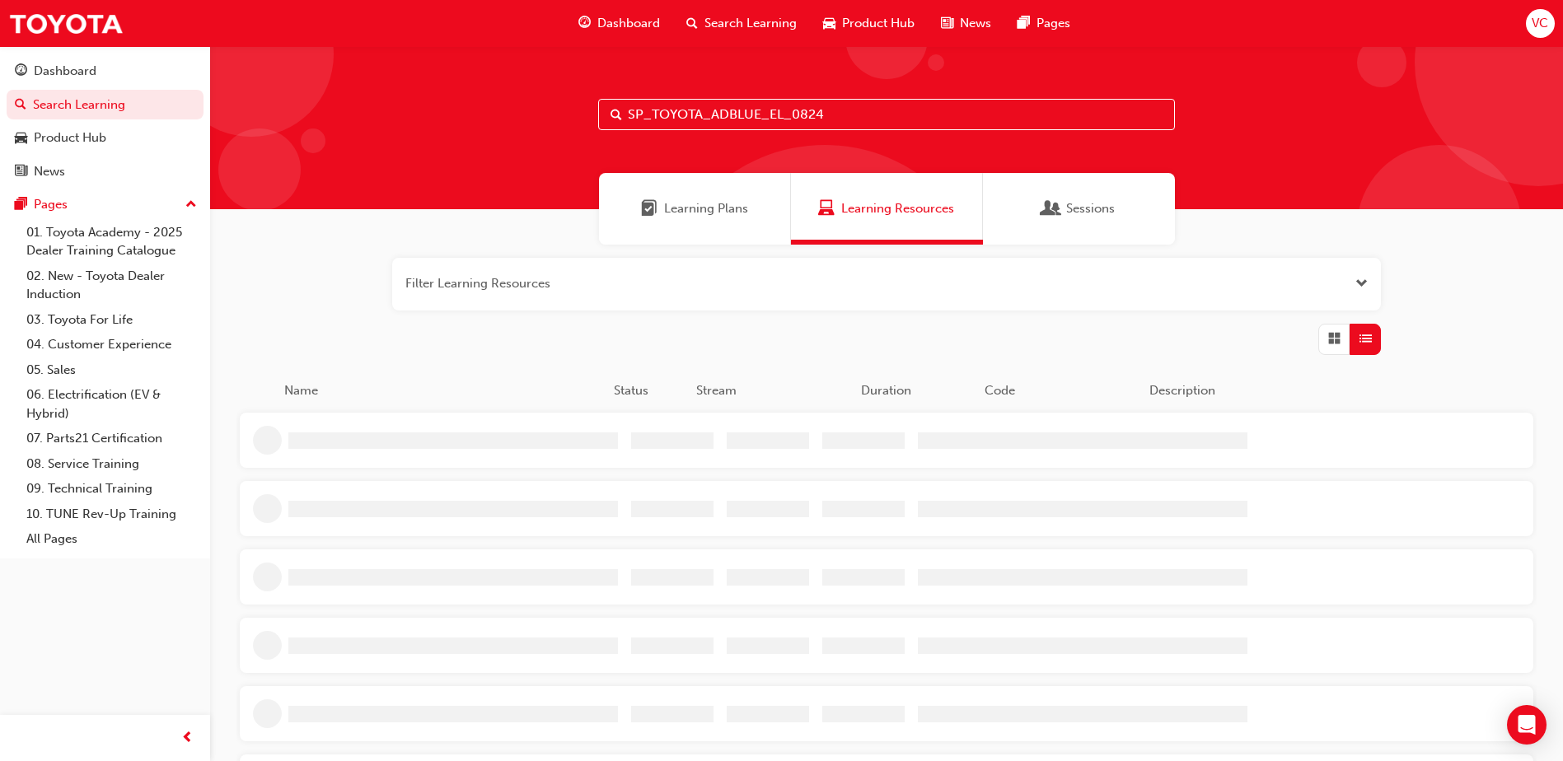
type input "SP_TOYOTA_ADBLUE_EL_0824"
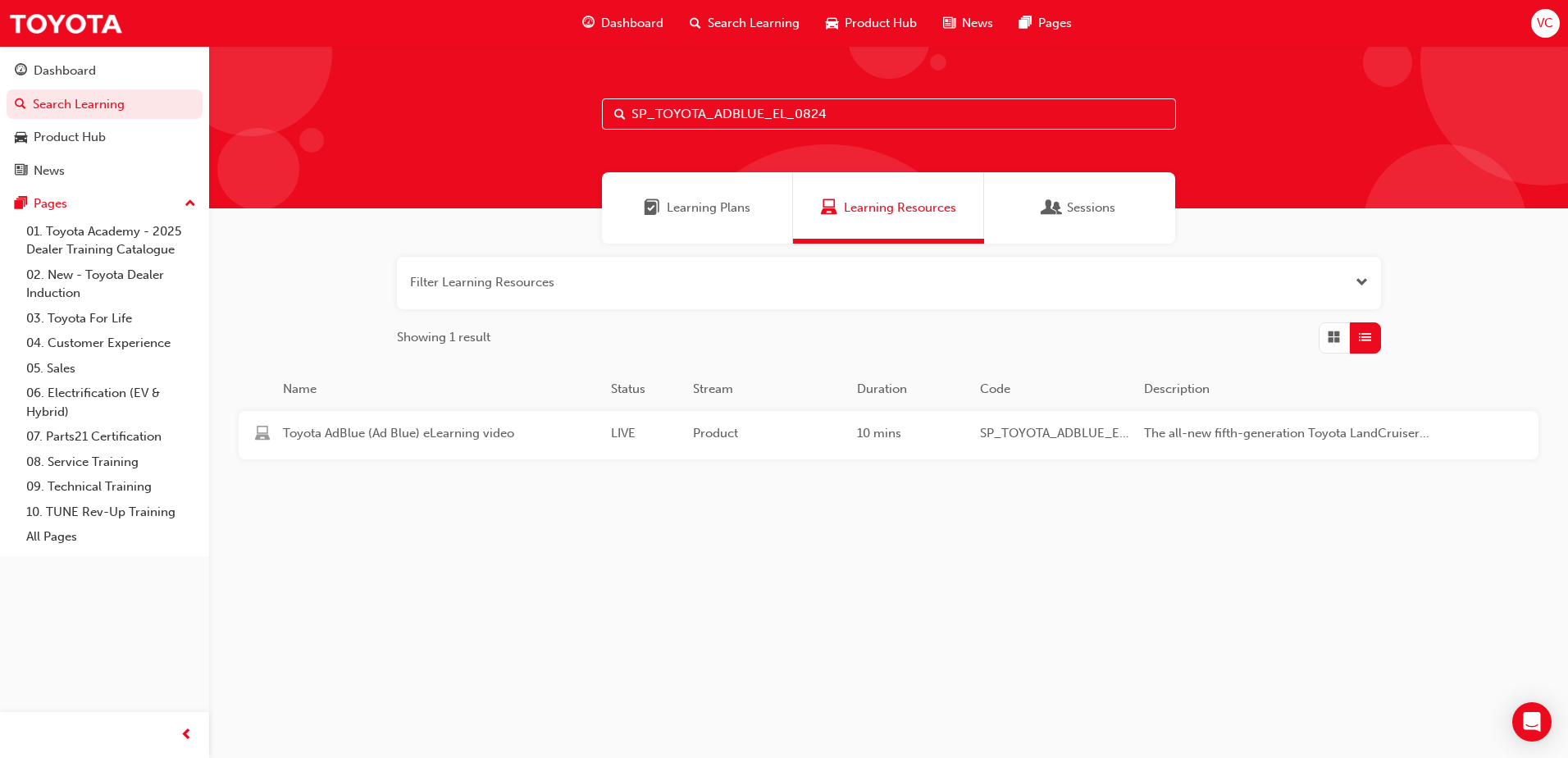
click at [952, 449] on div "Toyota AdBlue (Ad Blue) eLearning video LIVE Product 10 mins SP_TOYOTA_ADBLUE_E…" at bounding box center [859, 435] width 1240 height 49
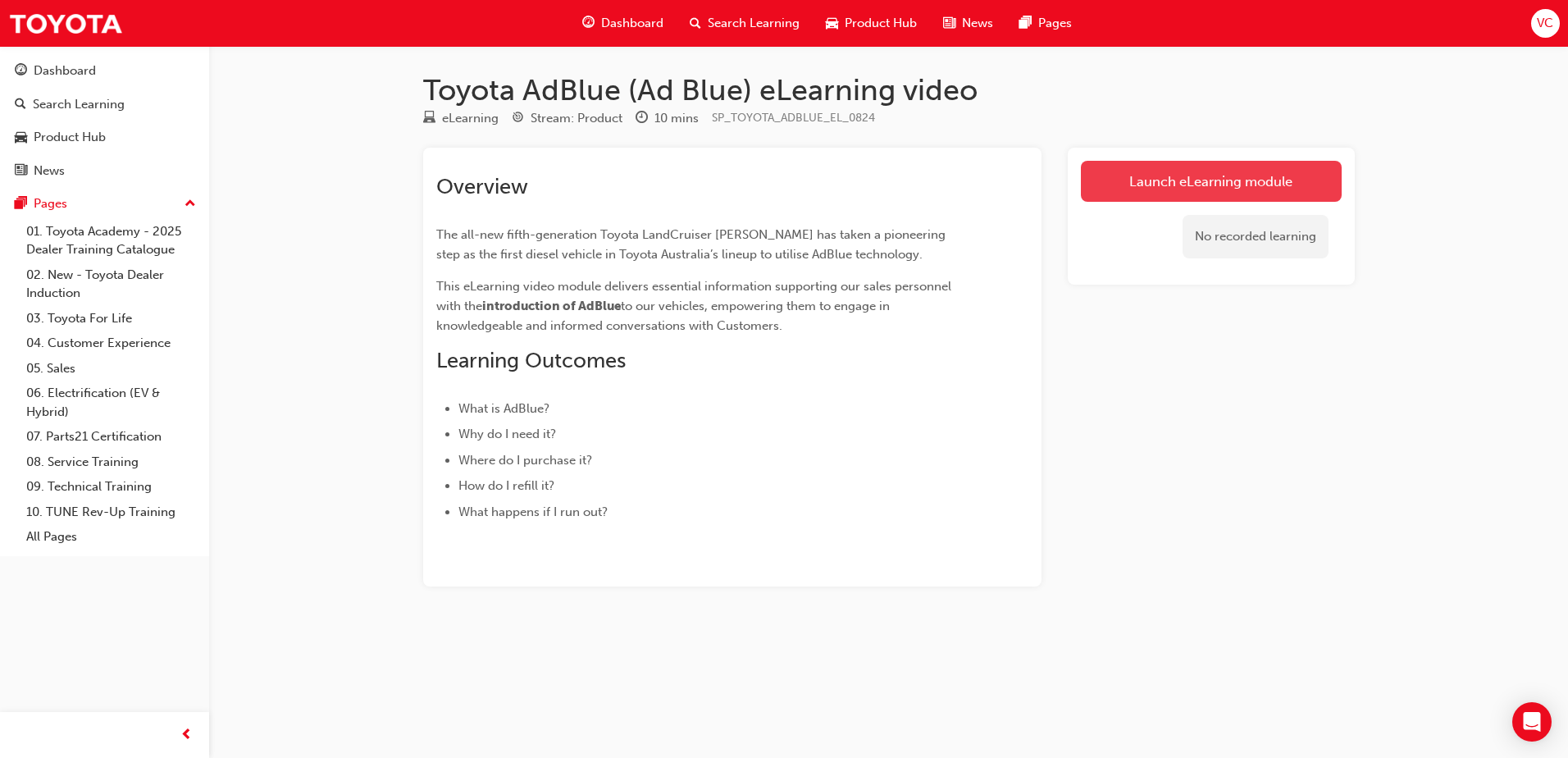
click at [1169, 179] on link "Launch eLearning module" at bounding box center [1212, 181] width 261 height 41
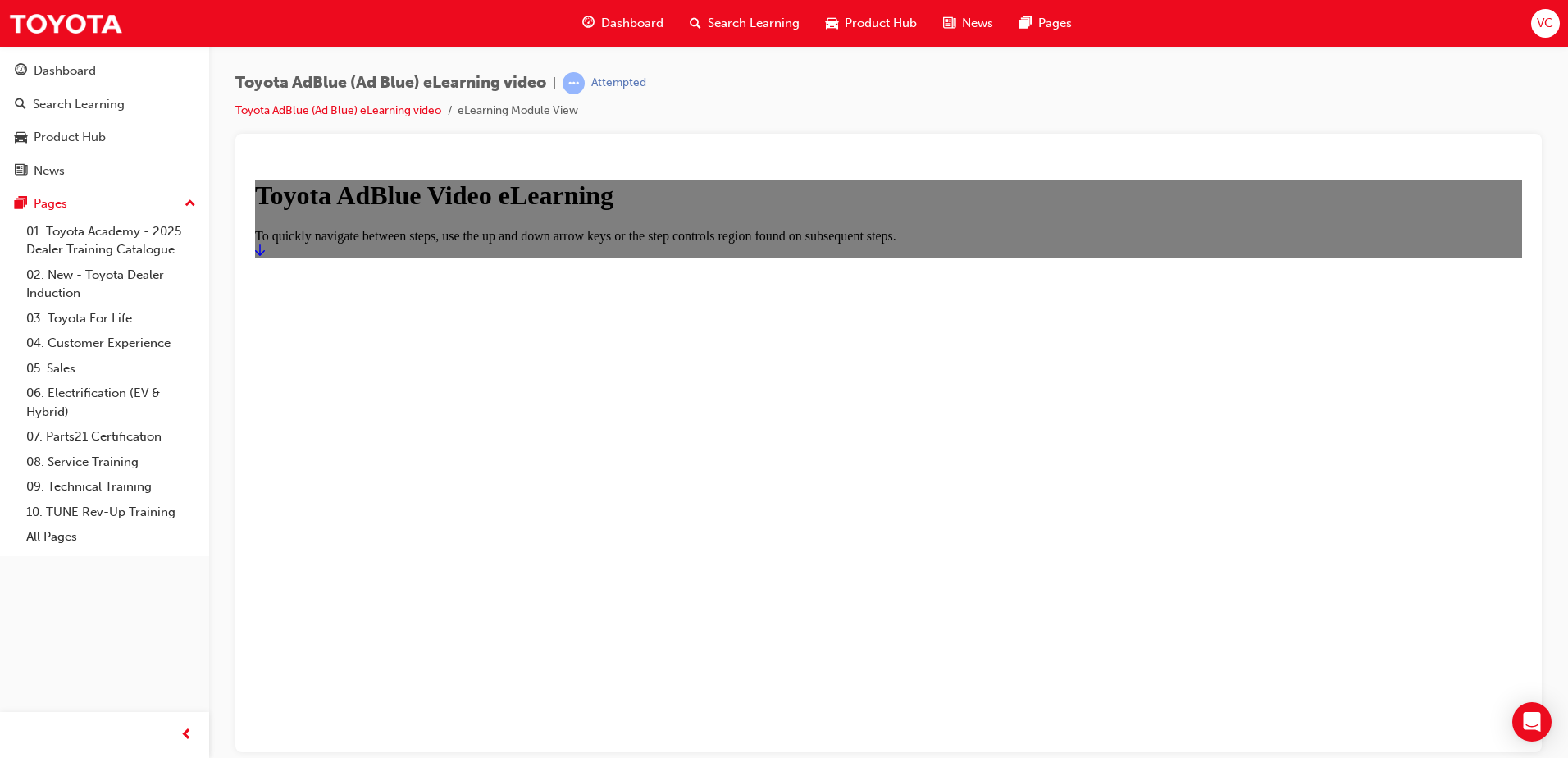
click at [265, 256] on icon "Start" at bounding box center [260, 249] width 10 height 13
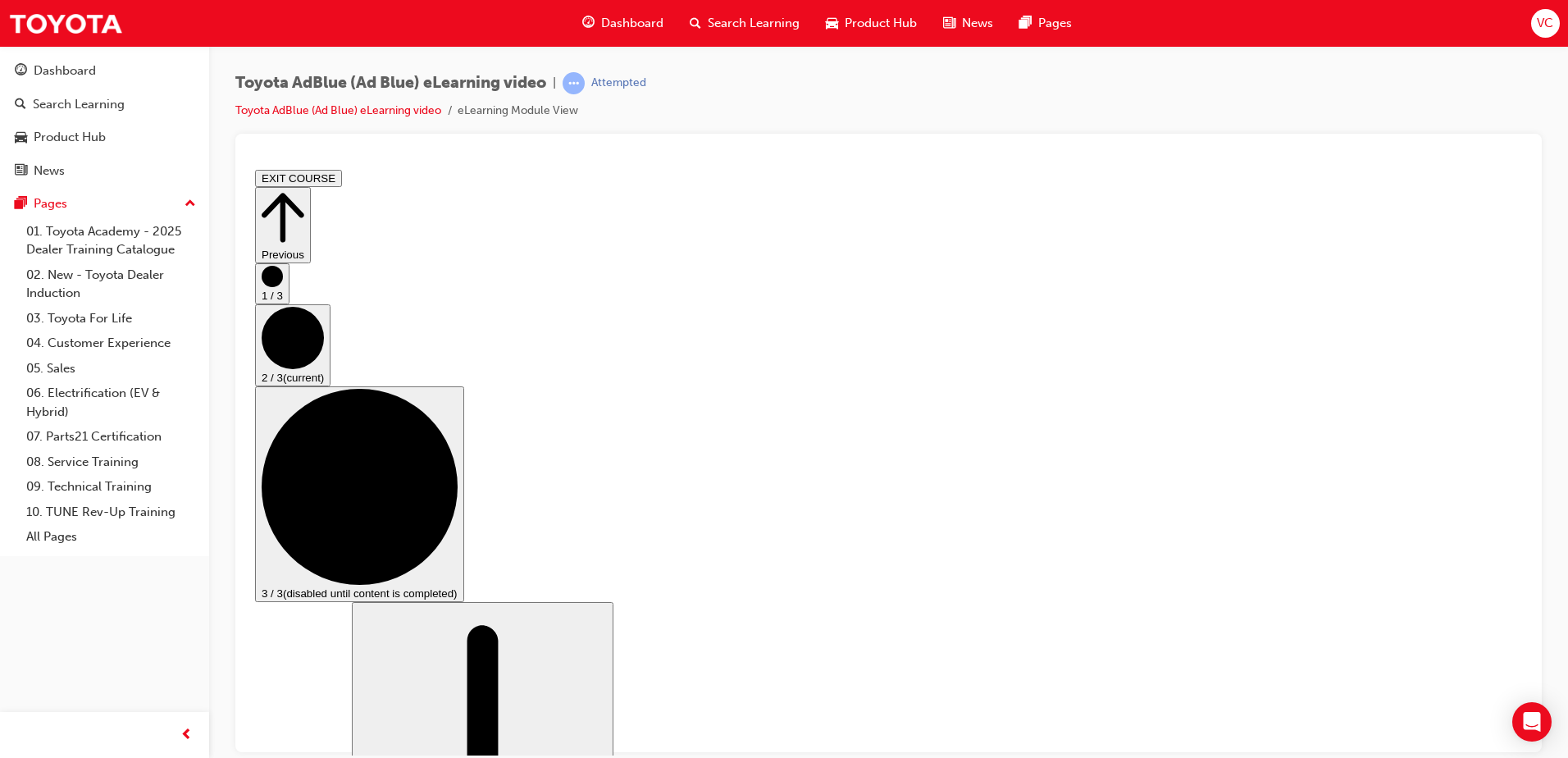
scroll to position [410, 0]
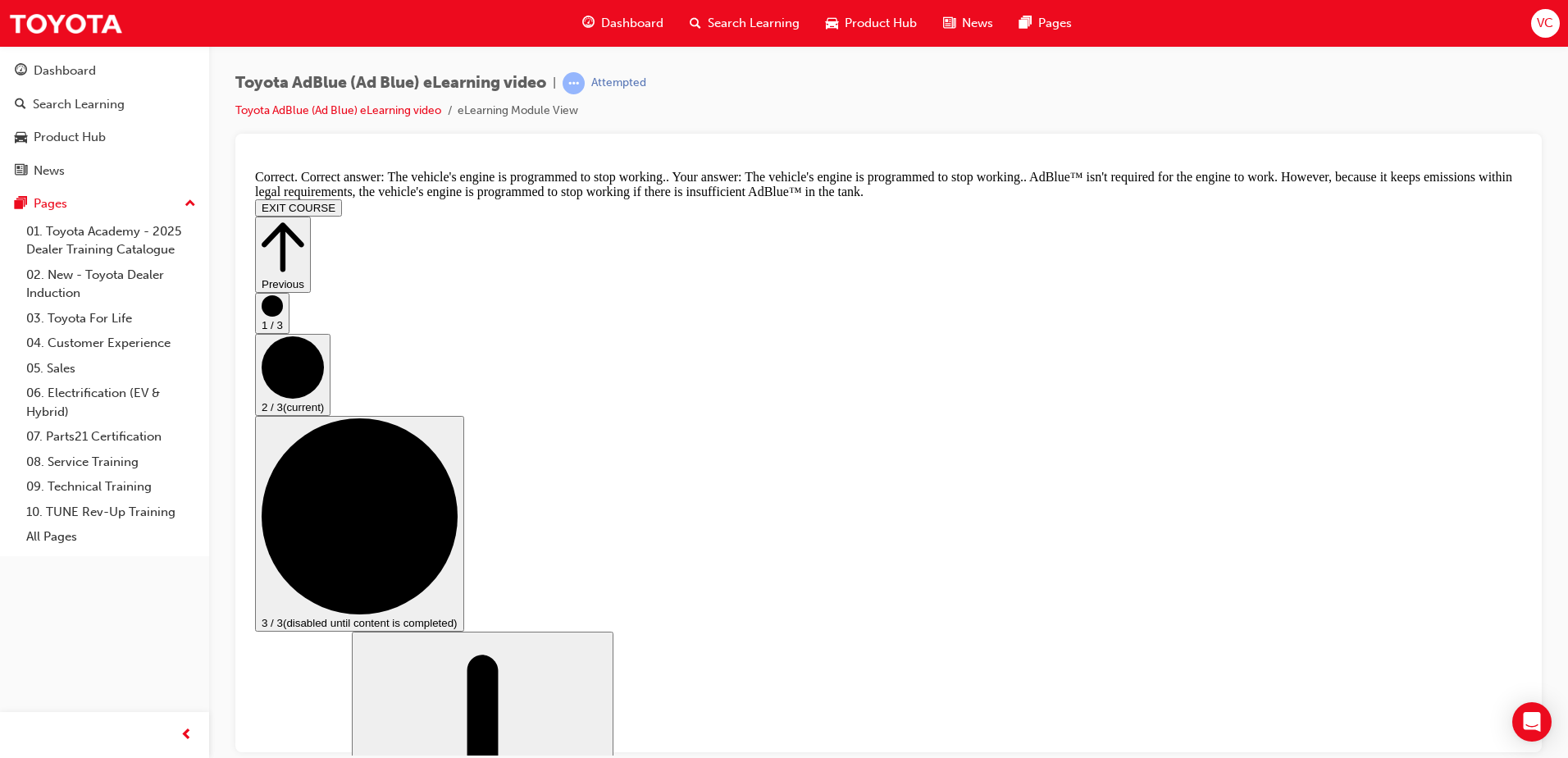
scroll to position [667, 0]
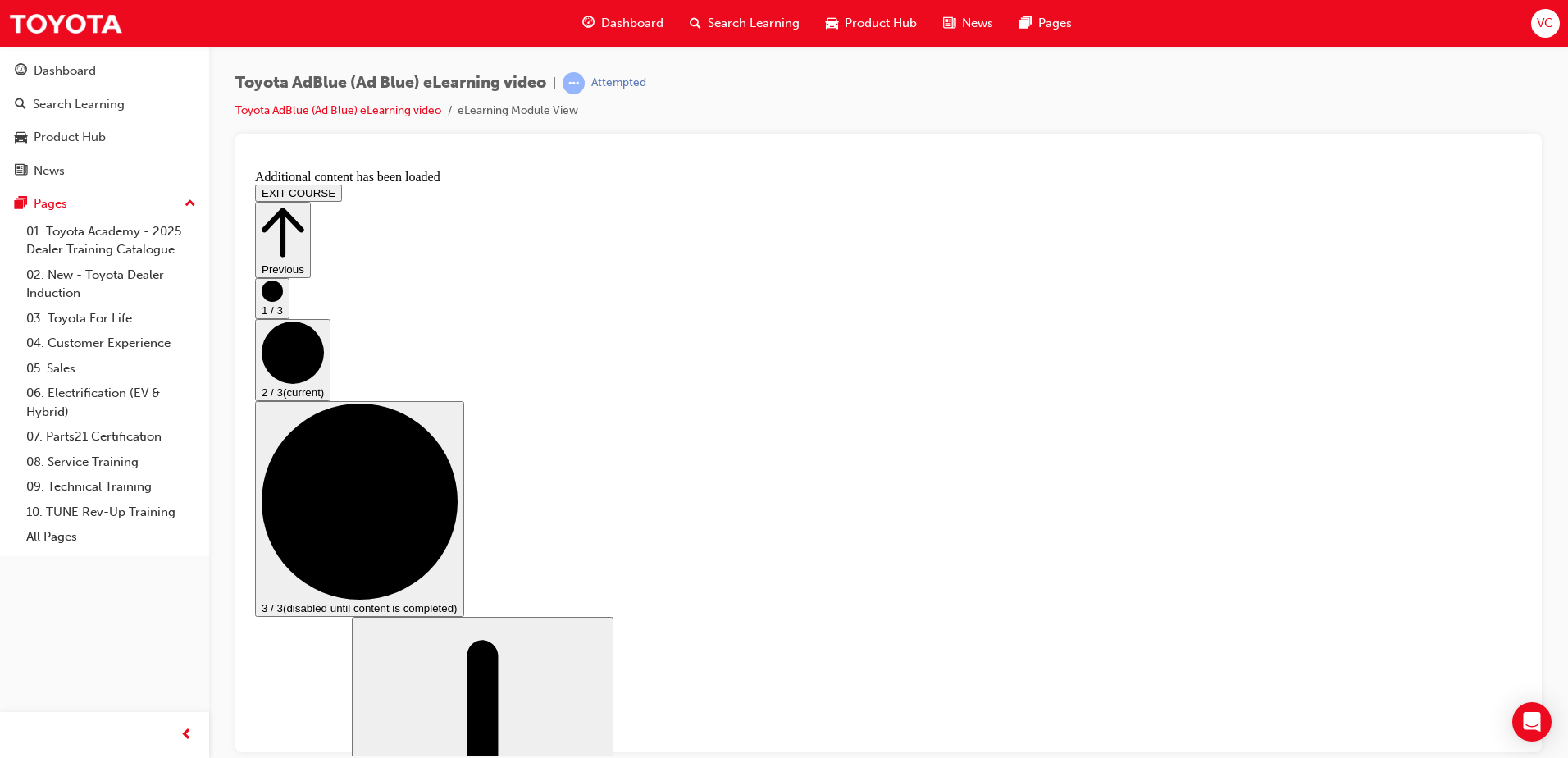
scroll to position [1555, 0]
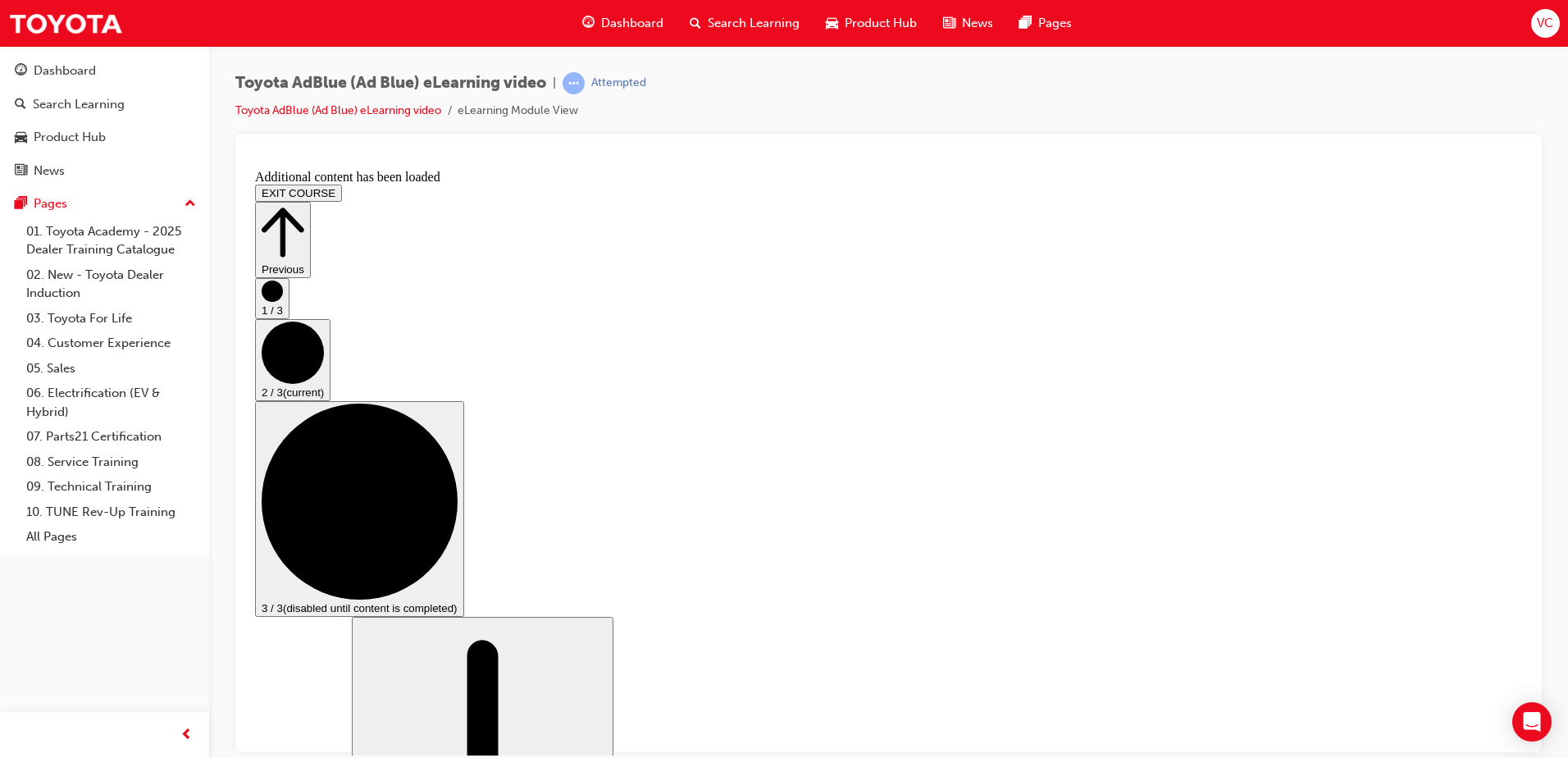
scroll to position [2492, 0]
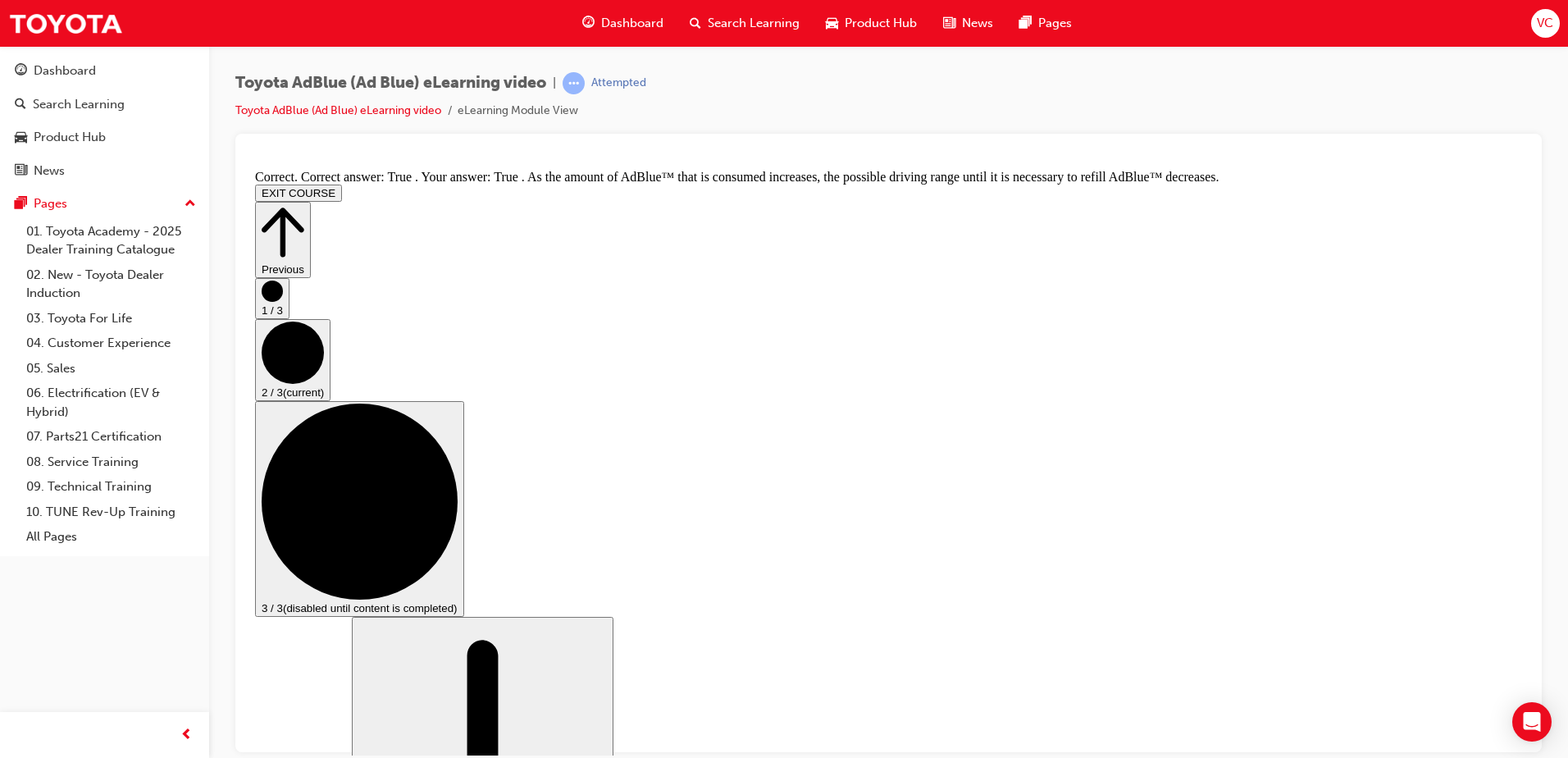
scroll to position [2854, 0]
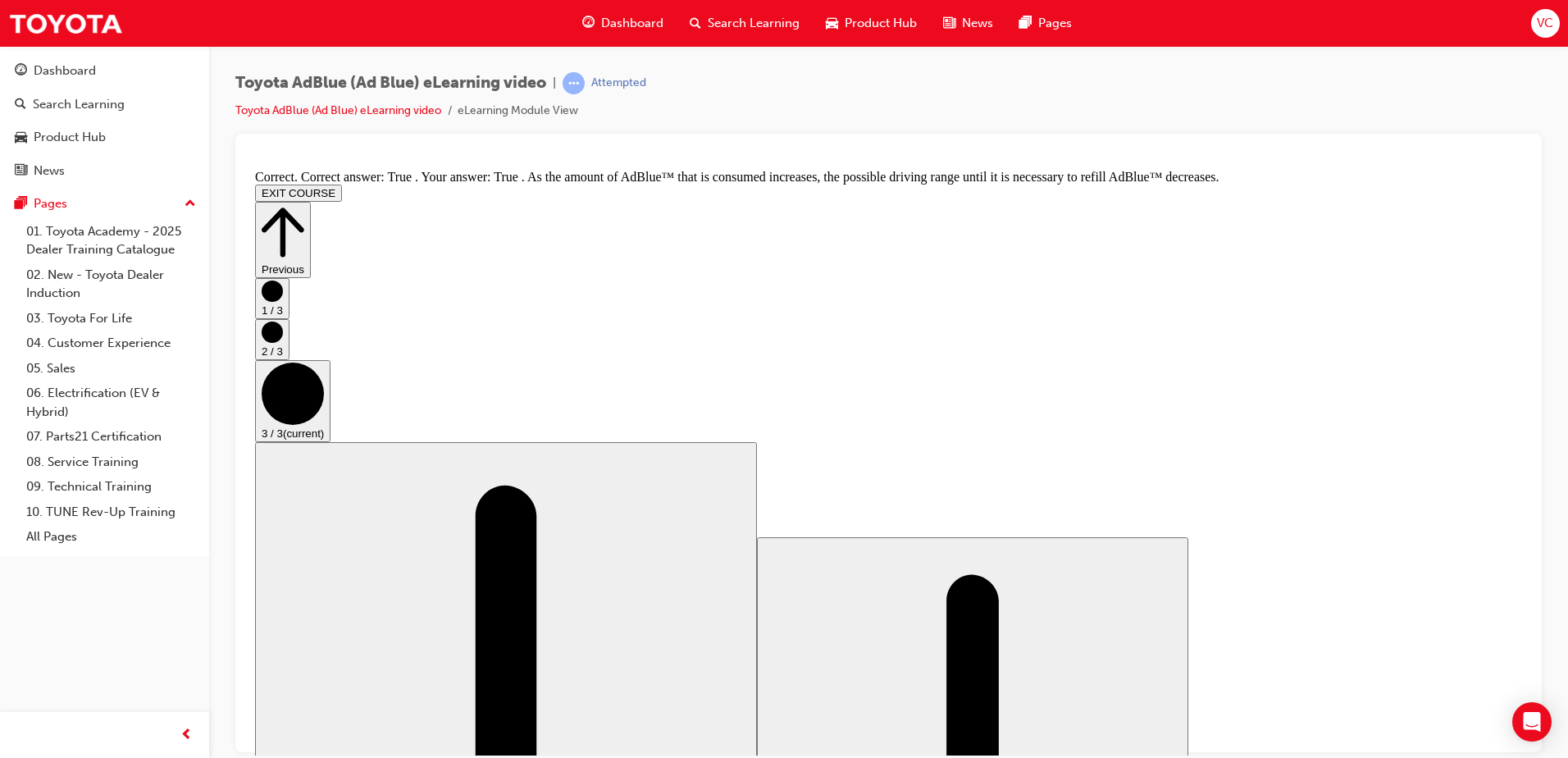
scroll to position [0, 0]
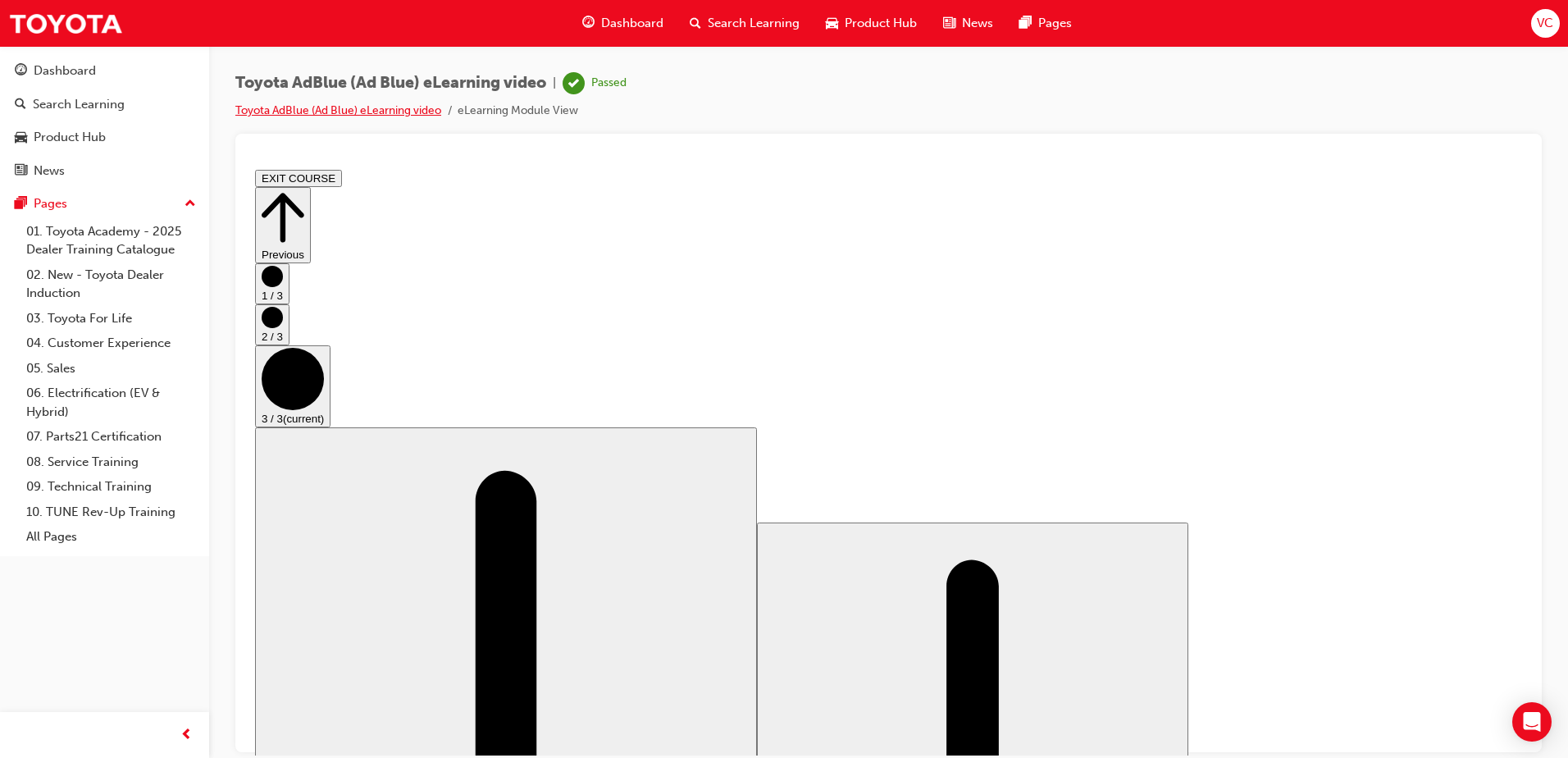
click at [381, 107] on link "Toyota AdBlue (Ad Blue) eLearning video" at bounding box center [337, 111] width 206 height 14
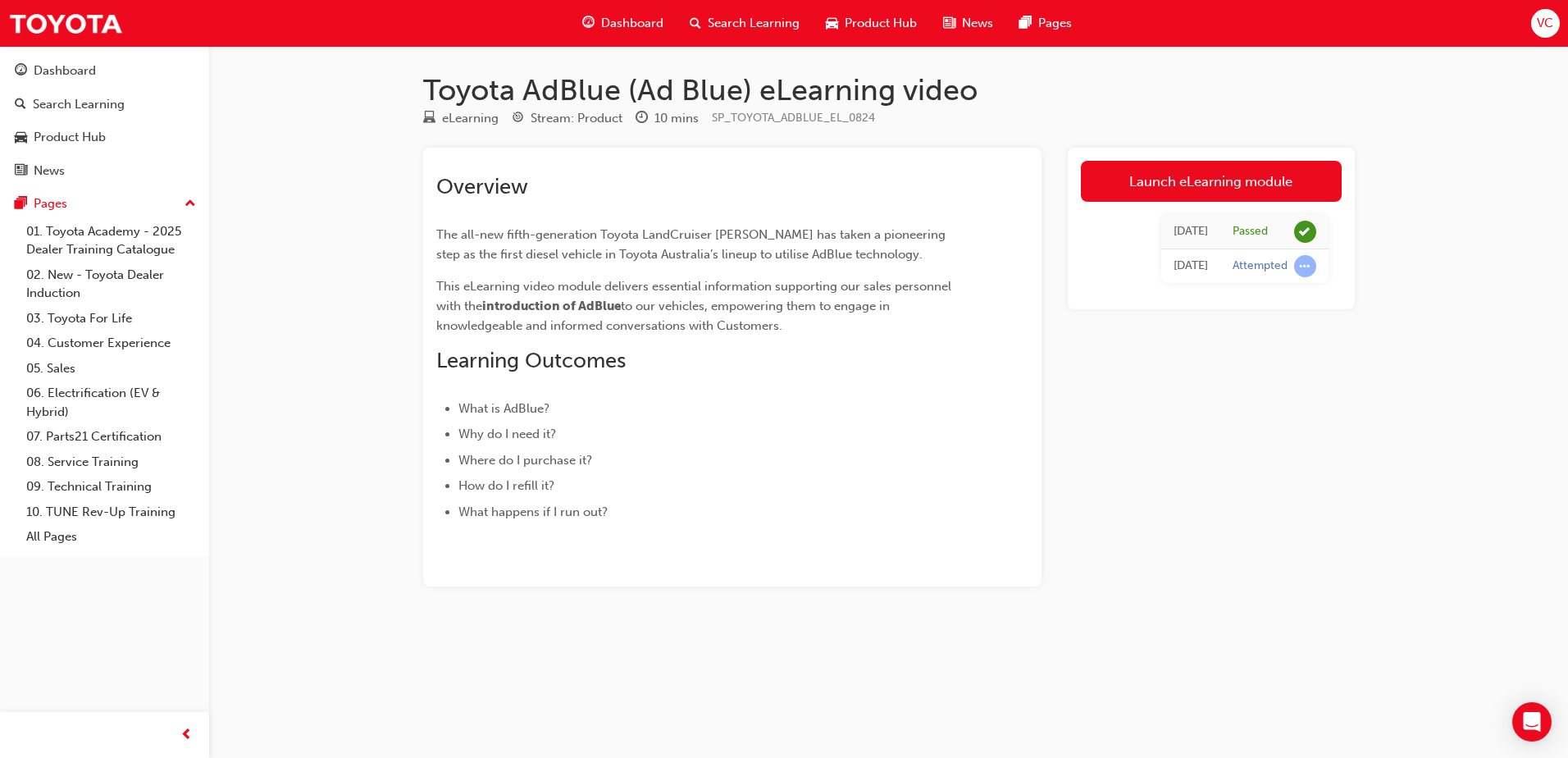
click at [756, 2] on div "Dashboard Search Learning Product Hub News Pages" at bounding box center [826, 23] width 529 height 47
click at [758, 12] on div "Search Learning" at bounding box center [745, 24] width 136 height 34
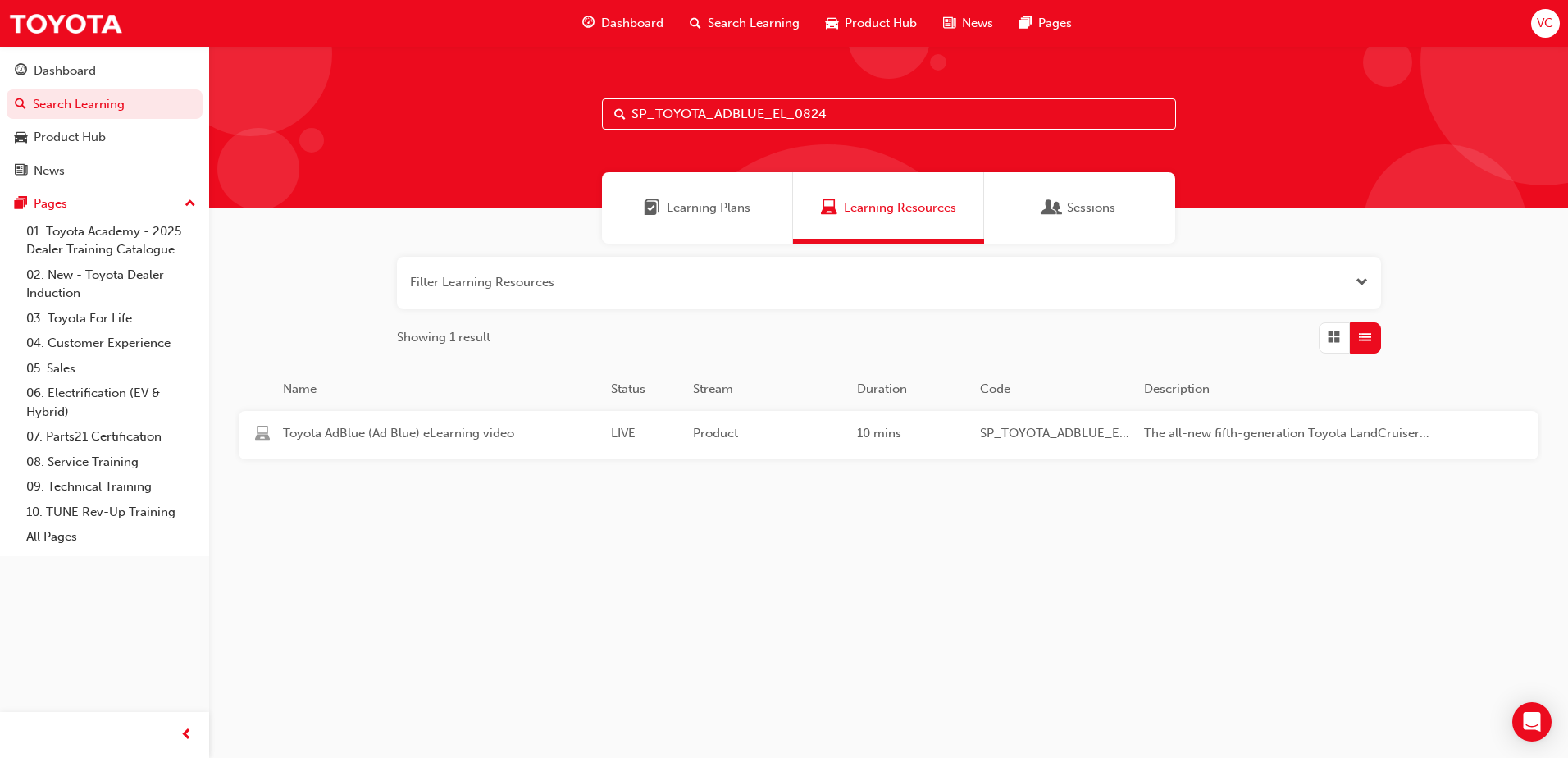
click at [890, 126] on input "SP_TOYOTA_ADBLUE_EL_0824" at bounding box center [889, 114] width 574 height 31
paste input "UNDRA_NM0924_EL"
type input "SP_TUNDRA_NM0924_EL"
click at [787, 443] on div "Product" at bounding box center [769, 435] width 164 height 22
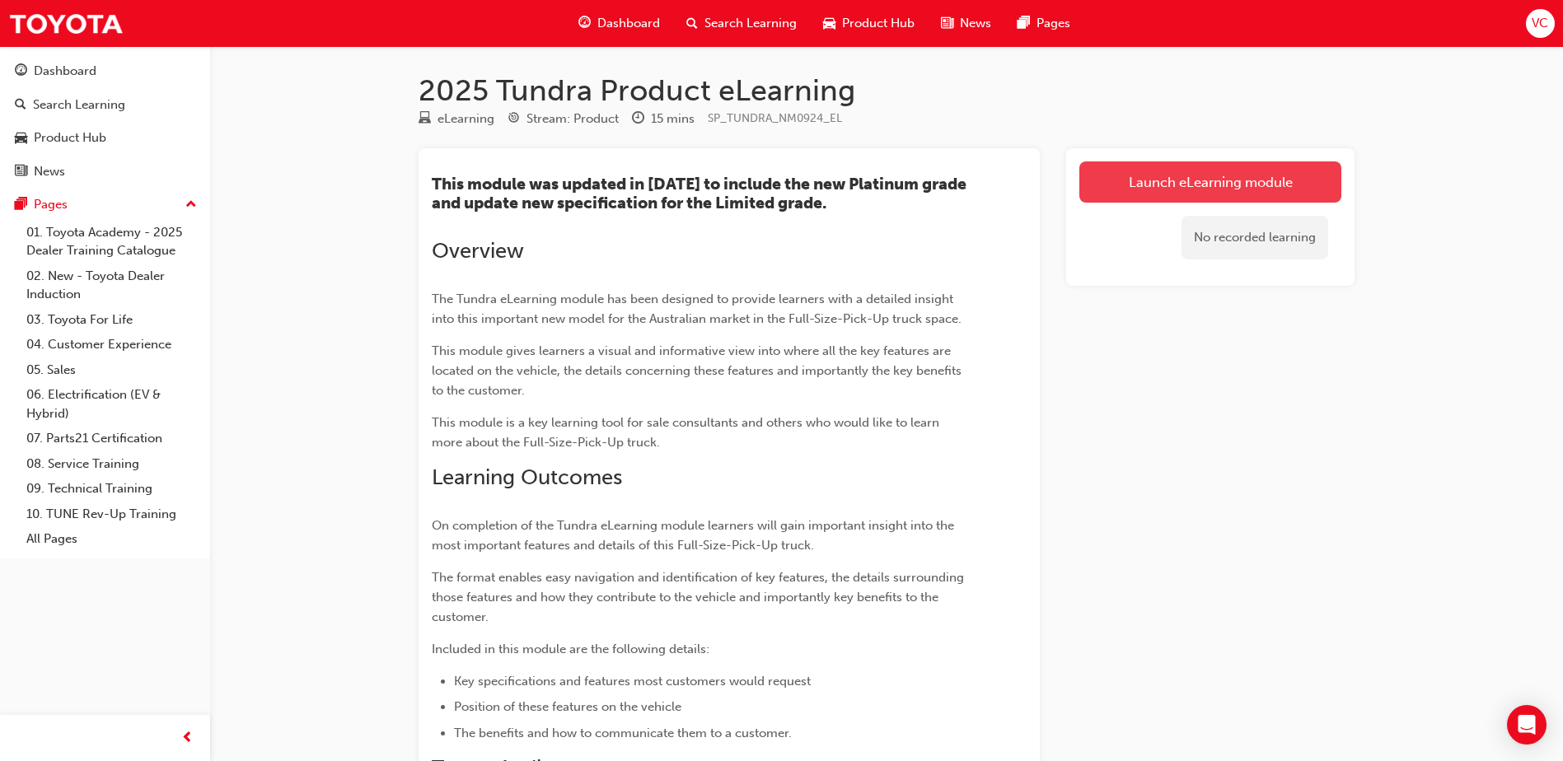
click at [1175, 177] on link "Launch eLearning module" at bounding box center [1210, 182] width 262 height 41
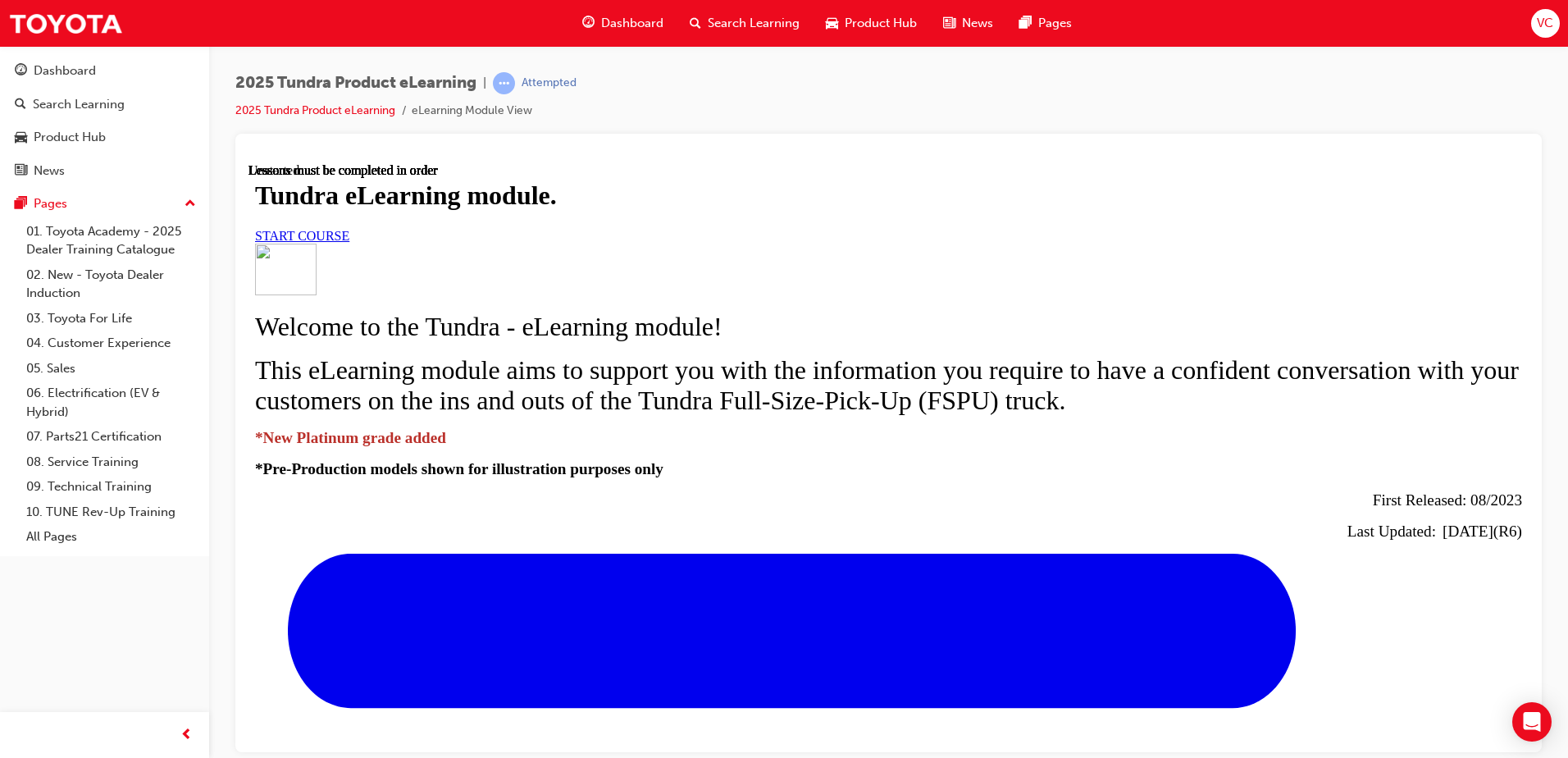
click at [911, 243] on div "START COURSE" at bounding box center [888, 235] width 1267 height 15
click at [349, 242] on span "START COURSE" at bounding box center [302, 235] width 95 height 14
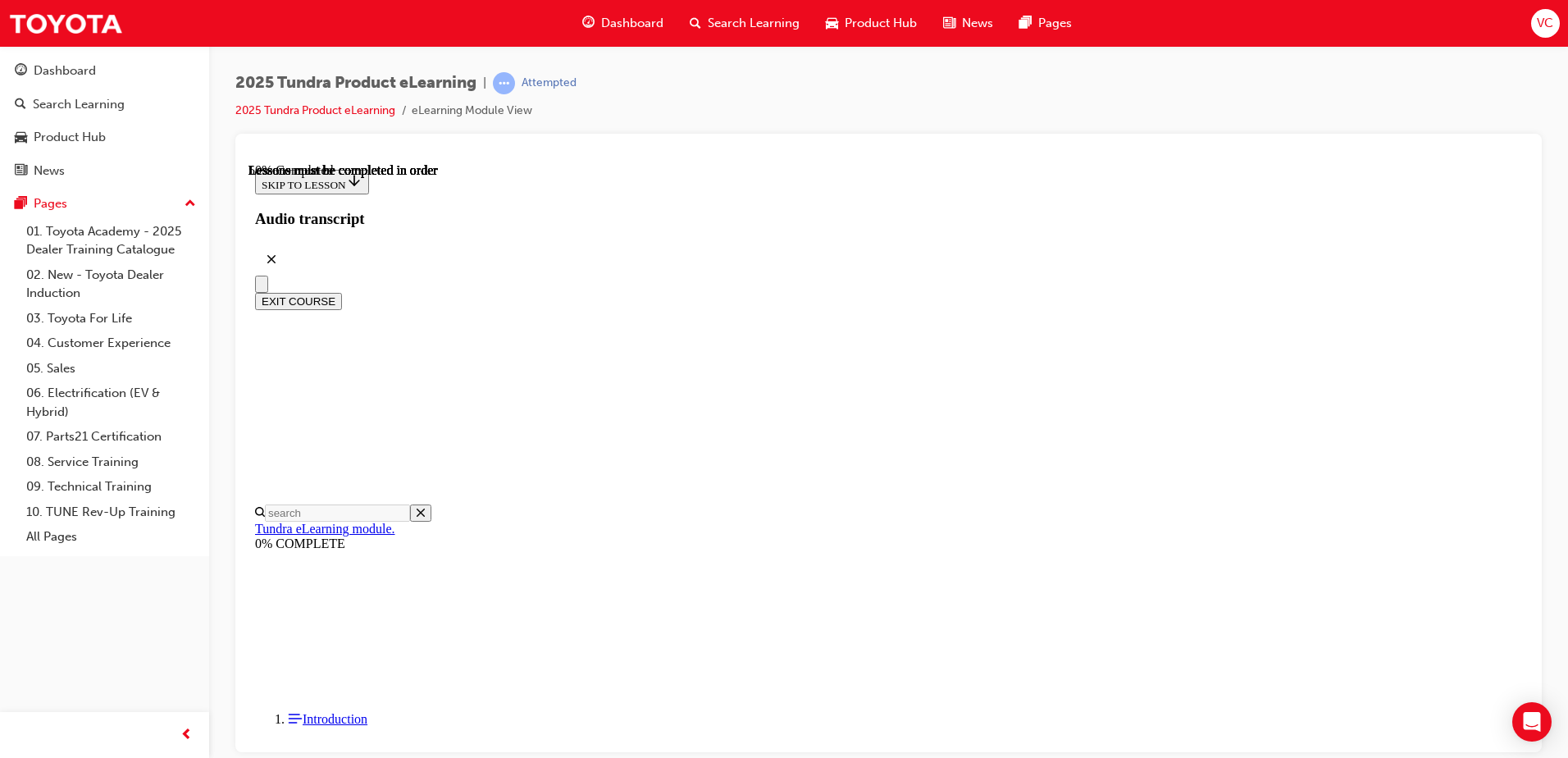
scroll to position [856, 0]
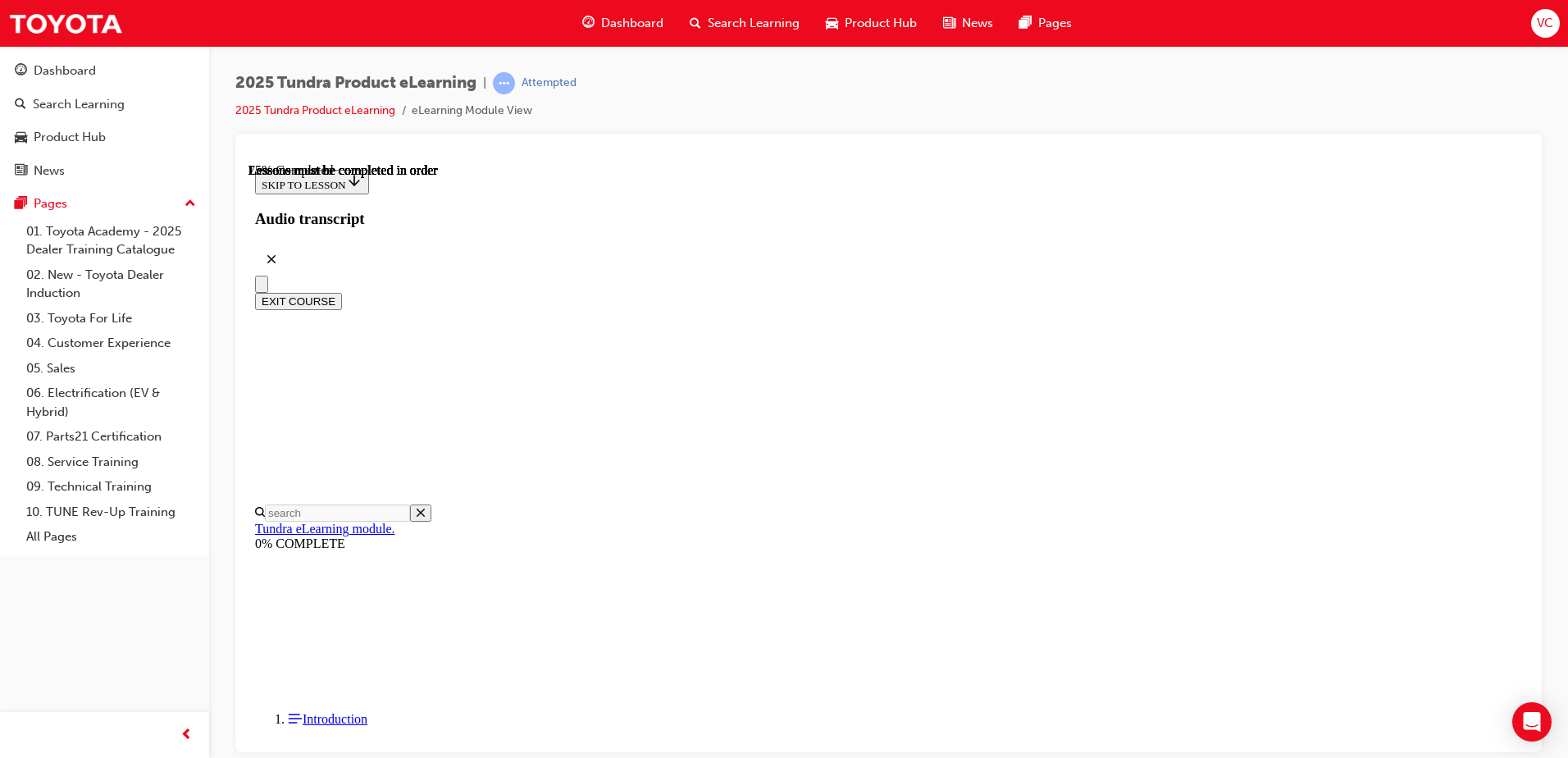
scroll to position [2264, 0]
drag, startPoint x: 1176, startPoint y: 624, endPoint x: 1136, endPoint y: 601, distance: 46.1
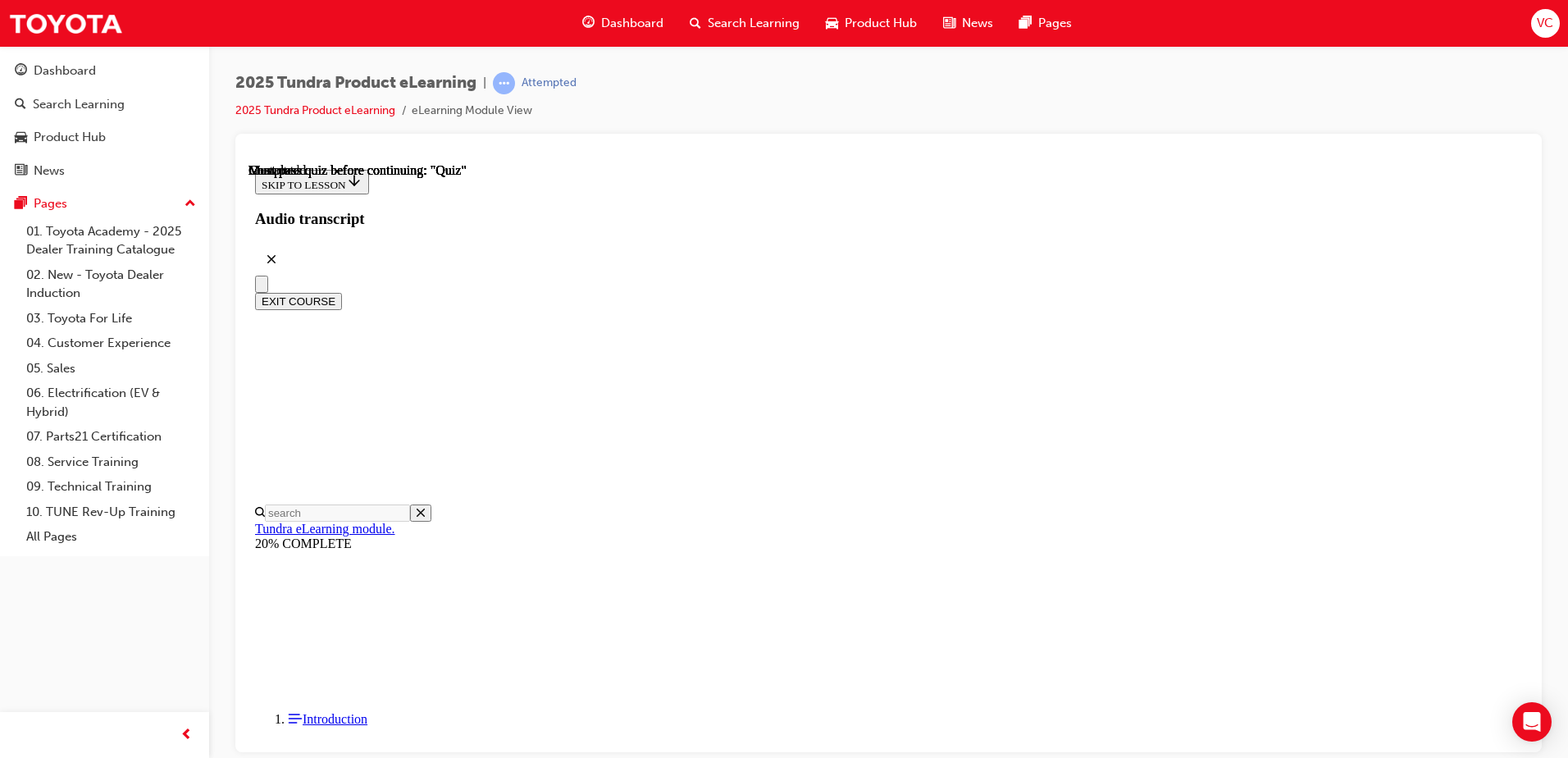
scroll to position [51, 0]
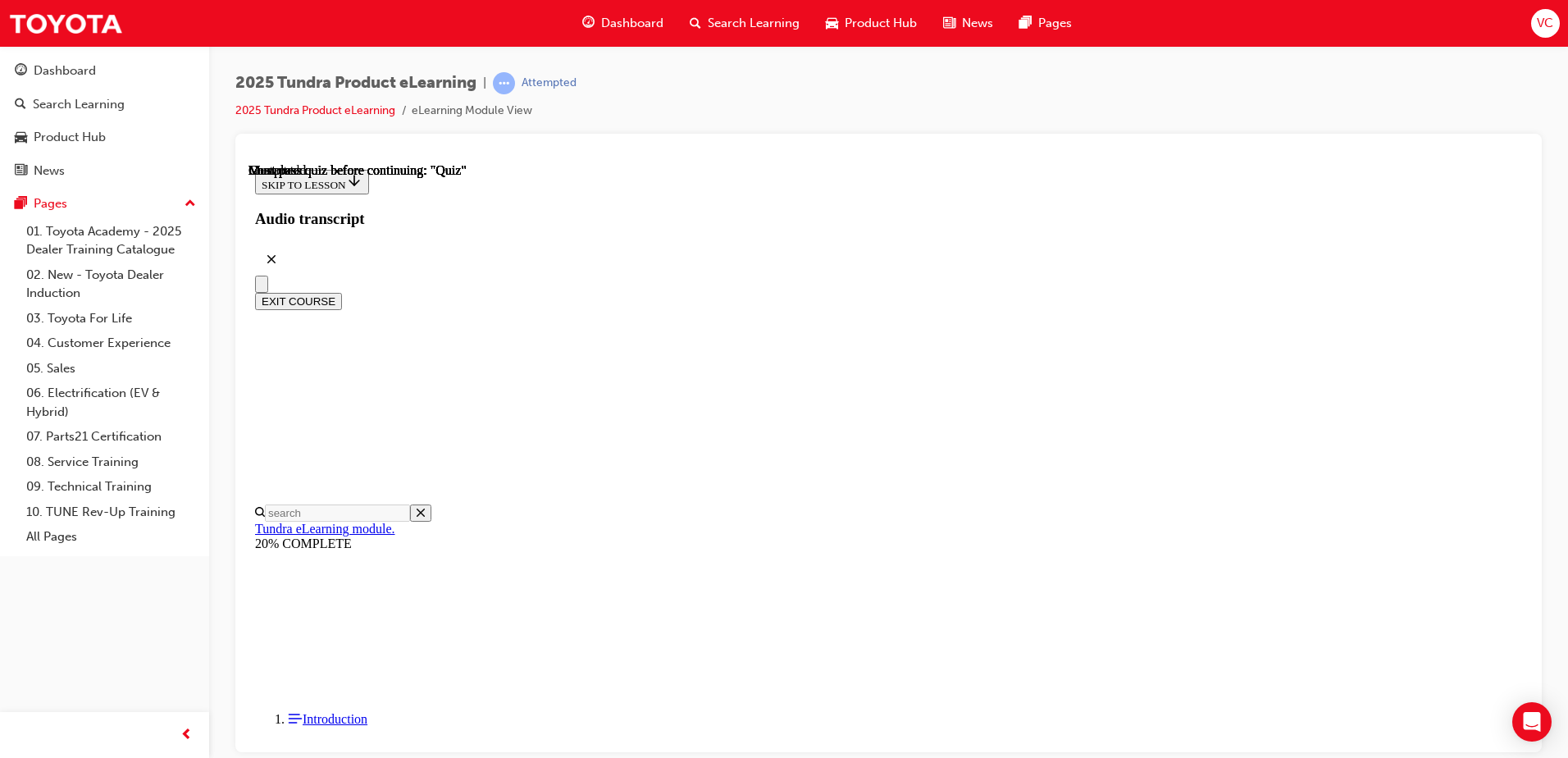
radio input "true"
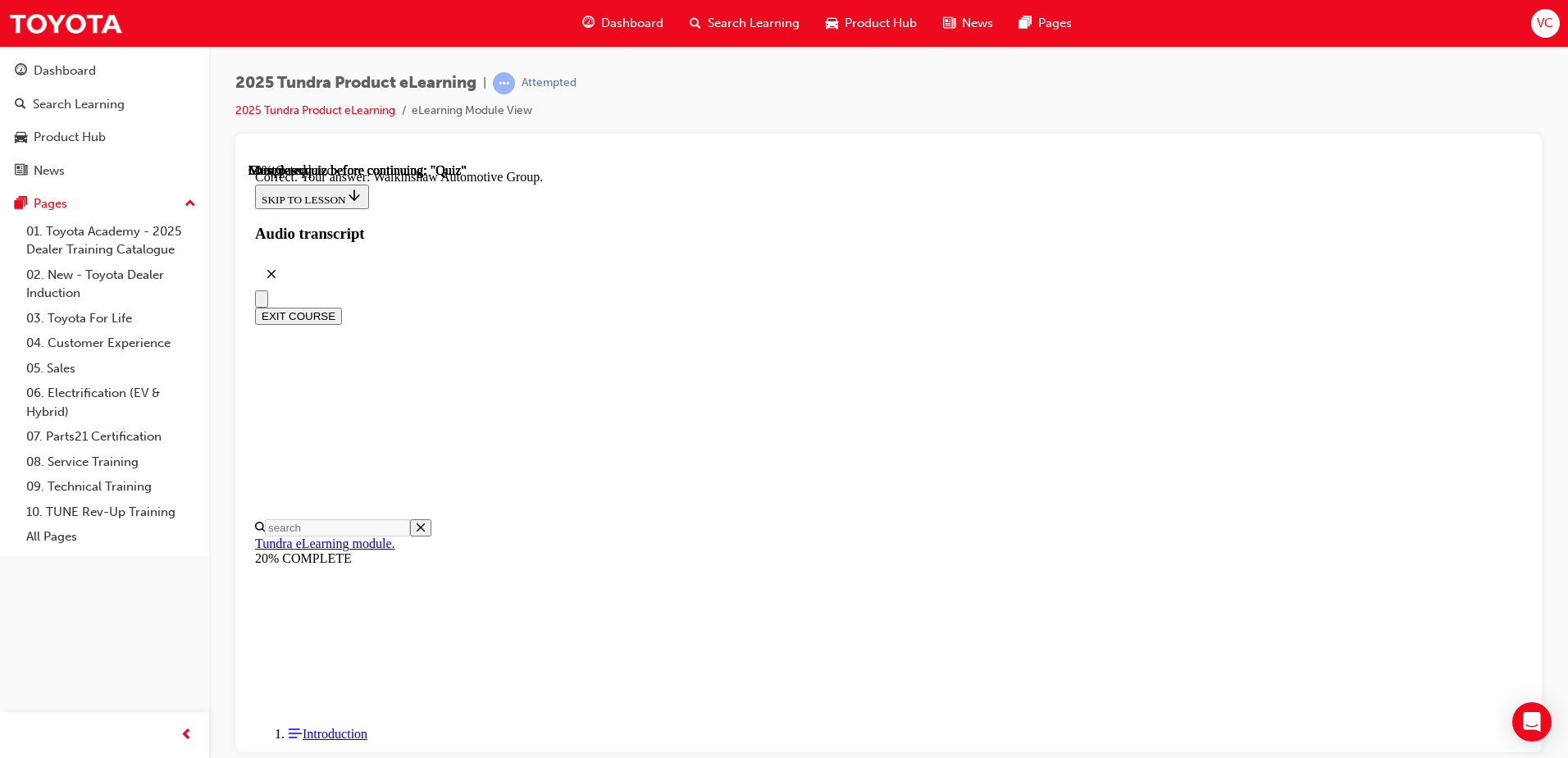
scroll to position [343, 0]
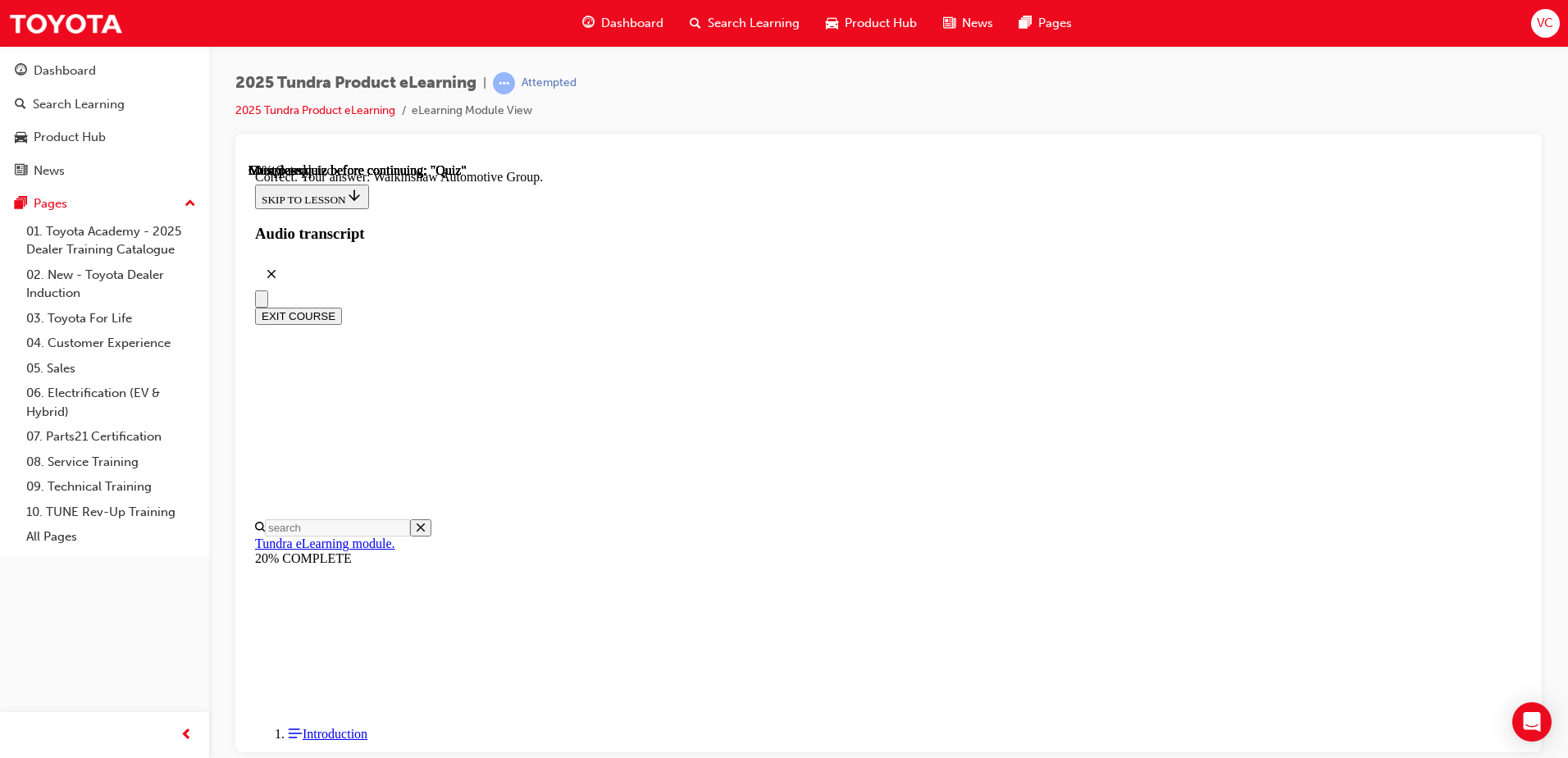
radio input "true"
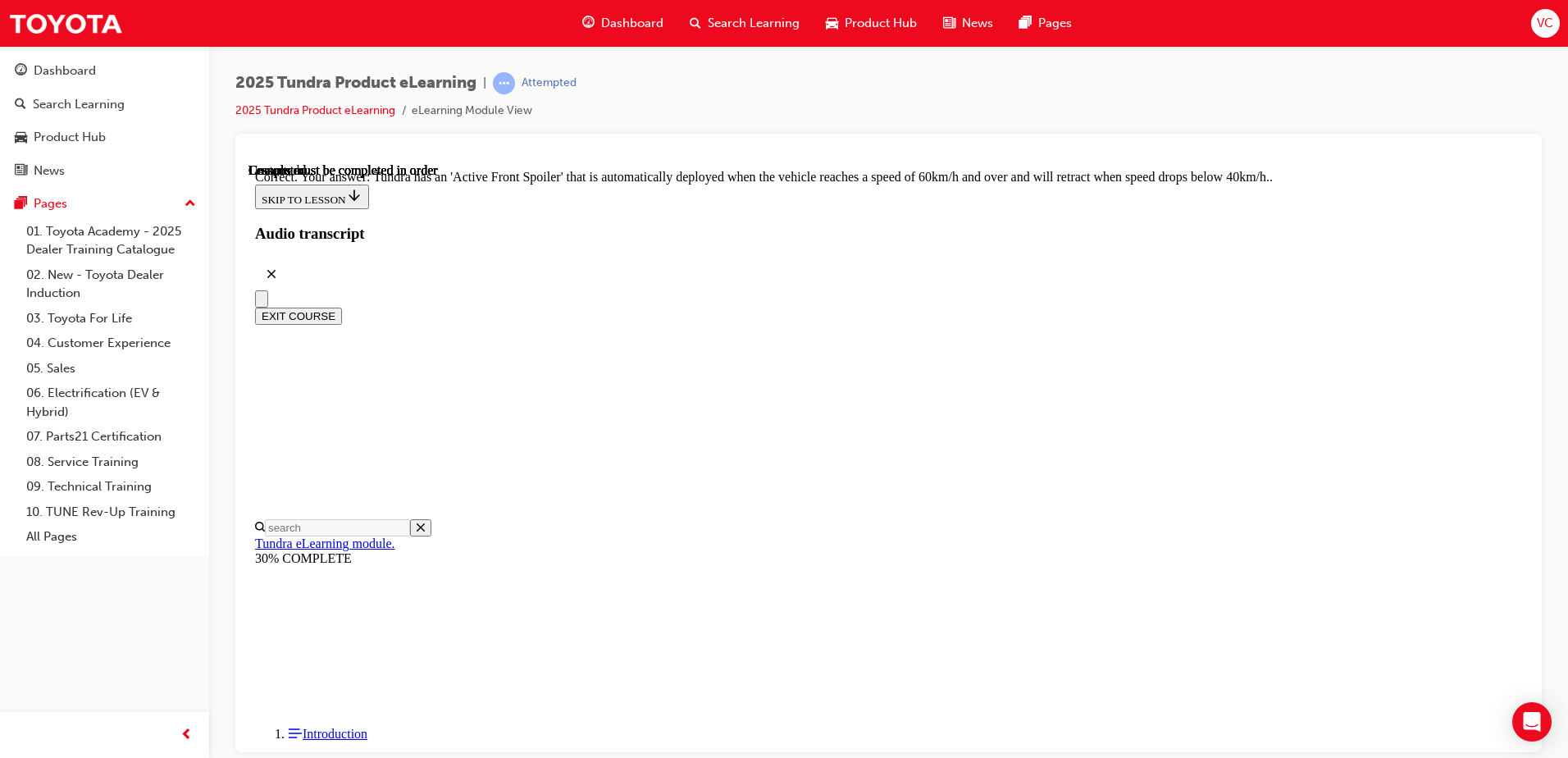
scroll to position [441, 0]
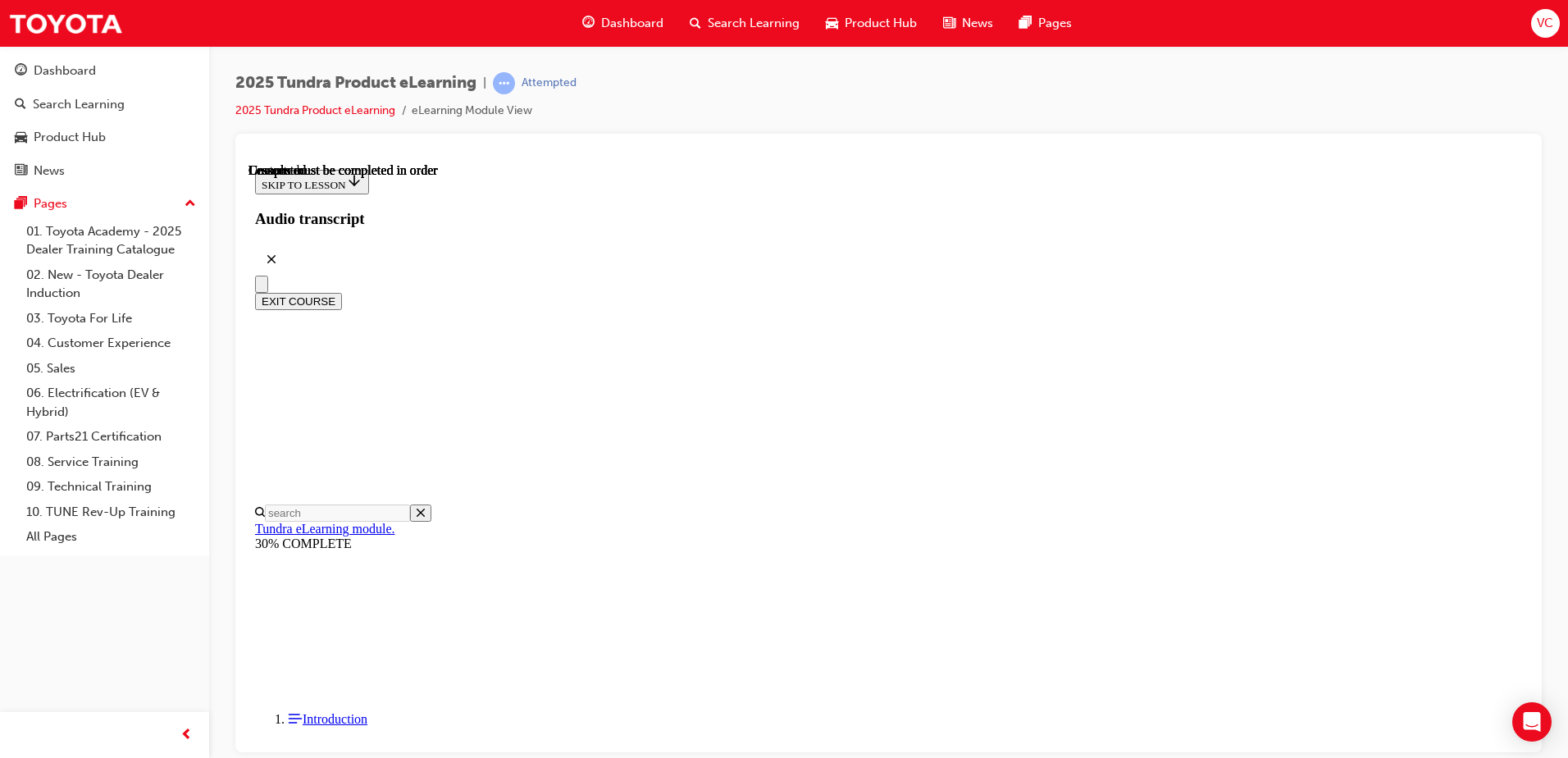
scroll to position [299, 0]
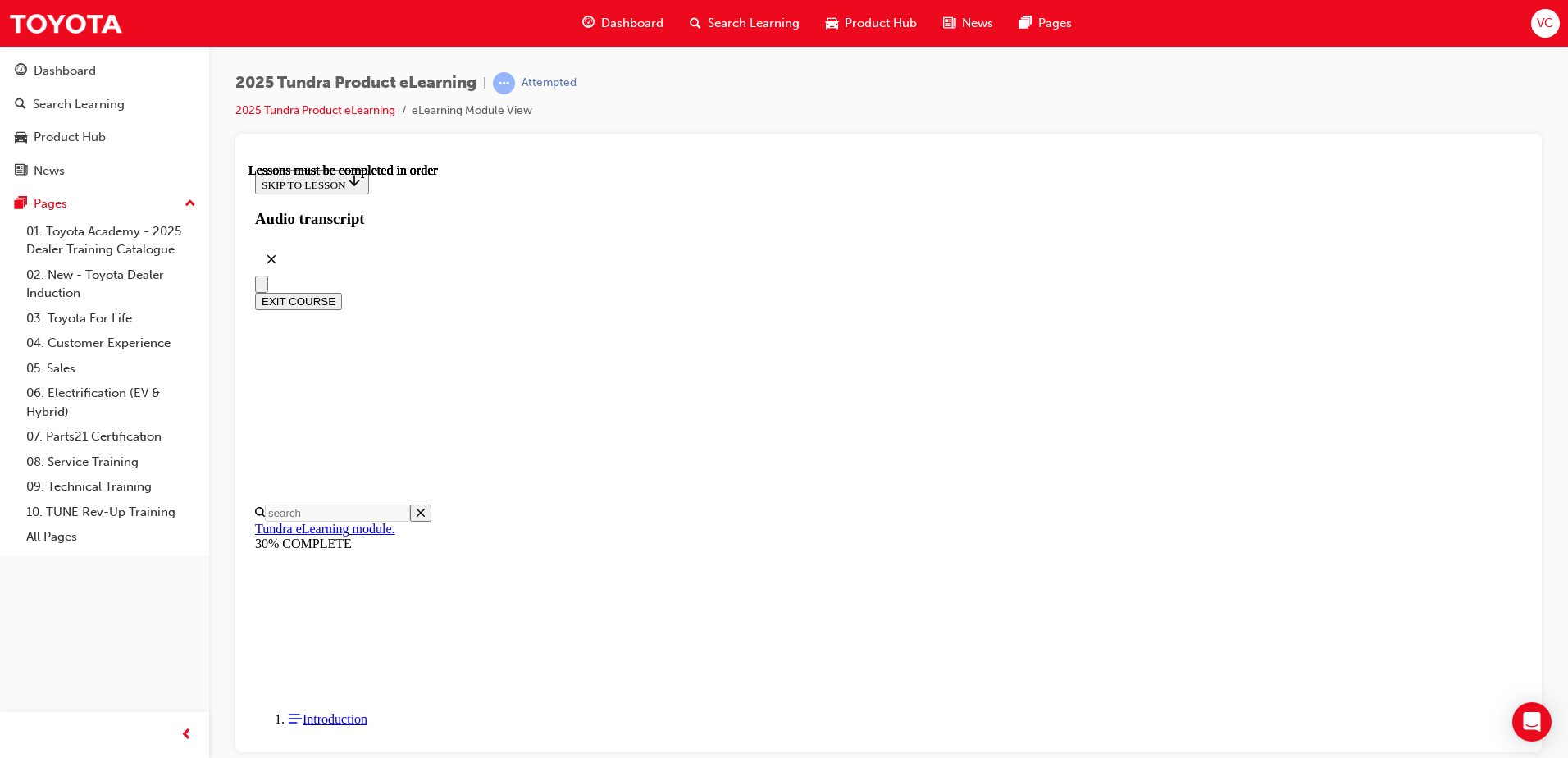
scroll to position [872, 0]
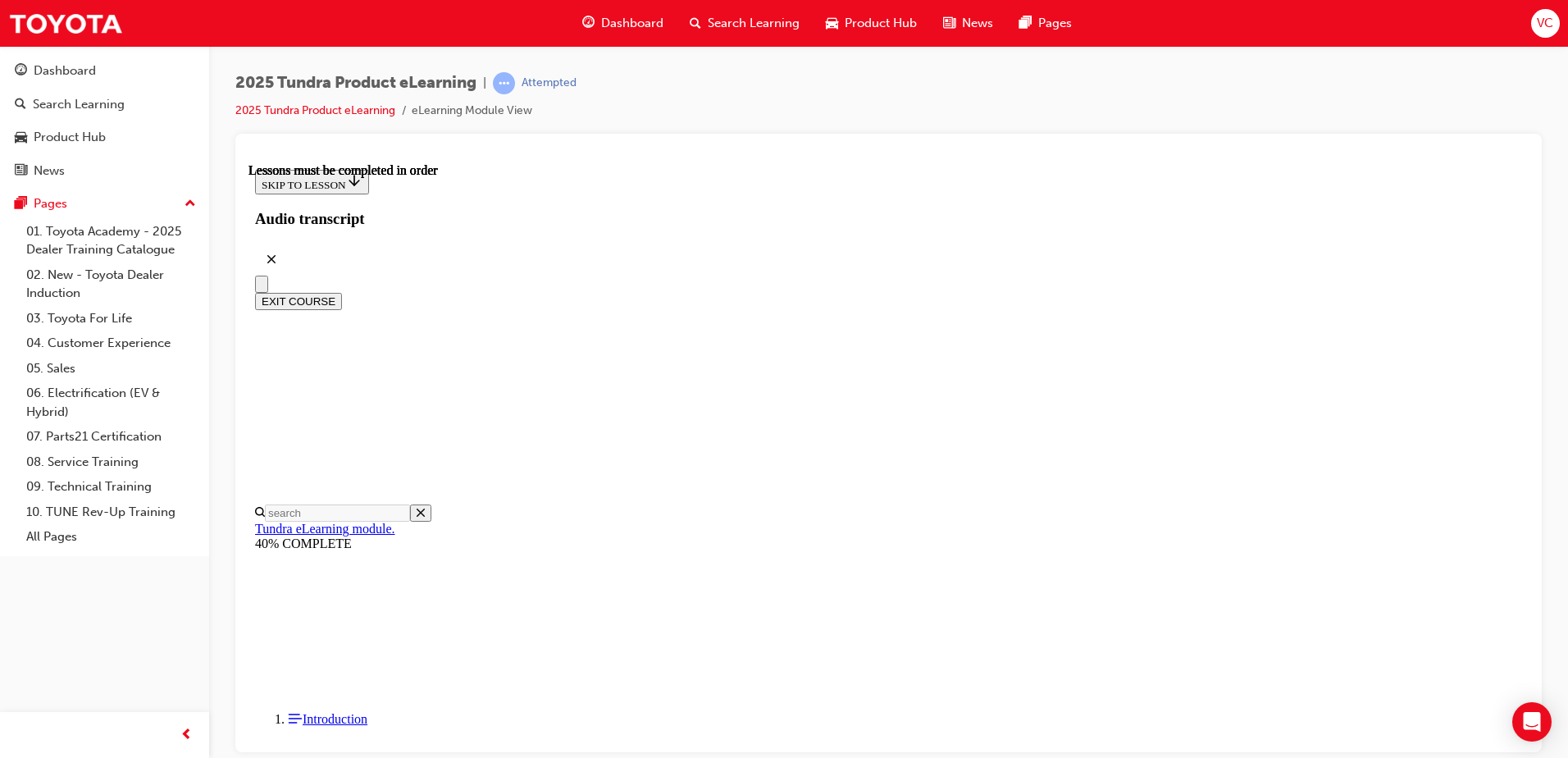
scroll to position [1254, 0]
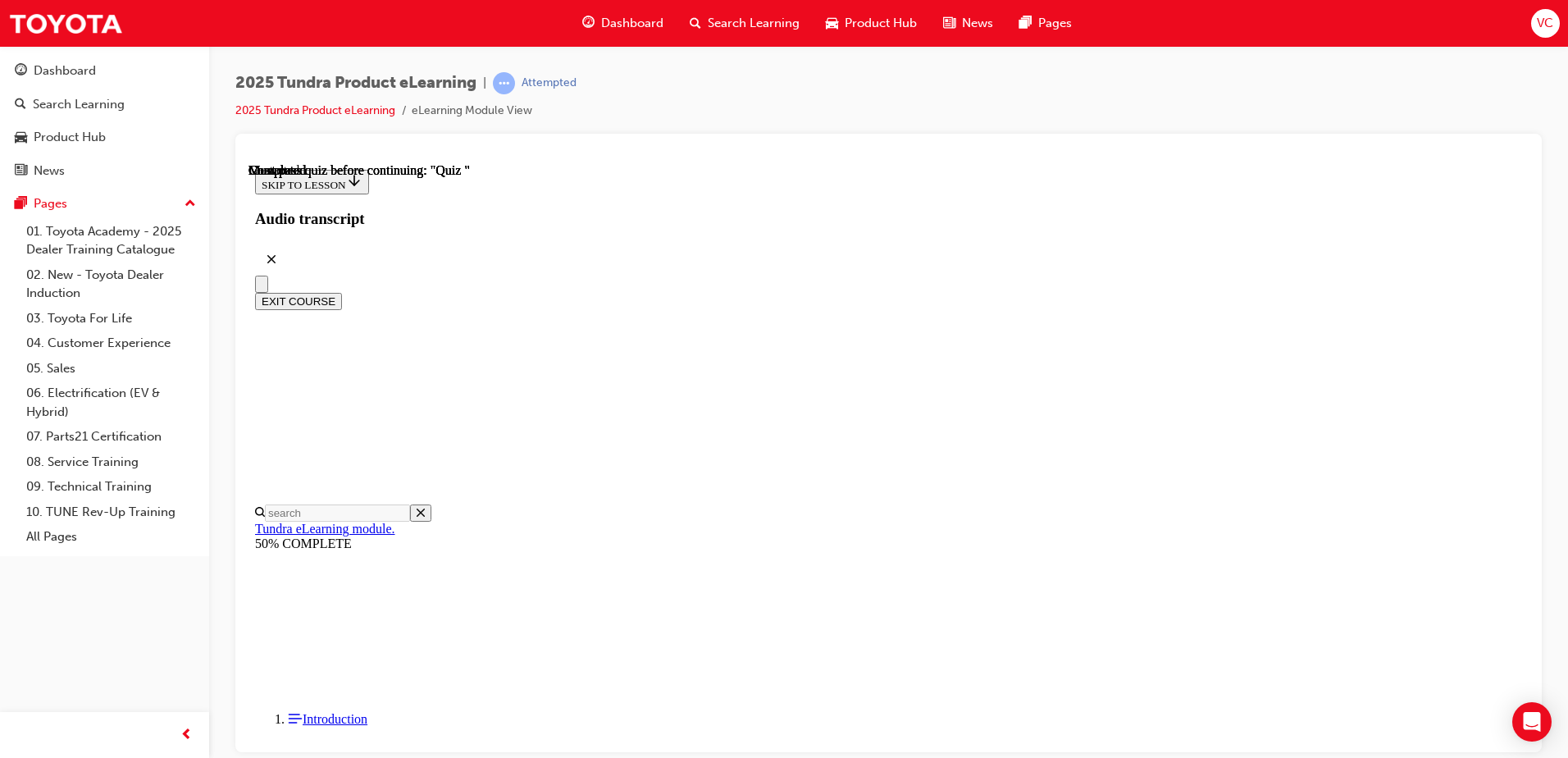
scroll to position [263, 0]
radio input "true"
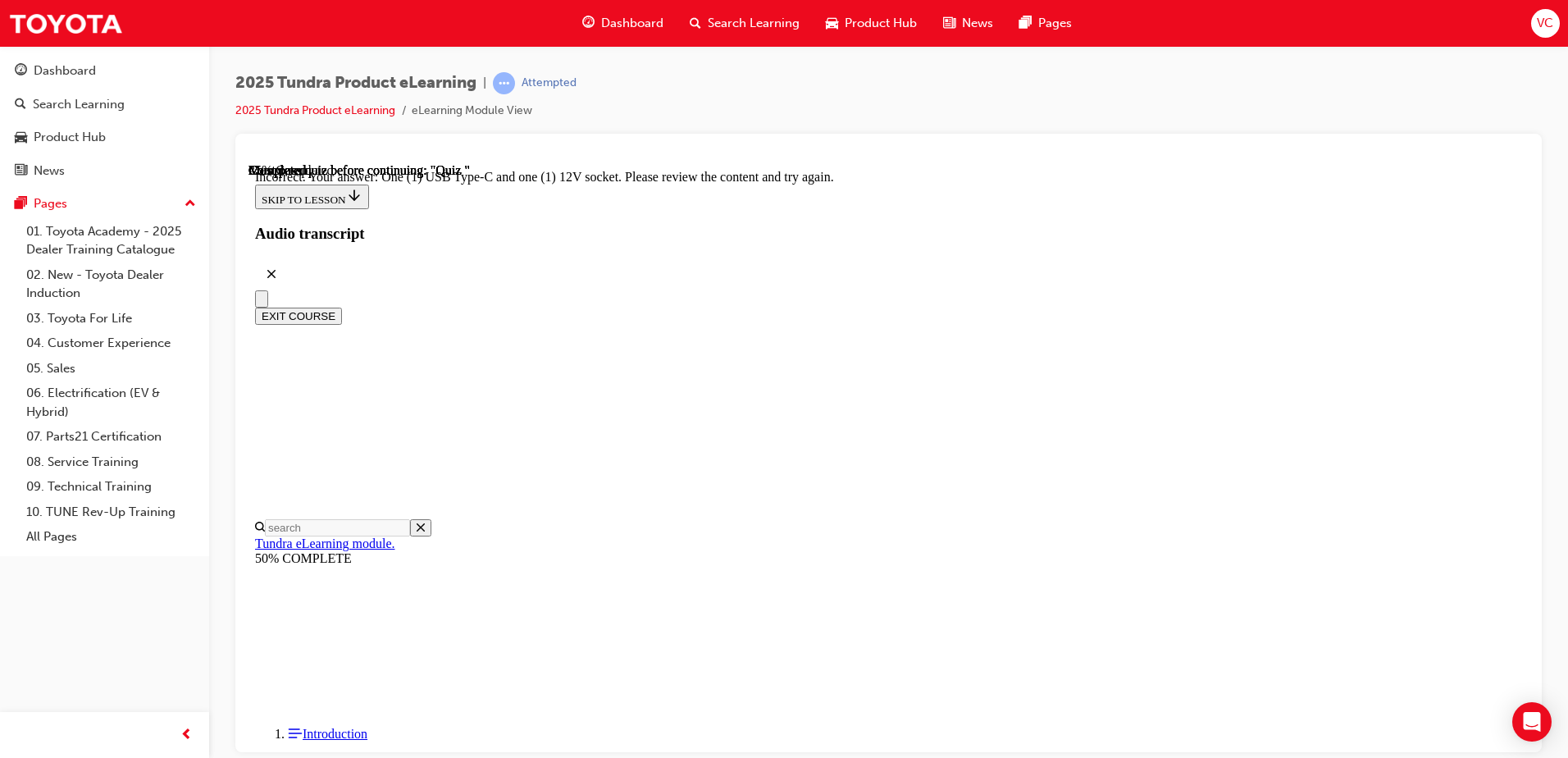
radio input "true"
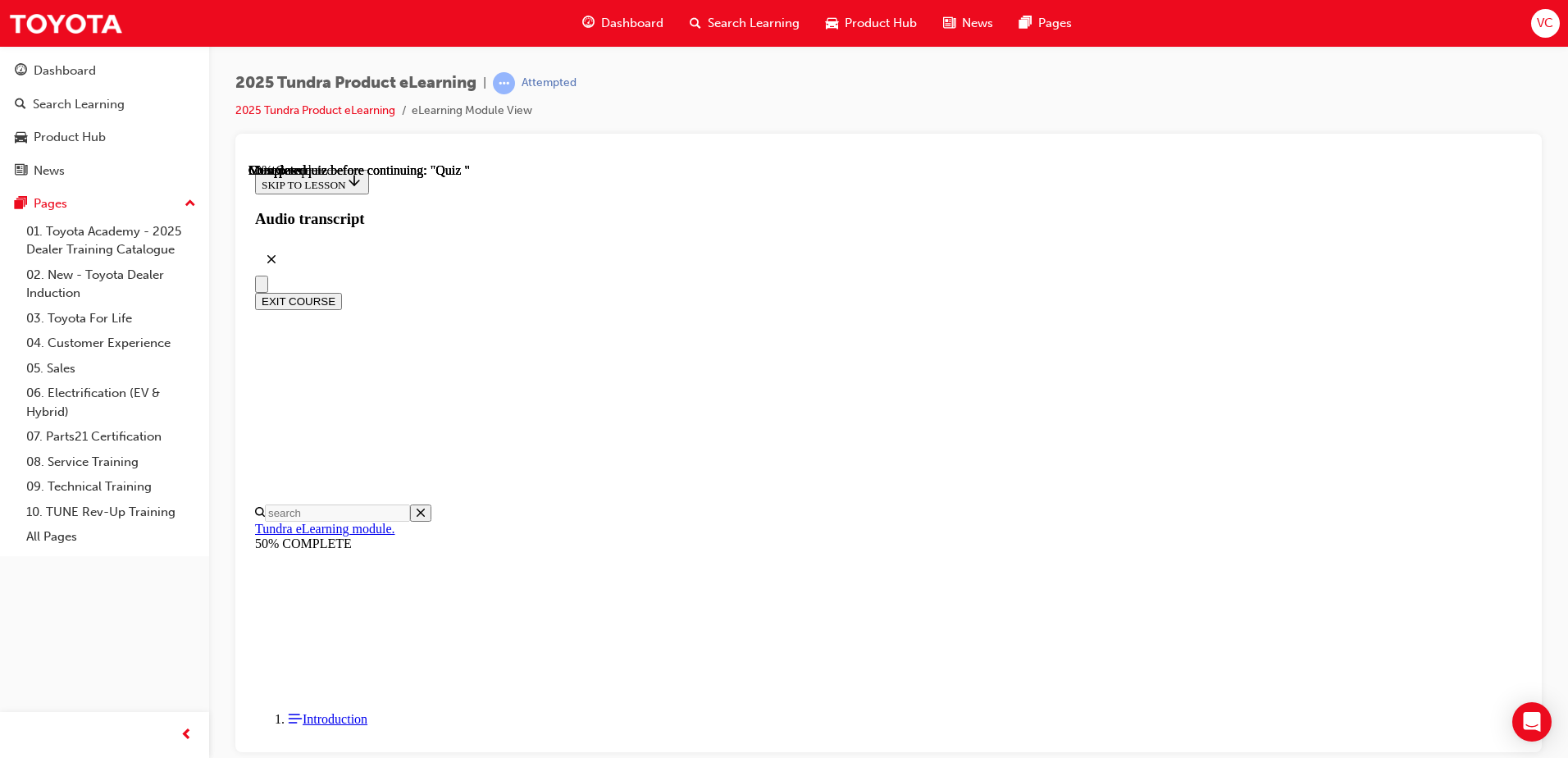
radio input "true"
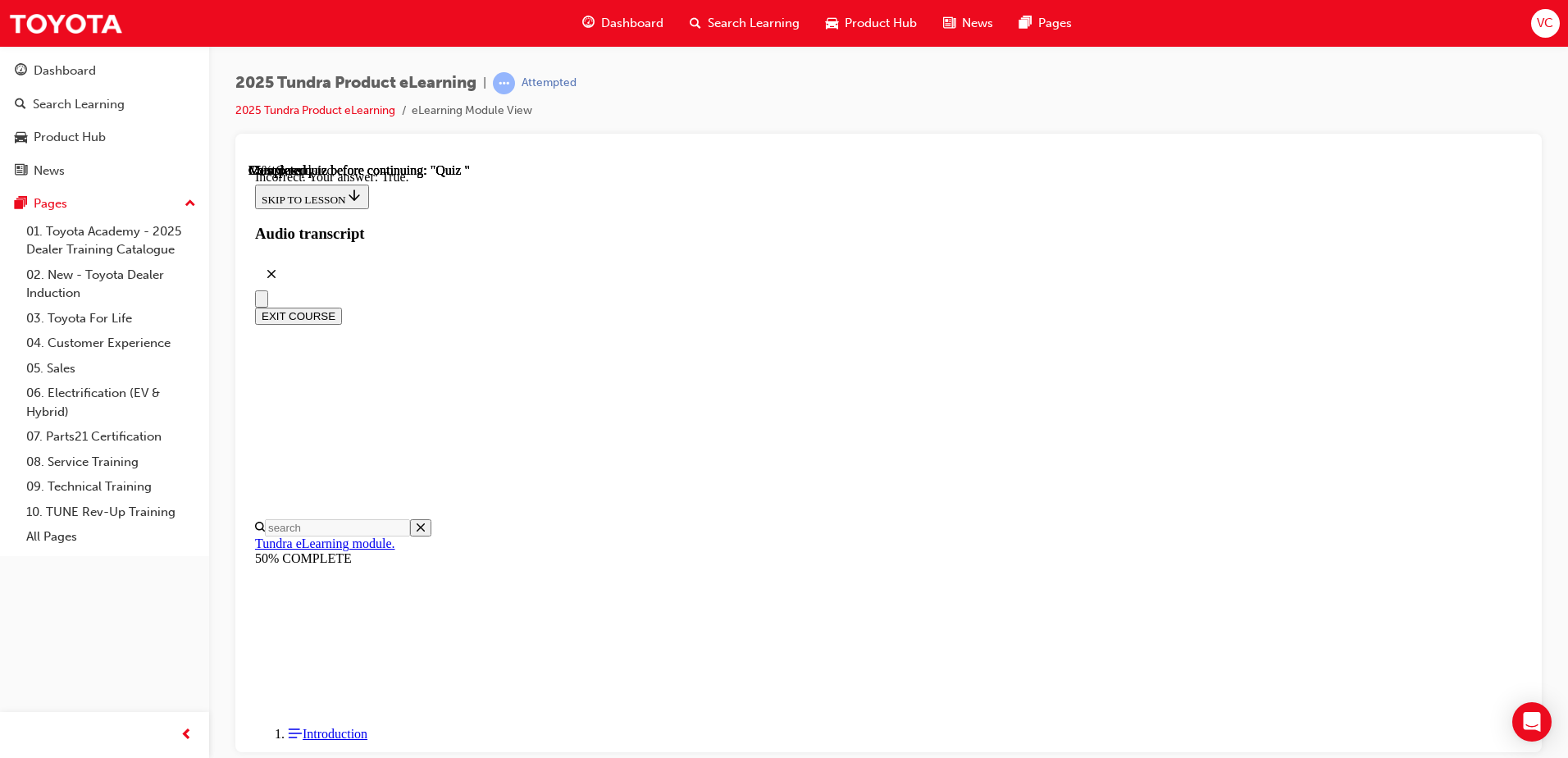
scroll to position [184, 0]
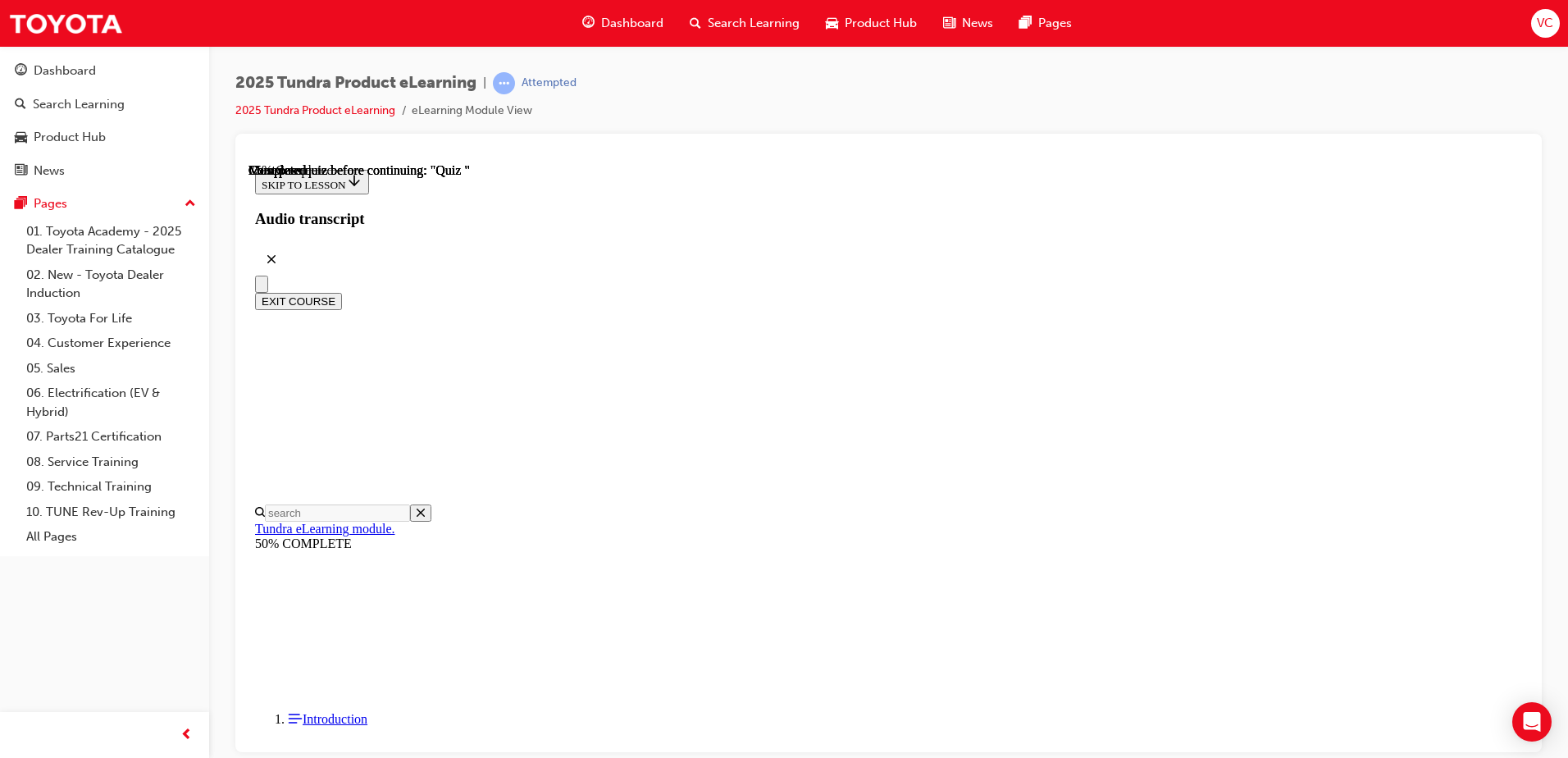
radio input "true"
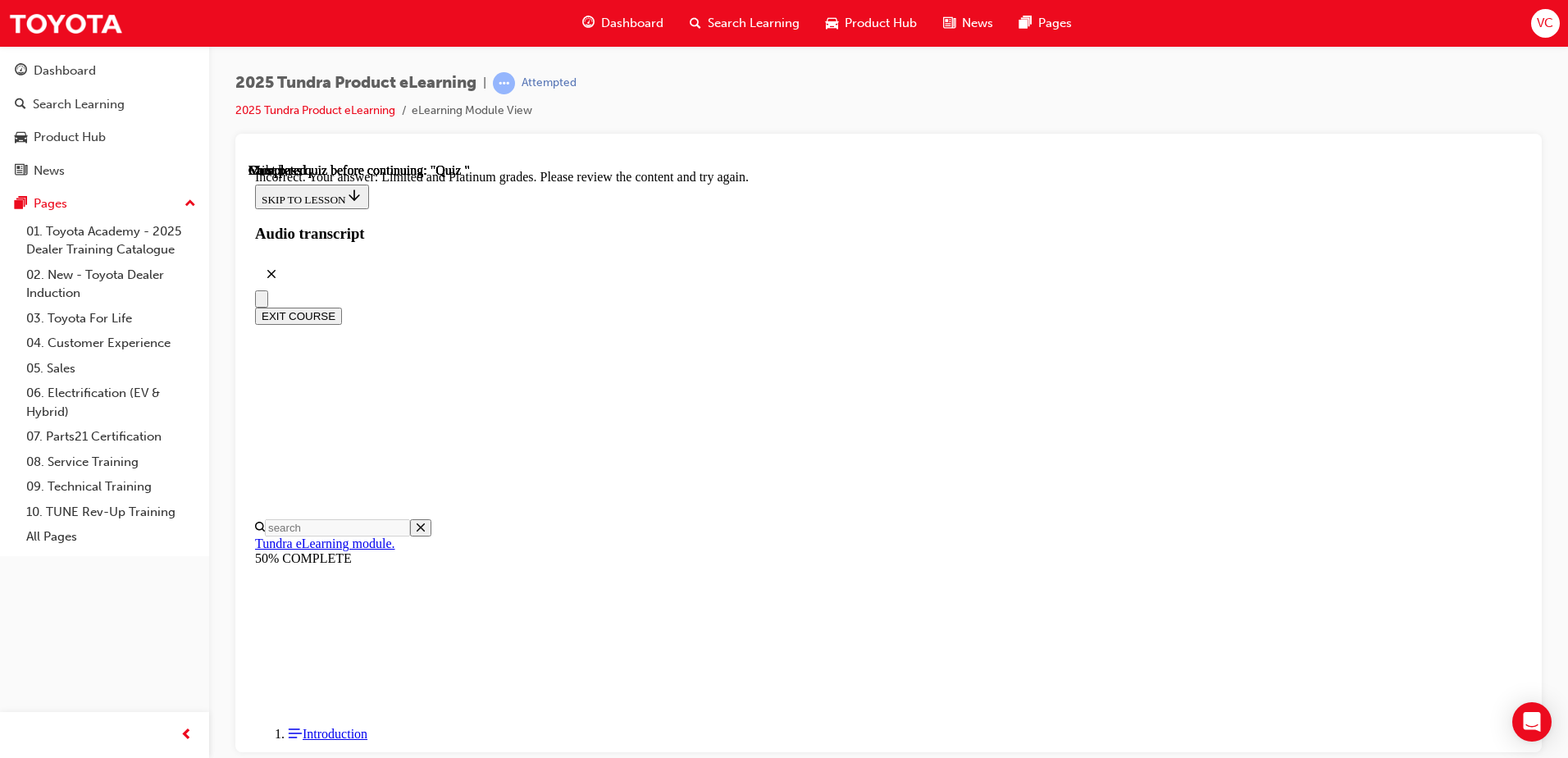
scroll to position [296, 0]
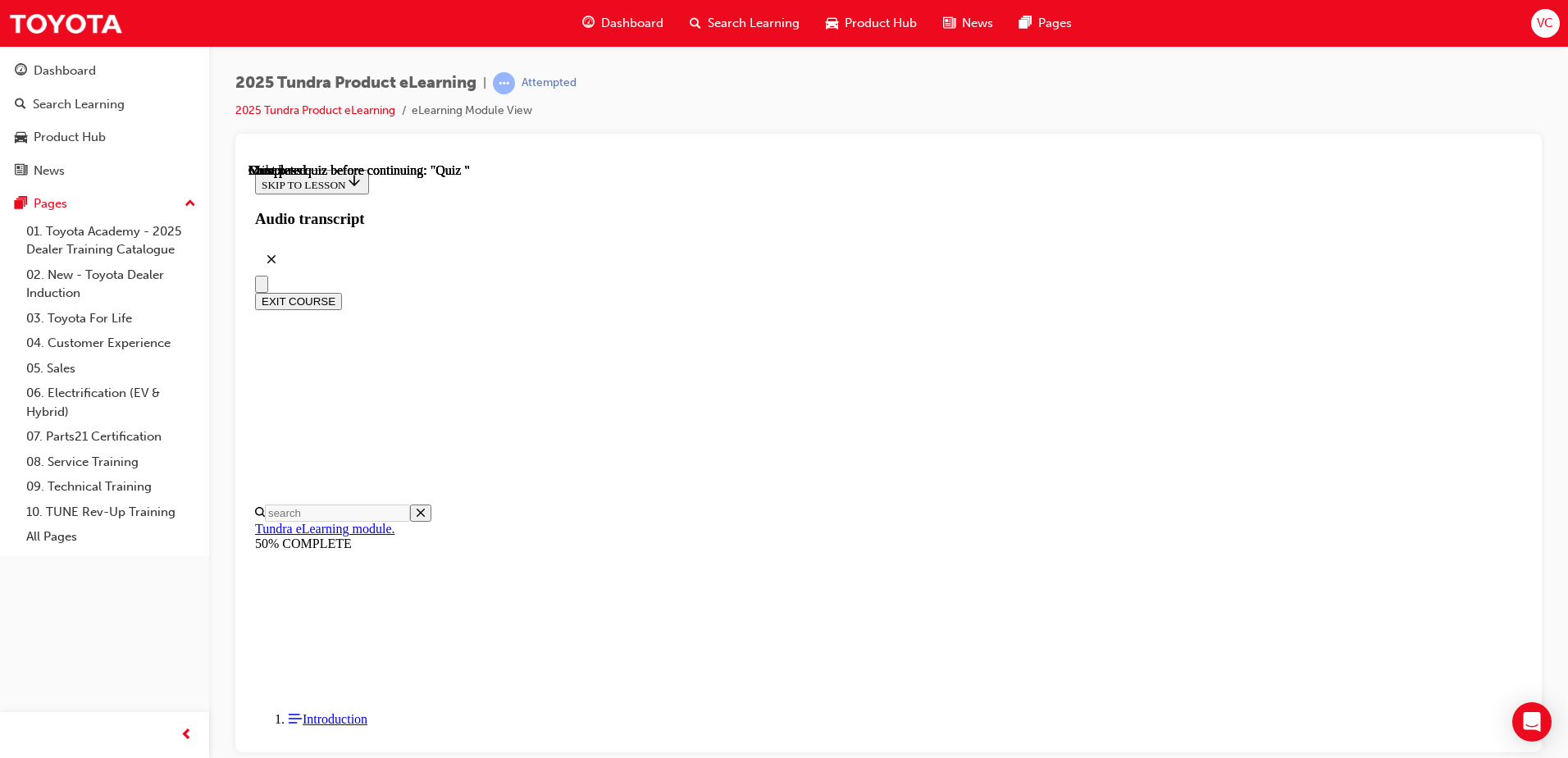
scroll to position [299, 0]
drag, startPoint x: 1016, startPoint y: 723, endPoint x: 1031, endPoint y: 559, distance: 164.7
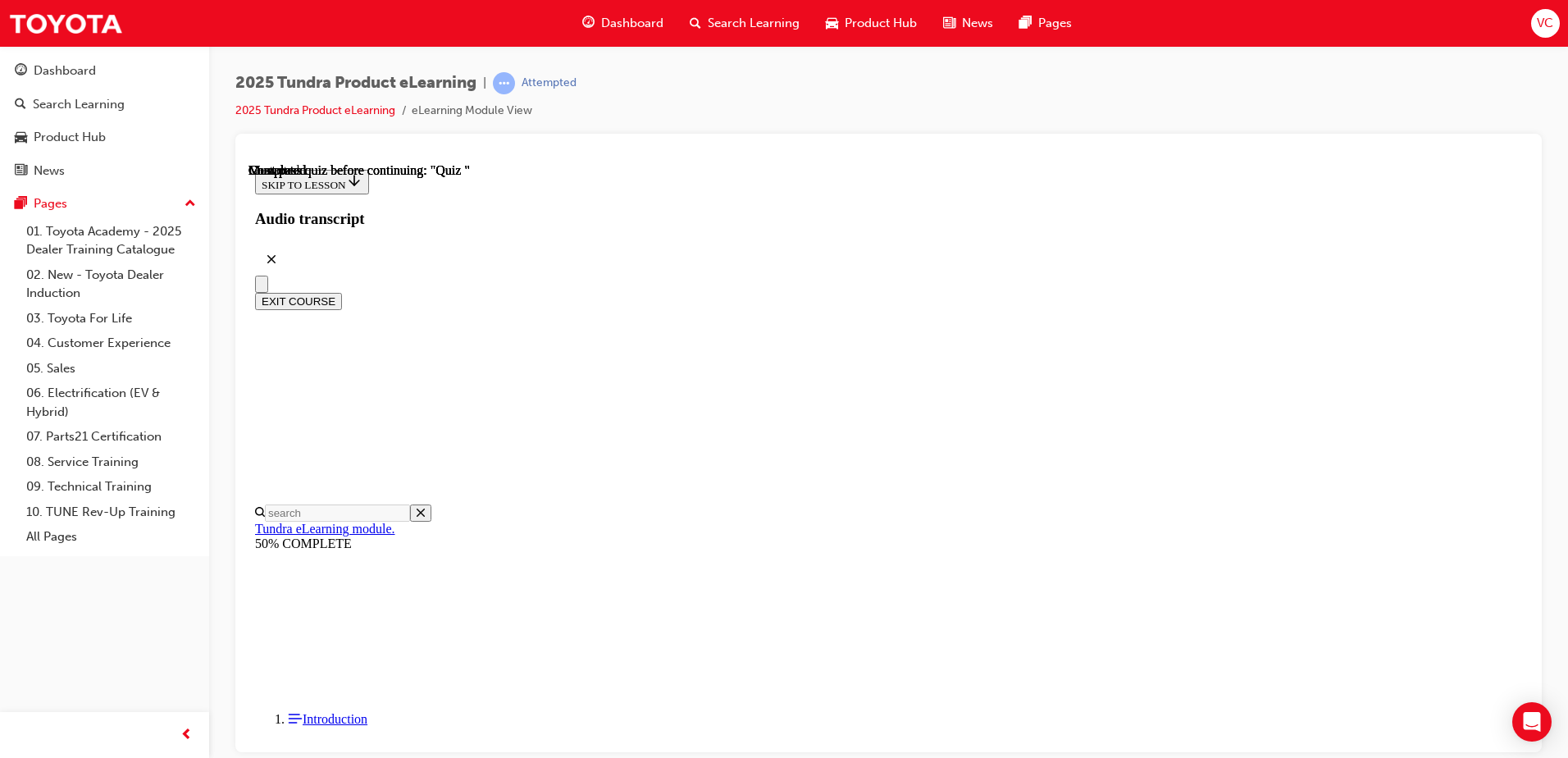
scroll to position [52, 0]
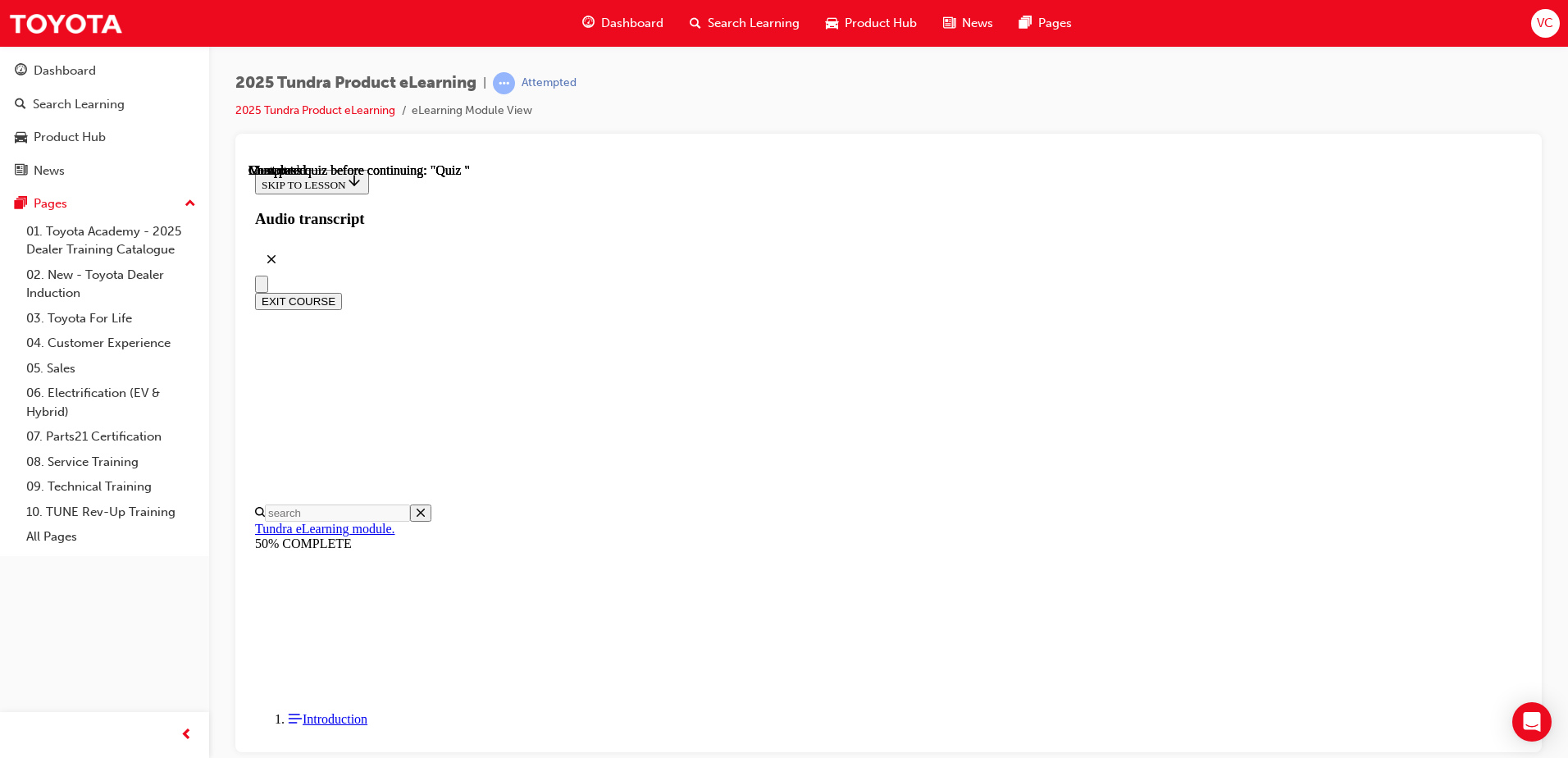
radio input "true"
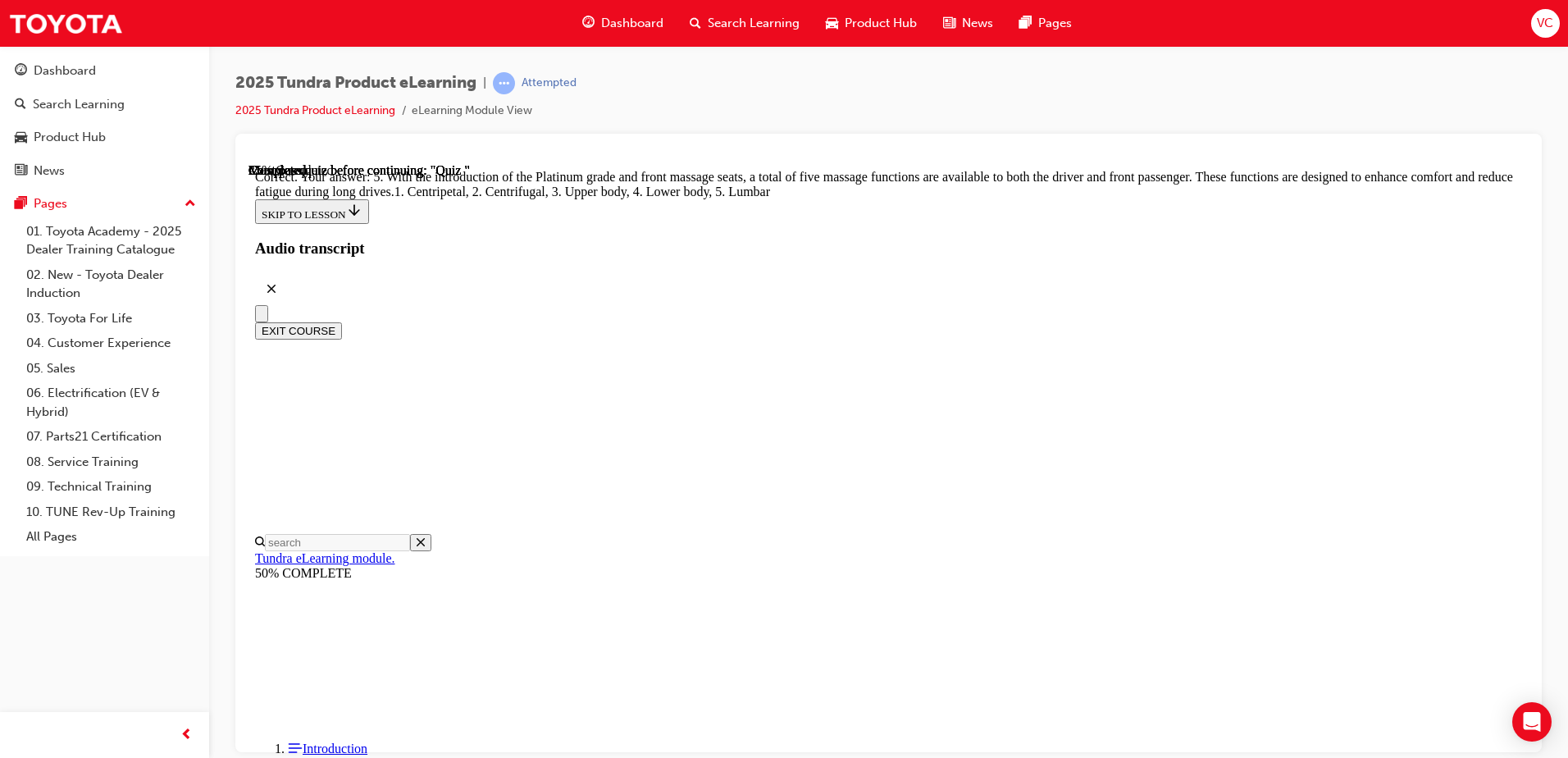
scroll to position [408, 0]
drag, startPoint x: 973, startPoint y: 656, endPoint x: 972, endPoint y: 682, distance: 26.0
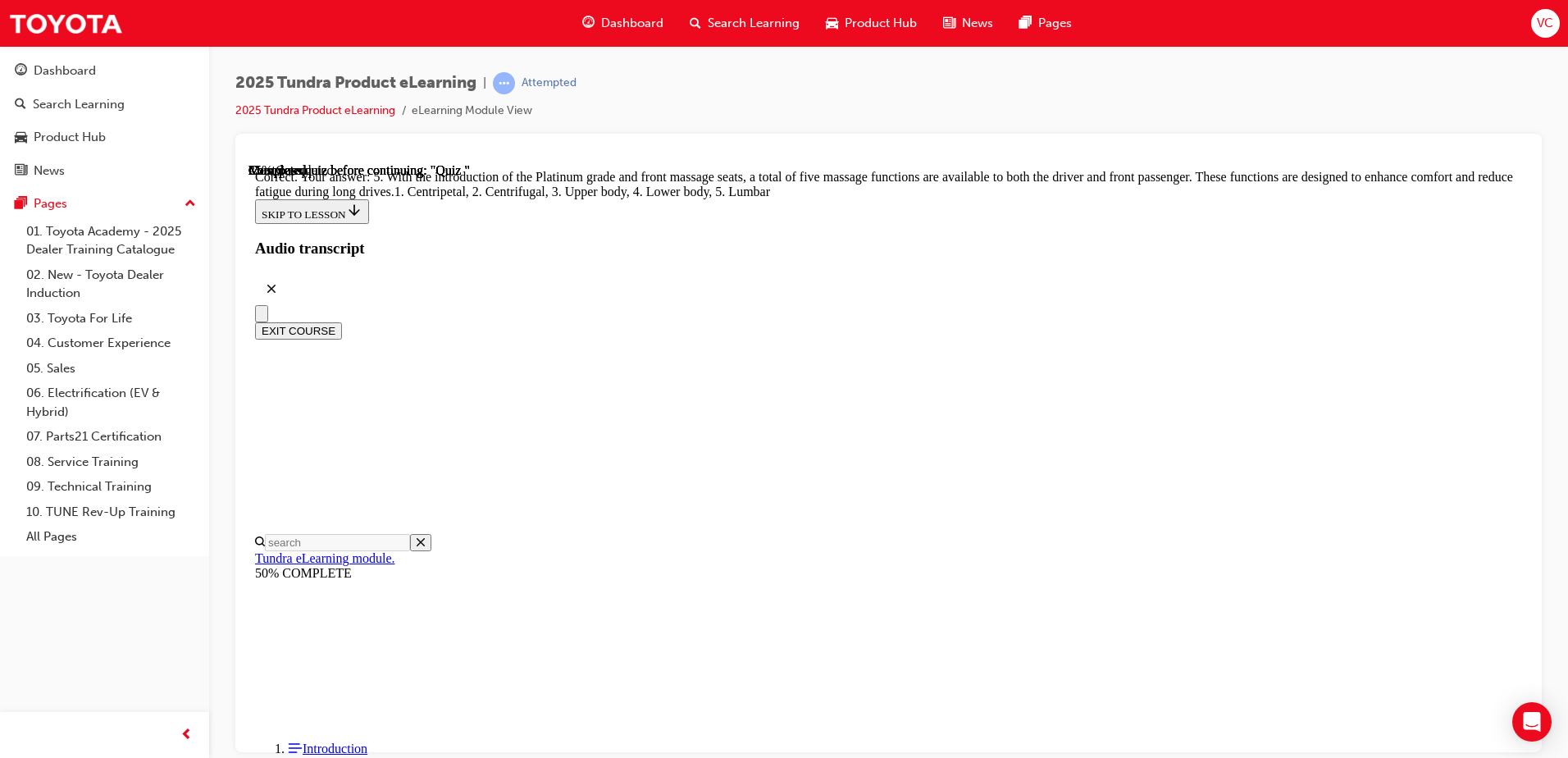
radio input "true"
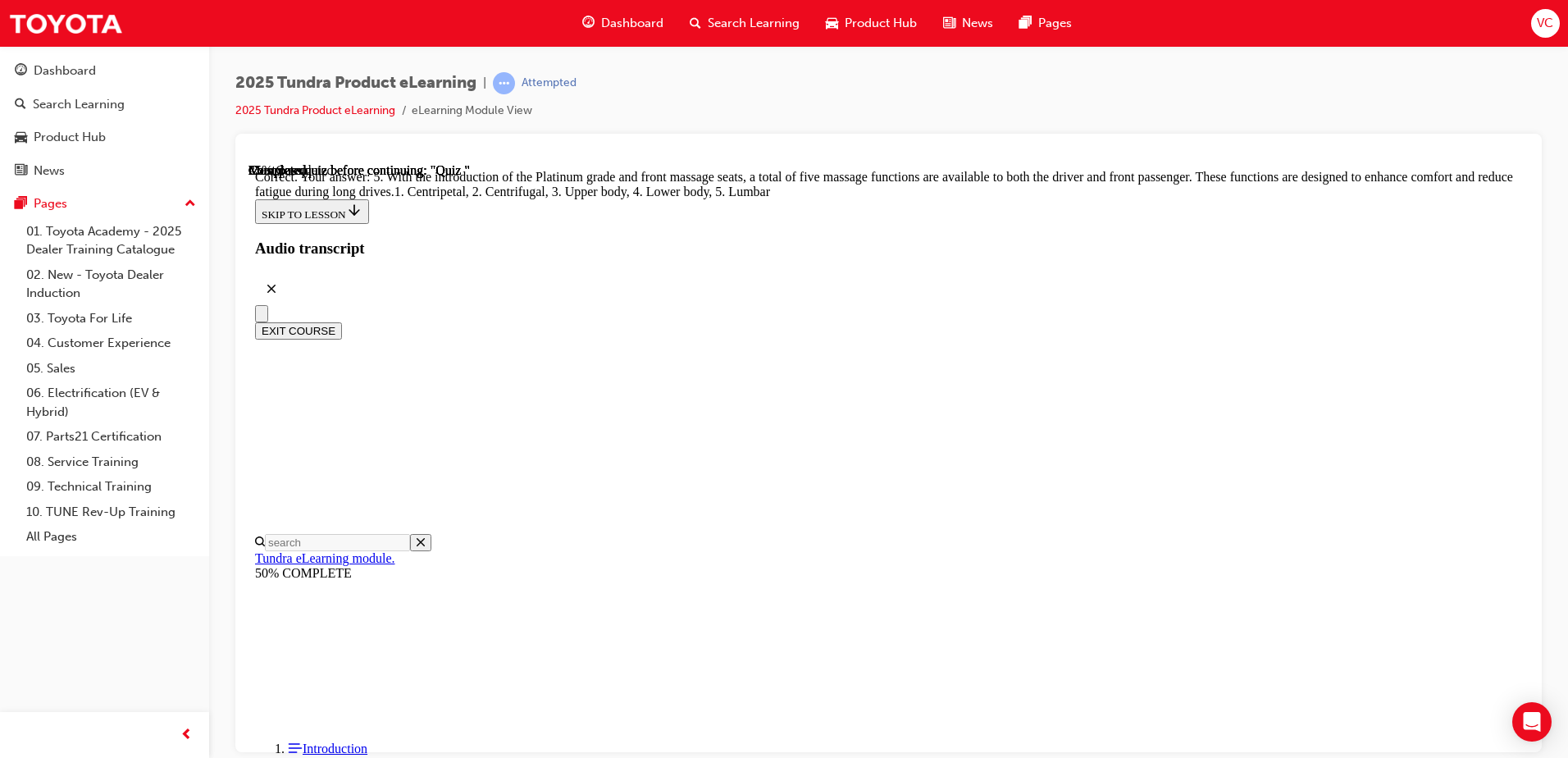
radio input "true"
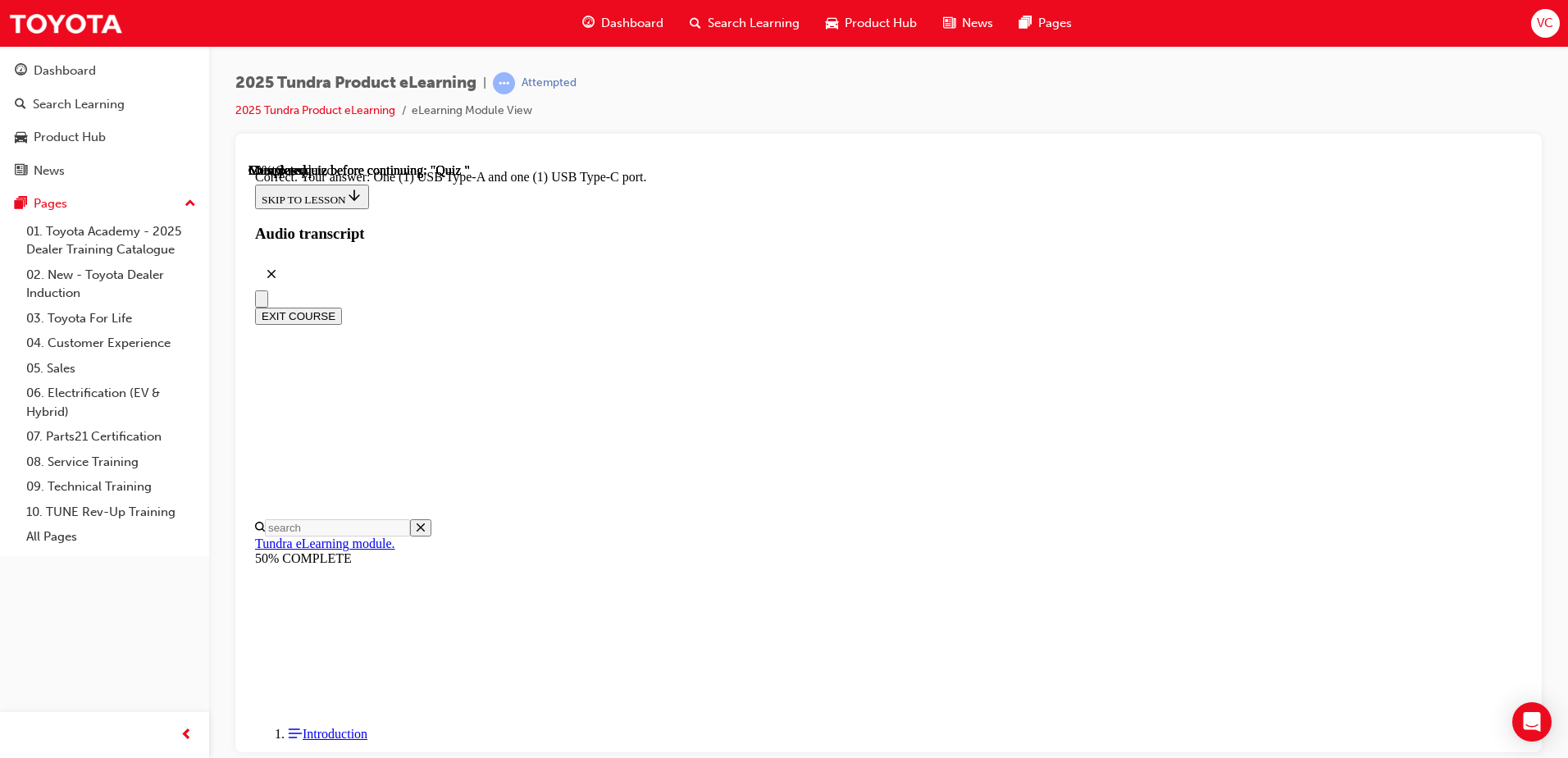
scroll to position [315, 0]
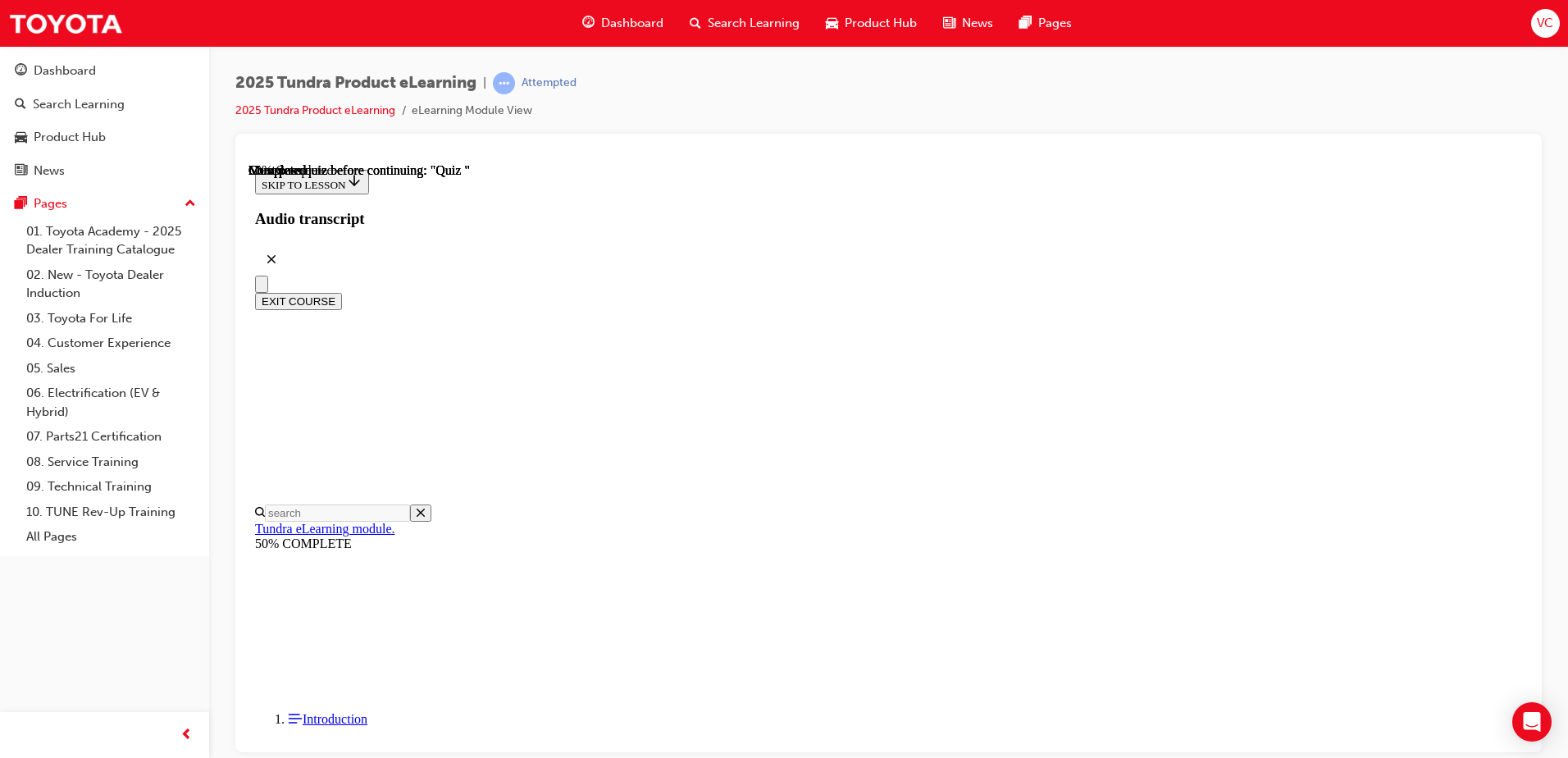
scroll to position [132, 0]
radio input "true"
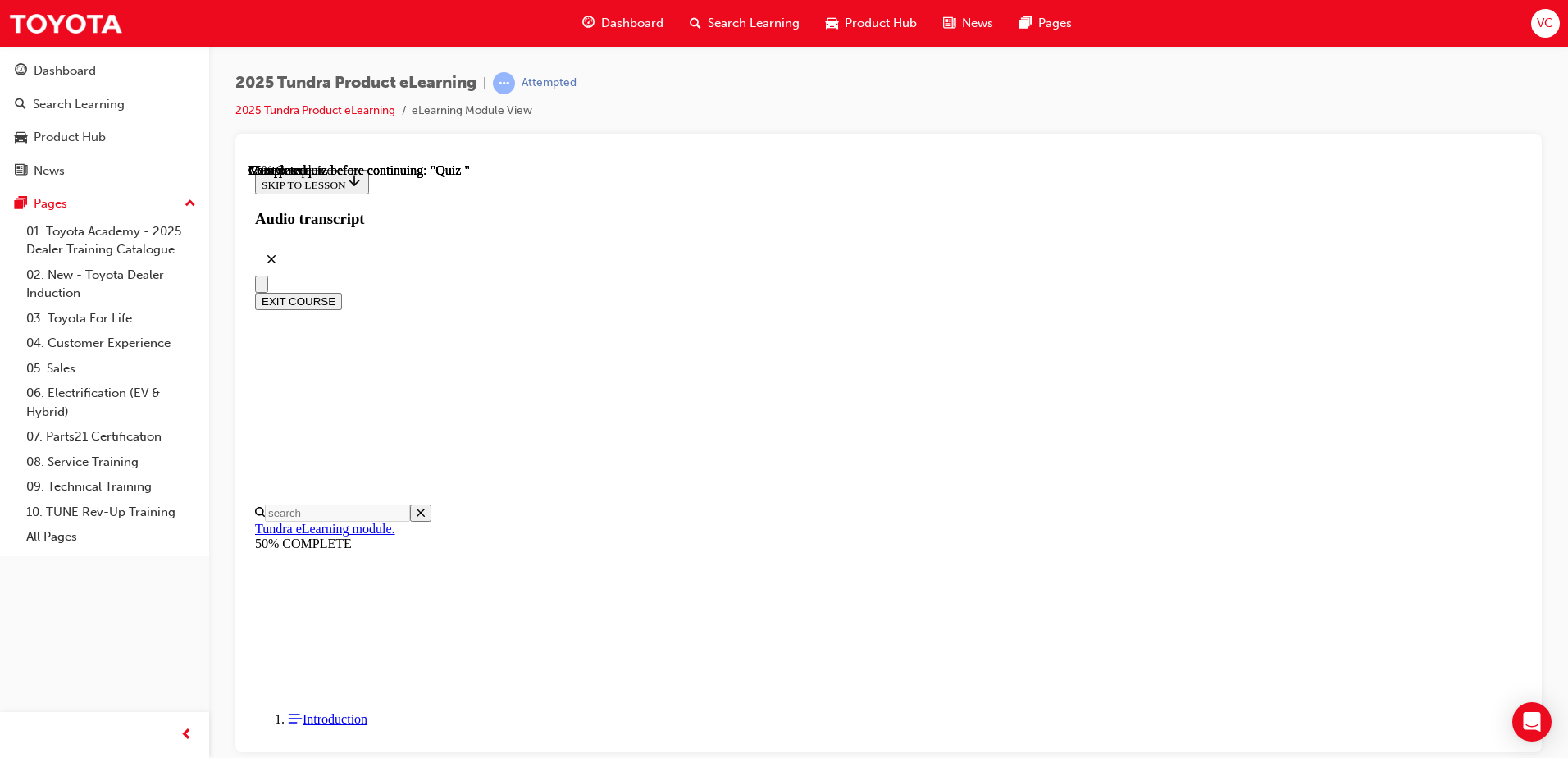
radio input "true"
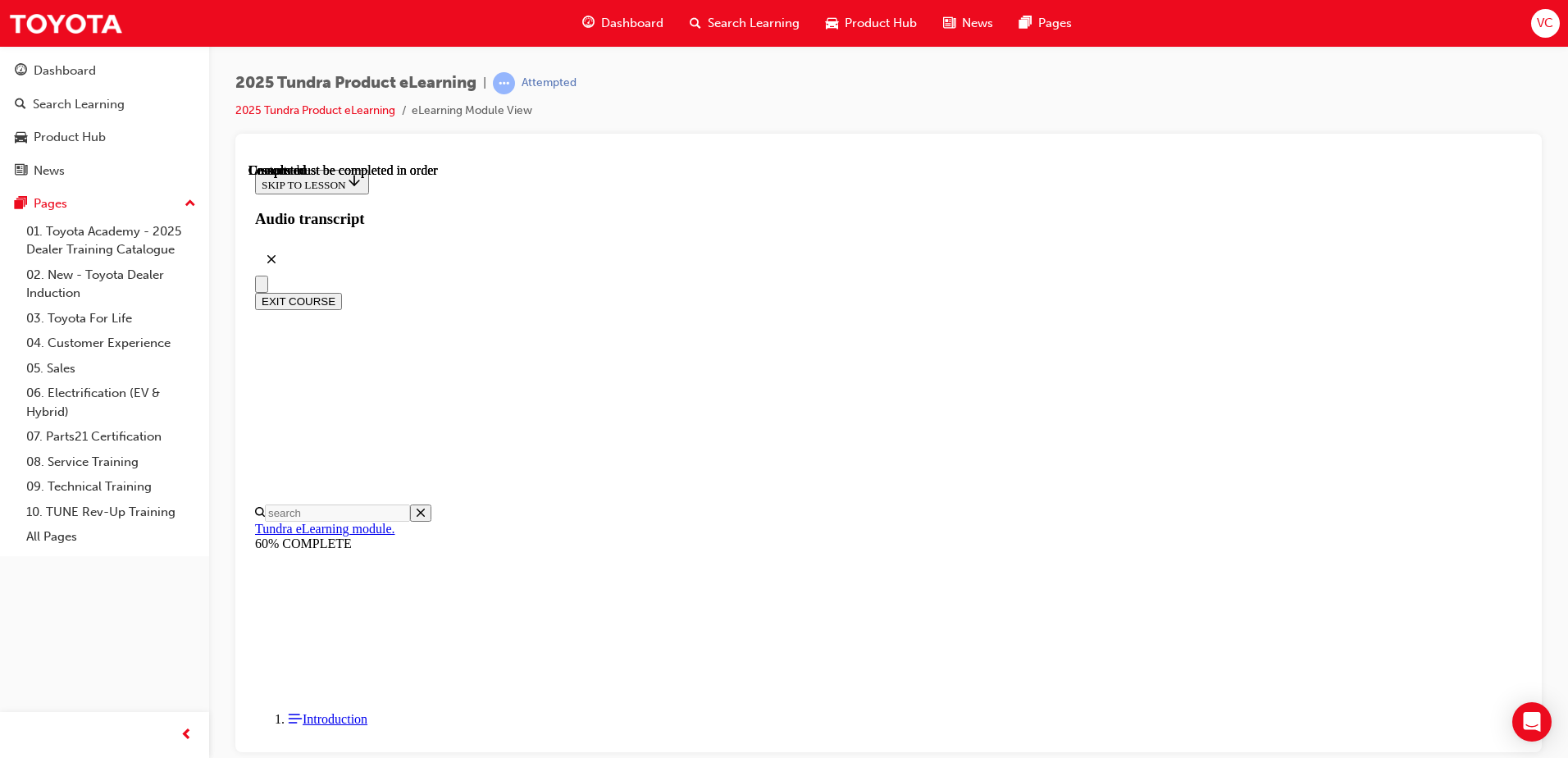
scroll to position [299, 0]
